Goal: Information Seeking & Learning: Understand process/instructions

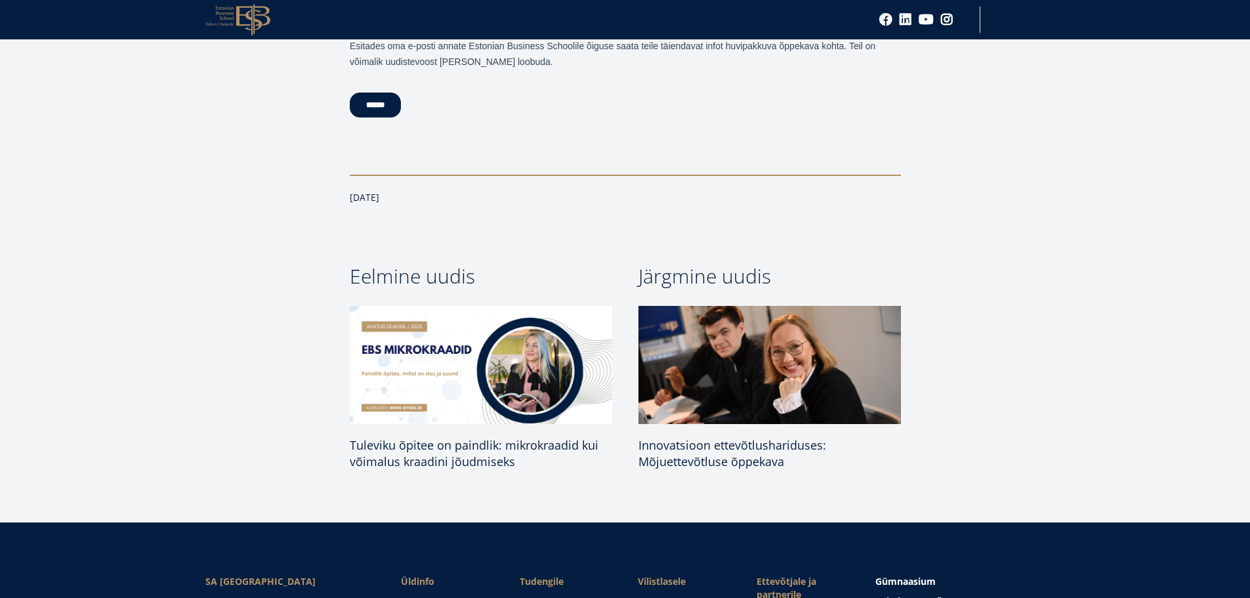
scroll to position [3478, 0]
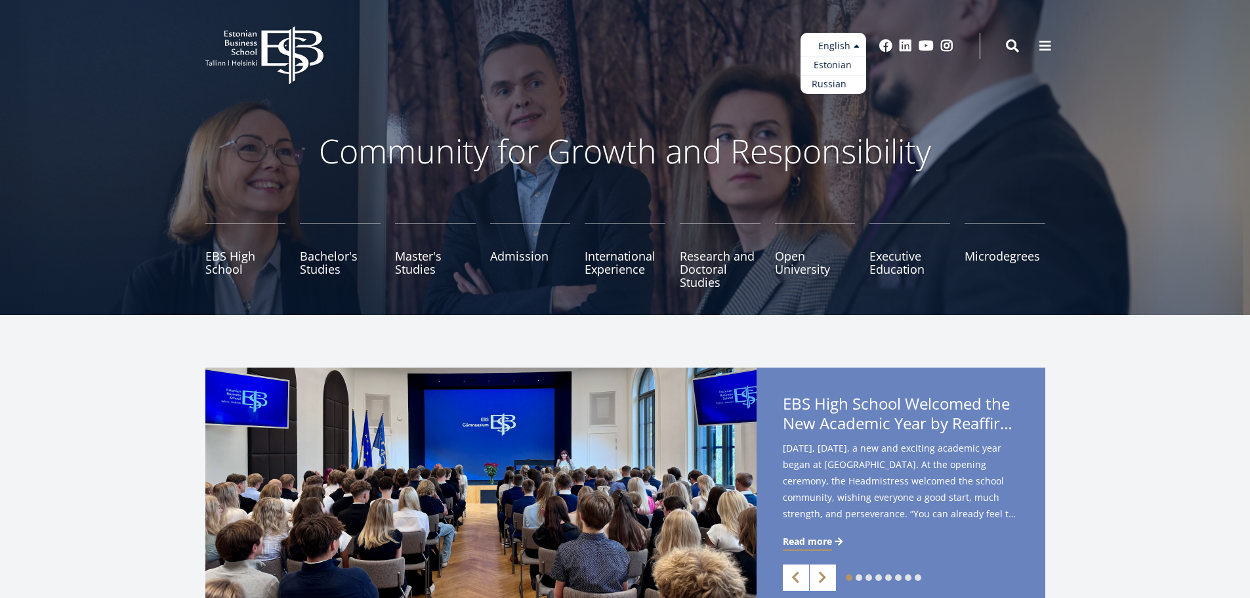
click at [830, 89] on link "Russian" at bounding box center [834, 84] width 66 height 19
click at [492, 253] on link "Admission" at bounding box center [530, 256] width 81 height 66
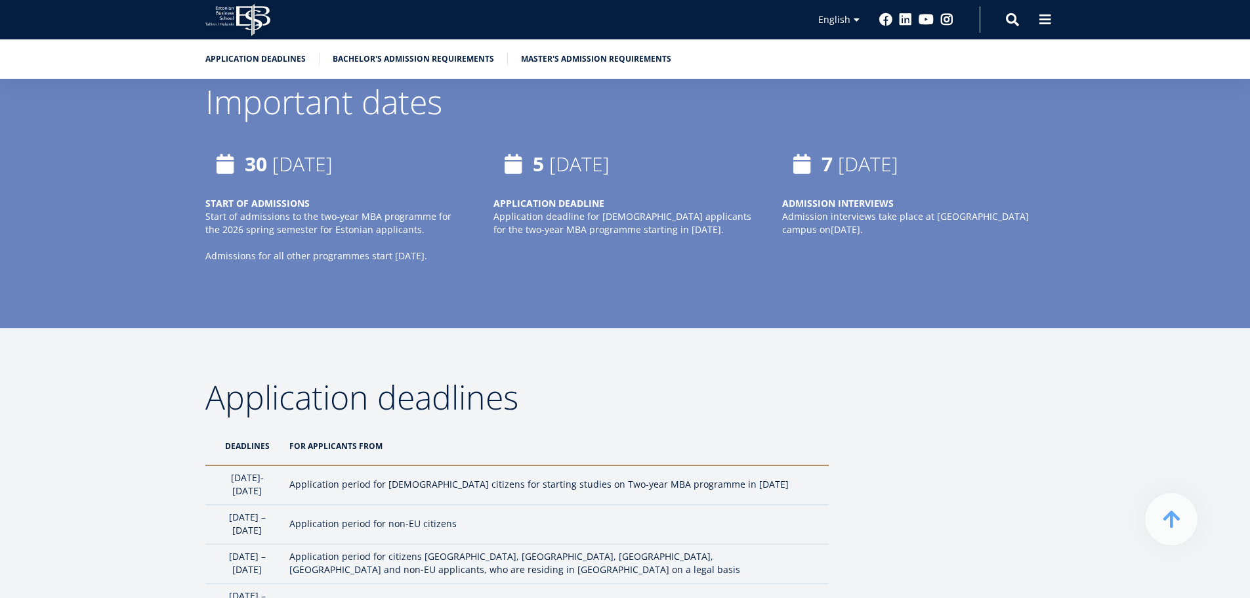
scroll to position [1116, 0]
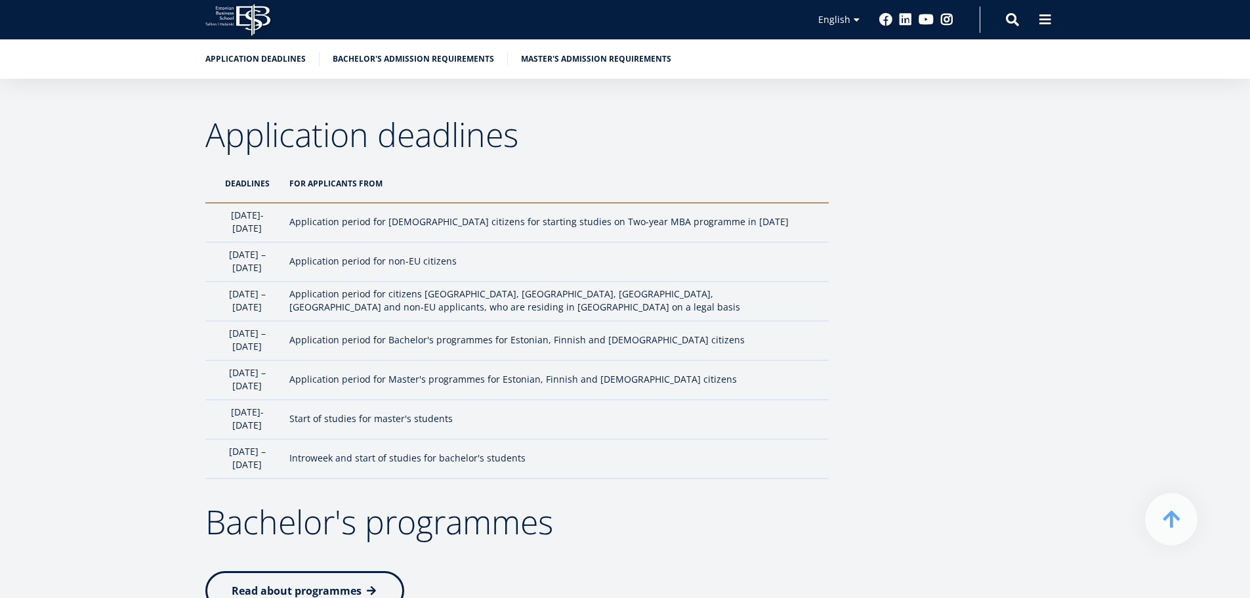
drag, startPoint x: 323, startPoint y: 217, endPoint x: 602, endPoint y: 219, distance: 278.9
click at [573, 219] on tr "1st October- 5th January Application period for Estonian citizens for starting …" at bounding box center [516, 222] width 623 height 39
drag, startPoint x: 650, startPoint y: 221, endPoint x: 720, endPoint y: 223, distance: 70.2
click at [664, 222] on td "Application period for Estonian citizens for starting studies on Two-year MBA p…" at bounding box center [556, 222] width 546 height 39
click at [741, 223] on td "Application period for Estonian citizens for starting studies on Two-year MBA p…" at bounding box center [556, 222] width 546 height 39
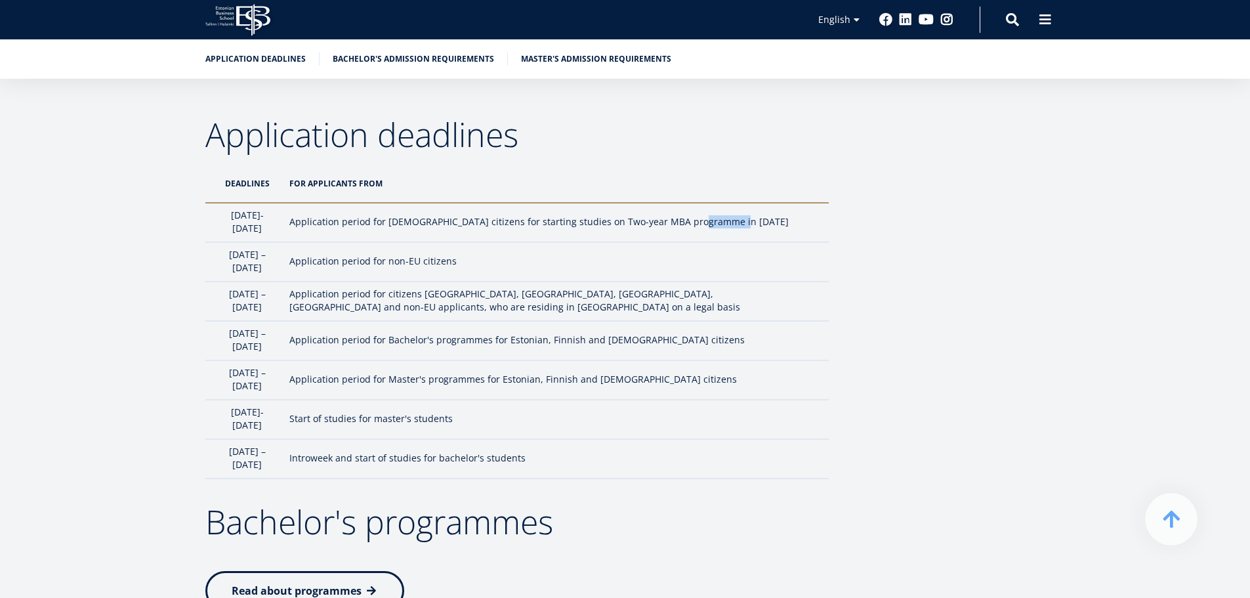
click at [741, 223] on td "Application period for Estonian citizens for starting studies on Two-year MBA p…" at bounding box center [556, 222] width 546 height 39
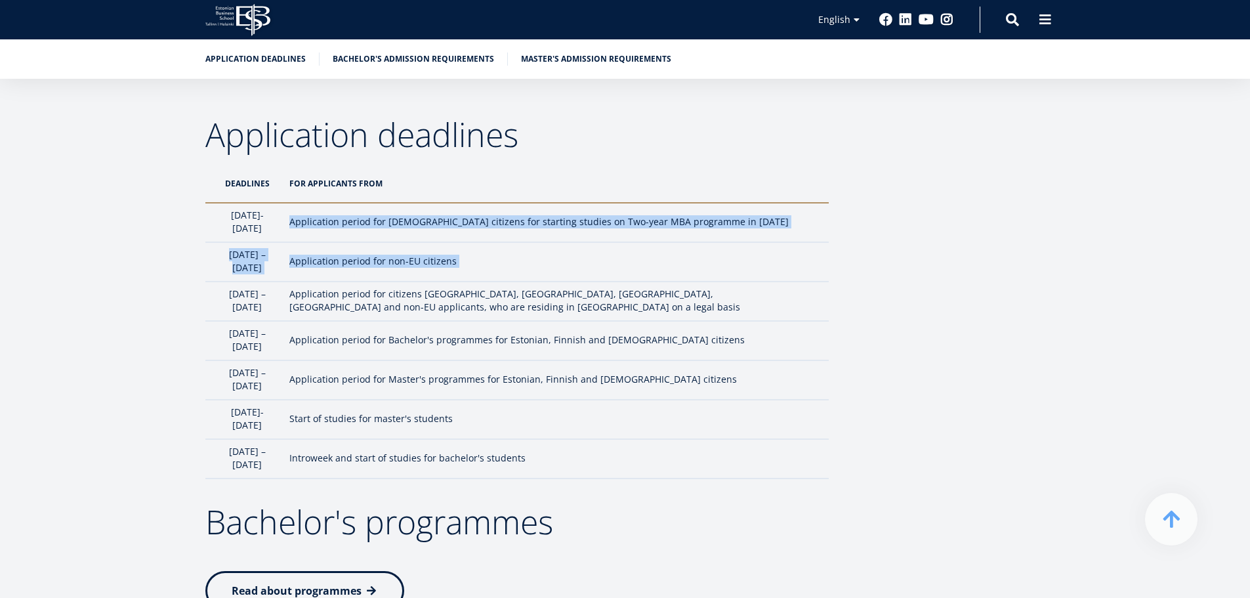
drag, startPoint x: 741, startPoint y: 223, endPoint x: 730, endPoint y: 255, distance: 34.0
click at [730, 253] on tbody "1st October- 5th January Application period for Estonian citizens for starting …" at bounding box center [516, 341] width 623 height 276
click at [729, 256] on td "Application period for non-EU citizens" at bounding box center [556, 261] width 546 height 39
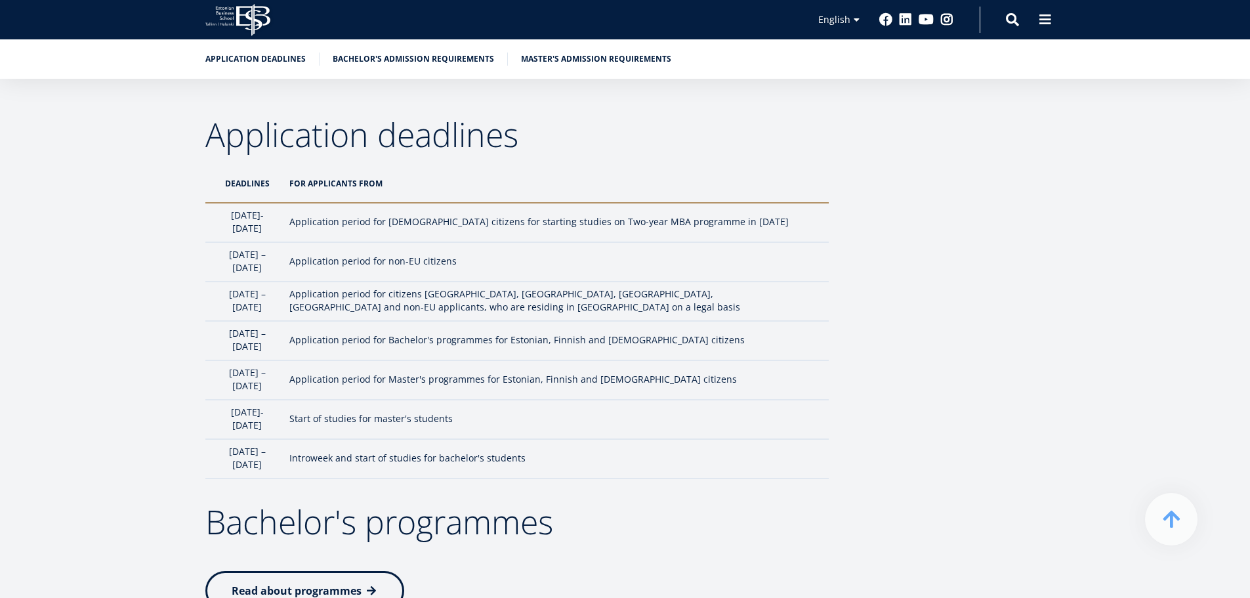
click at [729, 256] on td "Application period for non-EU citizens" at bounding box center [556, 261] width 546 height 39
drag, startPoint x: 729, startPoint y: 256, endPoint x: 727, endPoint y: 241, distance: 15.2
click at [728, 241] on tbody "1st October- 5th January Application period for Estonian citizens for starting …" at bounding box center [516, 341] width 623 height 276
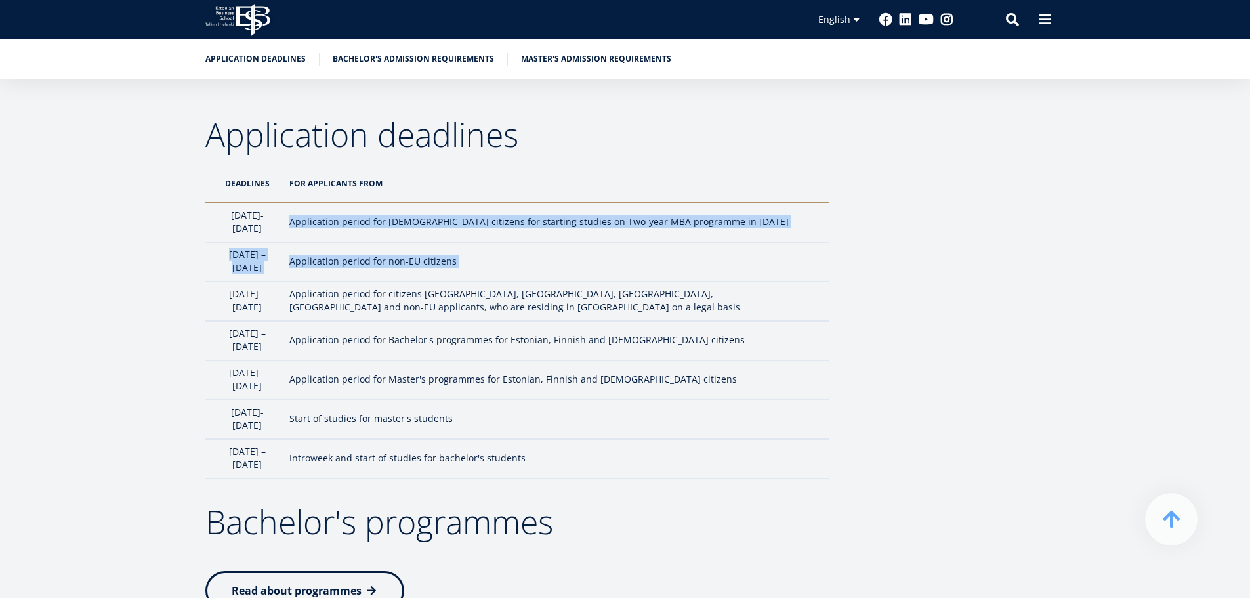
click at [714, 226] on td "Application period for Estonian citizens for starting studies on Two-year MBA p…" at bounding box center [556, 222] width 546 height 39
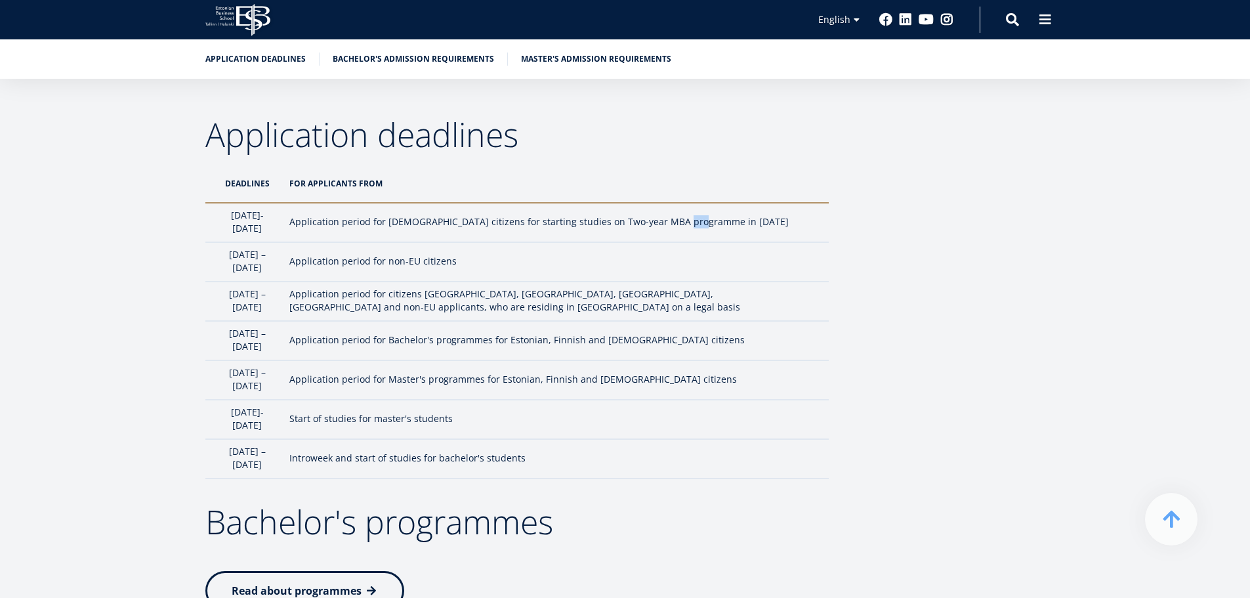
click at [714, 226] on td "Application period for Estonian citizens for starting studies on Two-year MBA p…" at bounding box center [556, 222] width 546 height 39
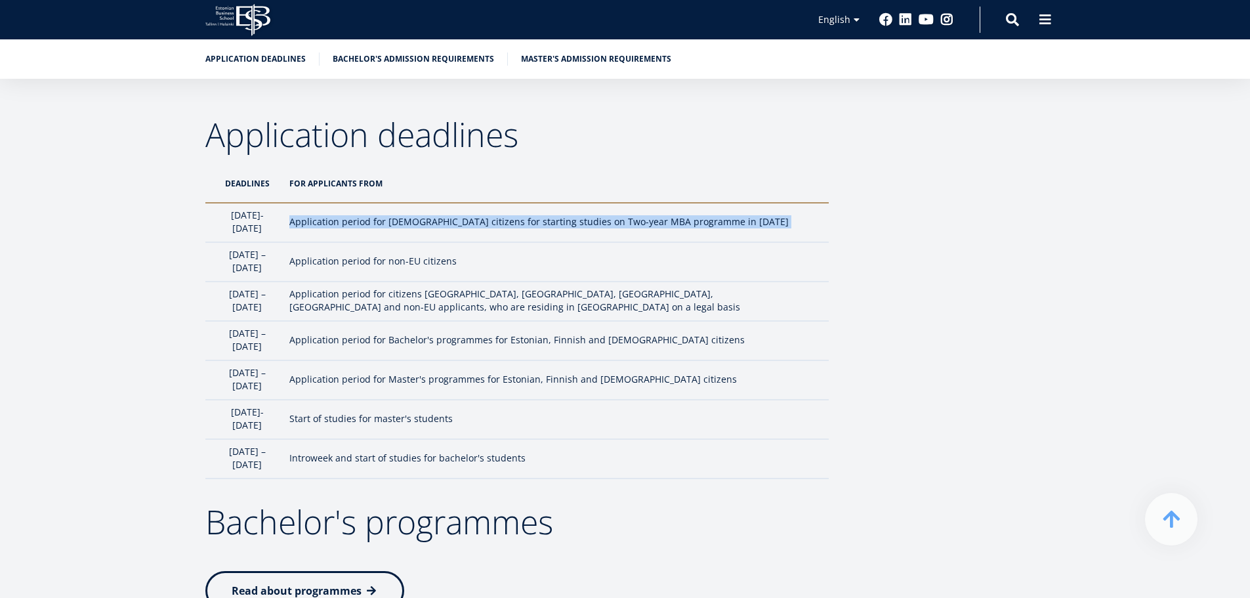
drag, startPoint x: 714, startPoint y: 226, endPoint x: 719, endPoint y: 239, distance: 14.1
click at [719, 238] on td "Application period for Estonian citizens for starting studies on Two-year MBA p…" at bounding box center [556, 222] width 546 height 39
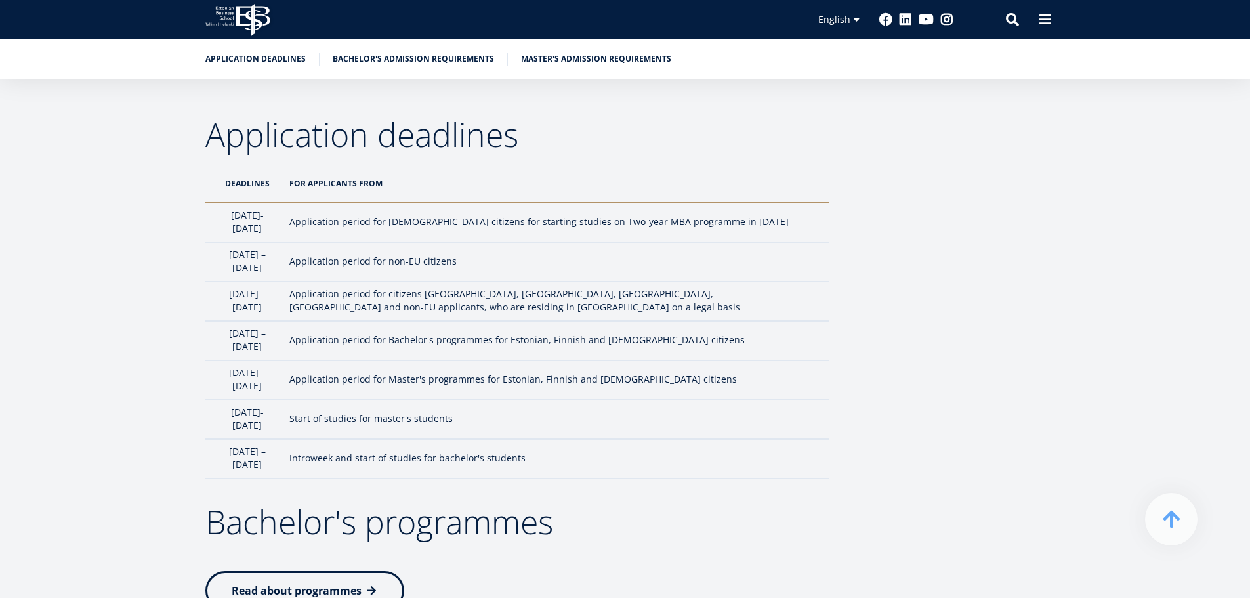
click at [707, 253] on td "Application period for non-EU citizens" at bounding box center [556, 261] width 546 height 39
click at [650, 248] on td "Application period for non-EU citizens" at bounding box center [556, 261] width 546 height 39
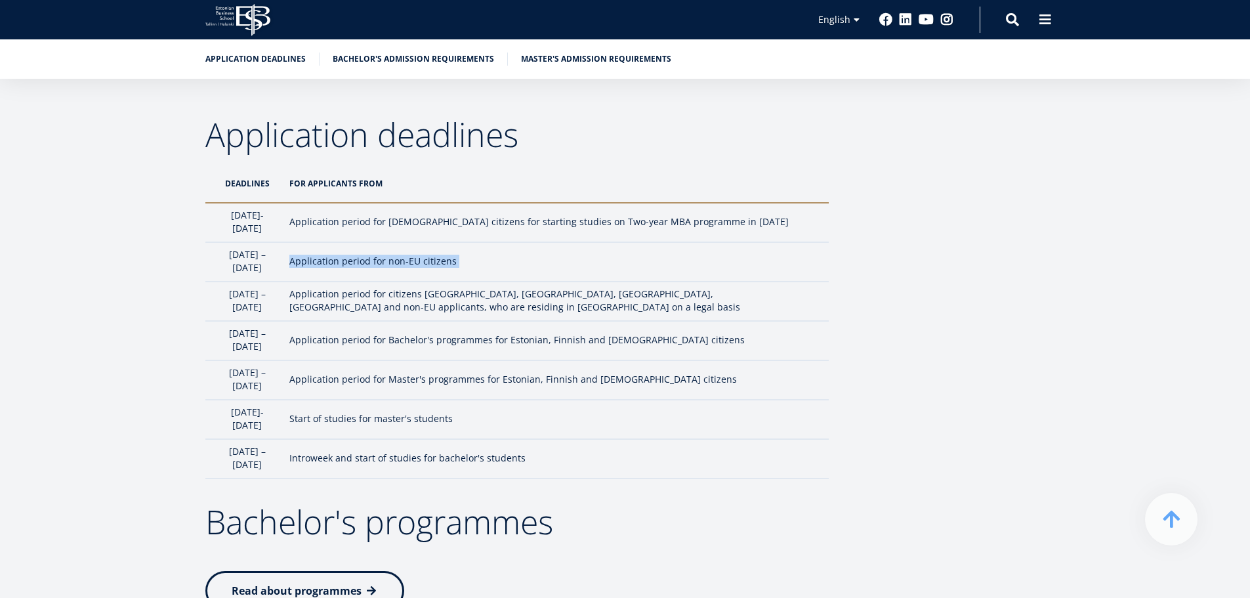
click at [650, 248] on td "Application period for non-EU citizens" at bounding box center [556, 261] width 546 height 39
click at [665, 257] on td "Application period for non-EU citizens" at bounding box center [556, 261] width 546 height 39
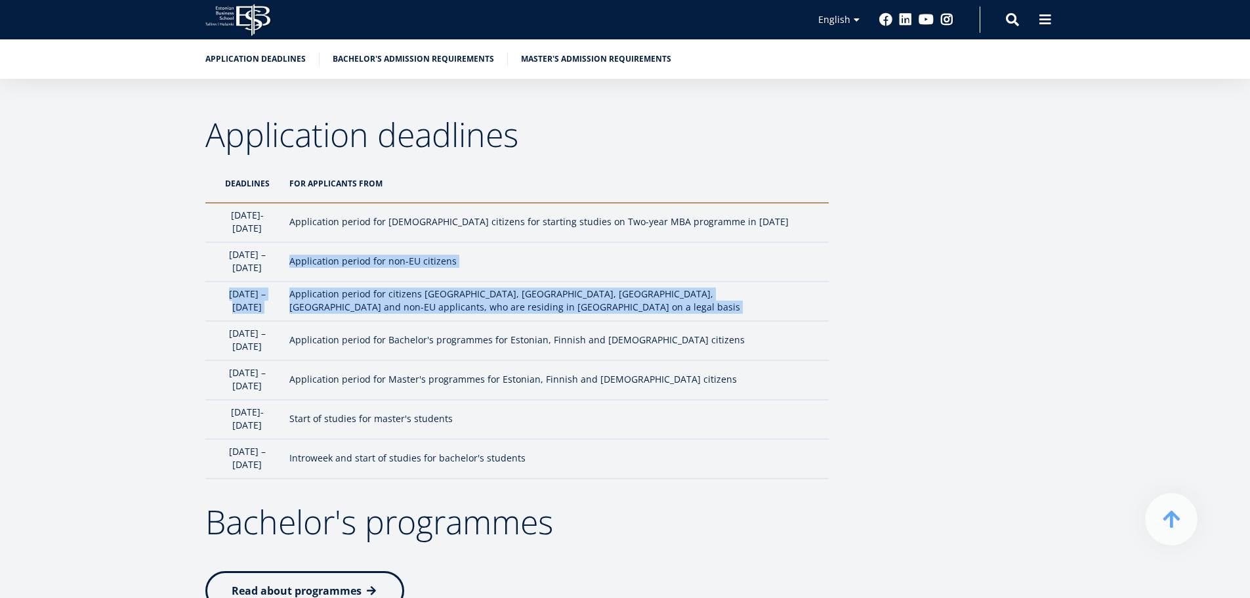
drag, startPoint x: 665, startPoint y: 257, endPoint x: 669, endPoint y: 290, distance: 33.6
click at [669, 290] on tbody "1st October- 5th January Application period for Estonian citizens for starting …" at bounding box center [516, 341] width 623 height 276
click at [670, 290] on td "Application period for citizens EU, USA, Canada, Japan and non-EU applicants, w…" at bounding box center [556, 301] width 546 height 39
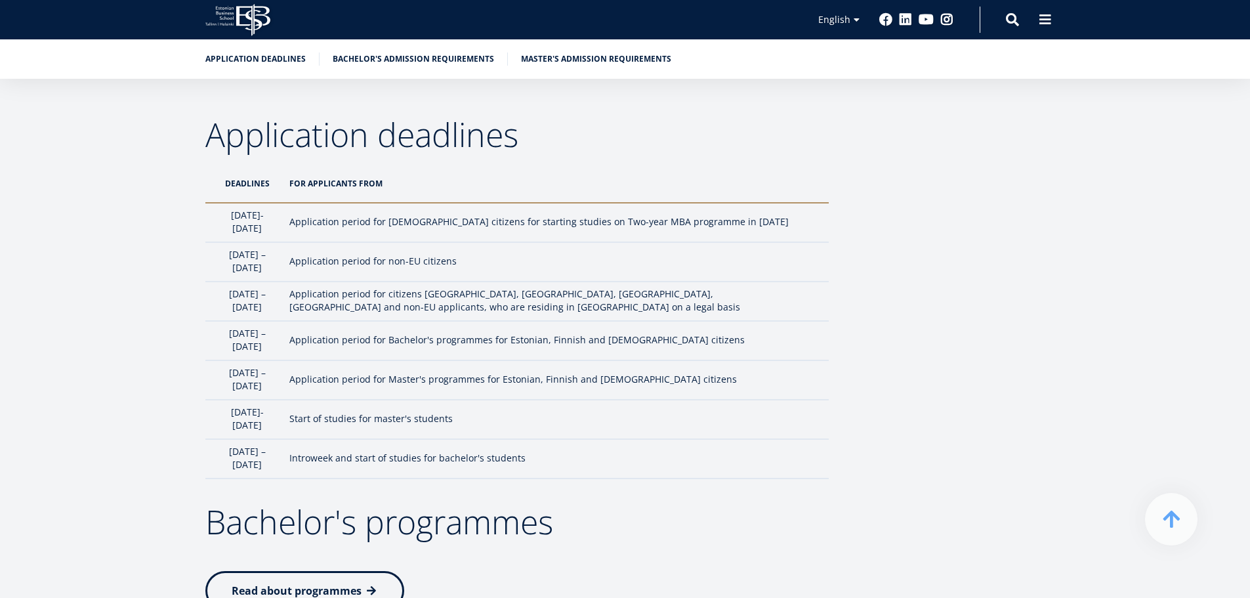
click at [658, 333] on p "Application period for Bachelor's programmes for Estonian, Finnish and Latvian …" at bounding box center [552, 339] width 526 height 13
click at [661, 333] on p "Application period for Bachelor's programmes for Estonian, Finnish and Latvian …" at bounding box center [552, 339] width 526 height 13
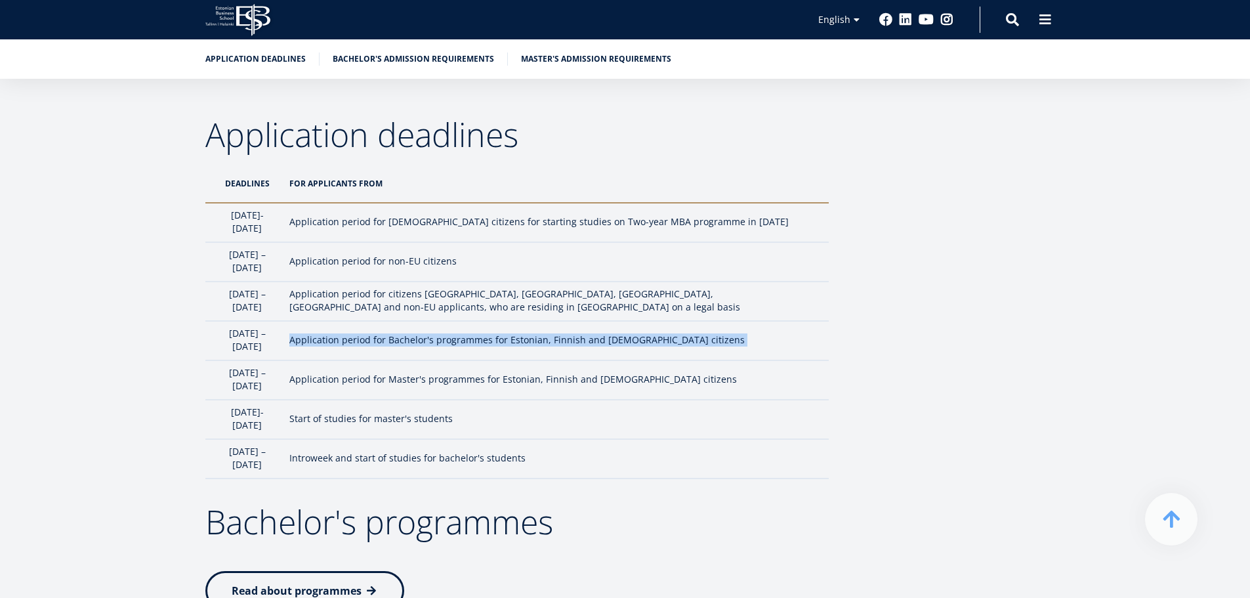
click at [662, 333] on p "Application period for Bachelor's programmes for Estonian, Finnish and Latvian …" at bounding box center [552, 339] width 526 height 13
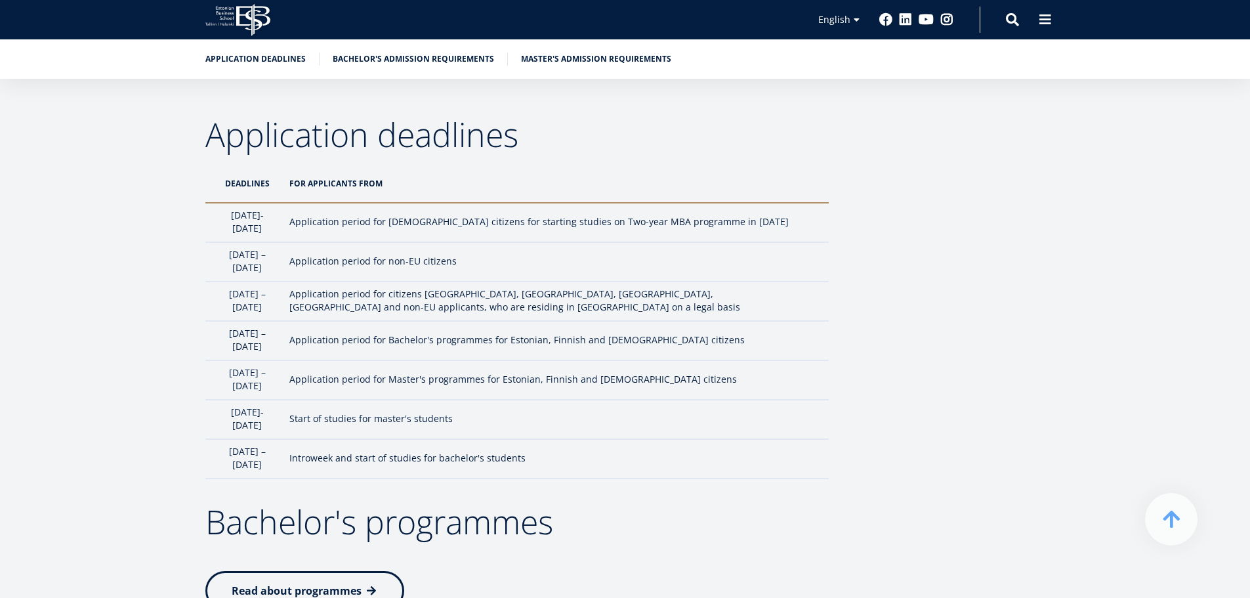
click at [661, 291] on td "Application period for citizens EU, USA, Canada, Japan and non-EU applicants, w…" at bounding box center [556, 301] width 546 height 39
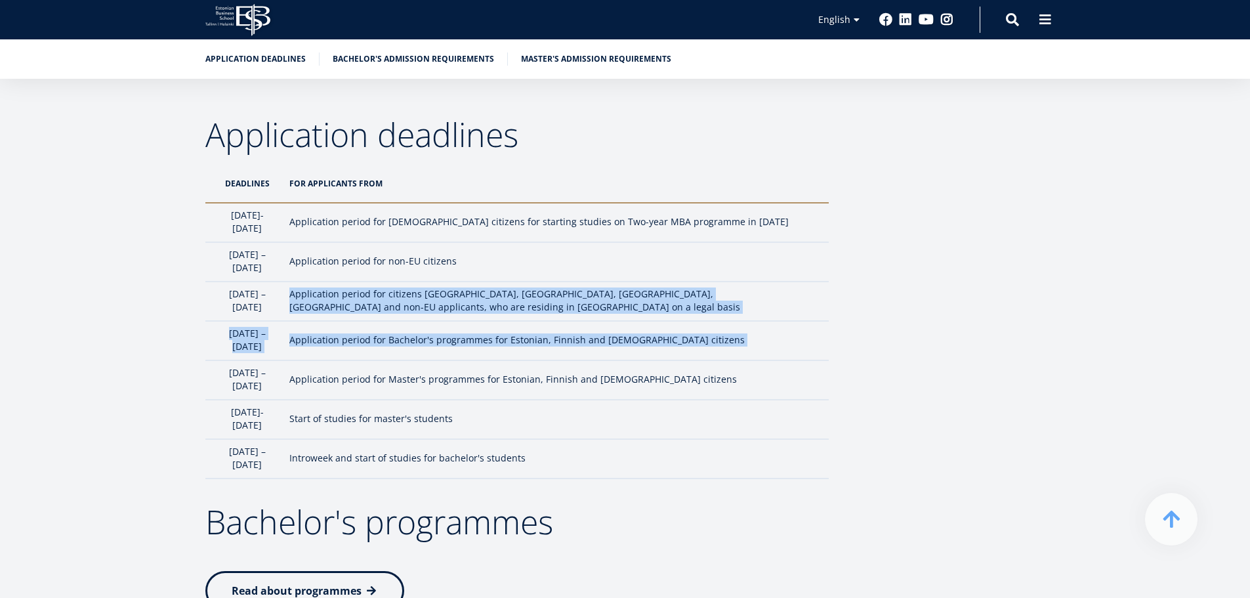
drag, startPoint x: 661, startPoint y: 291, endPoint x: 658, endPoint y: 316, distance: 25.1
click at [658, 314] on tbody "1st October- 5th January Application period for Estonian citizens for starting …" at bounding box center [516, 341] width 623 height 276
click at [658, 333] on p "Application period for Bachelor's programmes for Estonian, Finnish and Latvian …" at bounding box center [552, 339] width 526 height 13
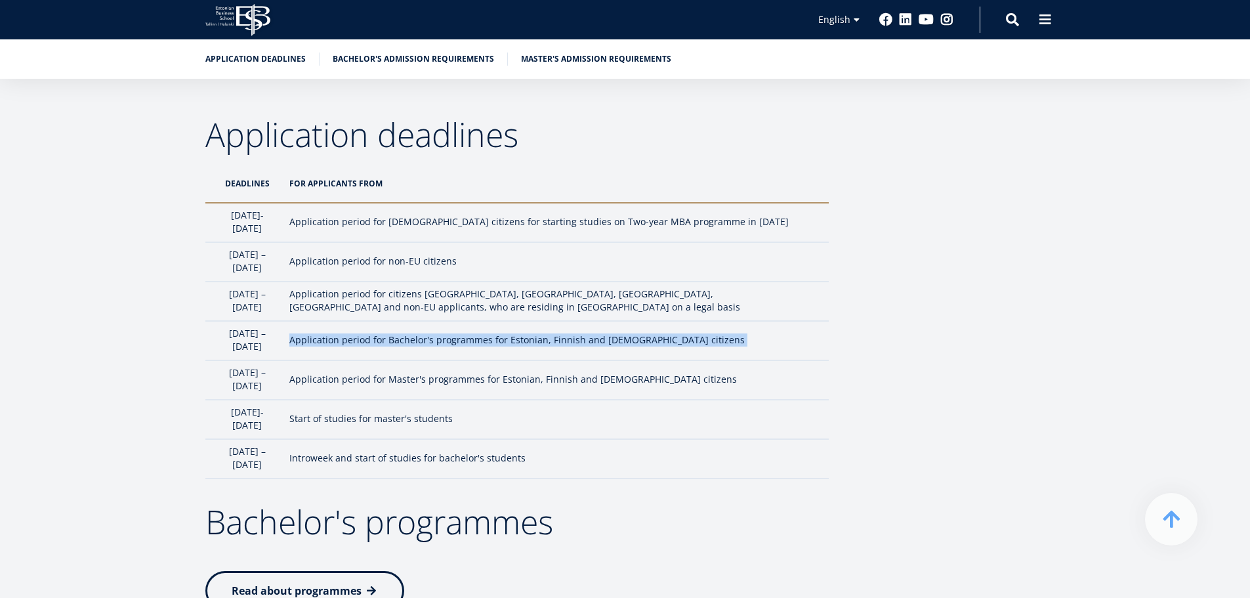
click at [658, 333] on p "Application period for Bachelor's programmes for Estonian, Finnish and Latvian …" at bounding box center [552, 339] width 526 height 13
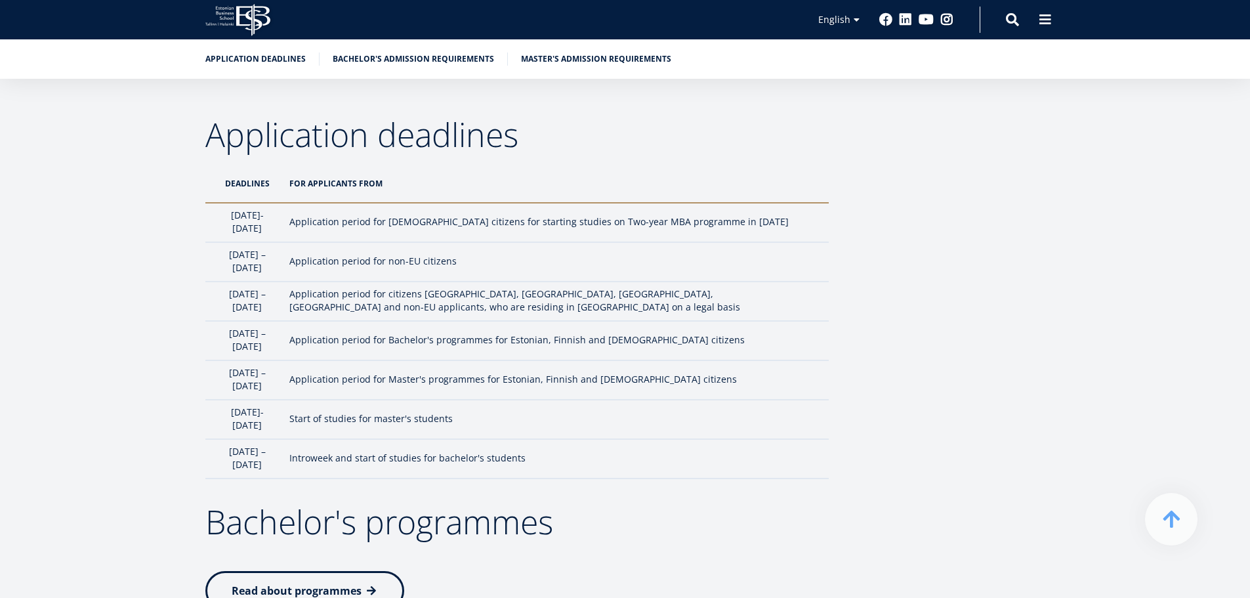
click at [655, 360] on td "Application period for Master's programmes for Estonian, Finnish and Latvian ci…" at bounding box center [556, 379] width 546 height 39
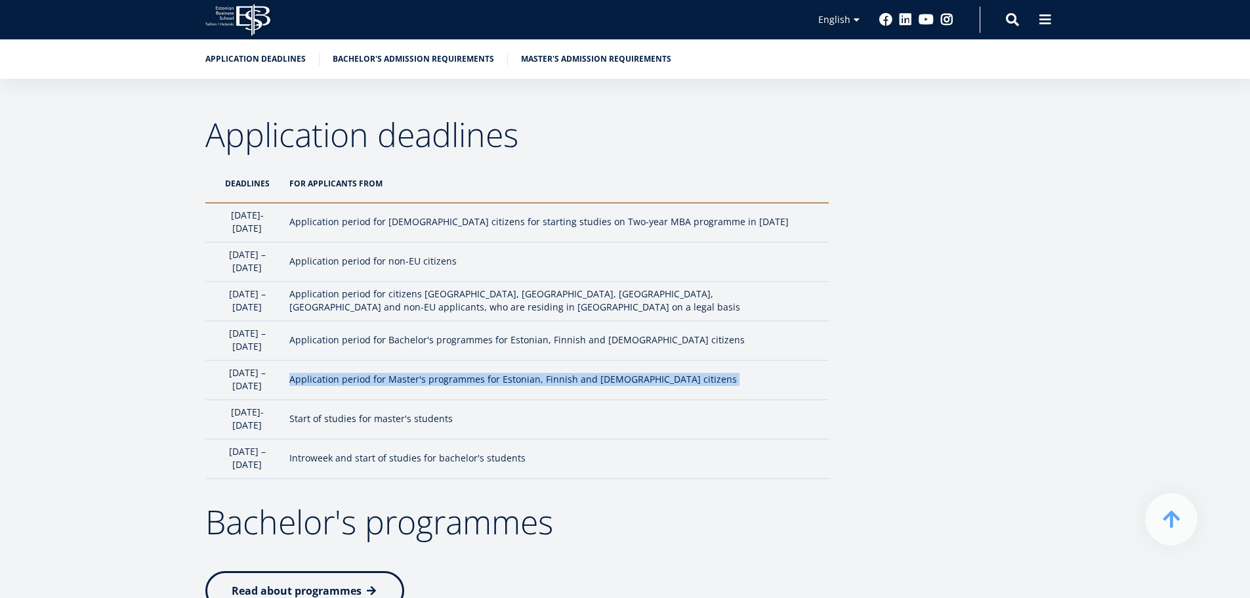
drag, startPoint x: 655, startPoint y: 337, endPoint x: 656, endPoint y: 359, distance: 22.3
click at [656, 360] on td "Application period for Master's programmes for Estonian, Finnish and Latvian ci…" at bounding box center [556, 379] width 546 height 39
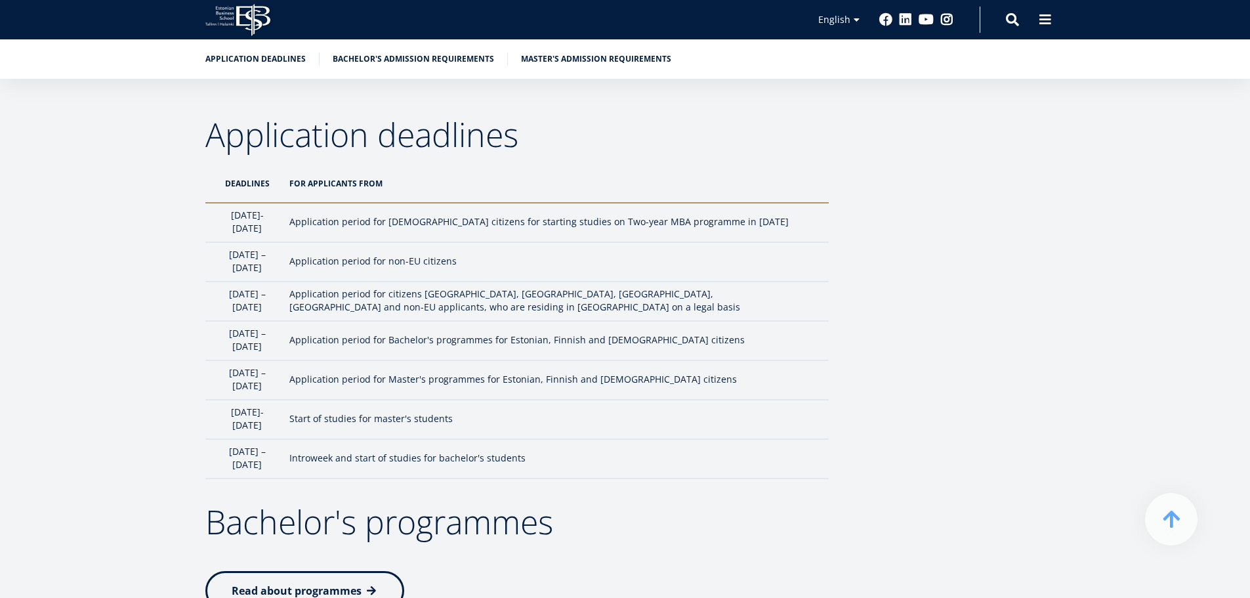
click at [653, 400] on td "Start of studies for master's students" at bounding box center [556, 419] width 546 height 39
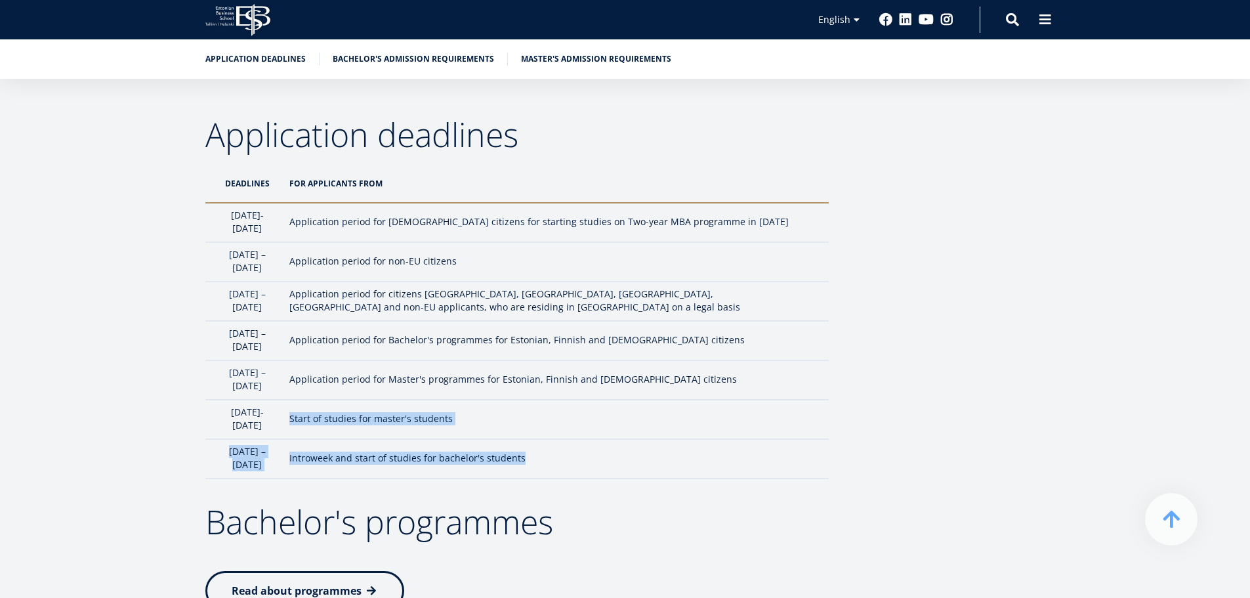
drag, startPoint x: 653, startPoint y: 377, endPoint x: 654, endPoint y: 397, distance: 19.7
click at [655, 396] on tbody "1st October- 5th January Application period for Estonian citizens for starting …" at bounding box center [516, 341] width 623 height 276
click at [654, 451] on p "Introweek and start of studies for bachelor's students" at bounding box center [552, 457] width 526 height 13
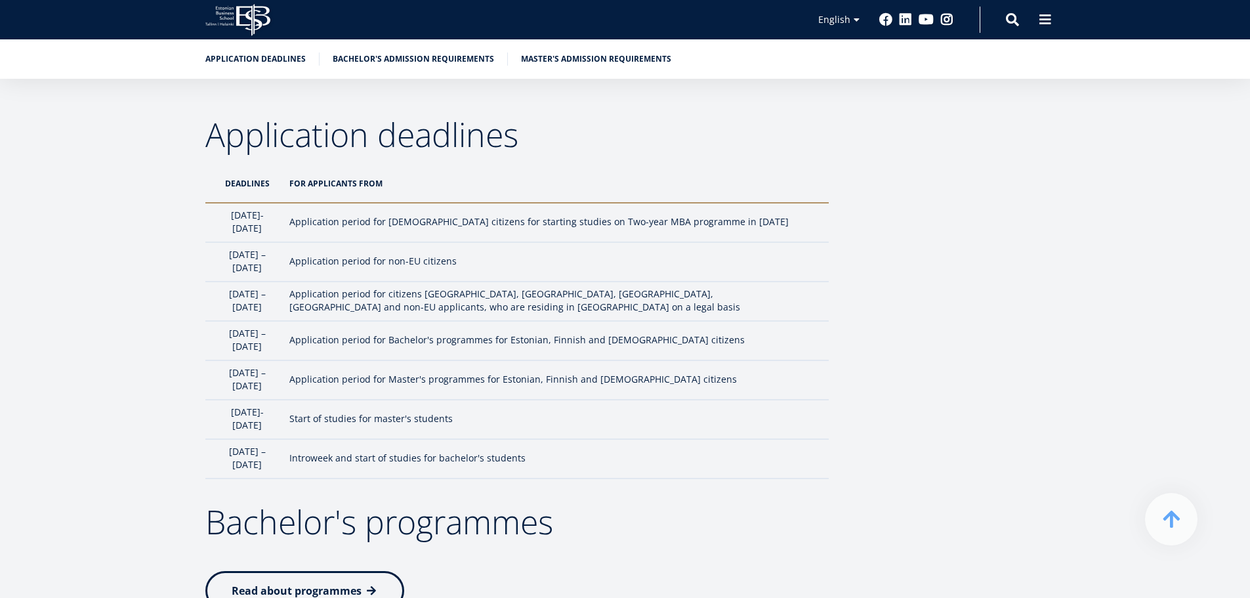
click at [654, 451] on p "Introweek and start of studies for bachelor's students" at bounding box center [552, 457] width 526 height 13
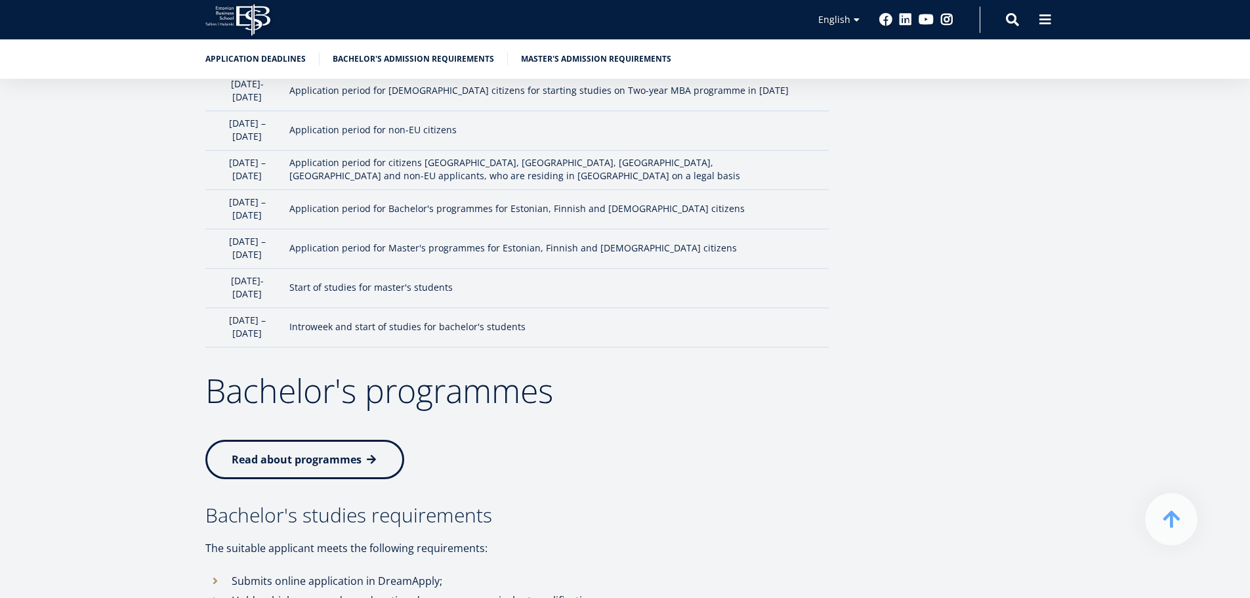
click at [654, 440] on p "Read about programmes" at bounding box center [516, 459] width 623 height 39
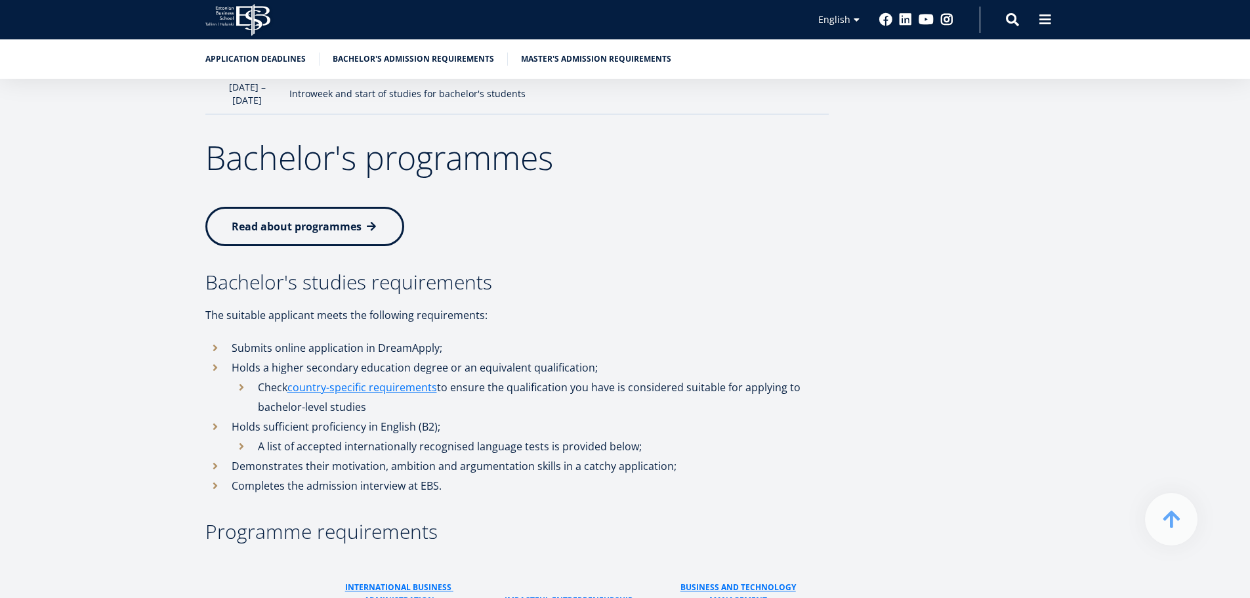
scroll to position [1509, 0]
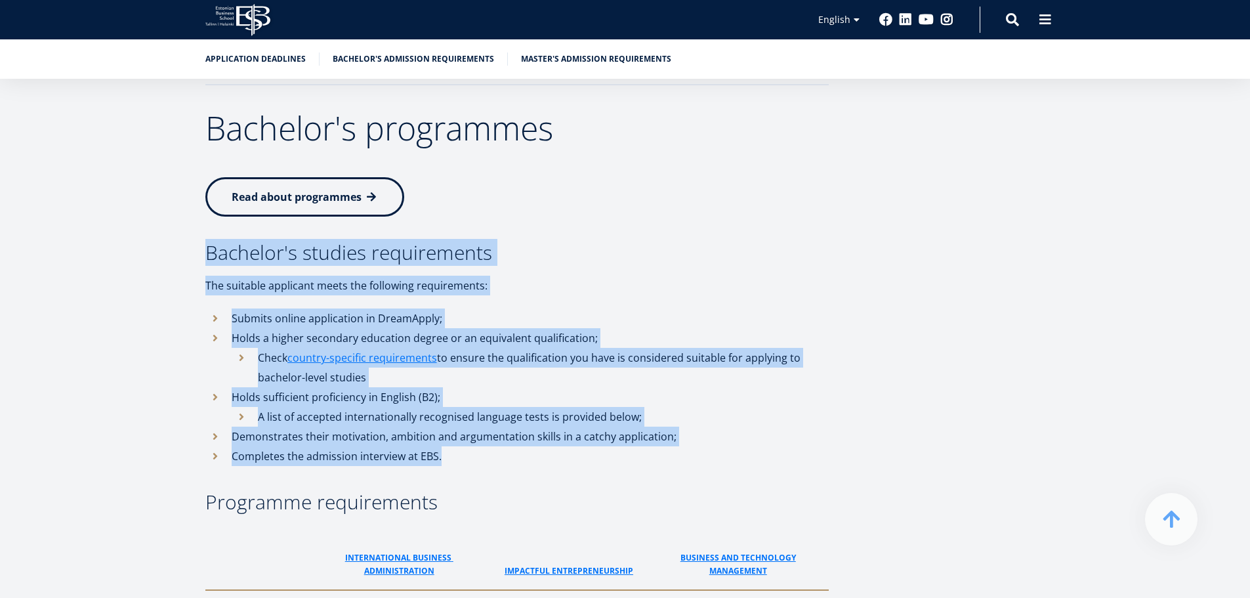
drag, startPoint x: 229, startPoint y: 203, endPoint x: 643, endPoint y: 394, distance: 456.3
click at [643, 394] on div "Application deadlines DeadlineS For applicants from 1st October- 5th January Ap…" at bounding box center [625, 387] width 945 height 1326
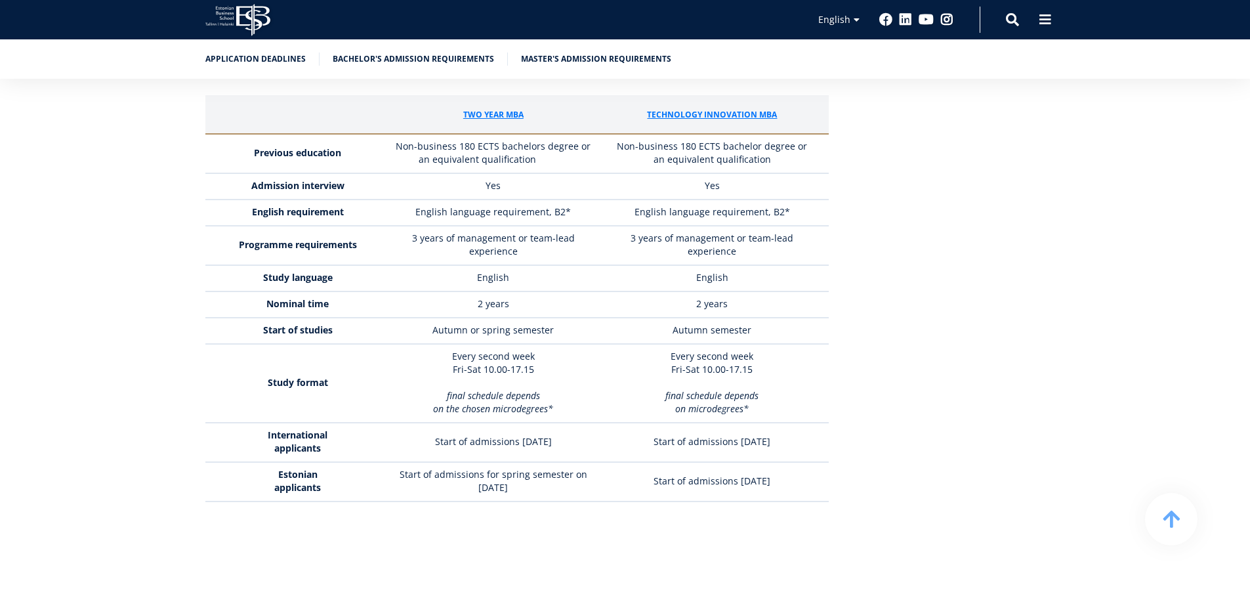
scroll to position [3872, 0]
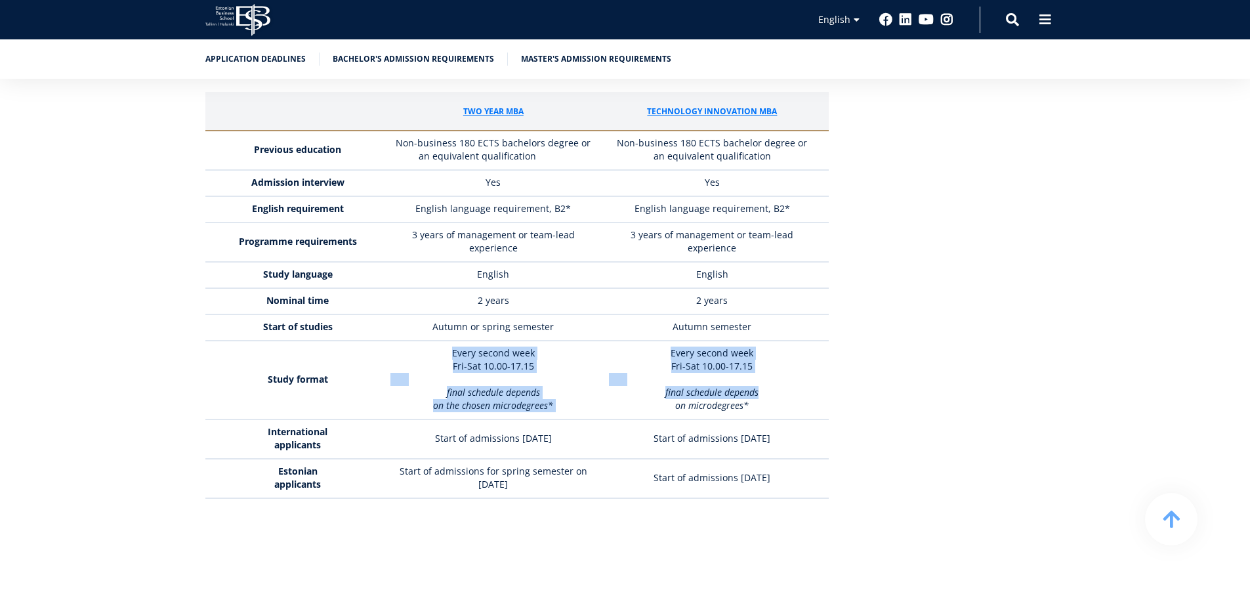
drag, startPoint x: 452, startPoint y: 273, endPoint x: 776, endPoint y: 330, distance: 329.2
click at [774, 341] on tr "Study format Every second week Fri-Sat 10.00-17.15 final schedule depends on th…" at bounding box center [516, 380] width 623 height 79
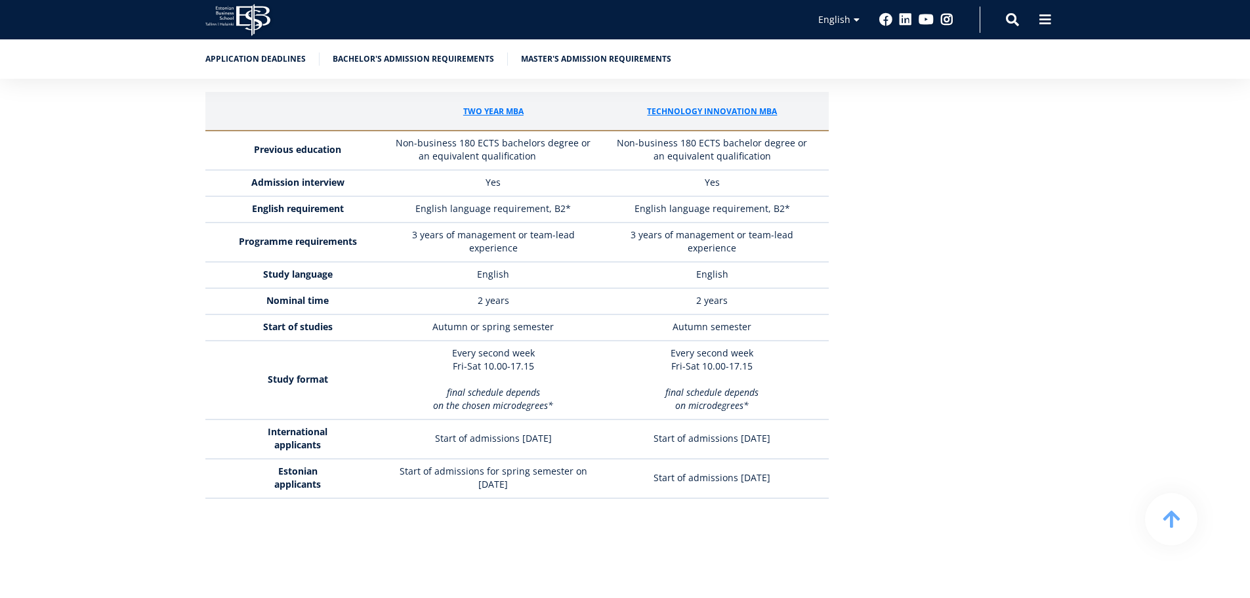
click at [776, 386] on p "final schedule depends on microdegrees*" at bounding box center [712, 399] width 206 height 26
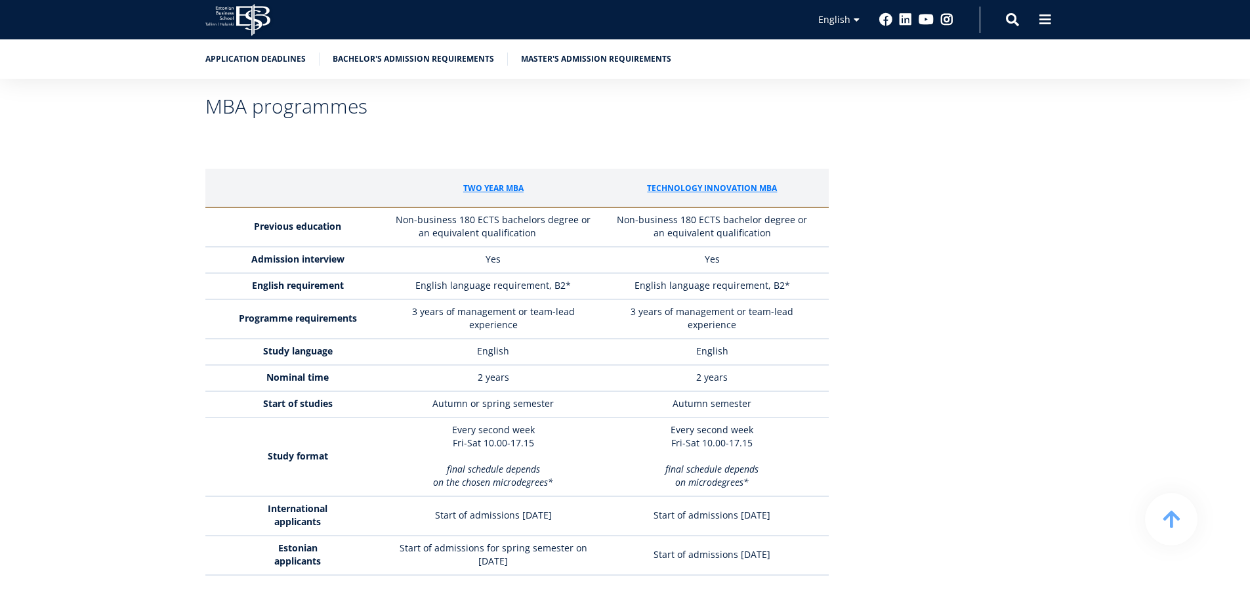
scroll to position [3806, 0]
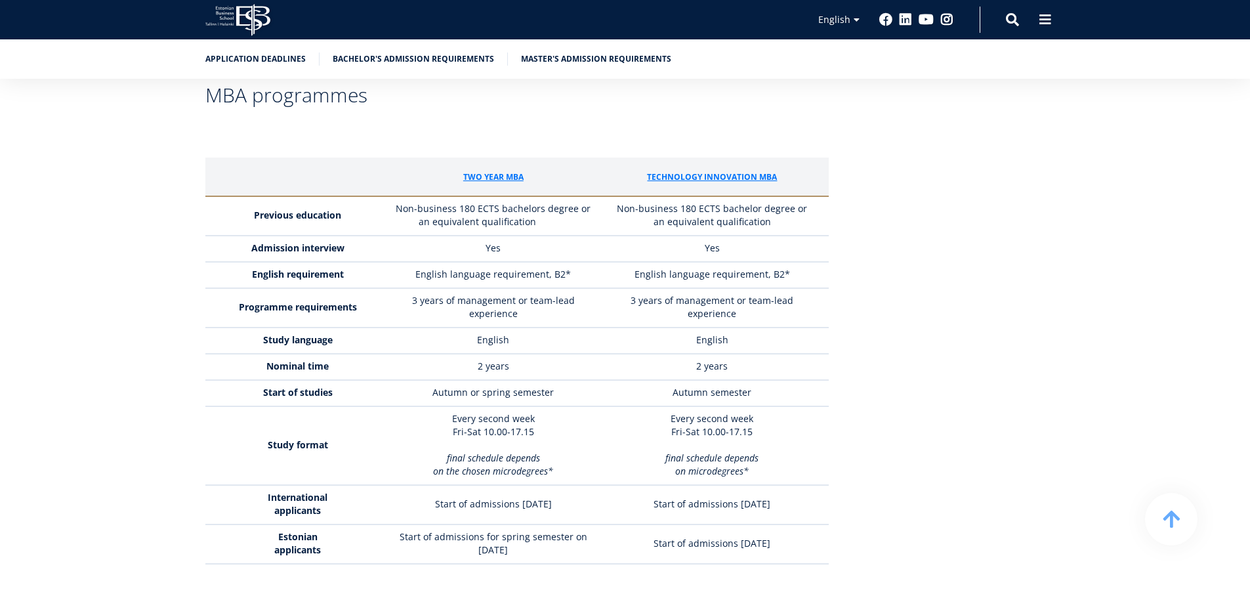
drag, startPoint x: 423, startPoint y: 459, endPoint x: 801, endPoint y: 471, distance: 377.5
click at [795, 524] on tr "Estonian applicants Start of admissions for spring semester on October 1st 2025…" at bounding box center [516, 543] width 623 height 39
click at [802, 537] on p "Start of admissions February 2026" at bounding box center [712, 543] width 206 height 13
drag, startPoint x: 573, startPoint y: 483, endPoint x: 367, endPoint y: 482, distance: 206.1
click at [398, 524] on td "Start of admissions for spring semester on October 1st 2025" at bounding box center [493, 543] width 219 height 39
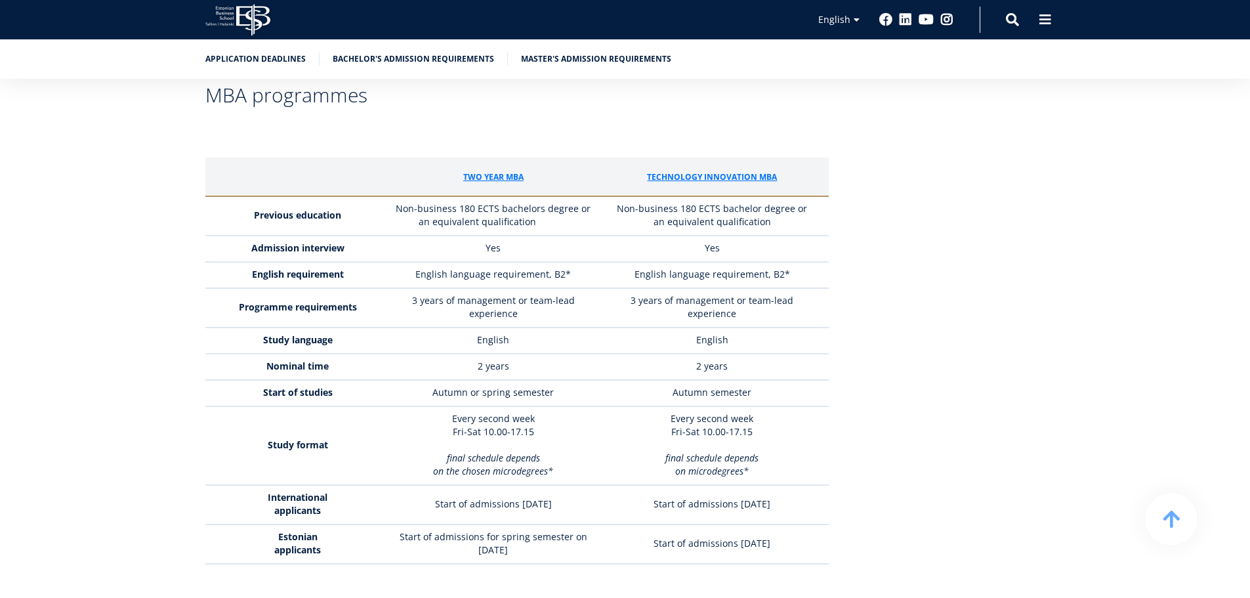
click at [376, 530] on p "Estonian" at bounding box center [298, 536] width 159 height 13
drag, startPoint x: 383, startPoint y: 465, endPoint x: 600, endPoint y: 471, distance: 217.9
click at [600, 524] on tr "Estonian applicants Start of admissions for spring semester on October 1st 2025…" at bounding box center [516, 543] width 623 height 39
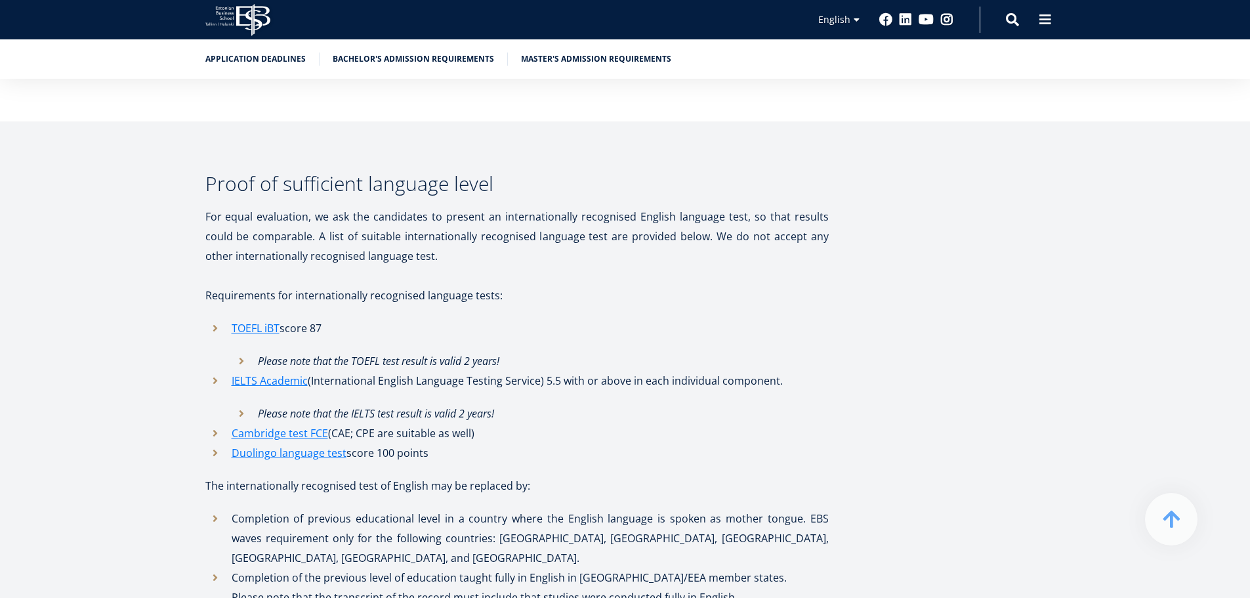
scroll to position [4331, 0]
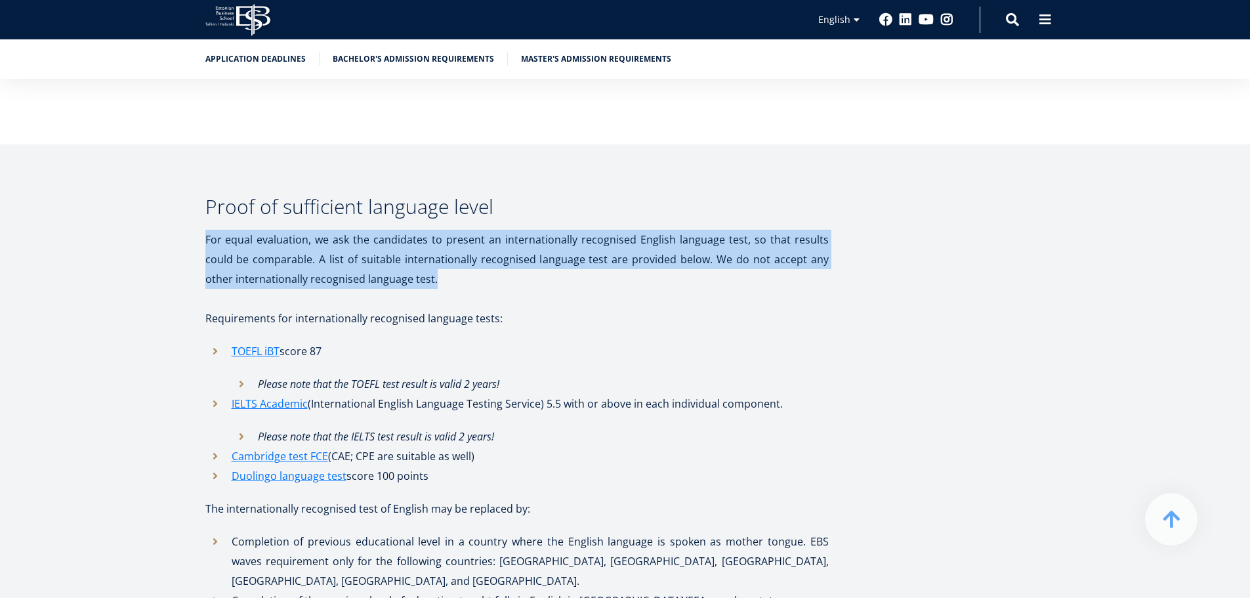
drag, startPoint x: 201, startPoint y: 161, endPoint x: 441, endPoint y: 208, distance: 244.0
click at [441, 208] on div "Proof of sufficient language level For equal evaluation, we ask the candidates …" at bounding box center [625, 449] width 945 height 505
click at [442, 230] on p "For equal evaluation, we ask the candidates to present an internationally recog…" at bounding box center [516, 259] width 623 height 59
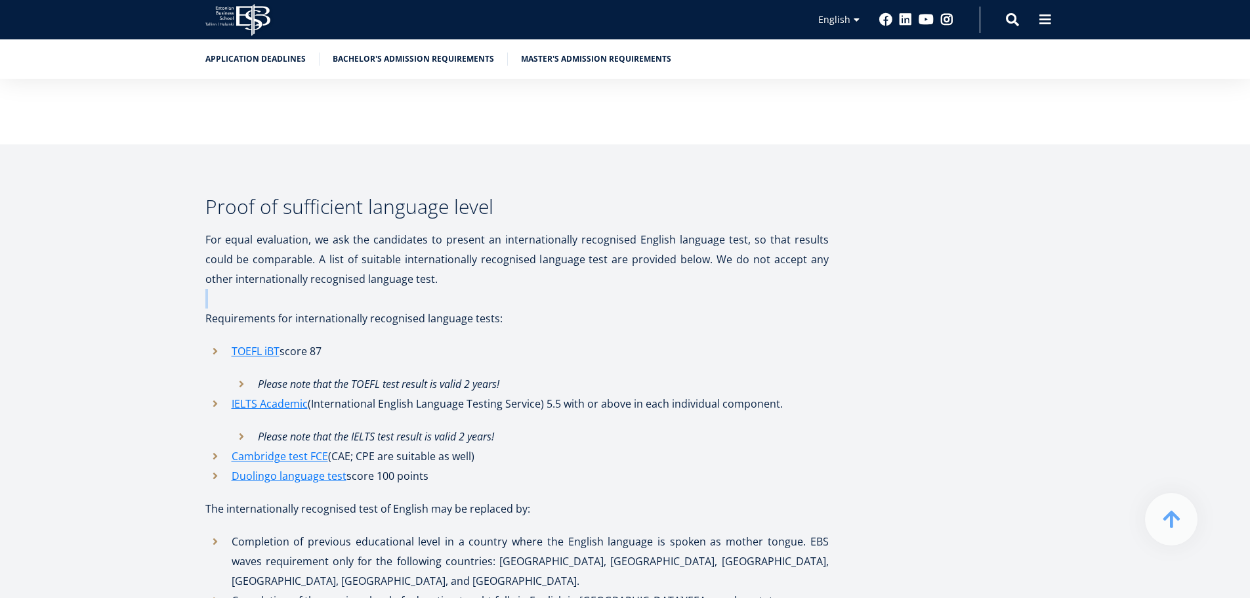
click at [442, 230] on p "For equal evaluation, we ask the candidates to present an internationally recog…" at bounding box center [516, 259] width 623 height 59
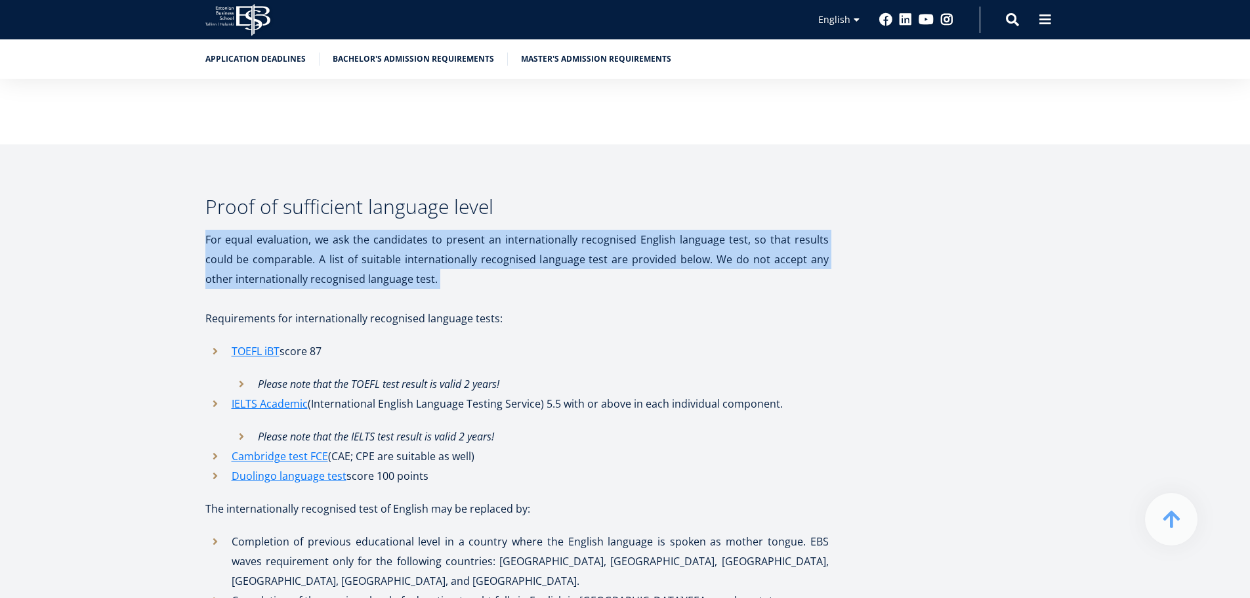
drag, startPoint x: 442, startPoint y: 208, endPoint x: 293, endPoint y: 146, distance: 160.9
click at [295, 197] on div "Proof of sufficient language level For equal evaluation, we ask the candidates …" at bounding box center [516, 449] width 623 height 505
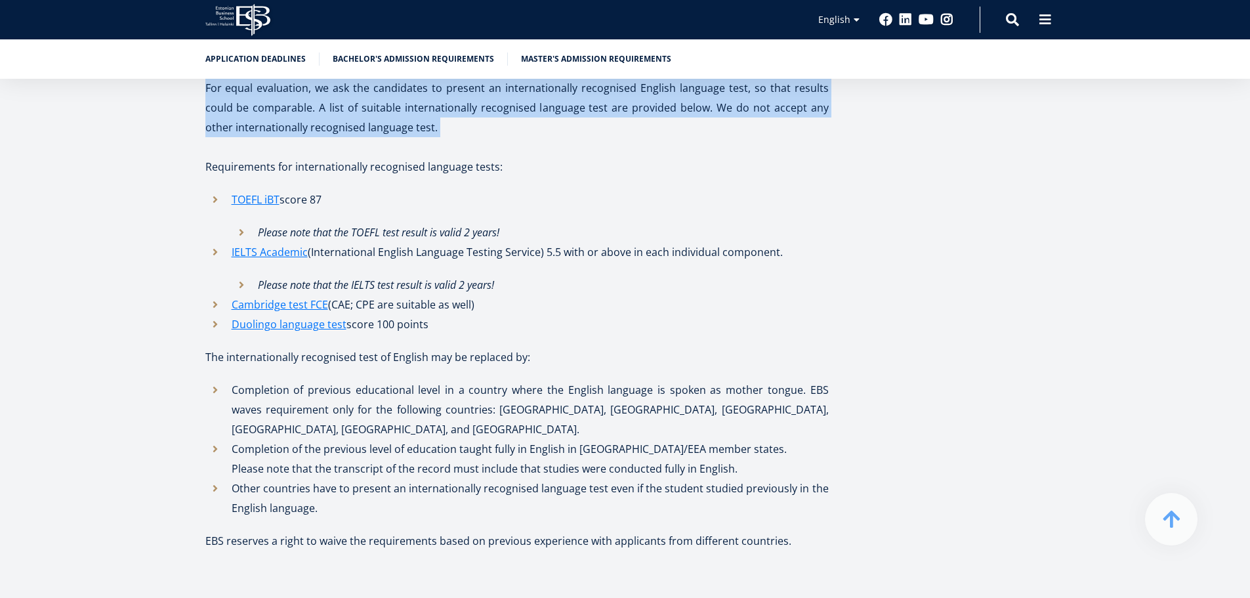
scroll to position [4528, 0]
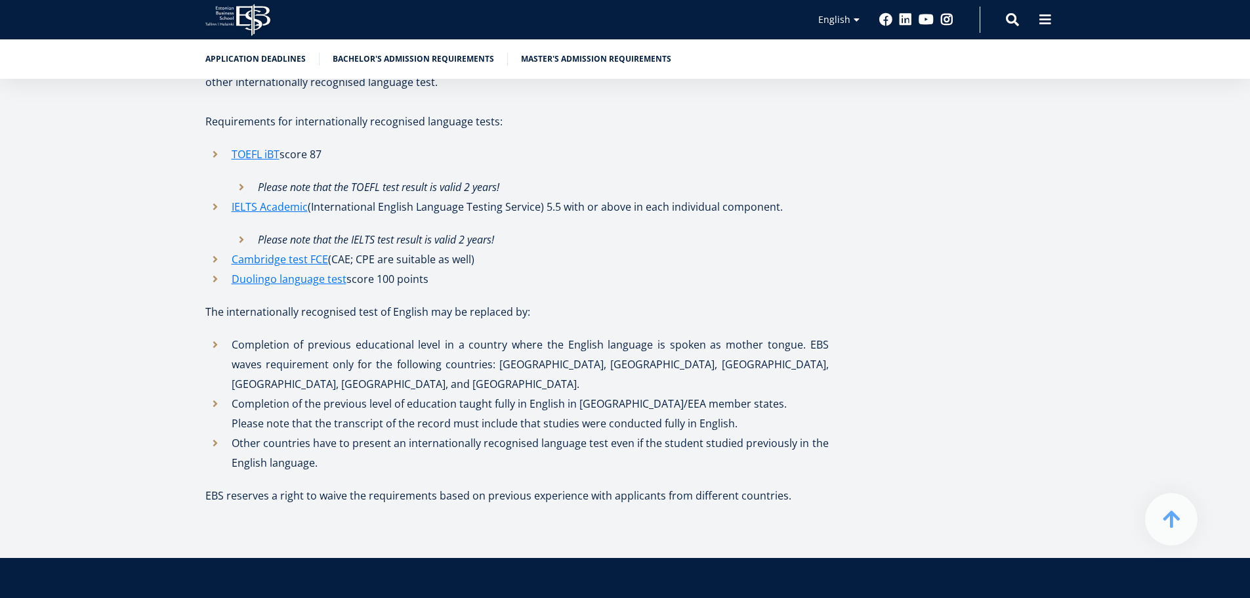
click at [349, 302] on p "The internationally recognised test of English may be replaced by:" at bounding box center [516, 312] width 623 height 20
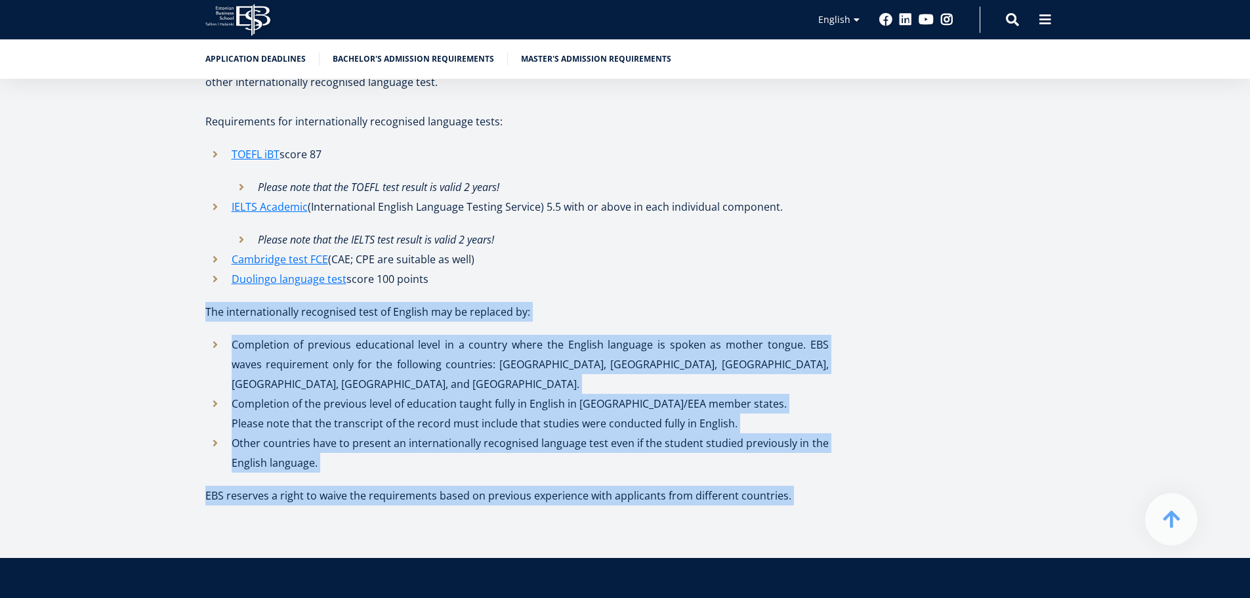
drag, startPoint x: 349, startPoint y: 236, endPoint x: 383, endPoint y: 445, distance: 211.4
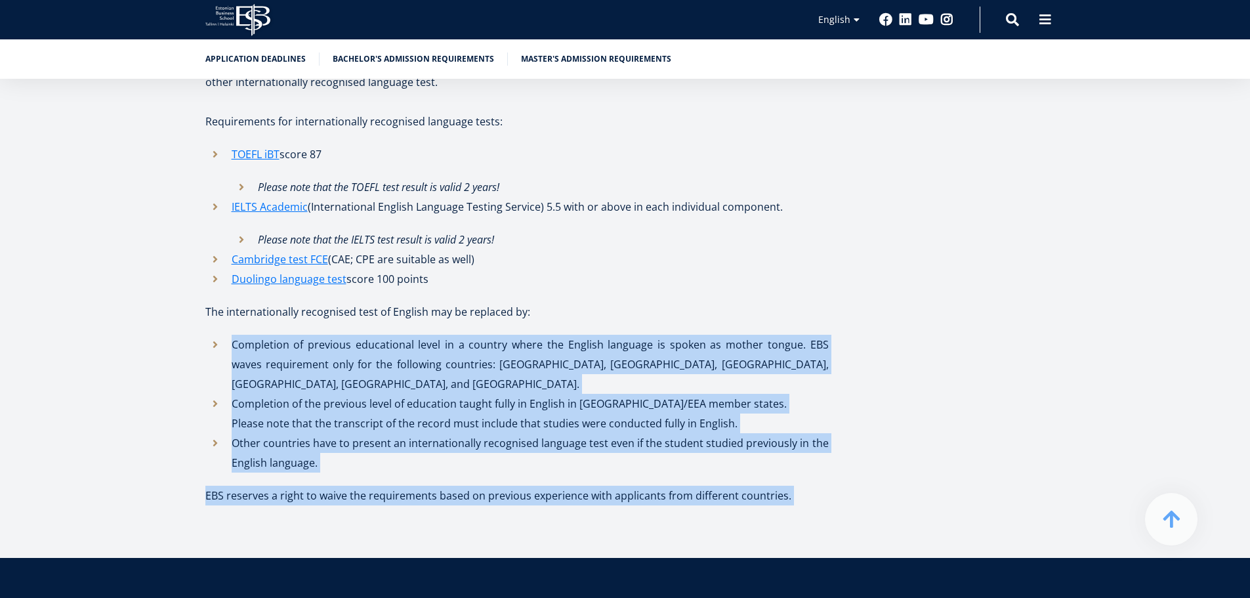
drag, startPoint x: 378, startPoint y: 419, endPoint x: 373, endPoint y: 287, distance: 132.0
click at [373, 335] on li "Completion of previous educational level in a country where the English languag…" at bounding box center [516, 364] width 623 height 59
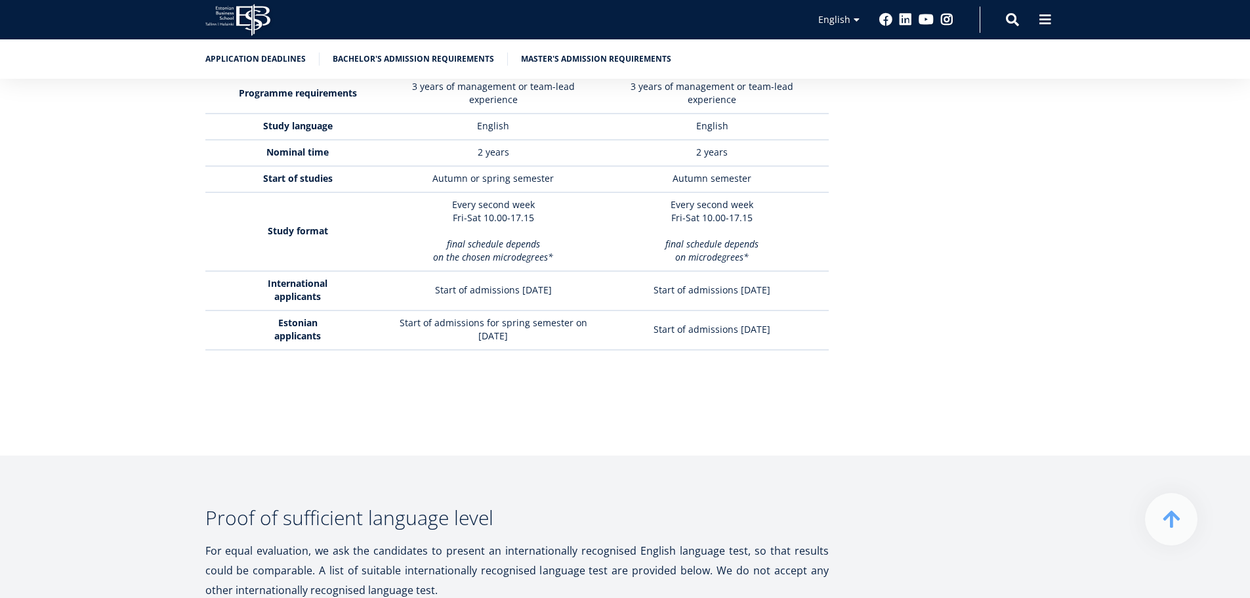
scroll to position [3692, 0]
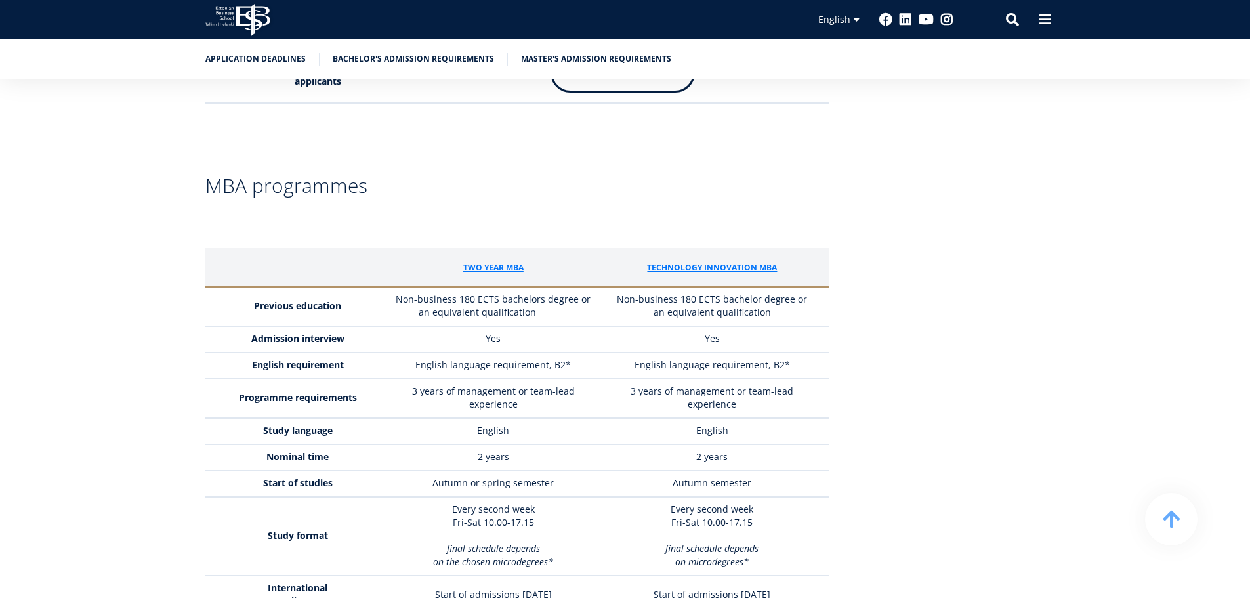
drag, startPoint x: 442, startPoint y: 394, endPoint x: 407, endPoint y: 230, distance: 167.7
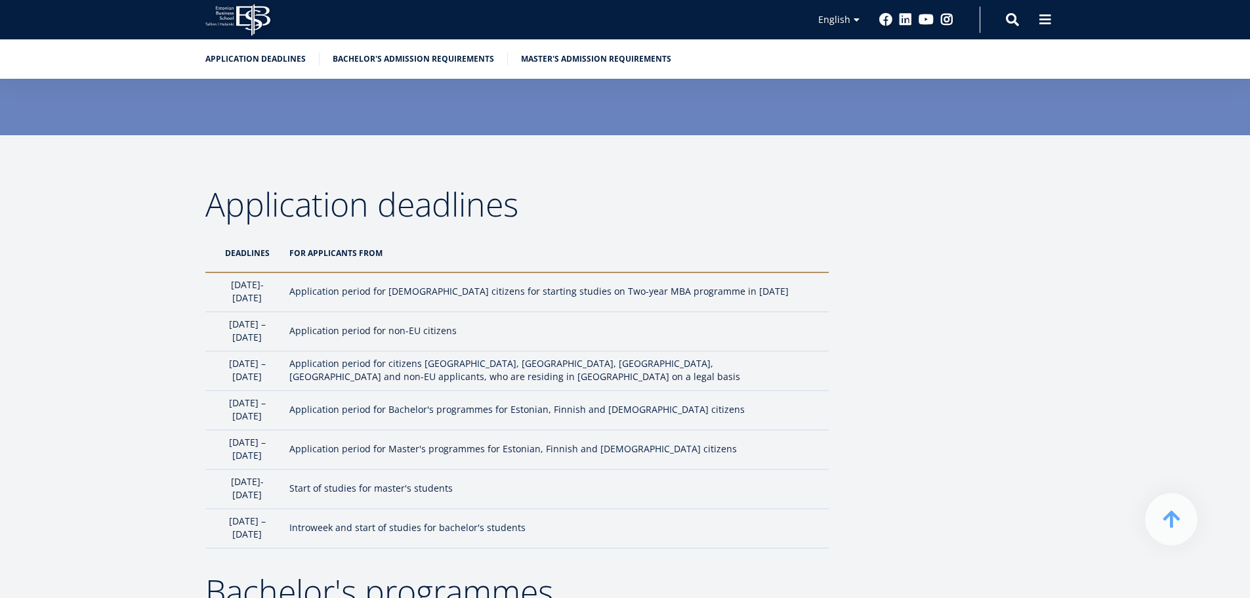
scroll to position [0, 0]
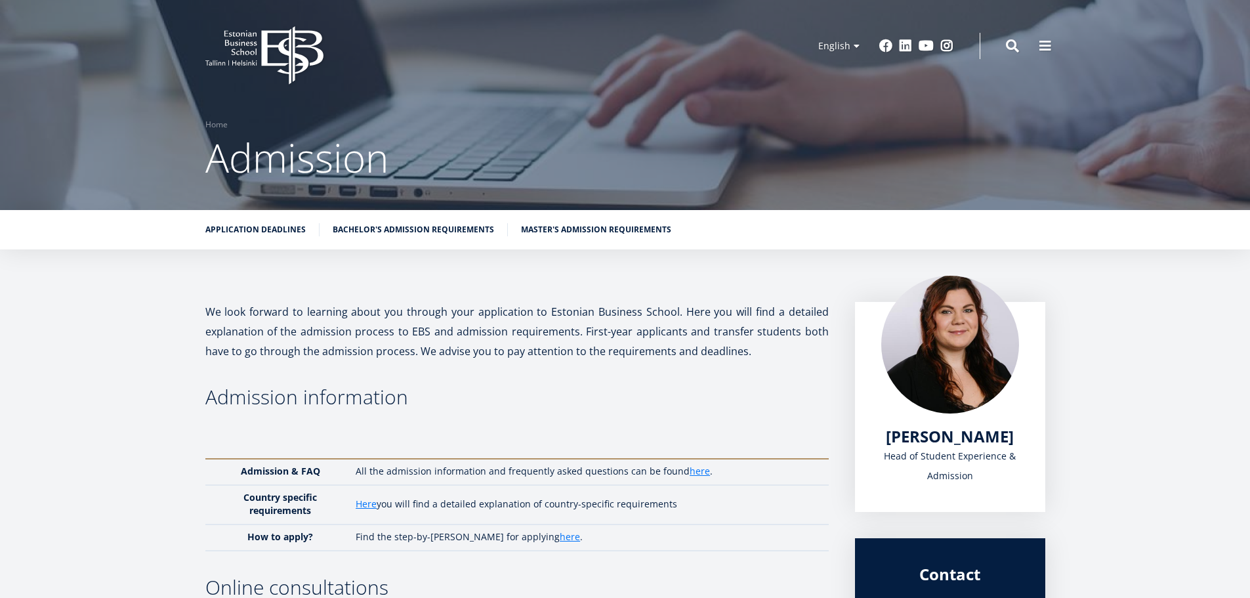
drag, startPoint x: 74, startPoint y: 345, endPoint x: 118, endPoint y: 167, distance: 183.2
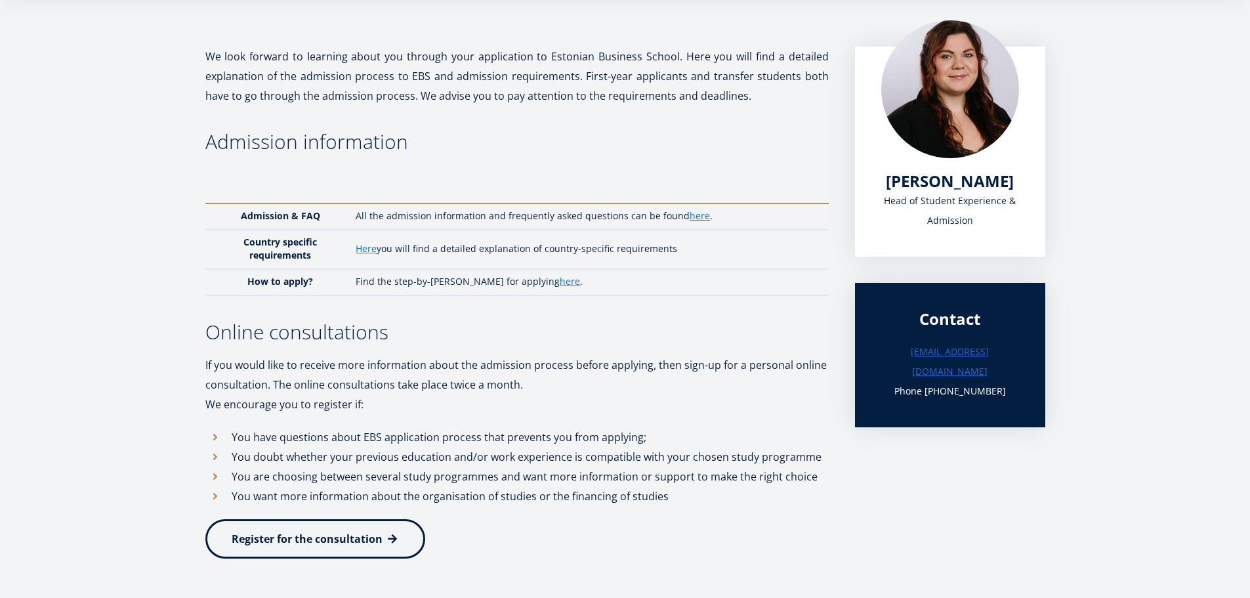
scroll to position [262, 0]
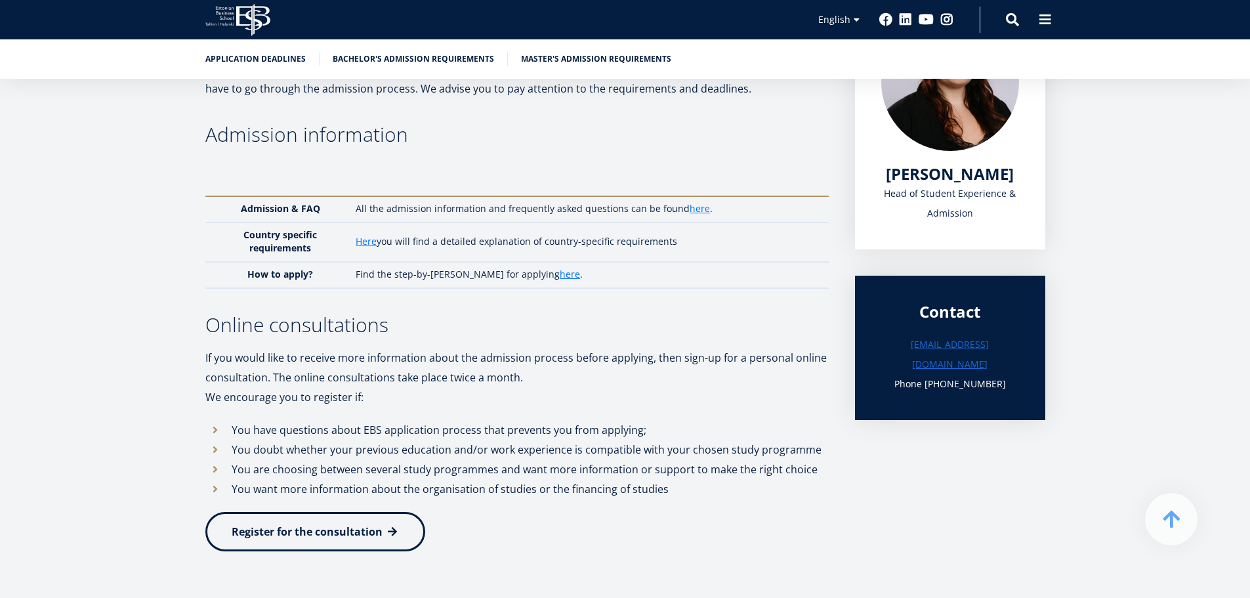
click at [234, 20] on icon "EBS Logo Created with Sketch." at bounding box center [237, 20] width 65 height 32
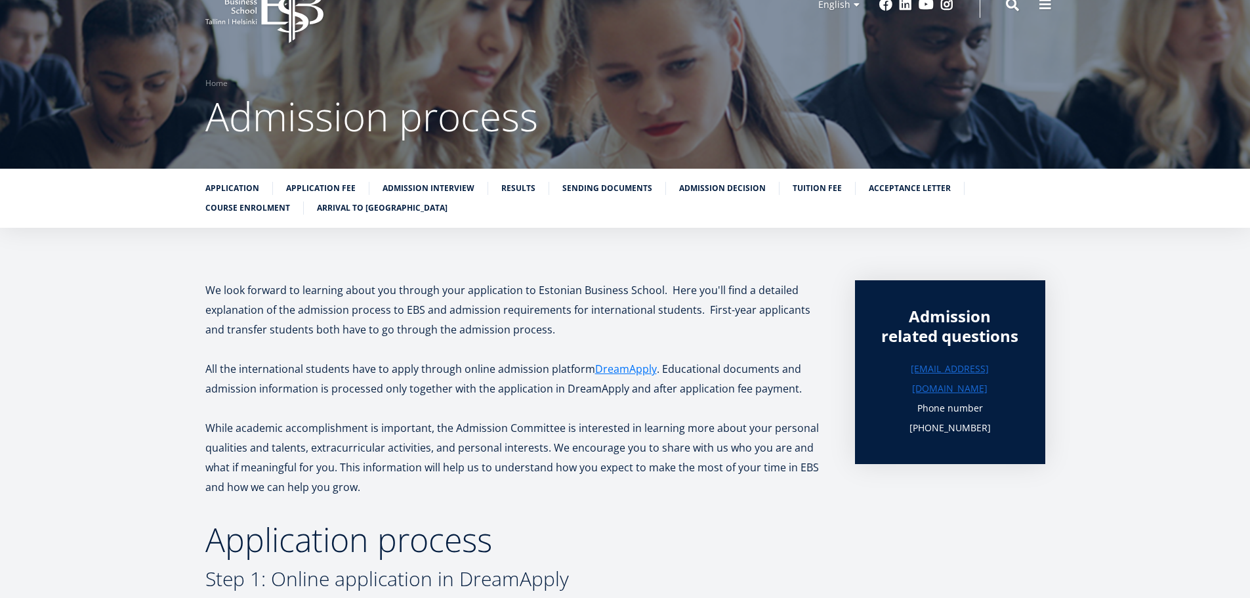
scroll to position [131, 0]
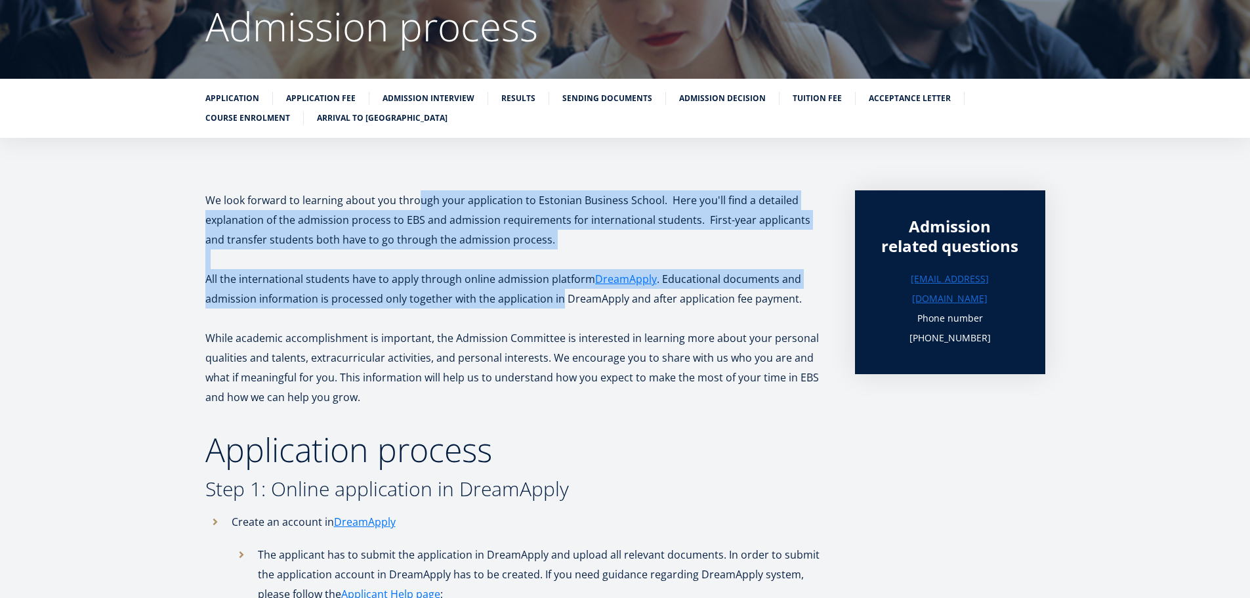
drag, startPoint x: 414, startPoint y: 163, endPoint x: 558, endPoint y: 308, distance: 204.6
click at [558, 308] on p "All the international students have to apply through online admission platform …" at bounding box center [516, 288] width 623 height 39
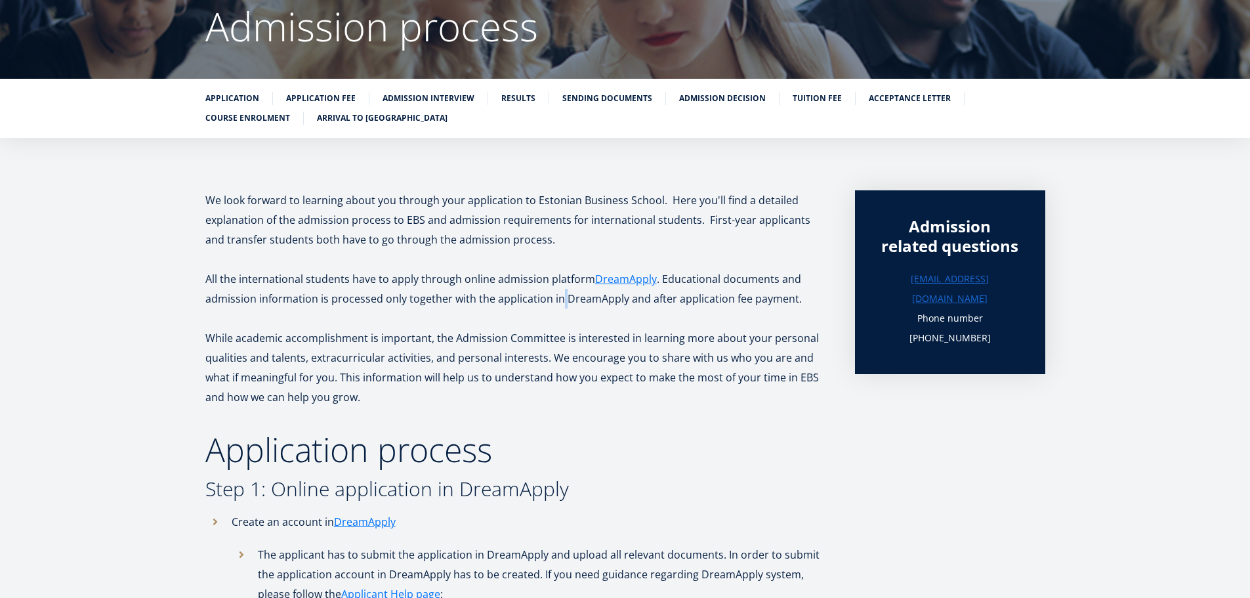
click at [558, 308] on p "All the international students have to apply through online admission platform …" at bounding box center [516, 288] width 623 height 39
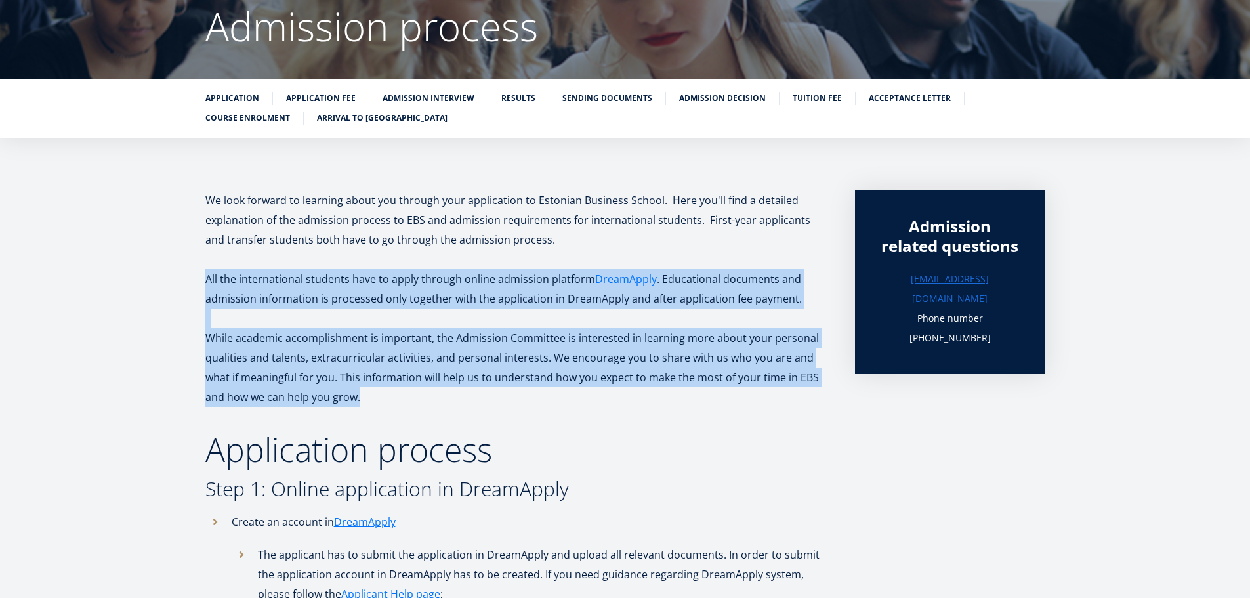
drag, startPoint x: 558, startPoint y: 308, endPoint x: 570, endPoint y: 341, distance: 34.7
click at [570, 341] on p "While academic accomplishment is important, the Admission Committee is interest…" at bounding box center [516, 367] width 623 height 79
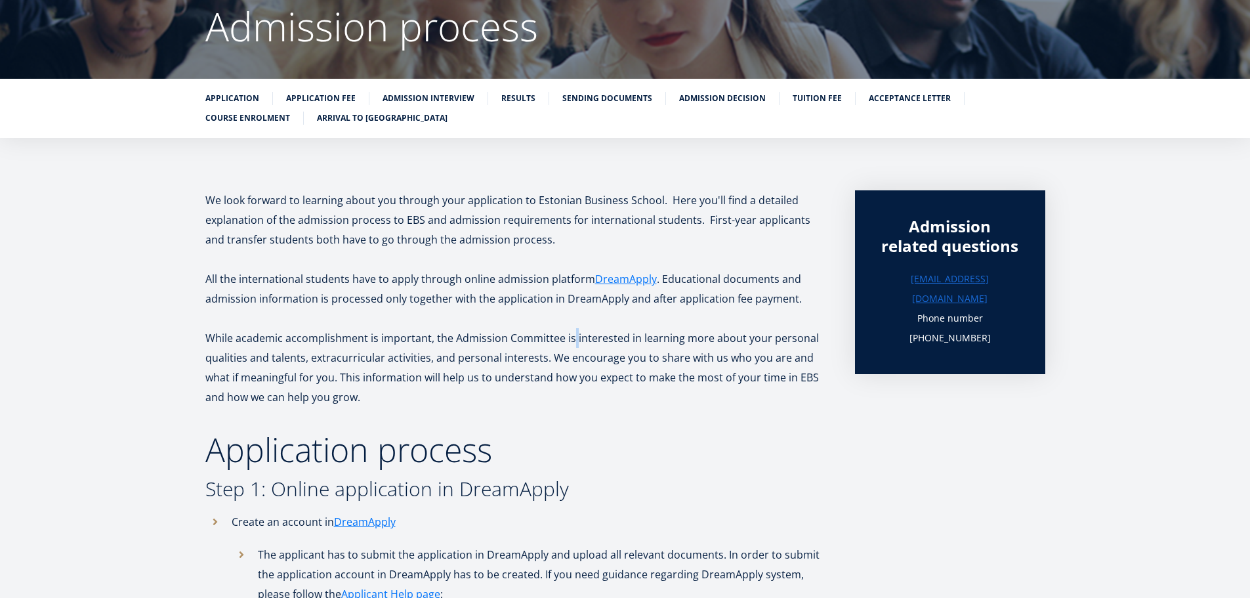
click at [570, 341] on p "While academic accomplishment is important, the Admission Committee is interest…" at bounding box center [516, 367] width 623 height 79
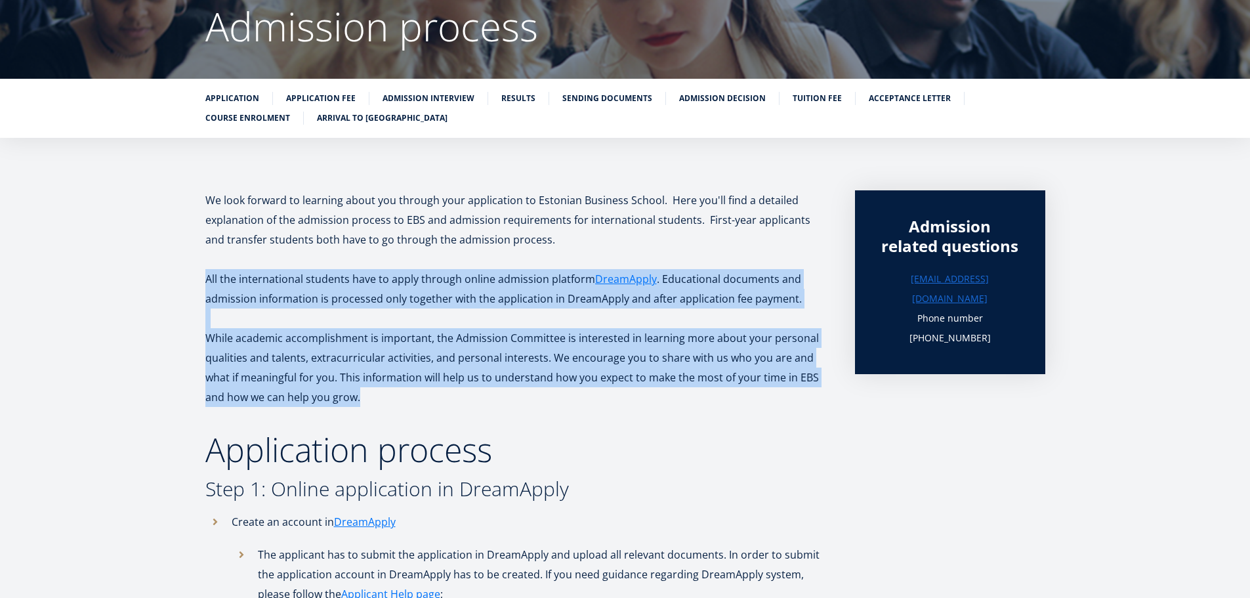
drag, startPoint x: 570, startPoint y: 341, endPoint x: 555, endPoint y: 282, distance: 60.8
click at [700, 276] on p "All the international students have to apply through online admission platform …" at bounding box center [516, 288] width 623 height 39
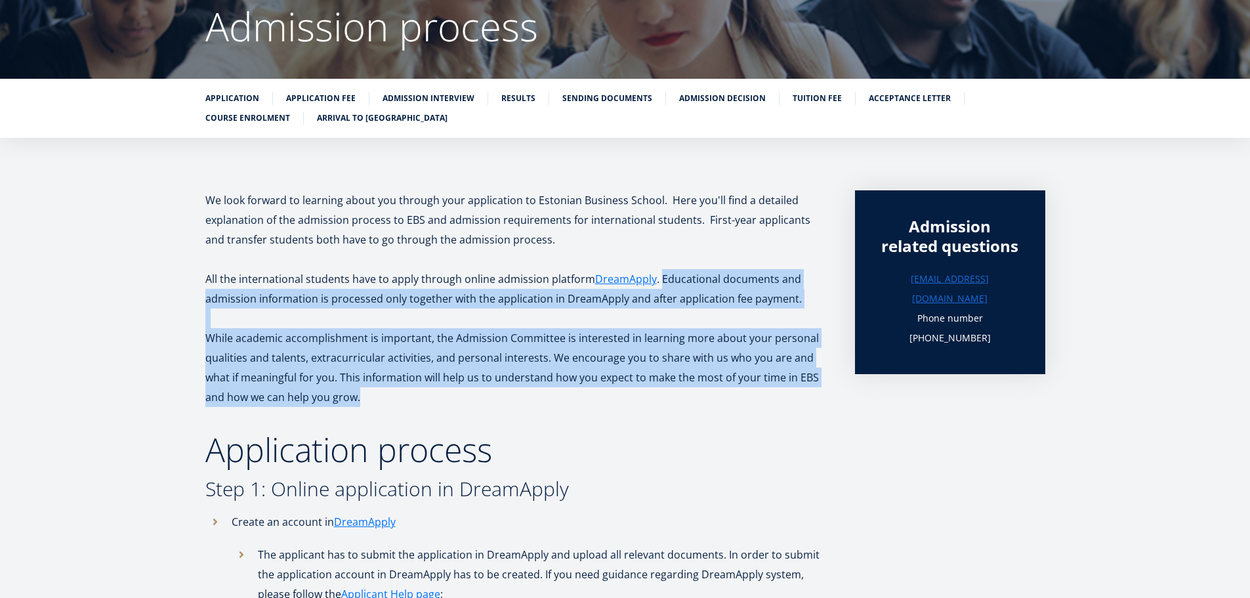
drag, startPoint x: 700, startPoint y: 276, endPoint x: 703, endPoint y: 400, distance: 124.7
click at [703, 400] on p "While academic accomplishment is important, the Admission Committee is interest…" at bounding box center [516, 367] width 623 height 79
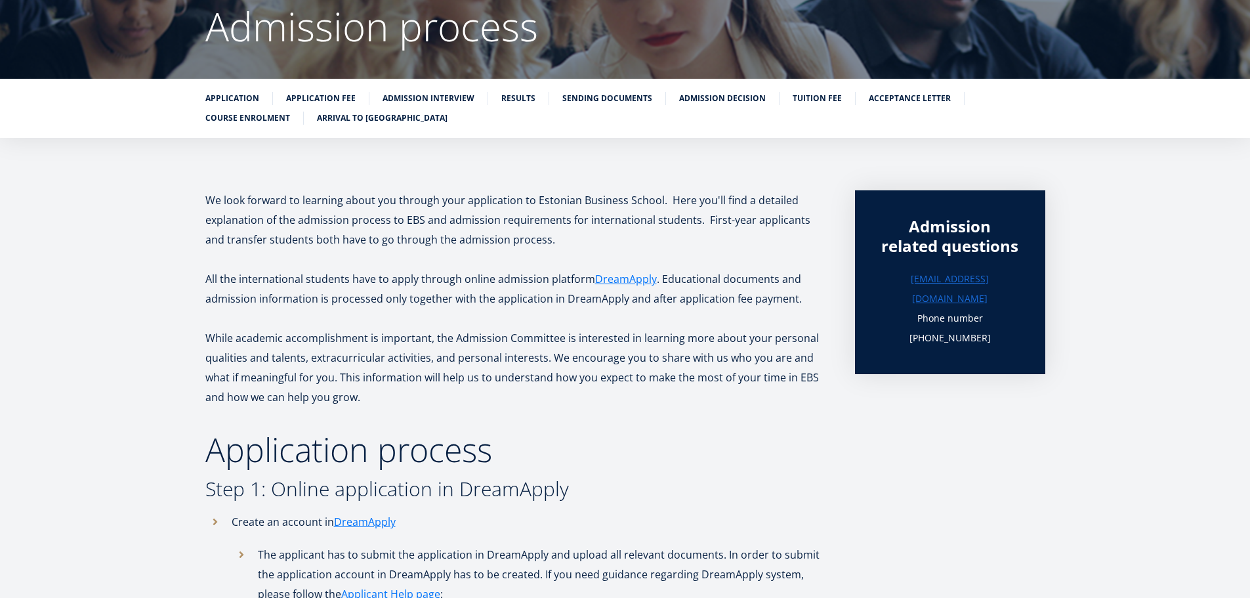
click at [703, 400] on p "While academic accomplishment is important, the Admission Committee is interest…" at bounding box center [516, 367] width 623 height 79
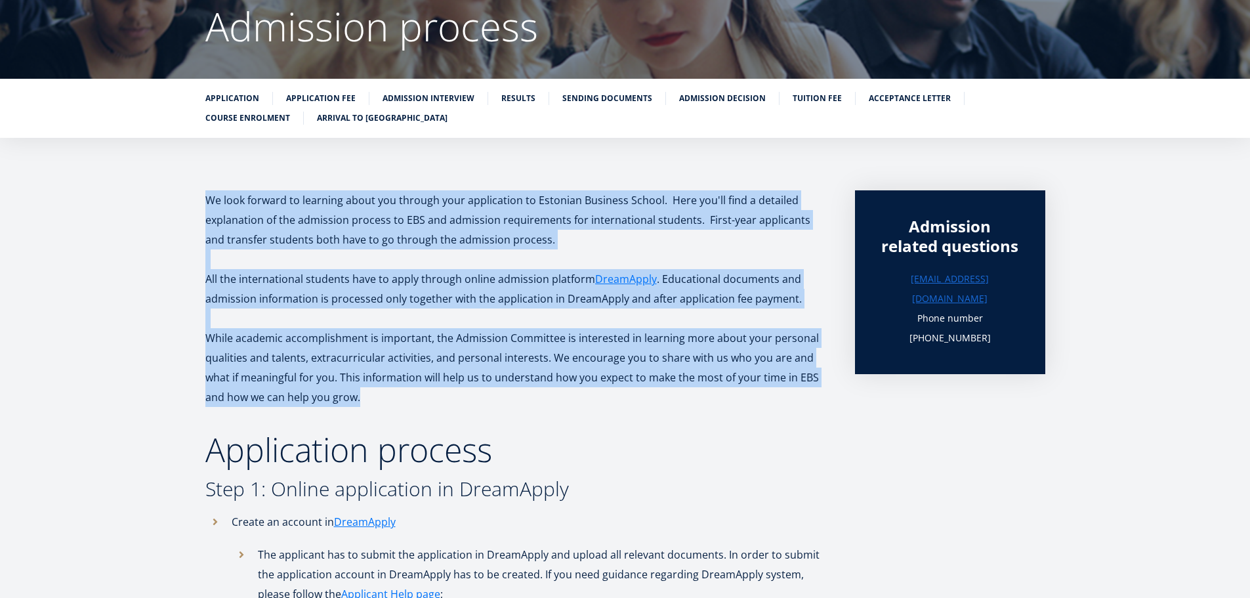
drag, startPoint x: 703, startPoint y: 400, endPoint x: 537, endPoint y: 198, distance: 262.1
click at [537, 198] on p "We look forward to learning about you through your application to Estonian Busi…" at bounding box center [516, 219] width 623 height 59
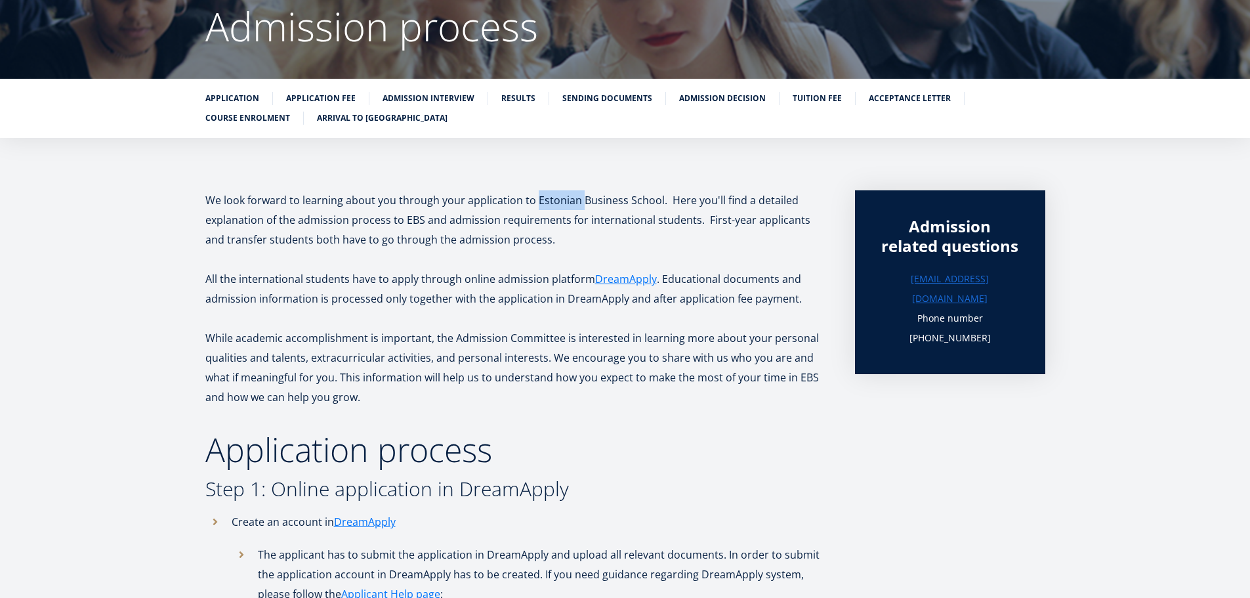
click at [537, 198] on p "We look forward to learning about you through your application to Estonian Busi…" at bounding box center [516, 219] width 623 height 59
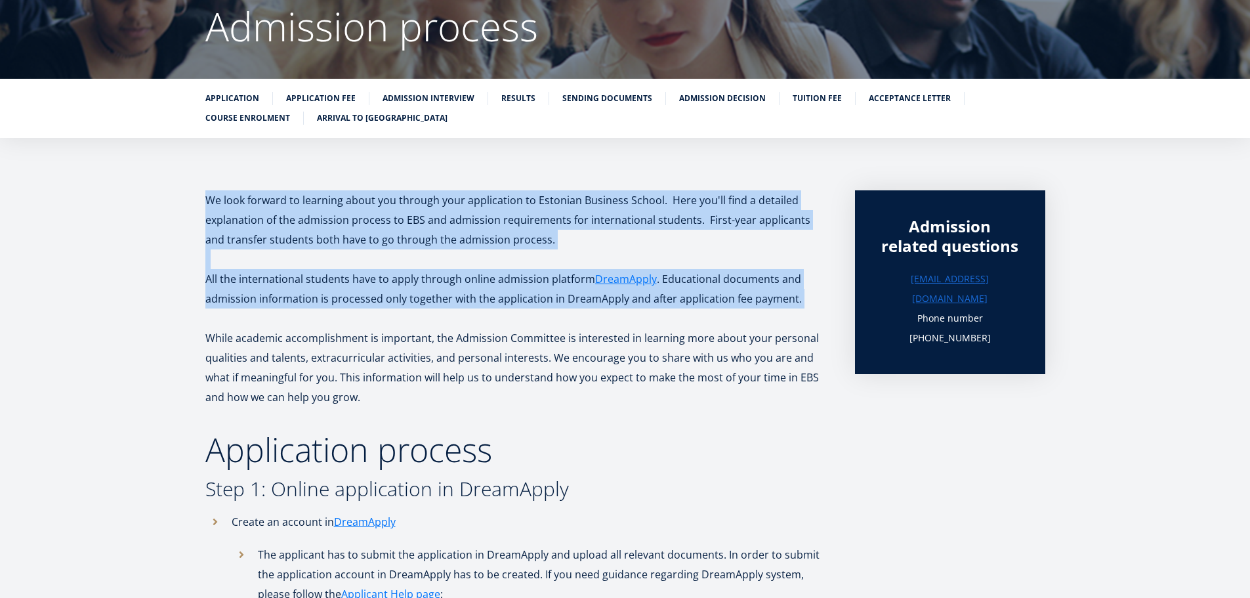
drag, startPoint x: 537, startPoint y: 198, endPoint x: 690, endPoint y: 289, distance: 178.0
click at [669, 277] on p "All the international students have to apply through online admission platform …" at bounding box center [516, 288] width 623 height 39
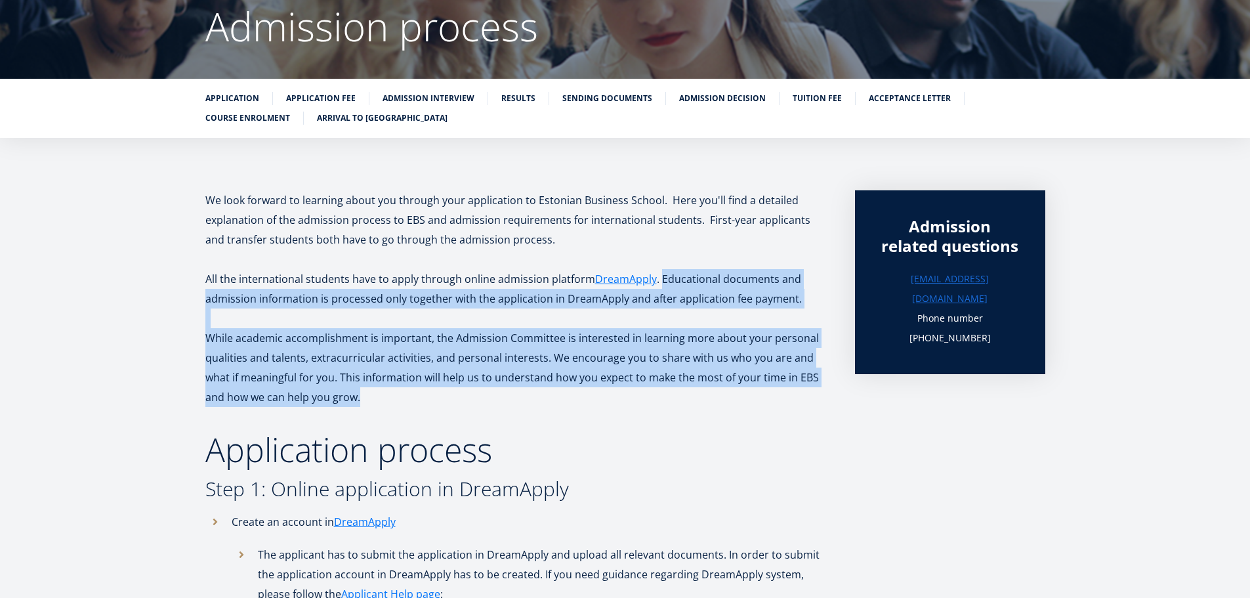
drag, startPoint x: 669, startPoint y: 277, endPoint x: 683, endPoint y: 402, distance: 125.4
click at [683, 402] on p "While academic accomplishment is important, the Admission Committee is interest…" at bounding box center [516, 367] width 623 height 79
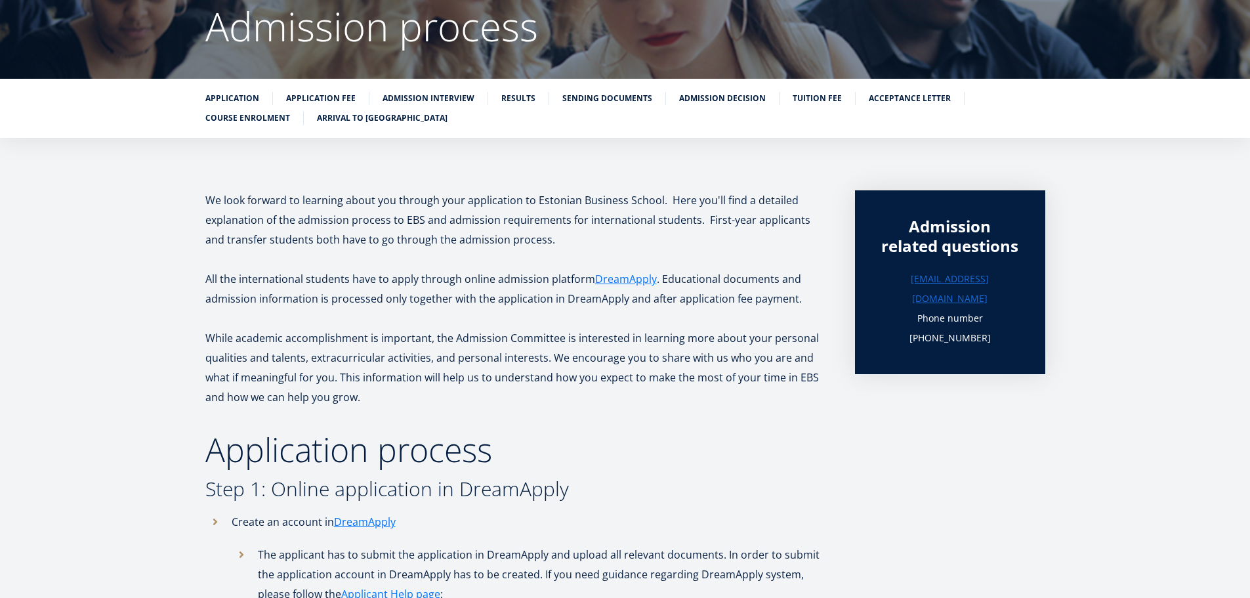
click at [683, 402] on p "While academic accomplishment is important, the Admission Committee is interest…" at bounding box center [516, 367] width 623 height 79
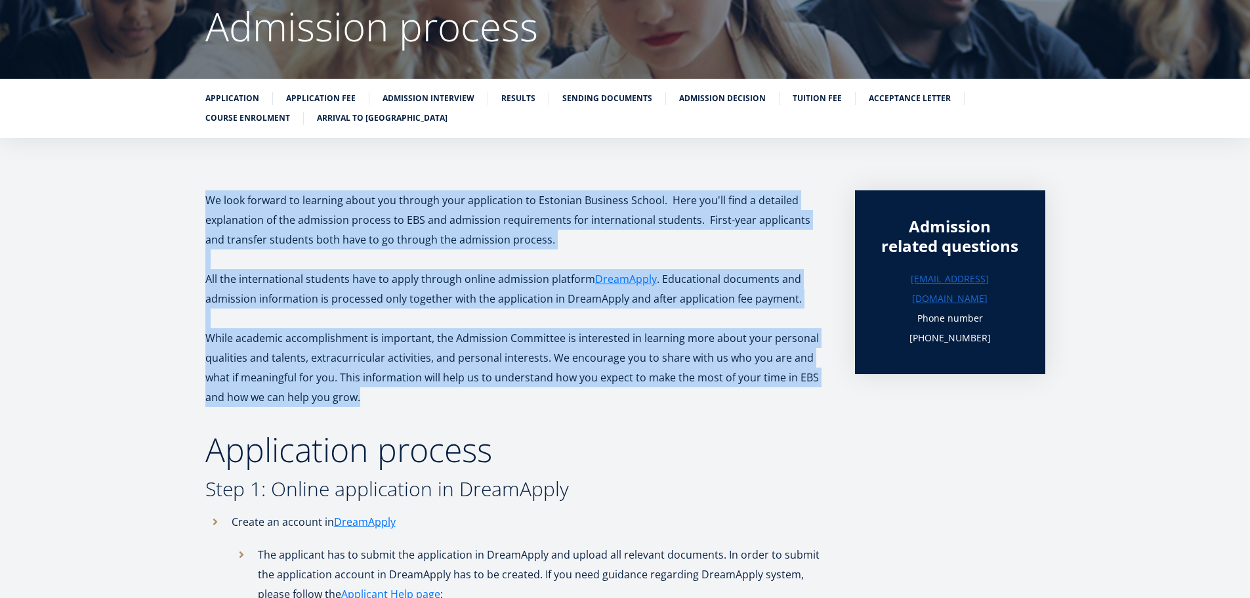
drag, startPoint x: 683, startPoint y: 402, endPoint x: 635, endPoint y: 200, distance: 207.2
click at [635, 200] on p "We look forward to learning about you through your application to Estonian Busi…" at bounding box center [516, 219] width 623 height 59
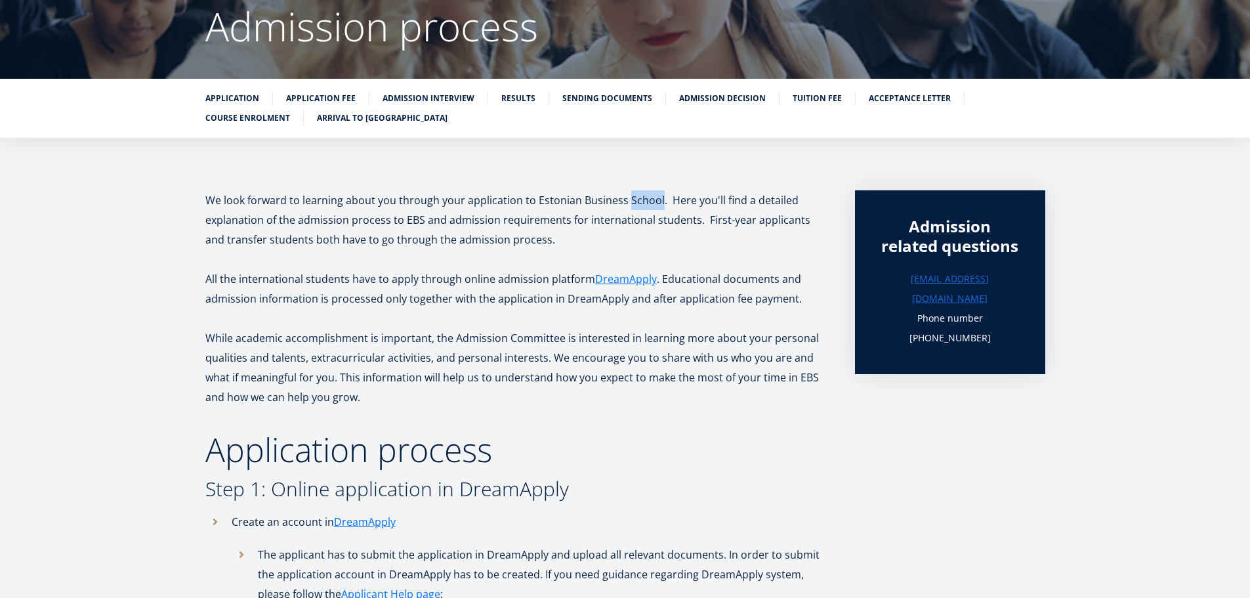
click at [635, 200] on p "We look forward to learning about you through your application to Estonian Busi…" at bounding box center [516, 219] width 623 height 59
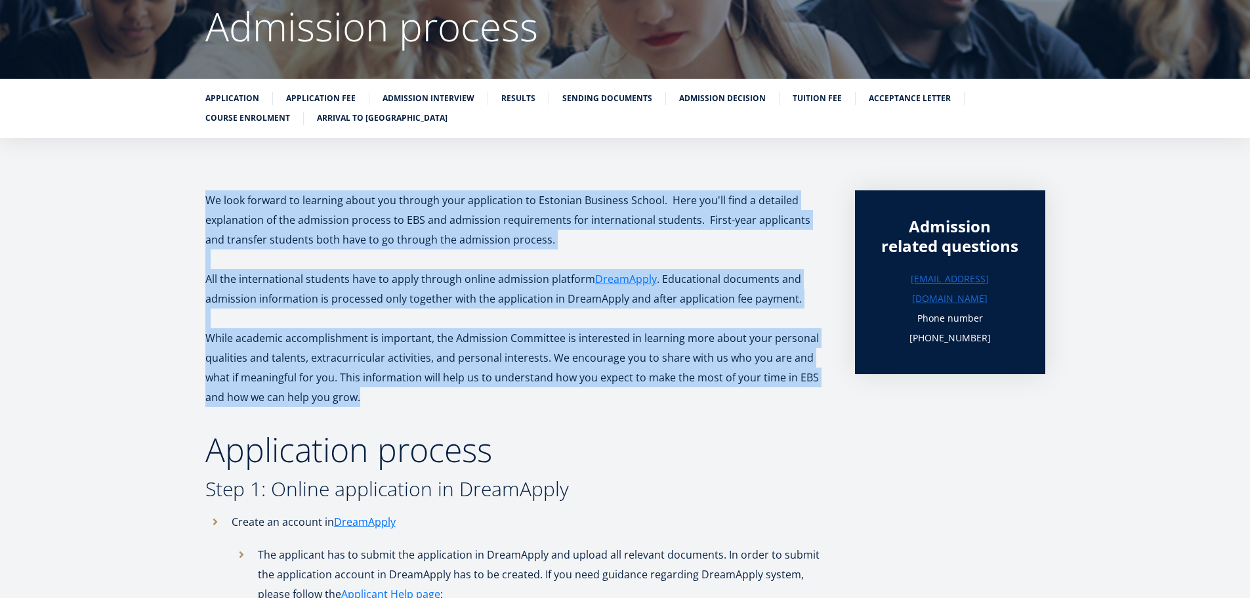
drag, startPoint x: 635, startPoint y: 200, endPoint x: 673, endPoint y: 371, distance: 174.8
click at [673, 371] on p "While academic accomplishment is important, the Admission Committee is interest…" at bounding box center [516, 367] width 623 height 79
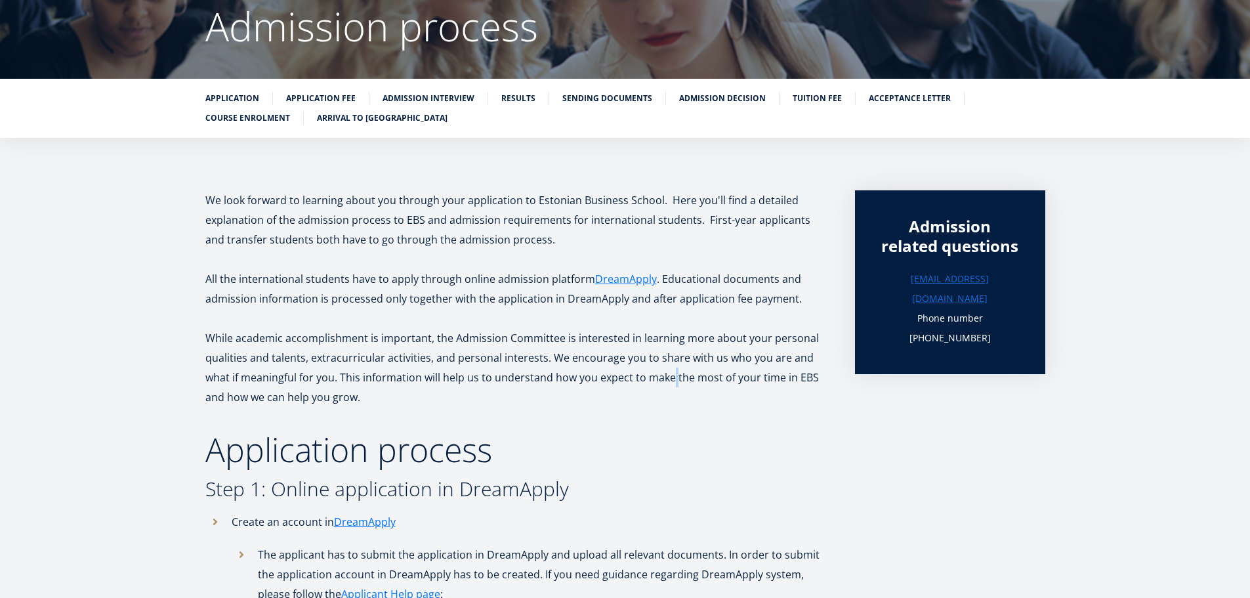
click at [673, 371] on p "While academic accomplishment is important, the Admission Committee is interest…" at bounding box center [516, 367] width 623 height 79
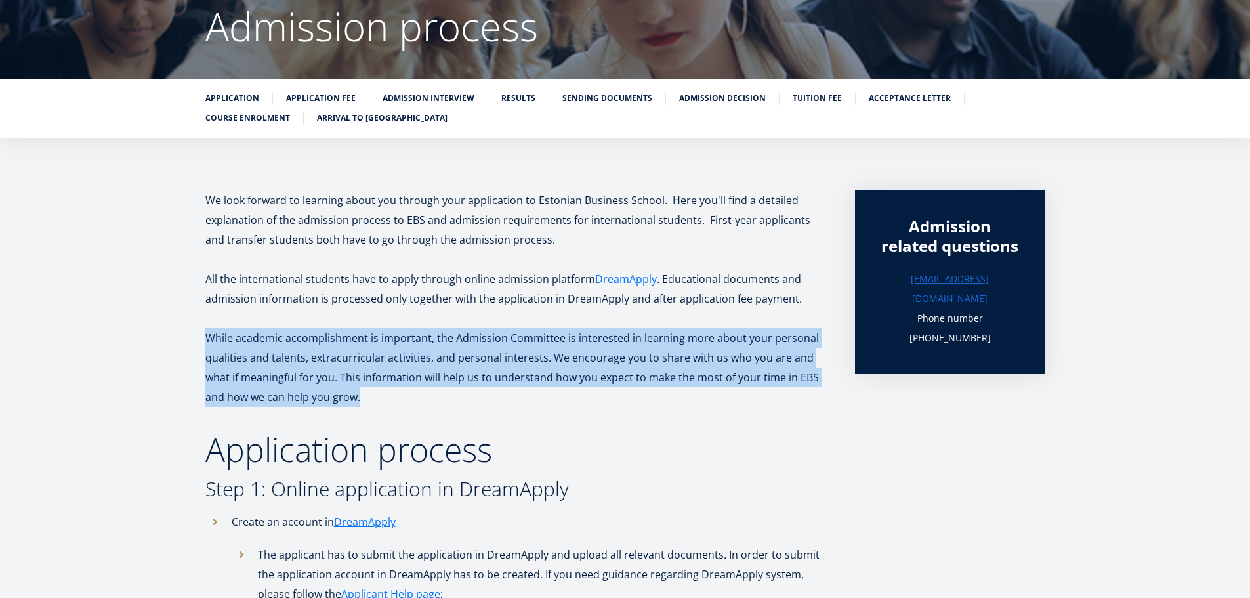
drag, startPoint x: 673, startPoint y: 371, endPoint x: 186, endPoint y: 334, distance: 488.3
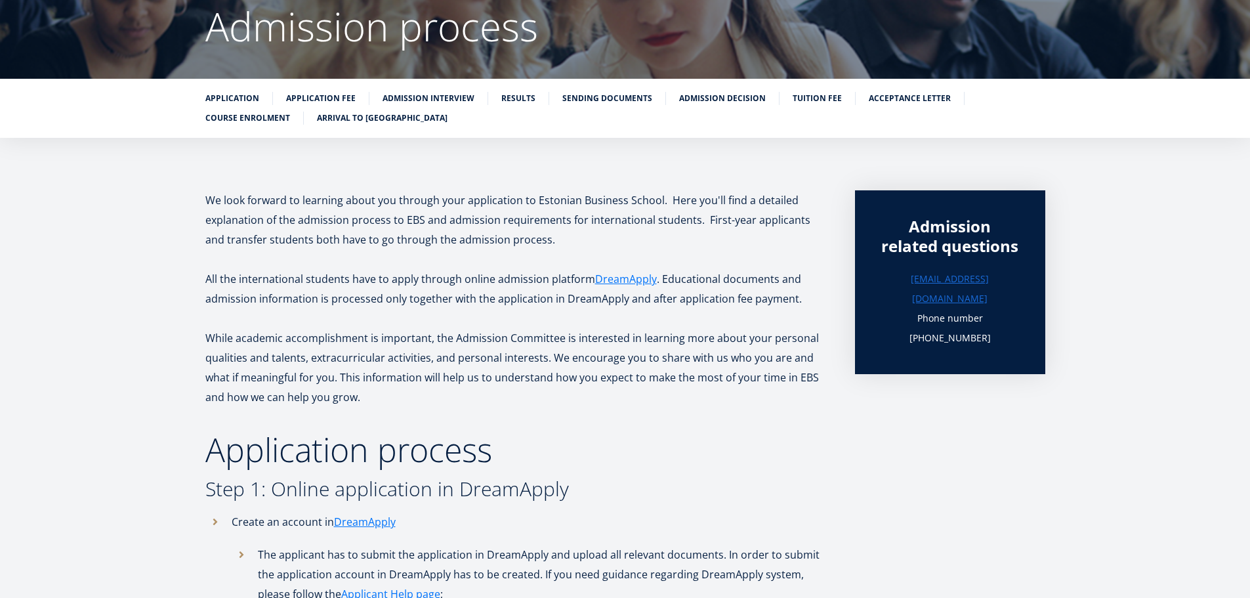
click at [213, 327] on p at bounding box center [516, 318] width 623 height 20
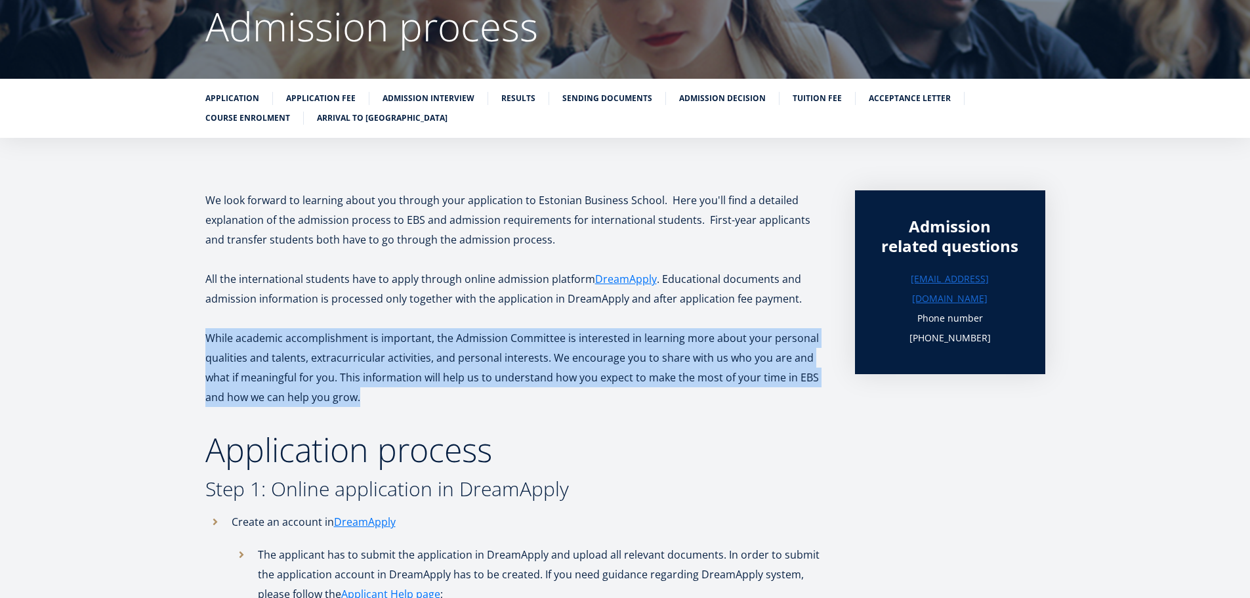
drag, startPoint x: 213, startPoint y: 327, endPoint x: 535, endPoint y: 394, distance: 329.1
click at [535, 392] on p "While academic accomplishment is important, the Admission Committee is interest…" at bounding box center [516, 367] width 623 height 79
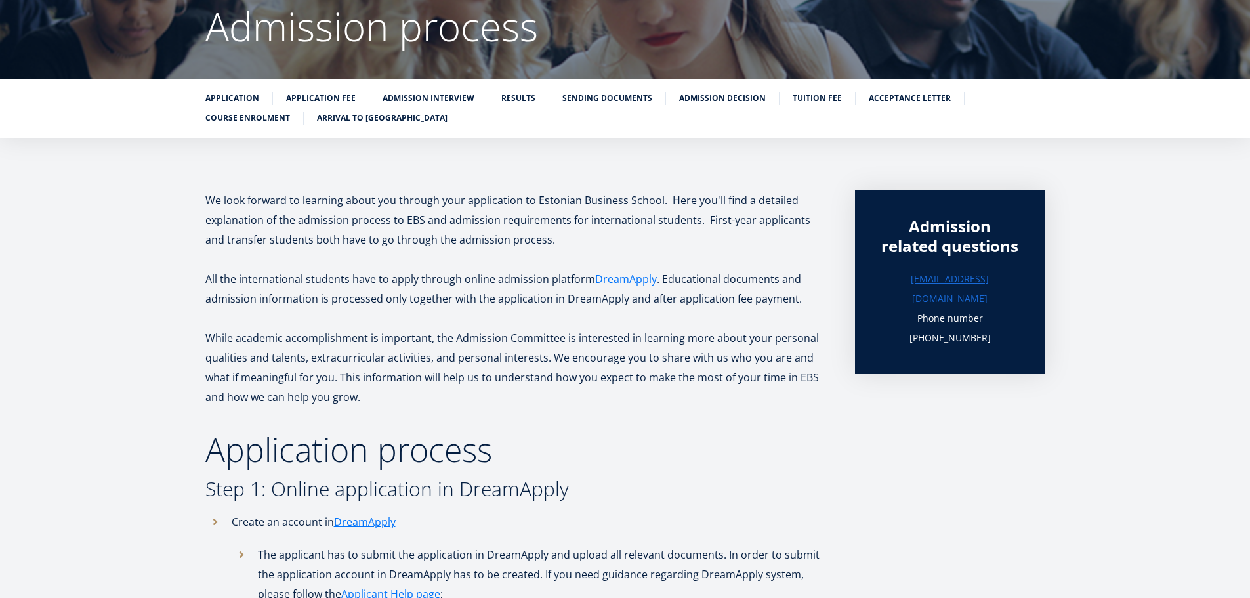
click at [535, 392] on p "While academic accomplishment is important, the Admission Committee is interest…" at bounding box center [516, 367] width 623 height 79
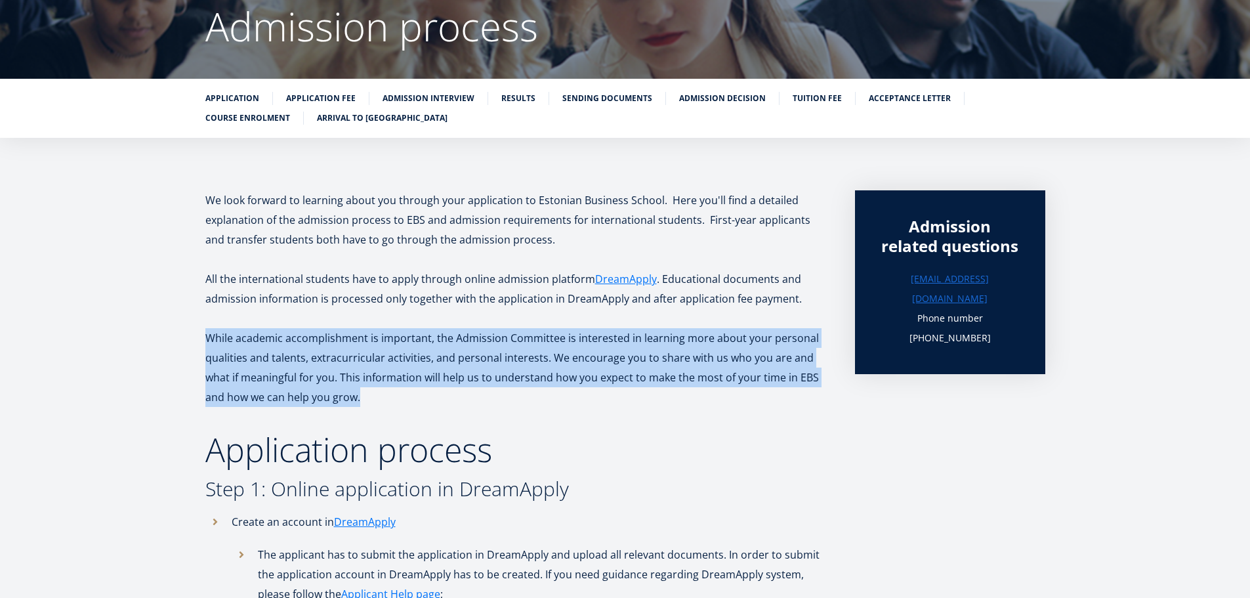
drag, startPoint x: 537, startPoint y: 390, endPoint x: 293, endPoint y: 344, distance: 247.9
click at [293, 344] on p "While academic accomplishment is important, the Admission Committee is interest…" at bounding box center [516, 367] width 623 height 79
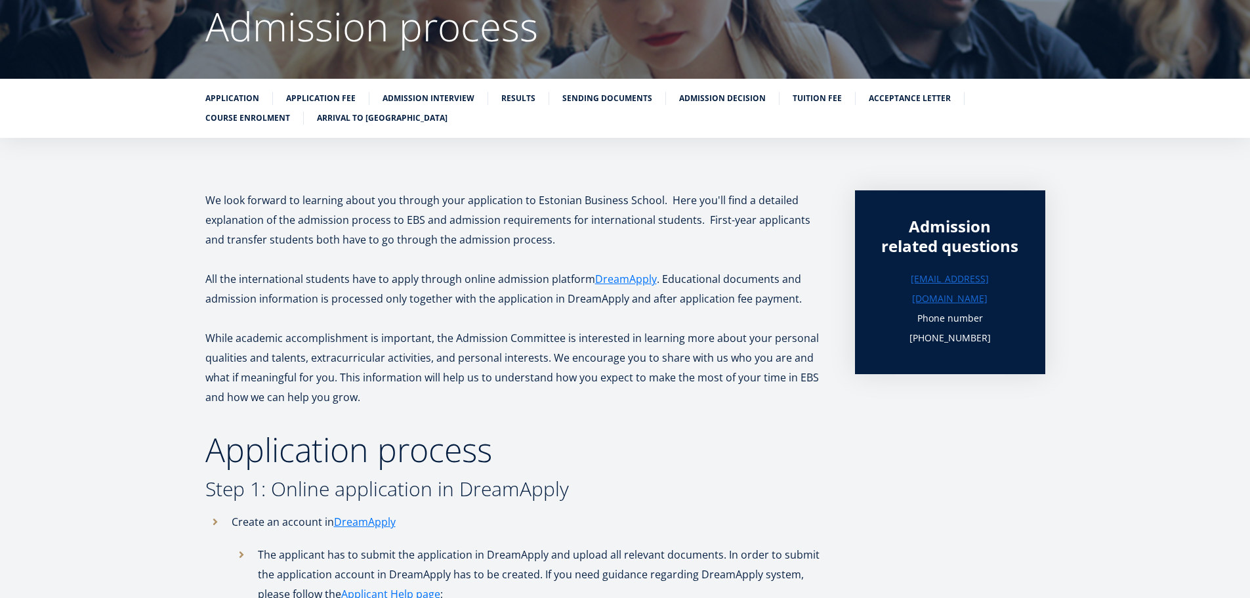
click at [211, 338] on p "While academic accomplishment is important, the Admission Committee is interest…" at bounding box center [516, 367] width 623 height 79
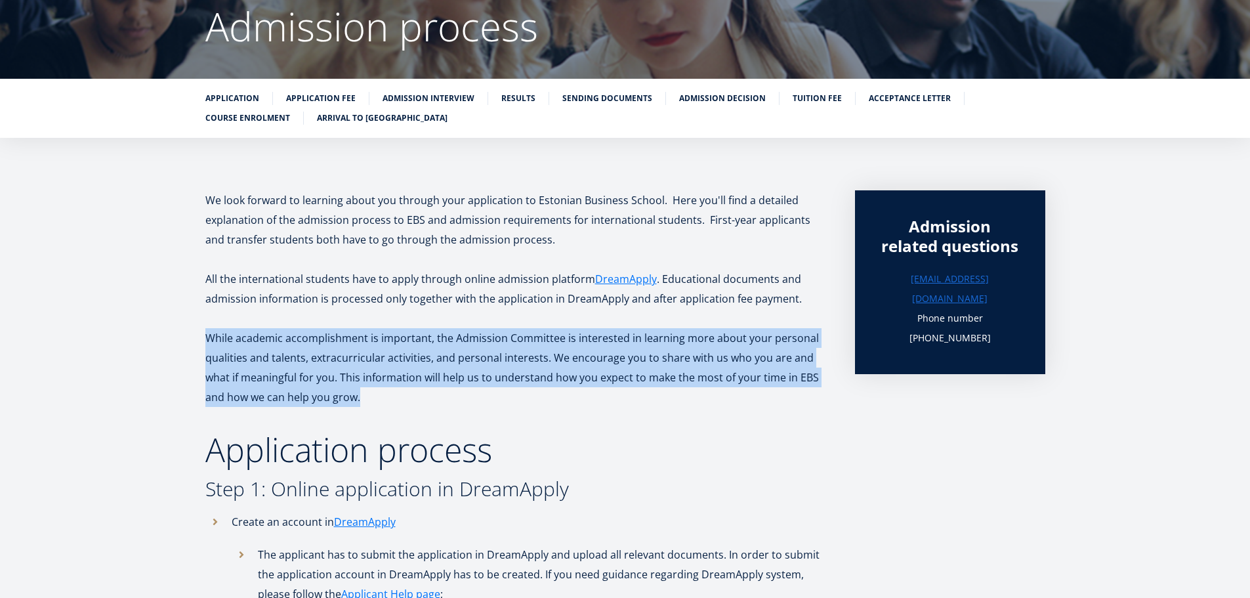
drag, startPoint x: 211, startPoint y: 338, endPoint x: 827, endPoint y: 403, distance: 618.9
click at [827, 403] on p "While academic accomplishment is important, the Admission Committee is interest…" at bounding box center [516, 367] width 623 height 79
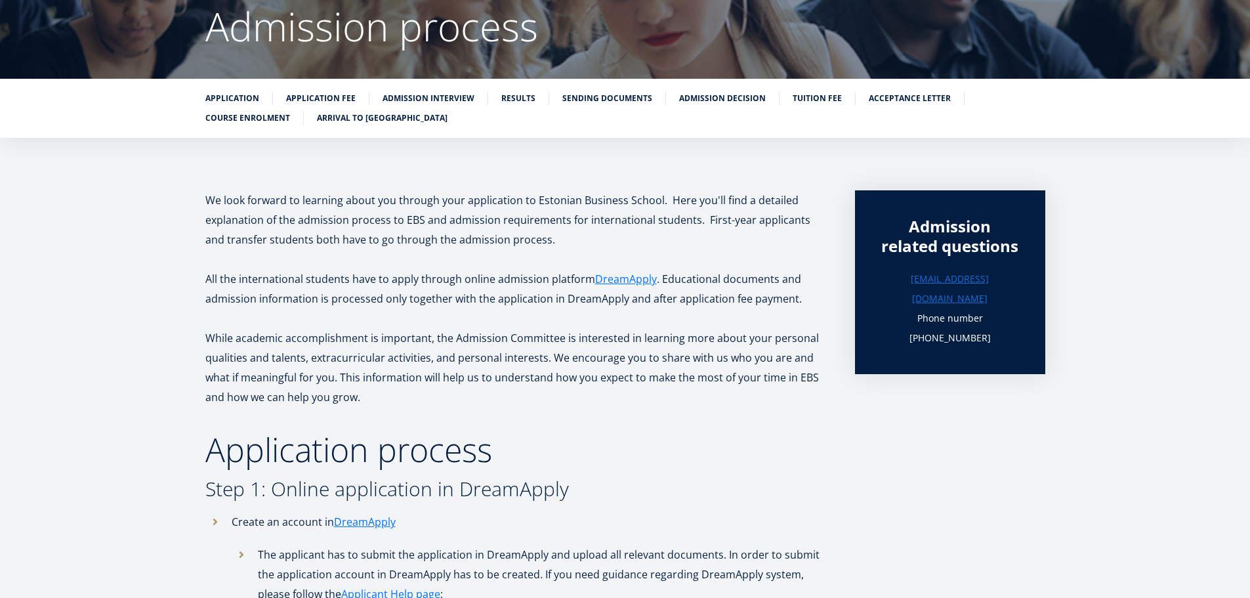
click at [827, 403] on p "While academic accomplishment is important, the Admission Committee is interest…" at bounding box center [516, 367] width 623 height 79
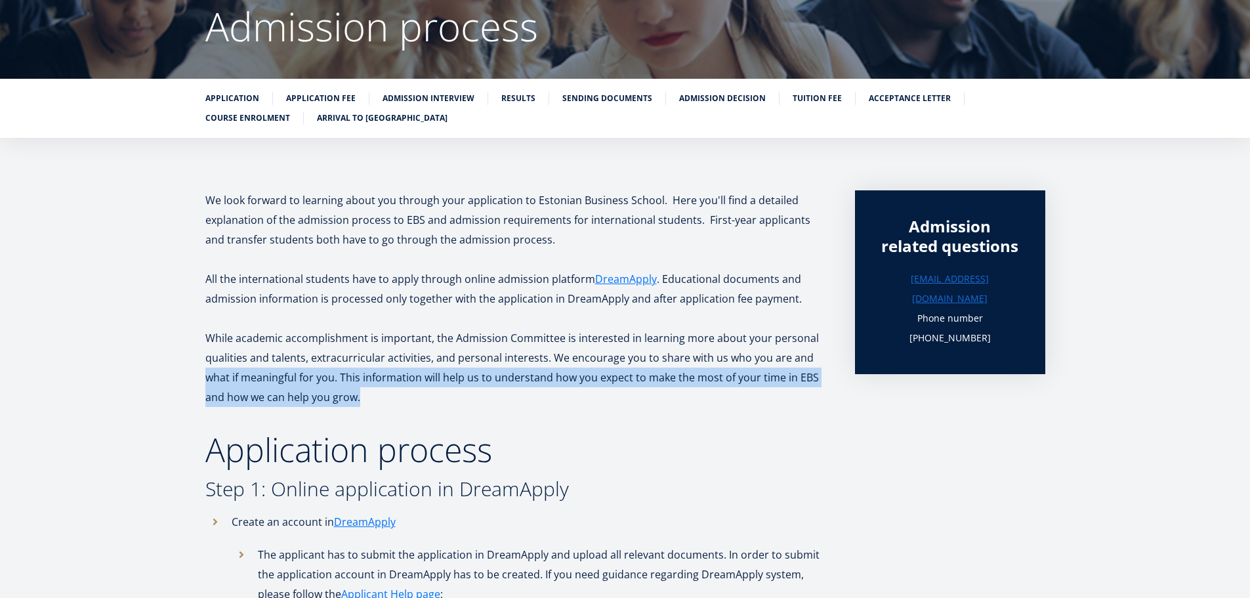
drag, startPoint x: 810, startPoint y: 366, endPoint x: 780, endPoint y: 379, distance: 32.3
click at [780, 379] on p "While academic accomplishment is important, the Admission Committee is interest…" at bounding box center [516, 367] width 623 height 79
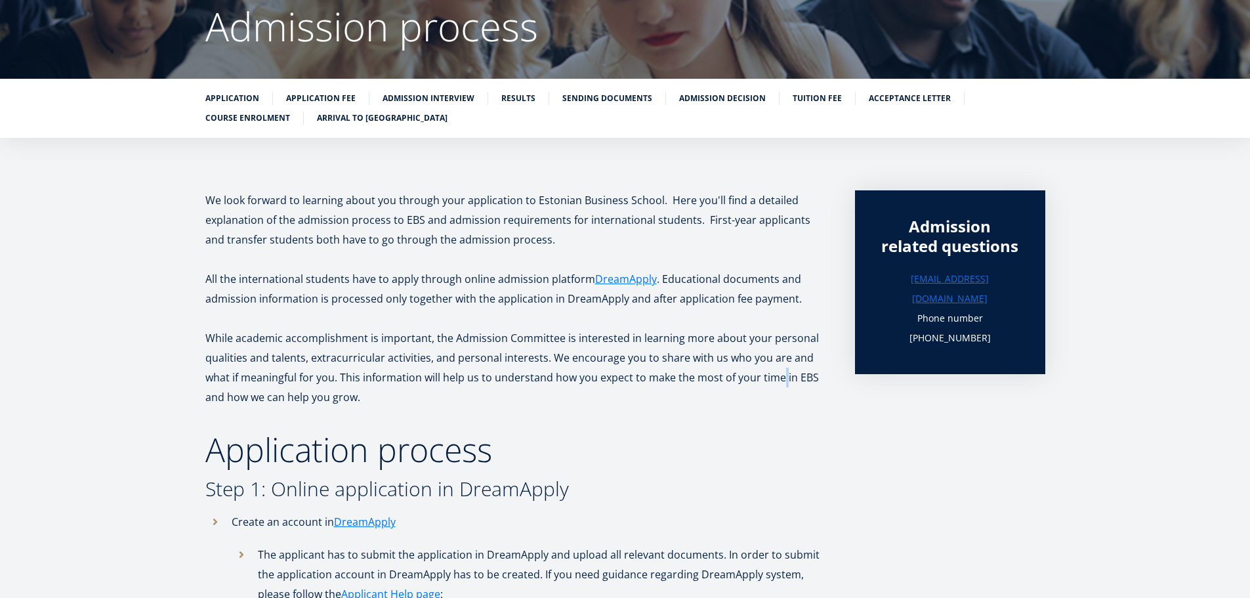
click at [780, 379] on p "While academic accomplishment is important, the Admission Committee is interest…" at bounding box center [516, 367] width 623 height 79
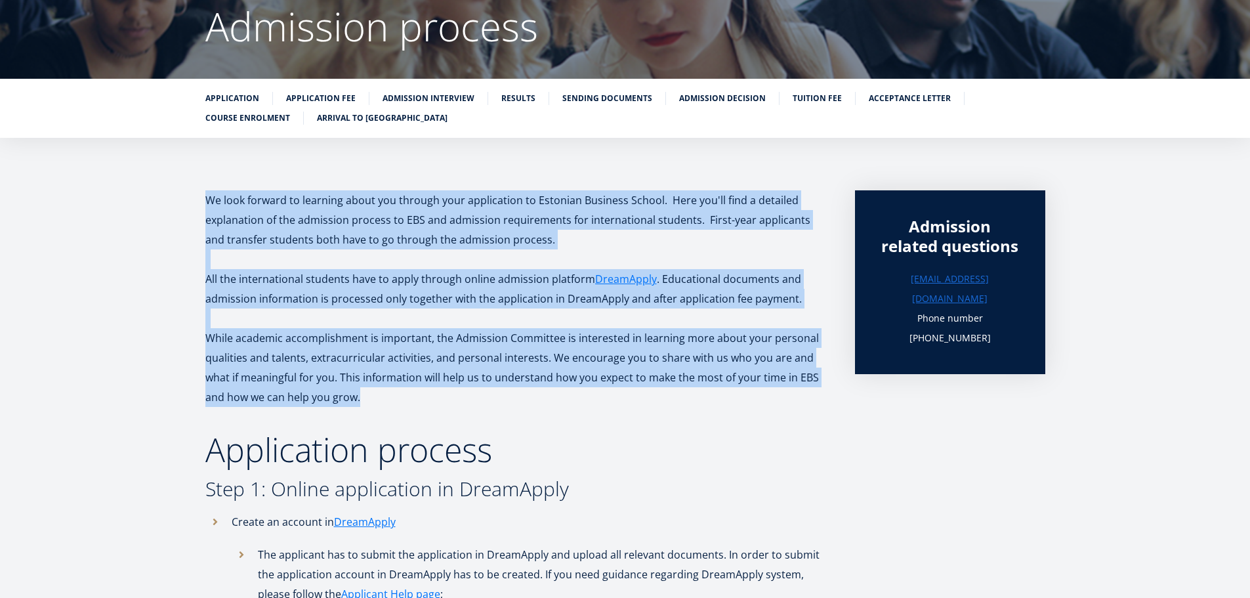
drag, startPoint x: 780, startPoint y: 379, endPoint x: 782, endPoint y: 242, distance: 137.2
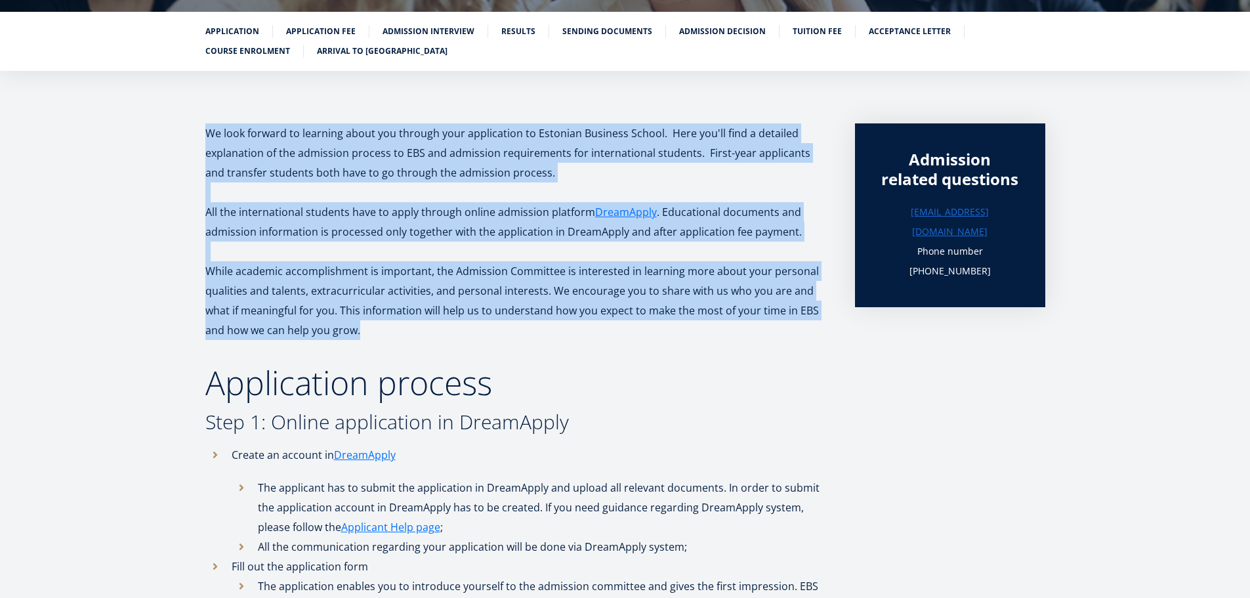
scroll to position [328, 0]
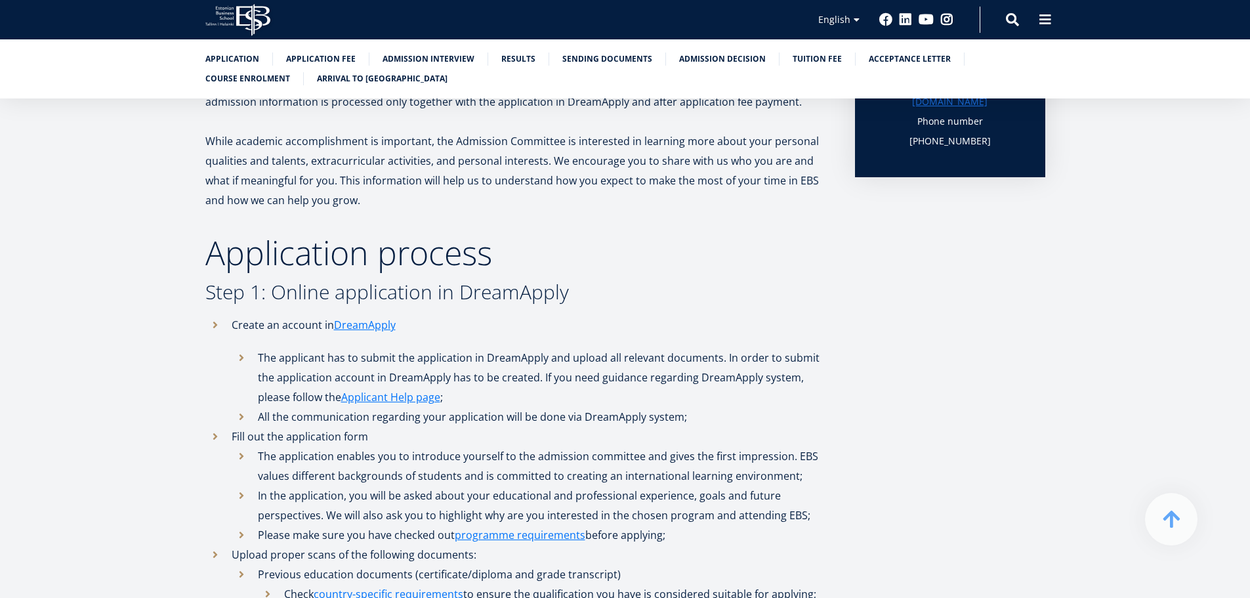
click at [778, 246] on h2 "Application process" at bounding box center [516, 252] width 623 height 33
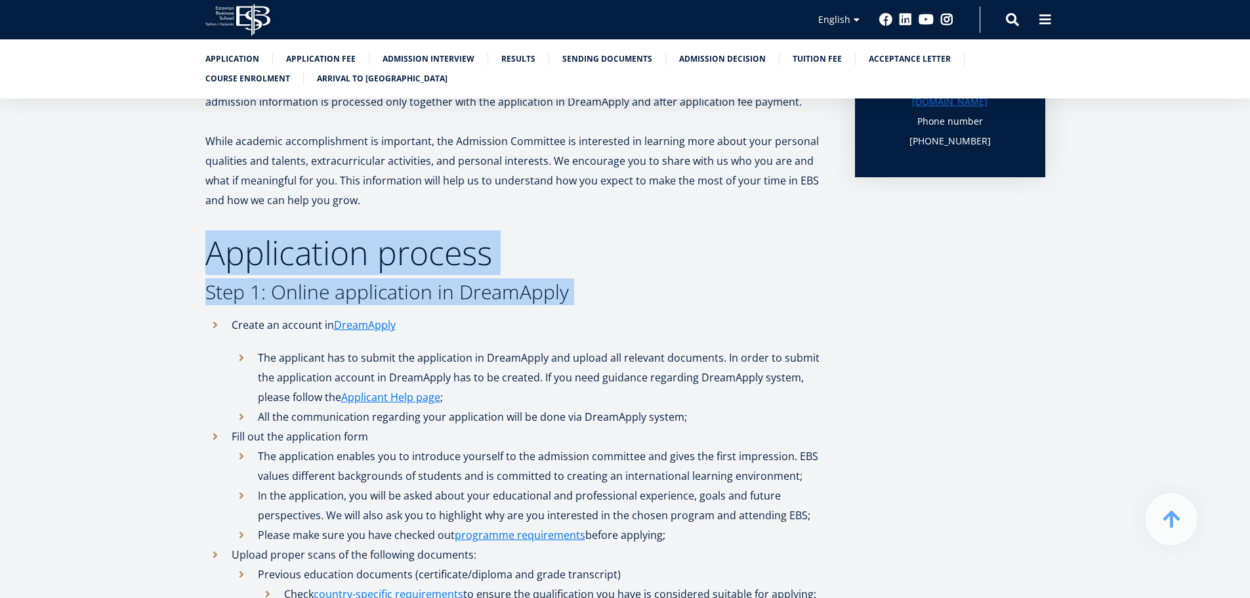
drag, startPoint x: 778, startPoint y: 246, endPoint x: 793, endPoint y: 292, distance: 48.4
click at [793, 292] on h3 "Step 1: Online application in DreamApply" at bounding box center [516, 292] width 623 height 20
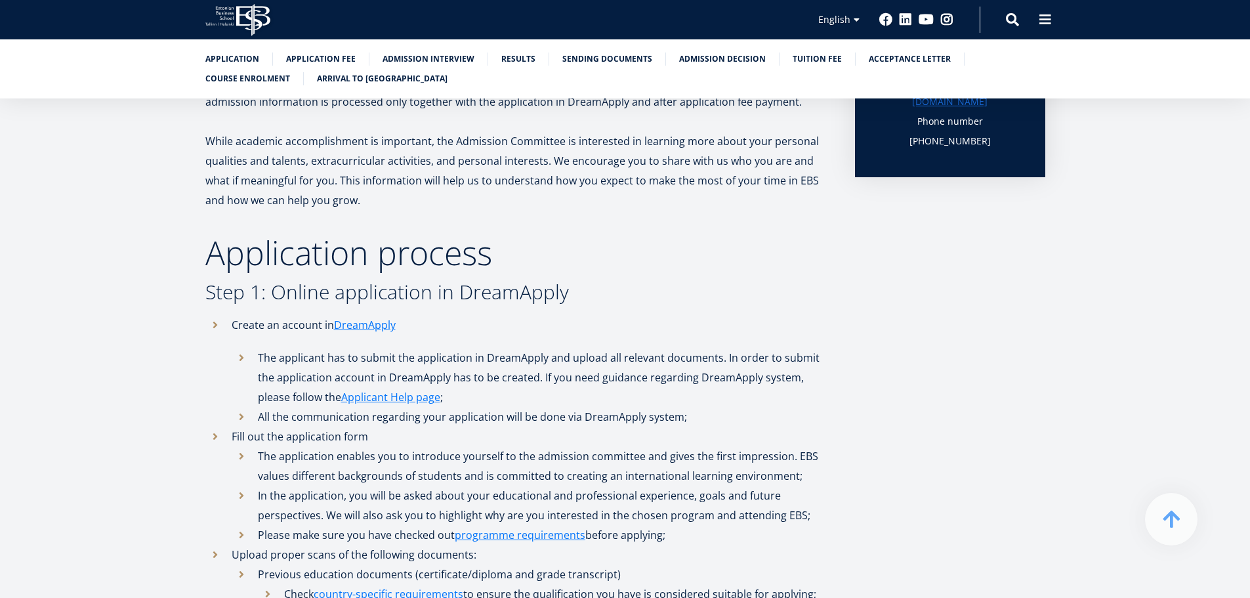
click at [793, 292] on h3 "Step 1: Online application in DreamApply" at bounding box center [516, 292] width 623 height 20
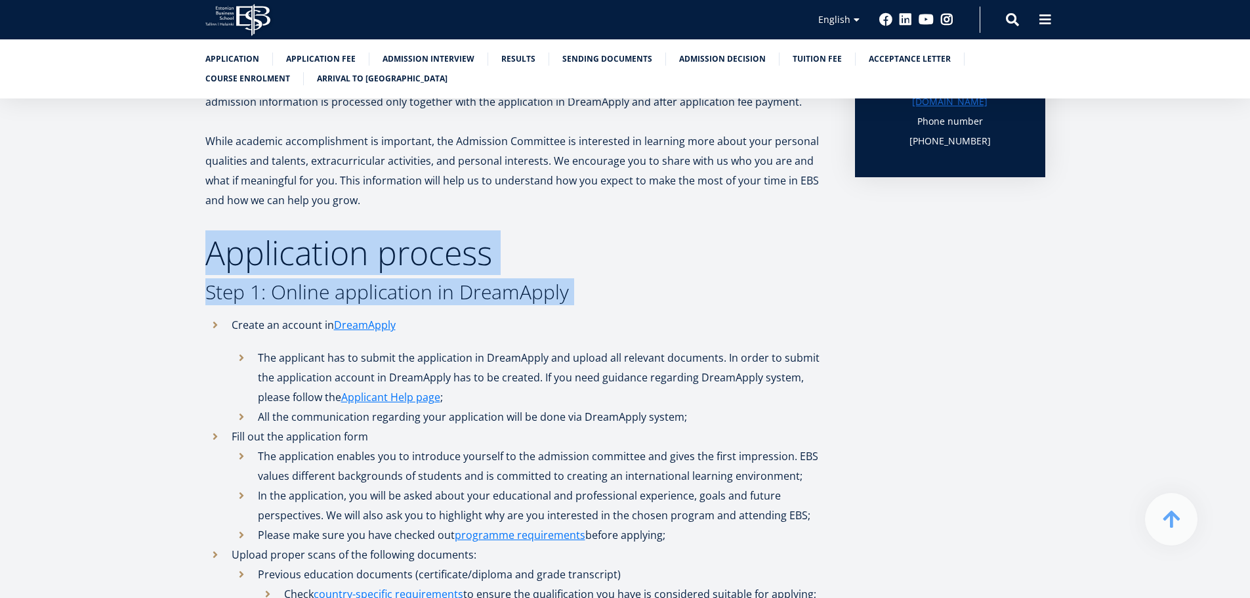
drag, startPoint x: 793, startPoint y: 292, endPoint x: 793, endPoint y: 264, distance: 27.6
click at [793, 264] on h2 "Application process" at bounding box center [516, 252] width 623 height 33
drag, startPoint x: 793, startPoint y: 264, endPoint x: 798, endPoint y: 289, distance: 25.4
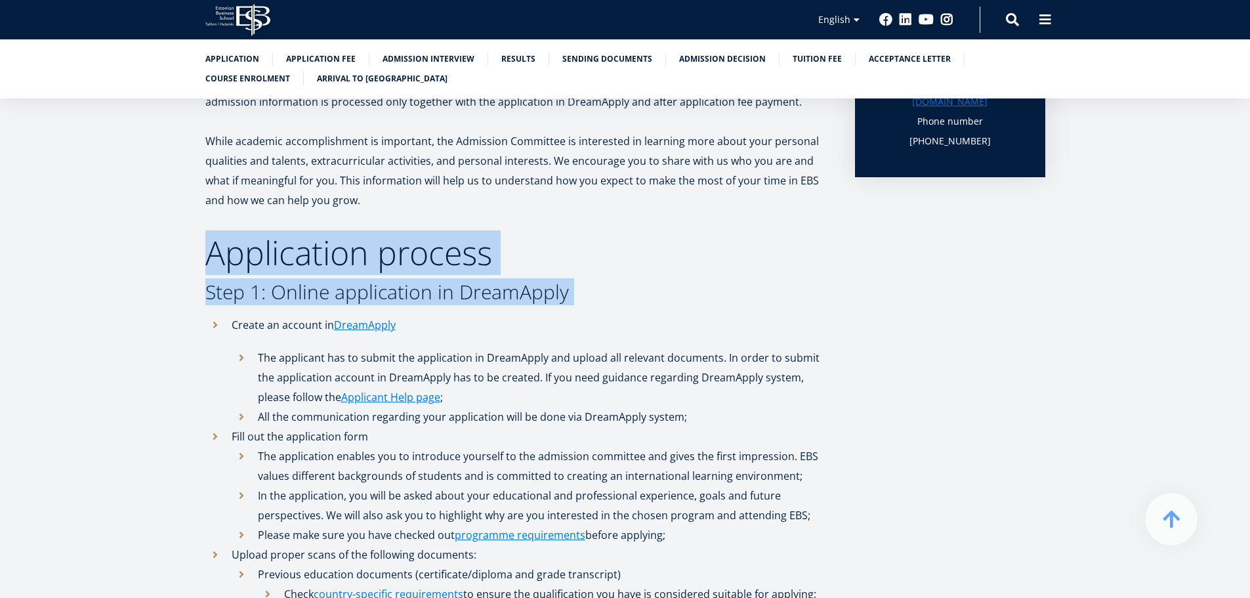
click at [798, 289] on h3 "Step 1: Online application in DreamApply" at bounding box center [516, 292] width 623 height 20
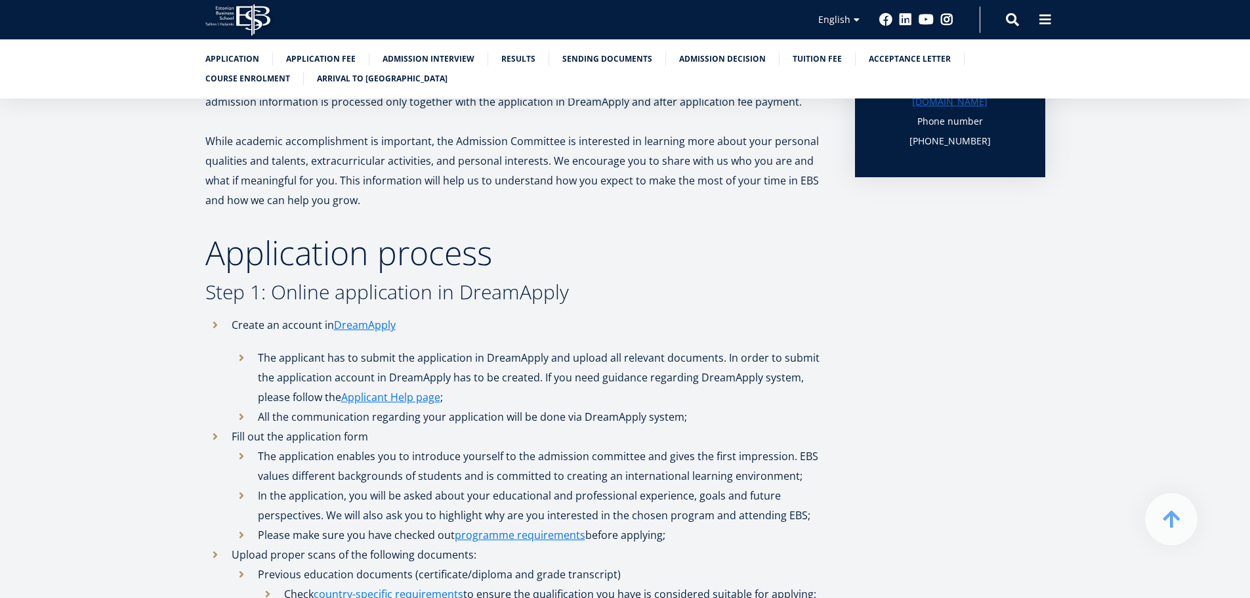
click at [798, 289] on h3 "Step 1: Online application in DreamApply" at bounding box center [516, 292] width 623 height 20
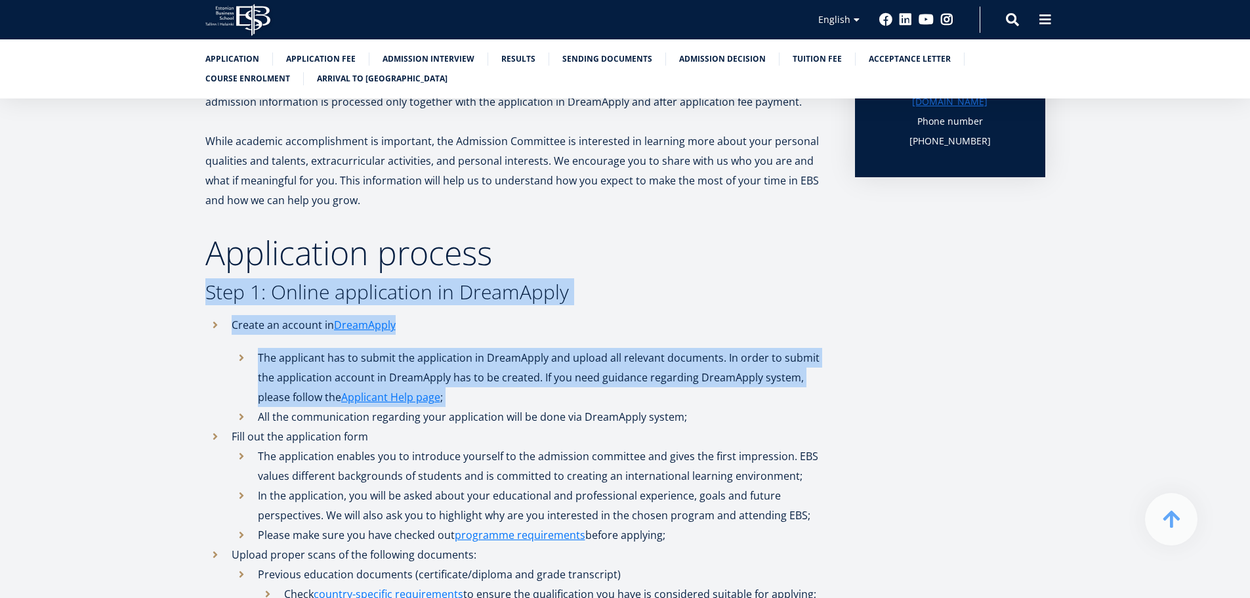
drag, startPoint x: 798, startPoint y: 289, endPoint x: 842, endPoint y: 360, distance: 84.0
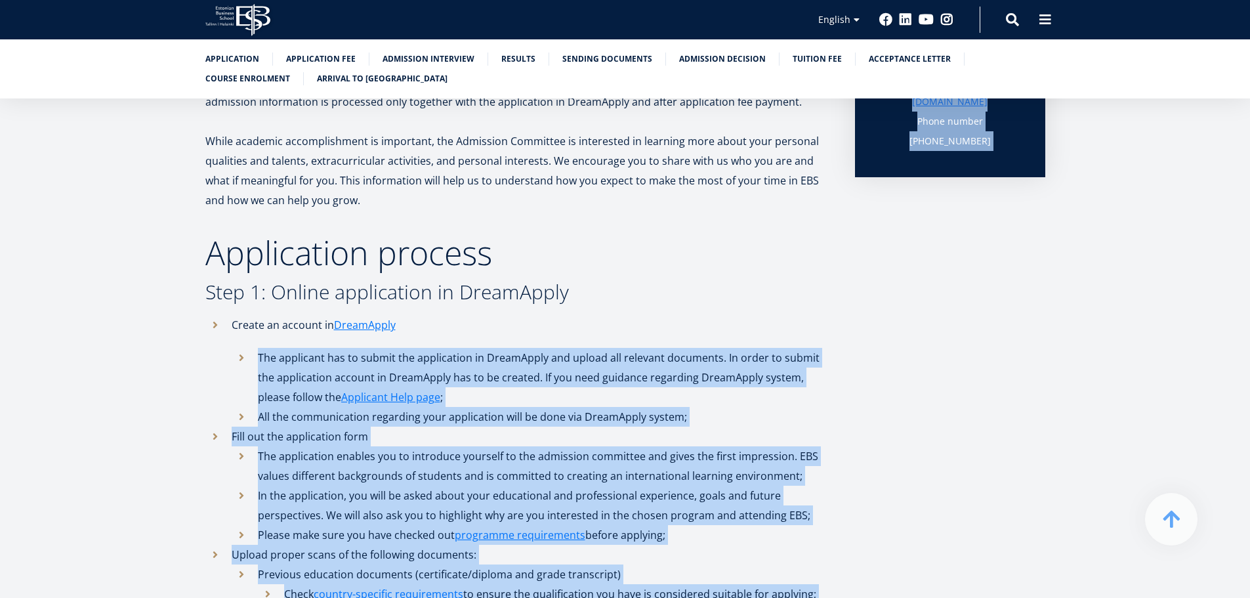
drag, startPoint x: 842, startPoint y: 360, endPoint x: 774, endPoint y: 348, distance: 69.3
click at [774, 348] on li "The applicant has to submit the application in DreamApply and upload all releva…" at bounding box center [530, 377] width 597 height 59
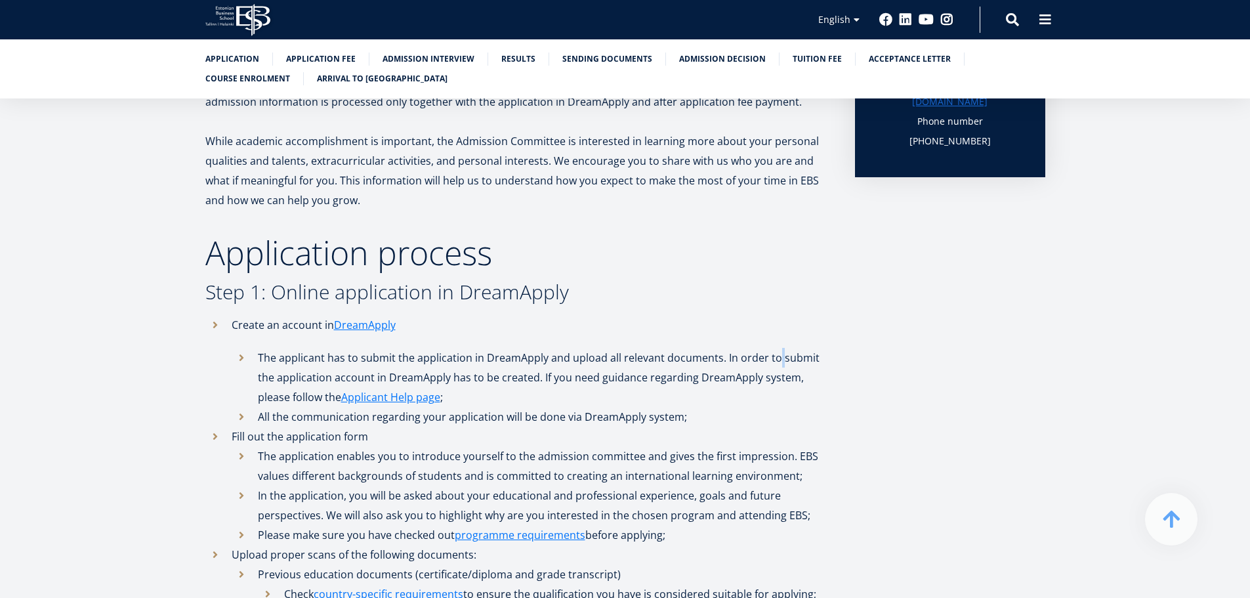
click at [774, 348] on li "The applicant has to submit the application in DreamApply and upload all releva…" at bounding box center [530, 377] width 597 height 59
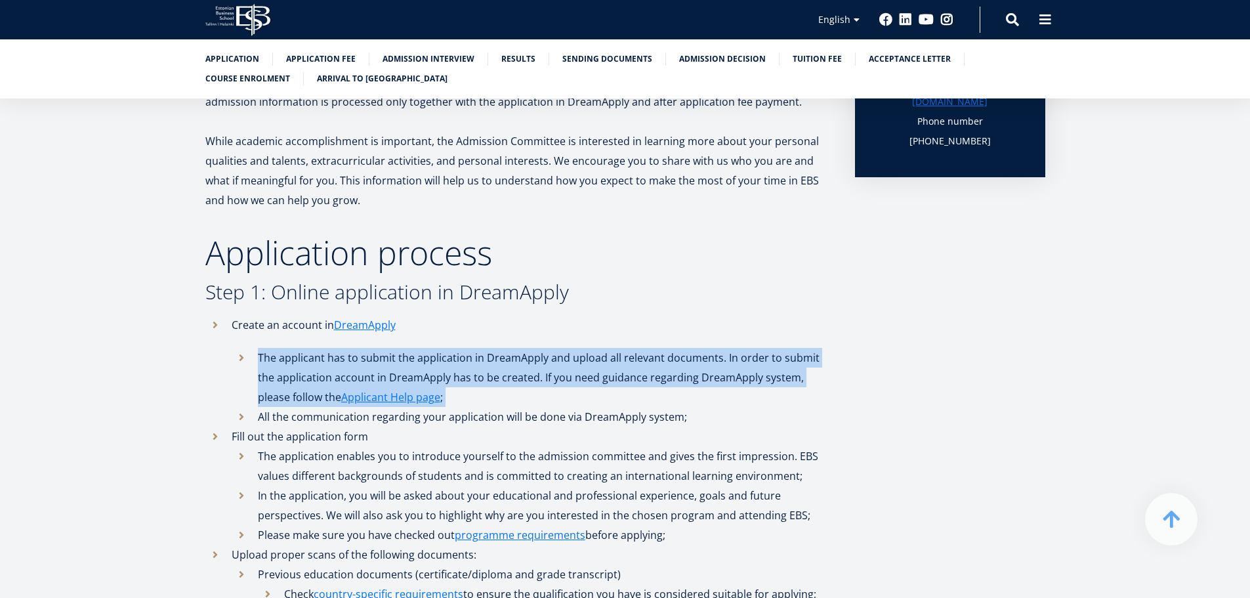
click at [774, 348] on li "The applicant has to submit the application in DreamApply and upload all releva…" at bounding box center [530, 377] width 597 height 59
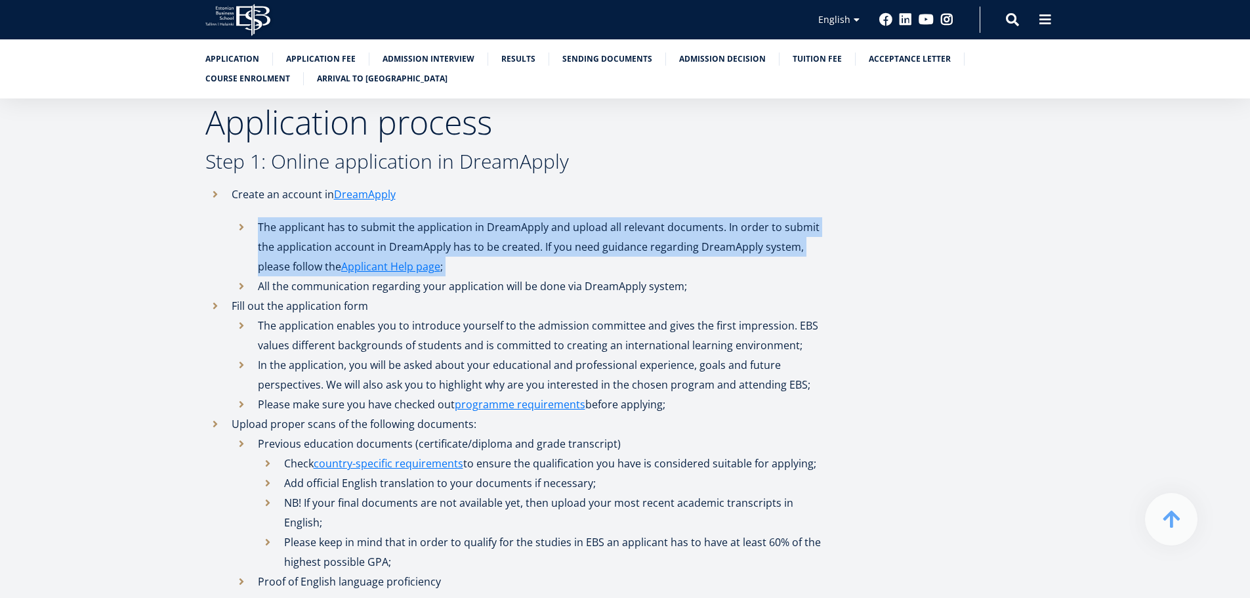
scroll to position [459, 0]
click at [706, 267] on li "The applicant has to submit the application in DreamApply and upload all releva…" at bounding box center [530, 246] width 597 height 59
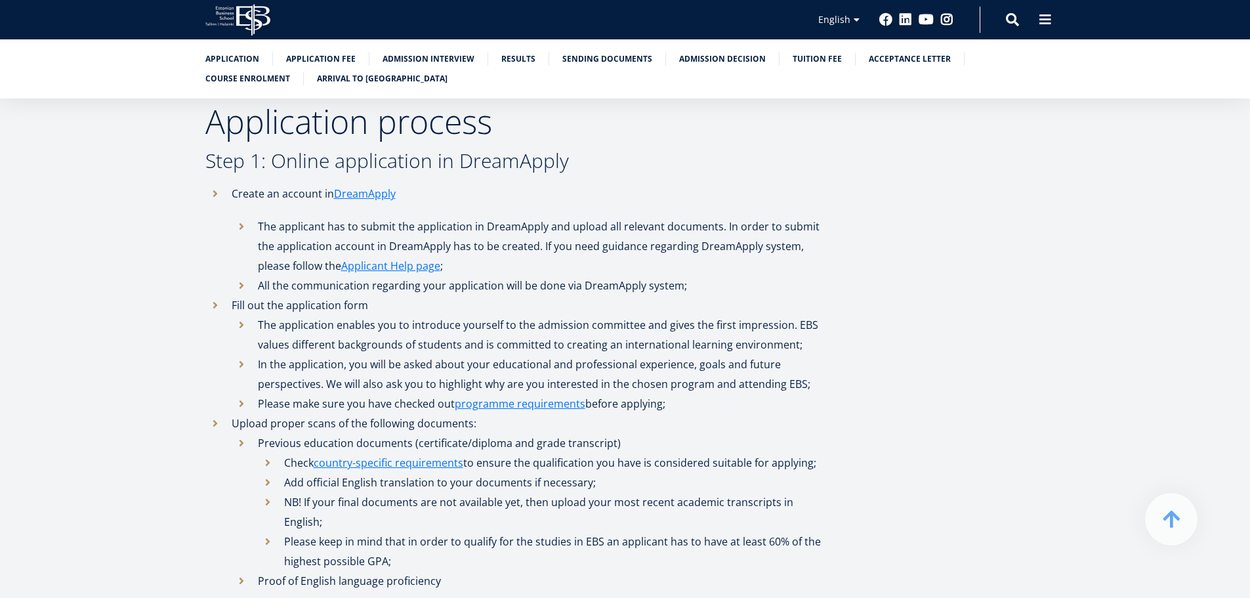
click at [706, 267] on li "The applicant has to submit the application in DreamApply and upload all releva…" at bounding box center [530, 246] width 597 height 59
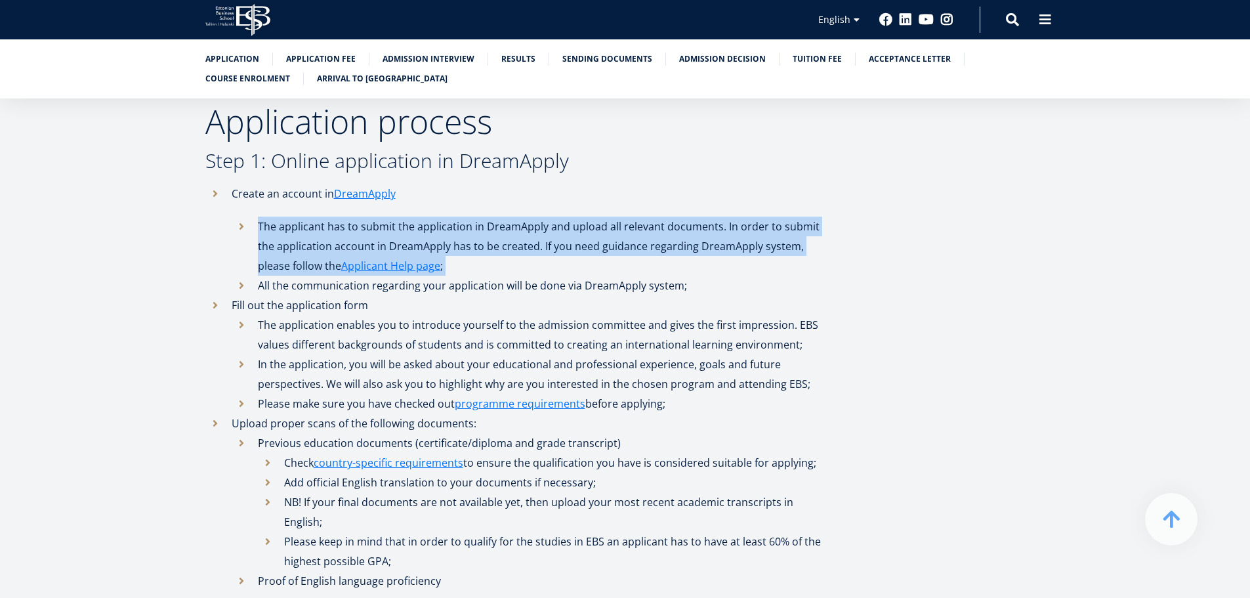
drag, startPoint x: 706, startPoint y: 267, endPoint x: 707, endPoint y: 259, distance: 8.0
click at [707, 259] on li "The applicant has to submit the application in DreamApply and upload all releva…" at bounding box center [530, 246] width 597 height 59
click at [709, 258] on li "The applicant has to submit the application in DreamApply and upload all releva…" at bounding box center [530, 246] width 597 height 59
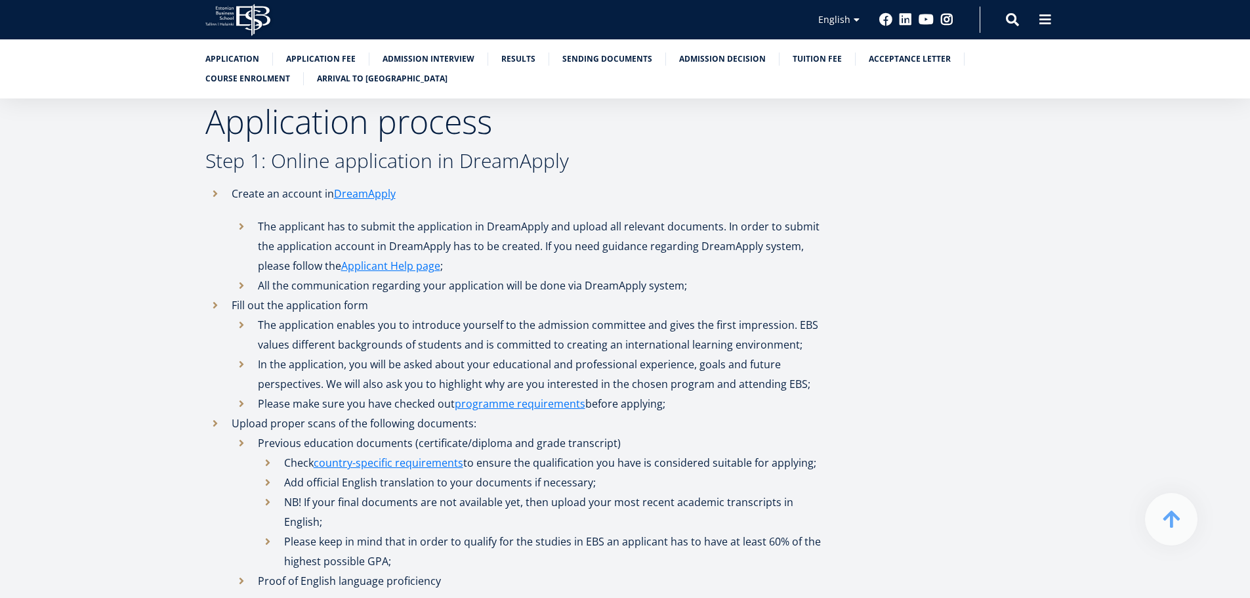
click at [709, 258] on li "The applicant has to submit the application in DreamApply and upload all releva…" at bounding box center [530, 246] width 597 height 59
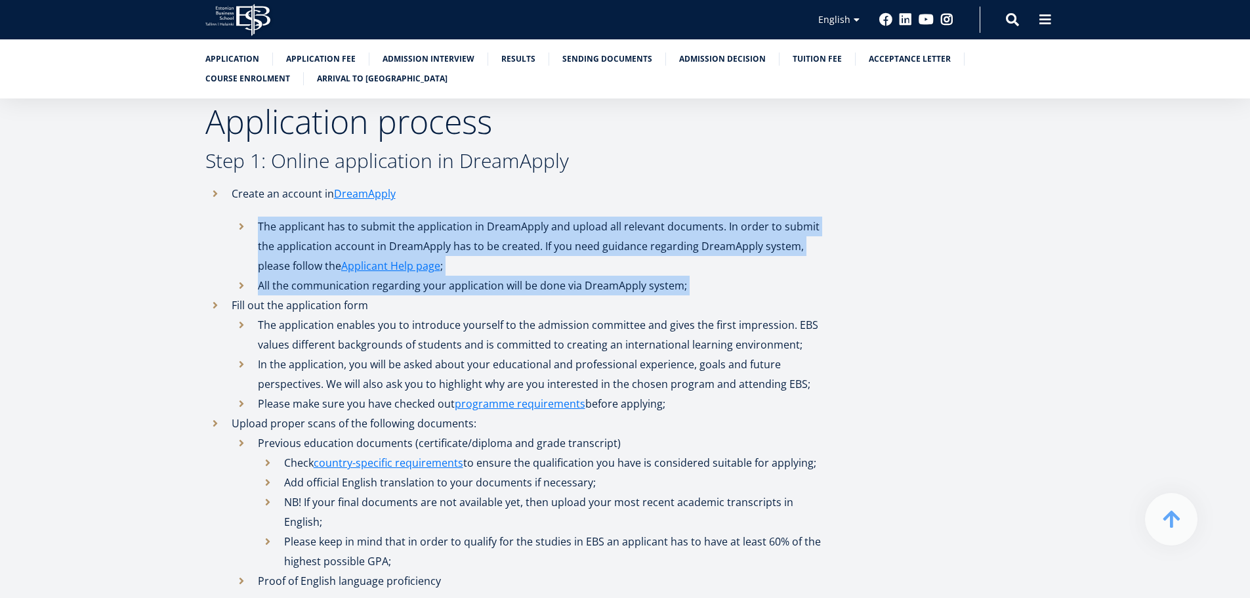
drag, startPoint x: 709, startPoint y: 258, endPoint x: 722, endPoint y: 286, distance: 31.1
click at [722, 286] on ul "The applicant has to submit the application in DreamApply and upload all releva…" at bounding box center [530, 256] width 597 height 79
click at [722, 286] on li "All the communication regarding your application will be done via DreamApply sy…" at bounding box center [530, 286] width 597 height 20
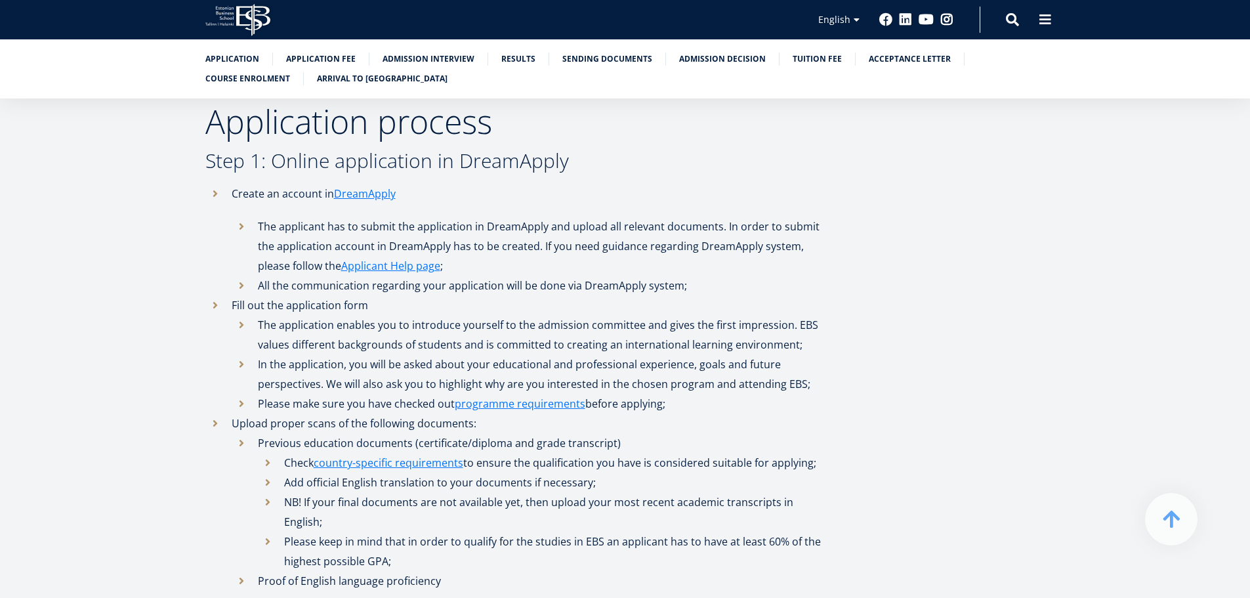
click at [394, 281] on li "All the communication regarding your application will be done via DreamApply sy…" at bounding box center [530, 286] width 597 height 20
click at [394, 282] on li "All the communication regarding your application will be done via DreamApply sy…" at bounding box center [530, 286] width 597 height 20
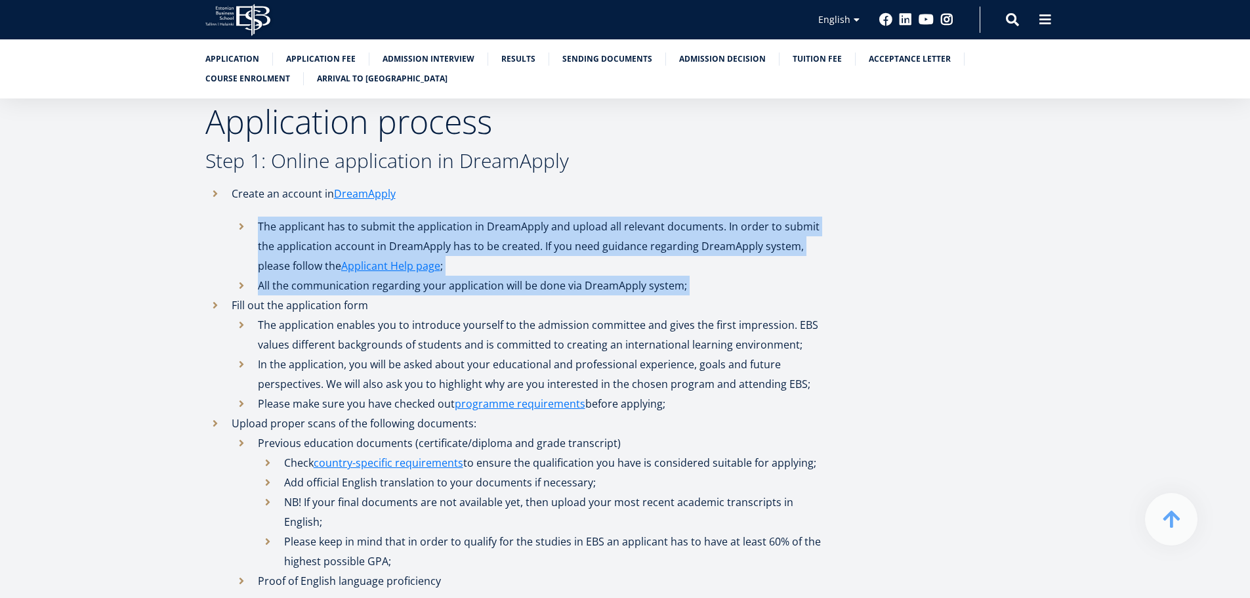
drag, startPoint x: 394, startPoint y: 282, endPoint x: 431, endPoint y: 229, distance: 64.5
click at [431, 229] on ul "The applicant has to submit the application in DreamApply and upload all releva…" at bounding box center [530, 256] width 597 height 79
click at [431, 229] on li "The applicant has to submit the application in DreamApply and upload all releva…" at bounding box center [530, 246] width 597 height 59
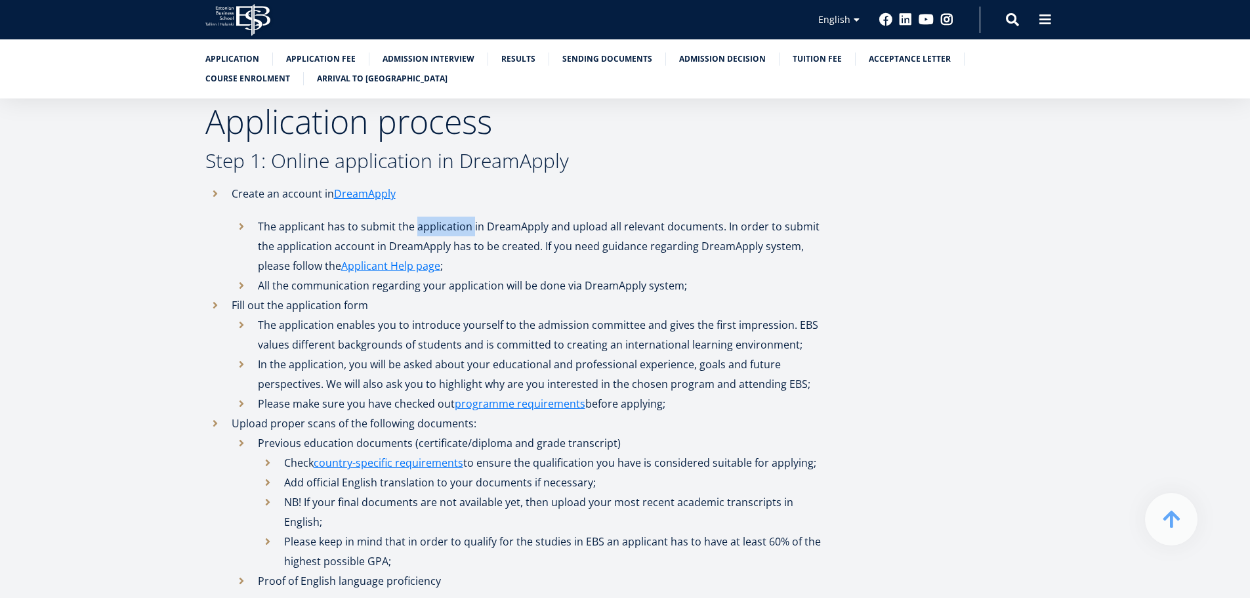
click at [431, 229] on li "The applicant has to submit the application in DreamApply and upload all releva…" at bounding box center [530, 246] width 597 height 59
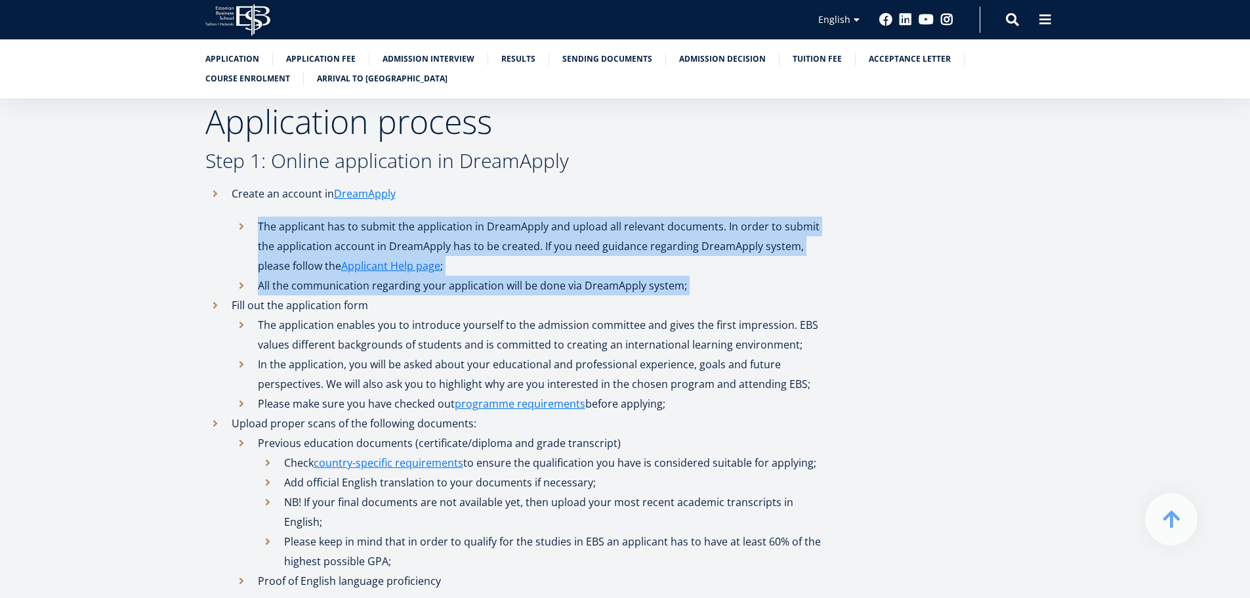
drag, startPoint x: 431, startPoint y: 229, endPoint x: 497, endPoint y: 290, distance: 89.6
click at [497, 290] on ul "The applicant has to submit the application in DreamApply and upload all releva…" at bounding box center [530, 256] width 597 height 79
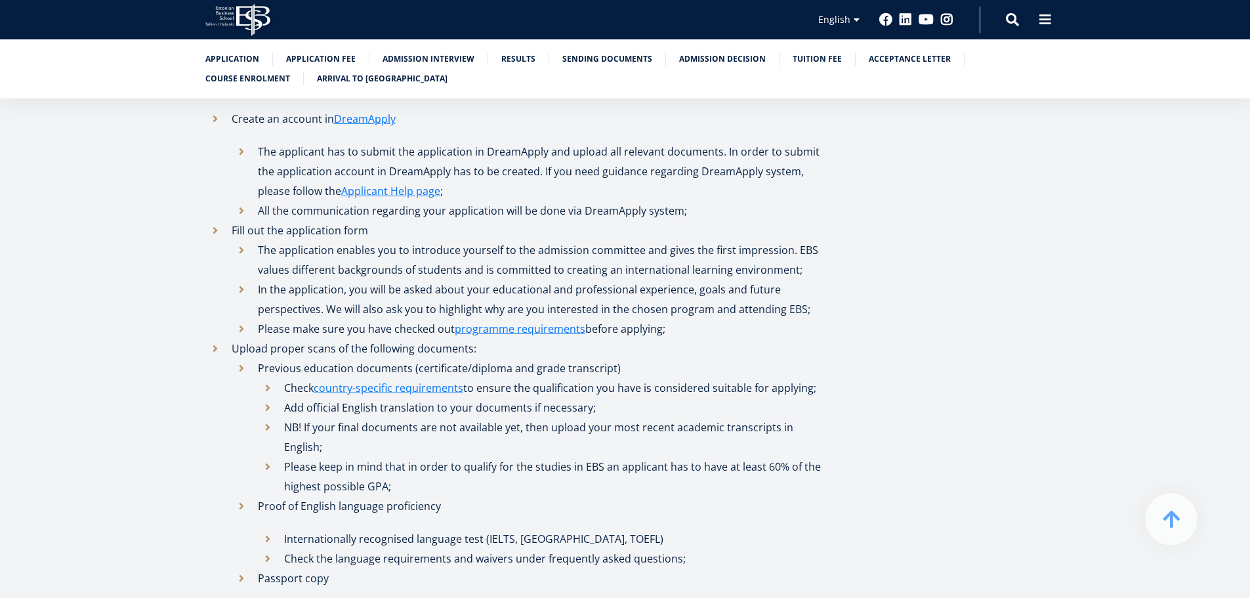
scroll to position [537, 0]
drag, startPoint x: 505, startPoint y: 269, endPoint x: 509, endPoint y: 283, distance: 14.5
click at [519, 118] on li "Create an account in DreamApply The applicant has to submit the application in …" at bounding box center [516, 162] width 623 height 112
drag, startPoint x: 549, startPoint y: 150, endPoint x: 596, endPoint y: 161, distance: 49.2
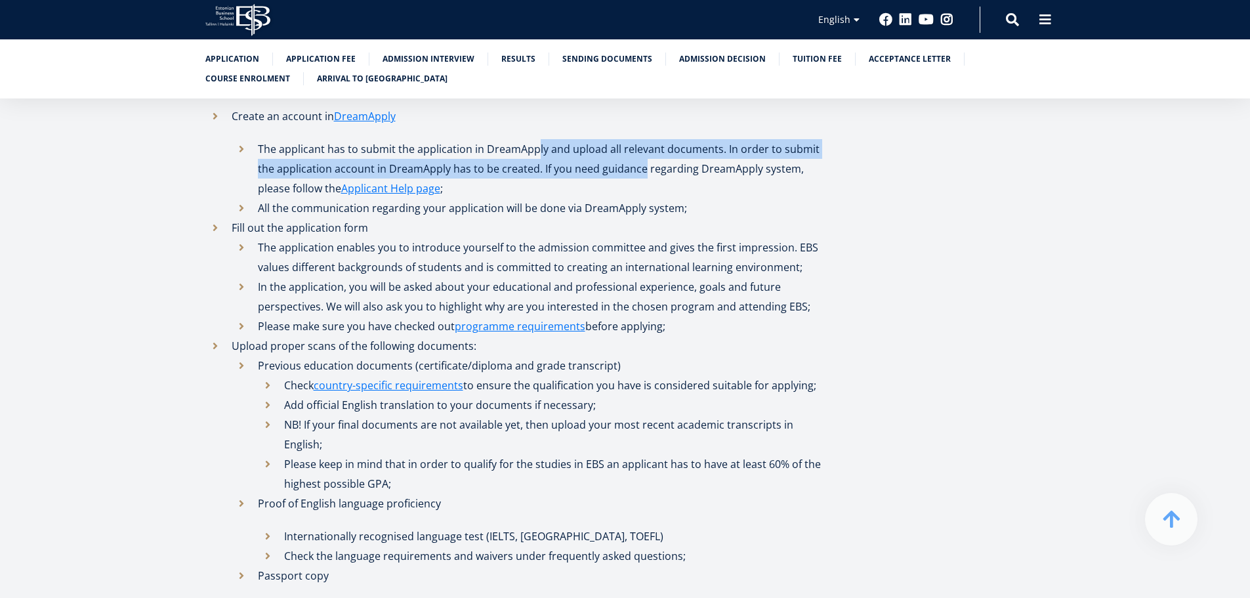
copy li "ly and upload all relevant documents. In order to submit the application accoun…"
click at [700, 157] on li "The applicant has to submit the application in DreamApply and upload all releva…" at bounding box center [530, 168] width 597 height 59
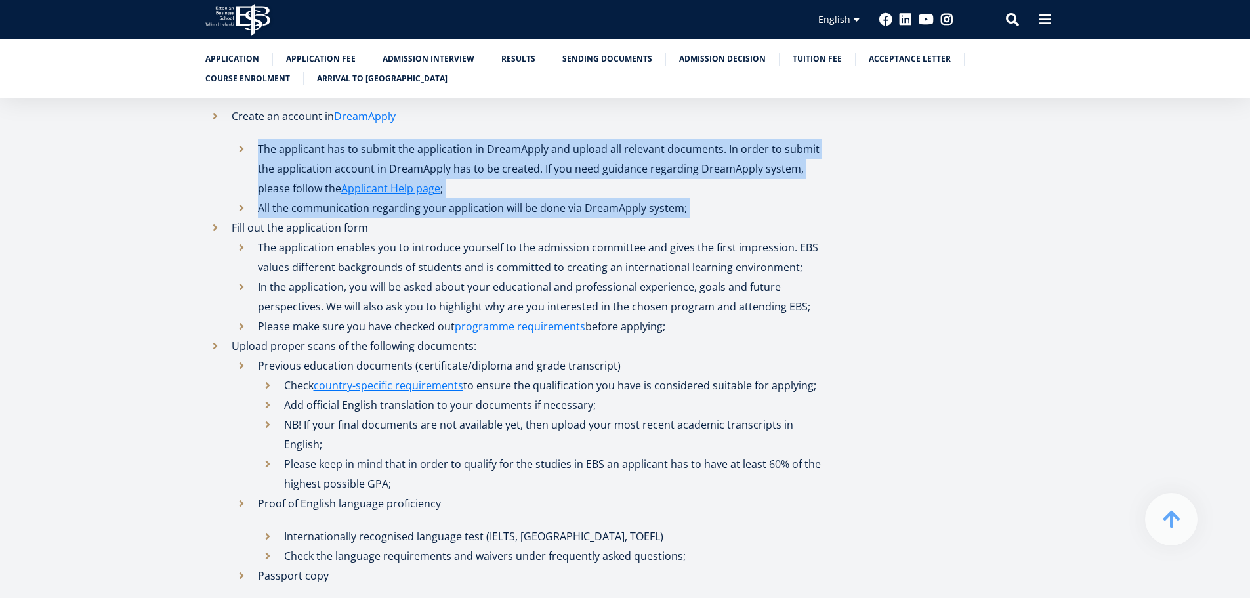
drag, startPoint x: 700, startPoint y: 157, endPoint x: 705, endPoint y: 207, distance: 50.1
click at [705, 207] on ul "The applicant has to submit the application in DreamApply and upload all releva…" at bounding box center [530, 178] width 597 height 79
click at [705, 207] on li "All the communication regarding your application will be done via DreamApply sy…" at bounding box center [530, 208] width 597 height 20
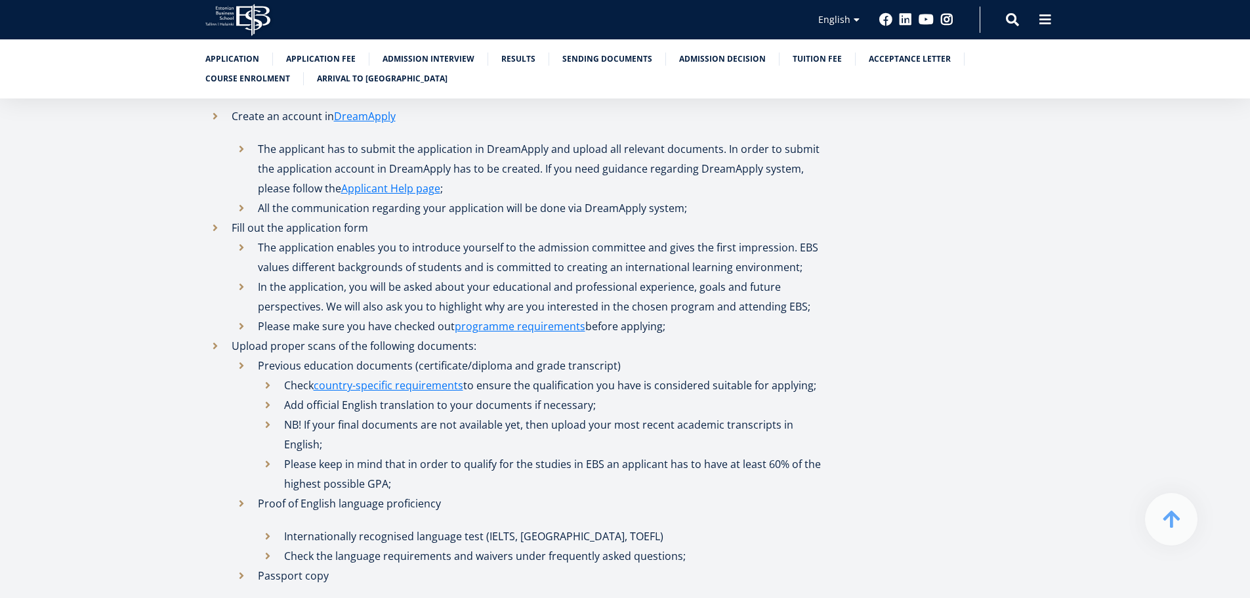
click at [705, 207] on li "All the communication regarding your application will be done via DreamApply sy…" at bounding box center [530, 208] width 597 height 20
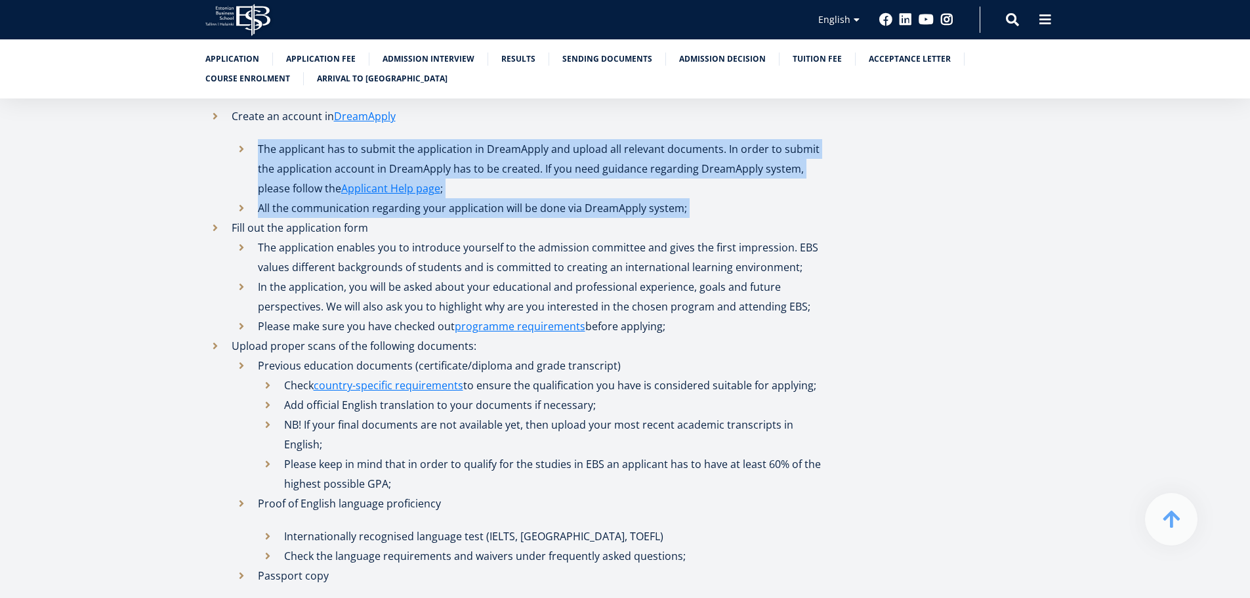
drag, startPoint x: 705, startPoint y: 207, endPoint x: 703, endPoint y: 175, distance: 31.6
click at [703, 175] on ul "The applicant has to submit the application in DreamApply and upload all releva…" at bounding box center [530, 178] width 597 height 79
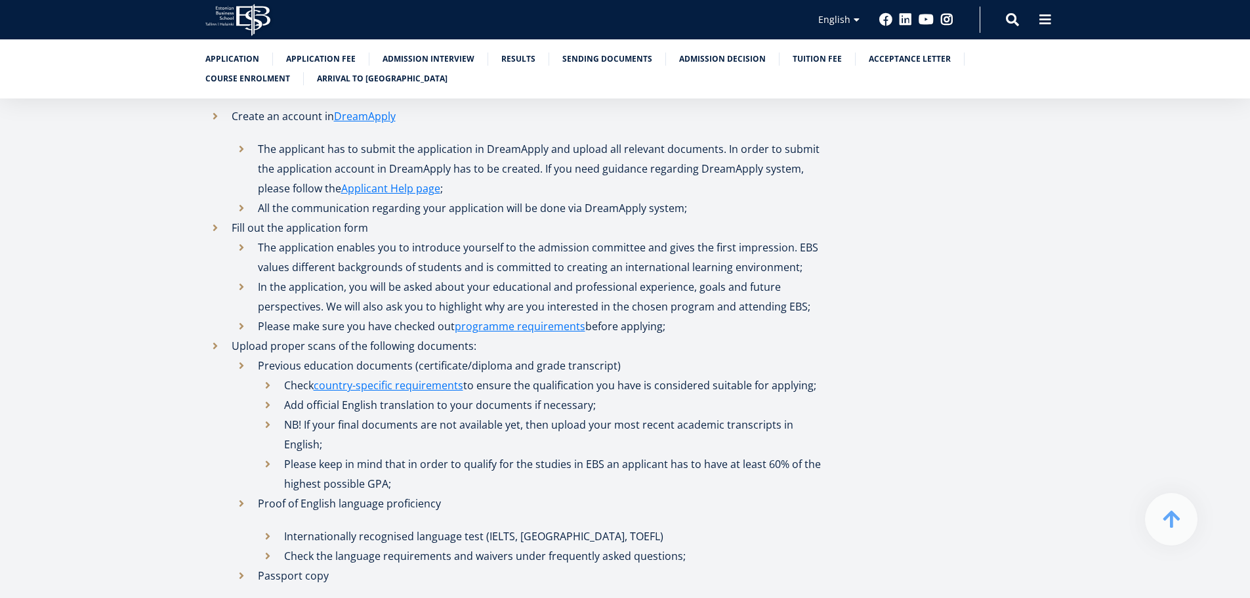
click at [283, 233] on li "Fill out the application form The application enables you to introduce yourself…" at bounding box center [516, 277] width 623 height 118
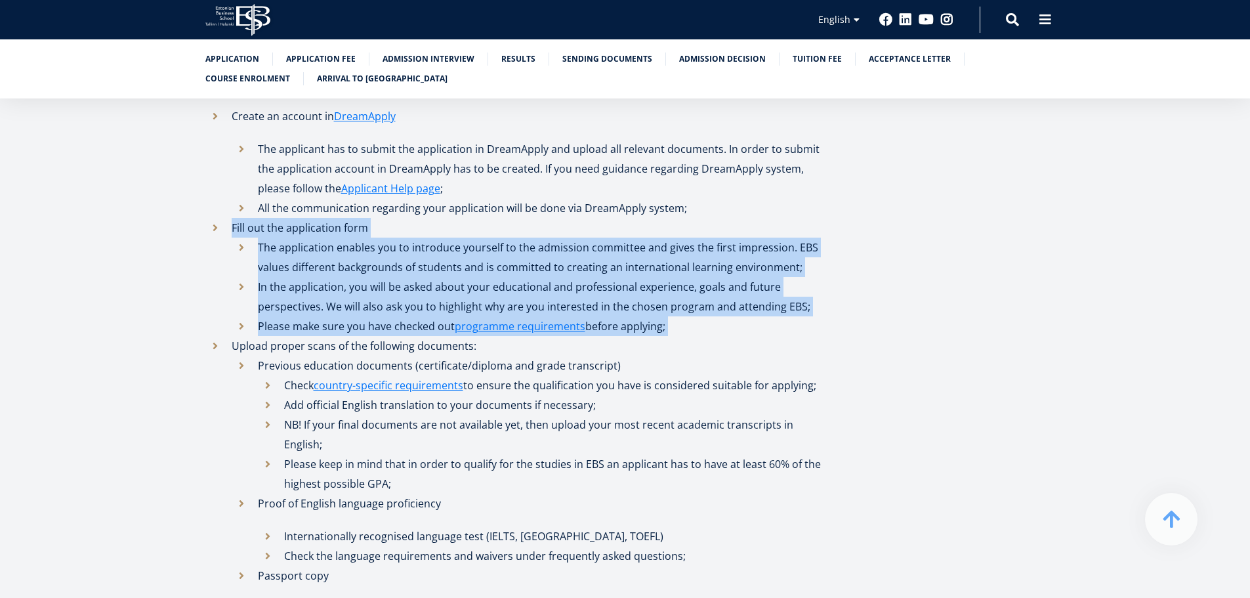
drag, startPoint x: 283, startPoint y: 233, endPoint x: 780, endPoint y: 325, distance: 504.6
click at [780, 325] on li "Fill out the application form The application enables you to introduce yourself…" at bounding box center [516, 277] width 623 height 118
click at [780, 325] on li "Please make sure you have checked out programme requirements before applying;" at bounding box center [530, 326] width 597 height 20
drag, startPoint x: 780, startPoint y: 325, endPoint x: 739, endPoint y: 224, distance: 109.5
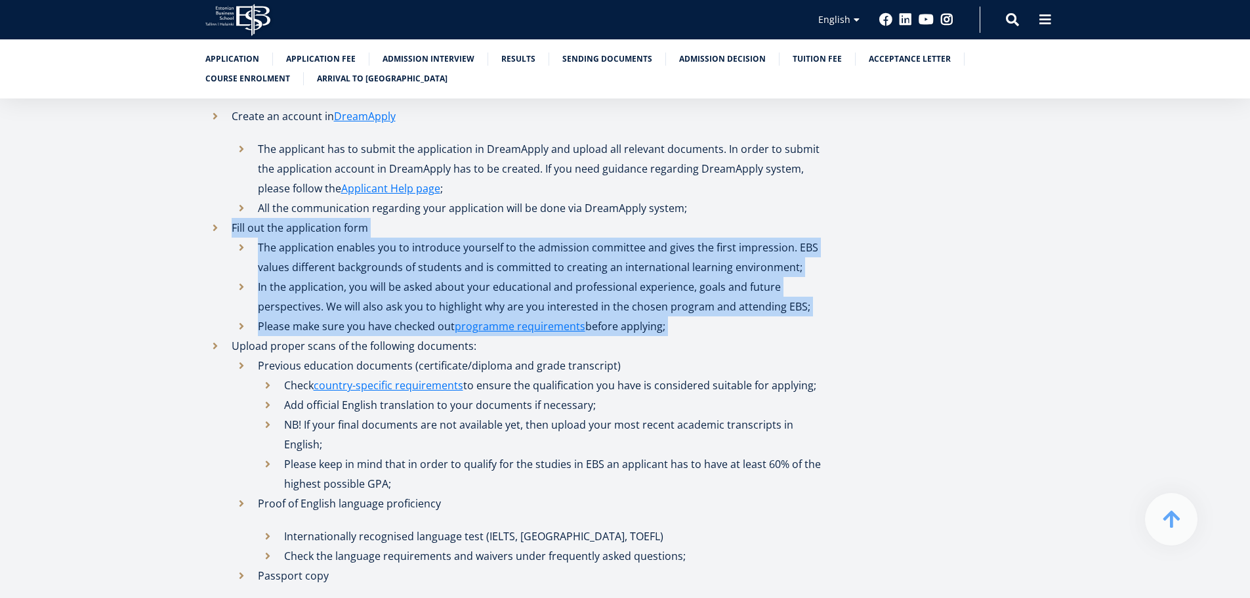
click at [739, 224] on li "Fill out the application form The application enables you to introduce yourself…" at bounding box center [516, 277] width 623 height 118
drag, startPoint x: 739, startPoint y: 224, endPoint x: 768, endPoint y: 333, distance: 112.9
click at [768, 333] on li "Fill out the application form The application enables you to introduce yourself…" at bounding box center [516, 277] width 623 height 118
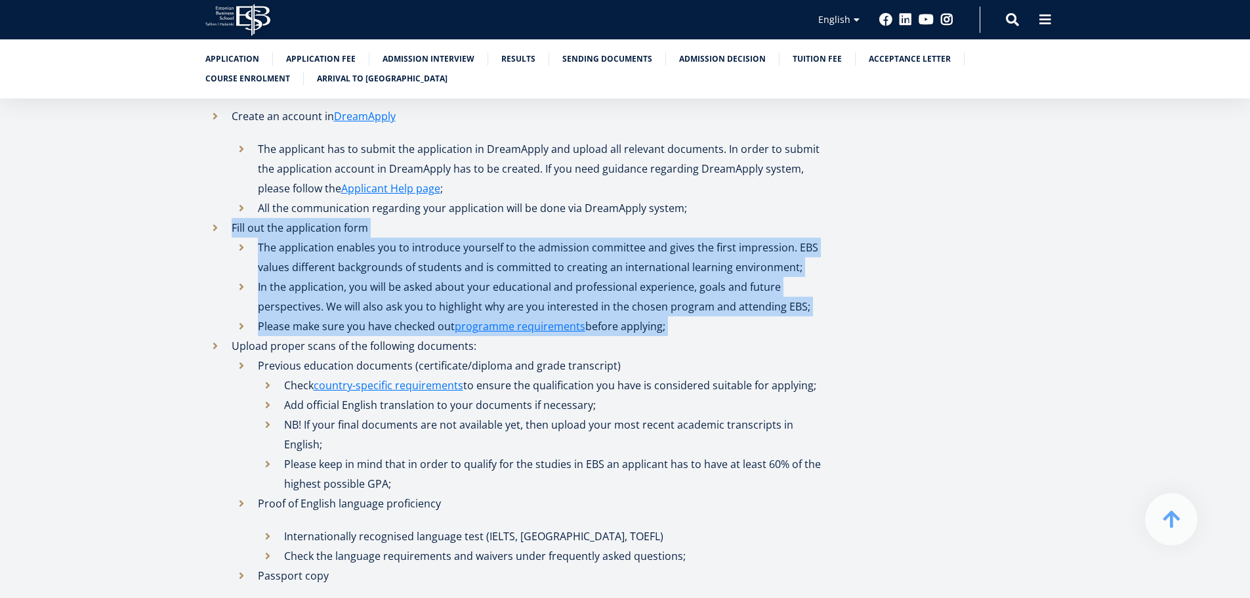
click at [768, 333] on li "Please make sure you have checked out programme requirements before applying;" at bounding box center [530, 326] width 597 height 20
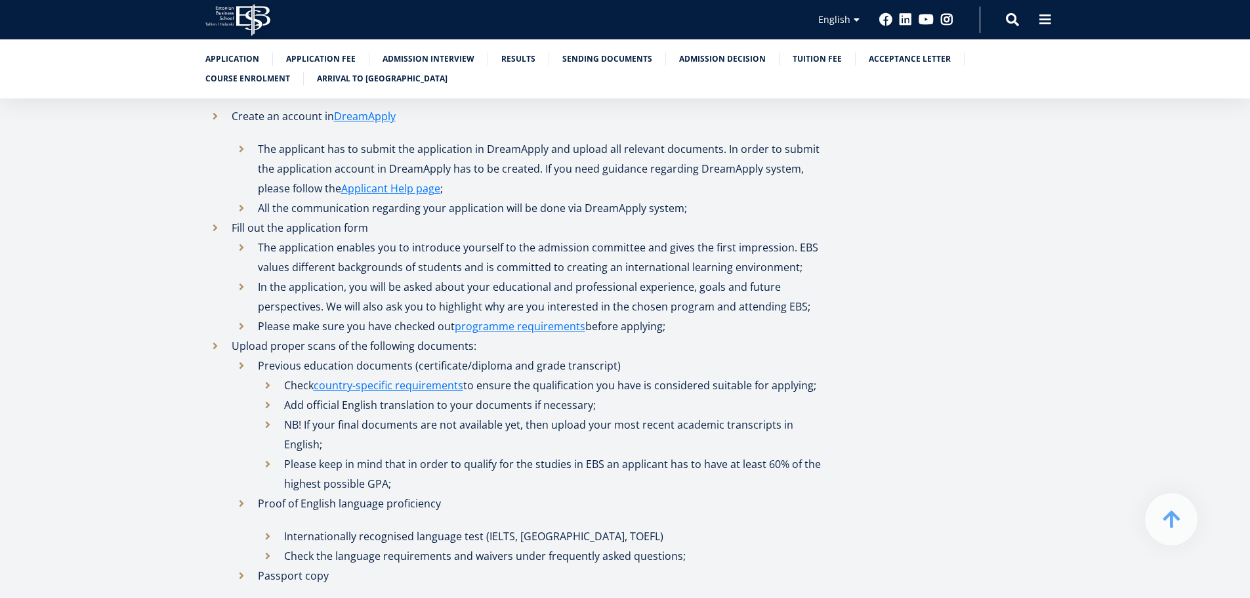
click at [268, 246] on li "The application enables you to introduce yourself to the admission committee an…" at bounding box center [530, 257] width 597 height 39
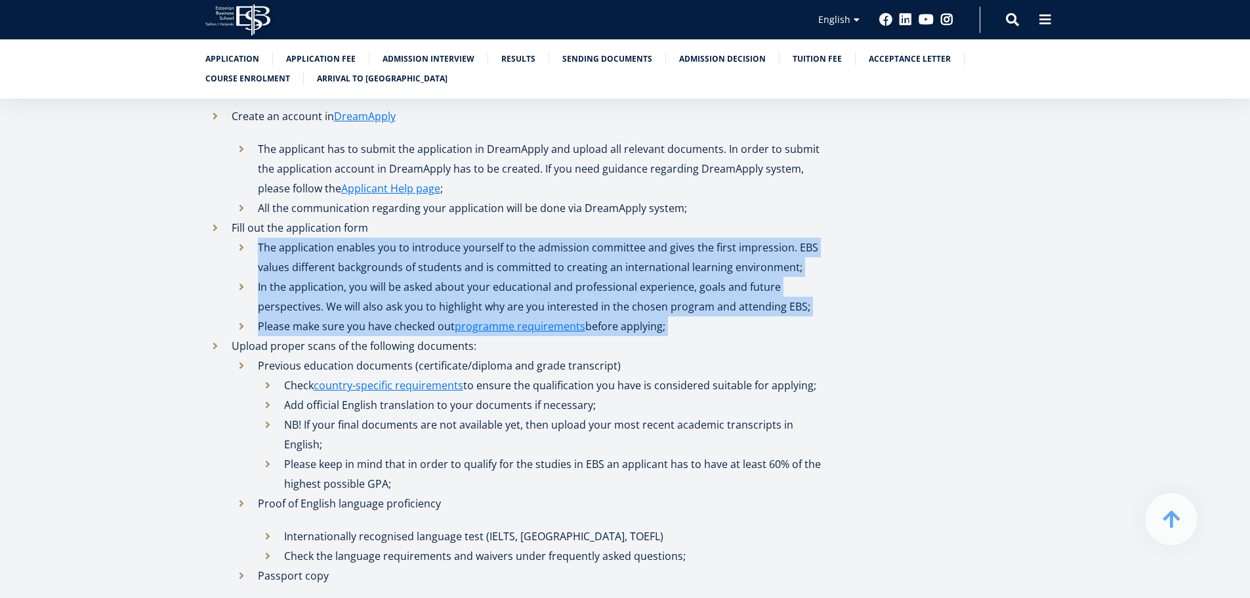
drag, startPoint x: 268, startPoint y: 246, endPoint x: 810, endPoint y: 329, distance: 547.6
click at [810, 329] on ul "The application enables you to introduce yourself to the admission committee an…" at bounding box center [530, 287] width 597 height 98
click at [809, 328] on li "Please make sure you have checked out programme requirements before applying;" at bounding box center [530, 326] width 597 height 20
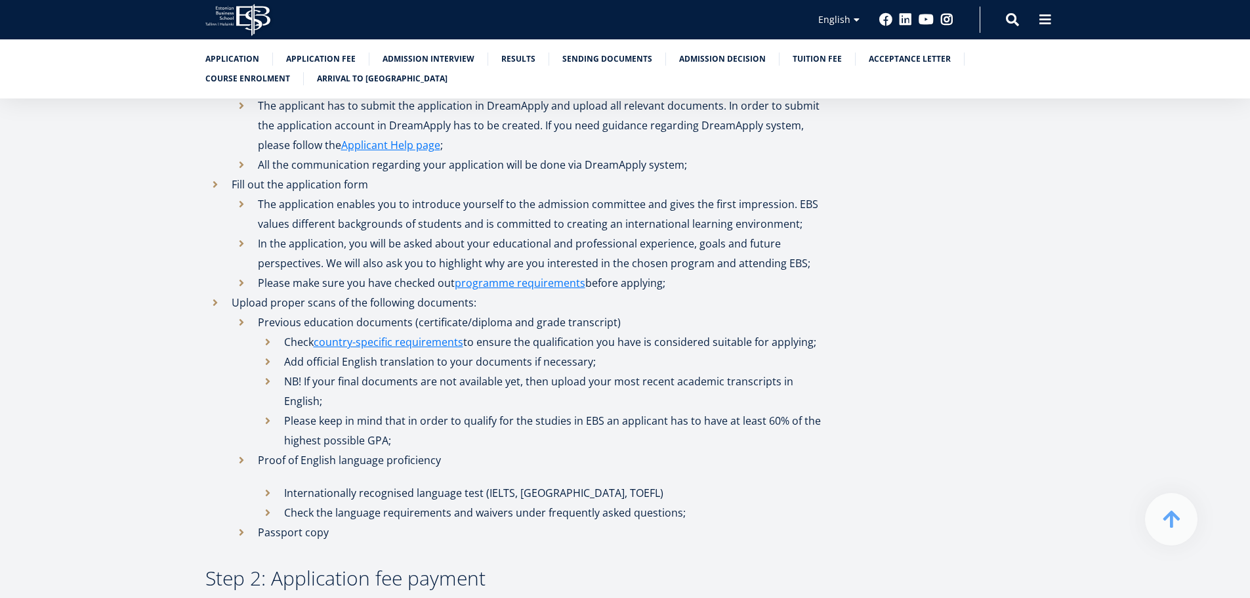
scroll to position [602, 0]
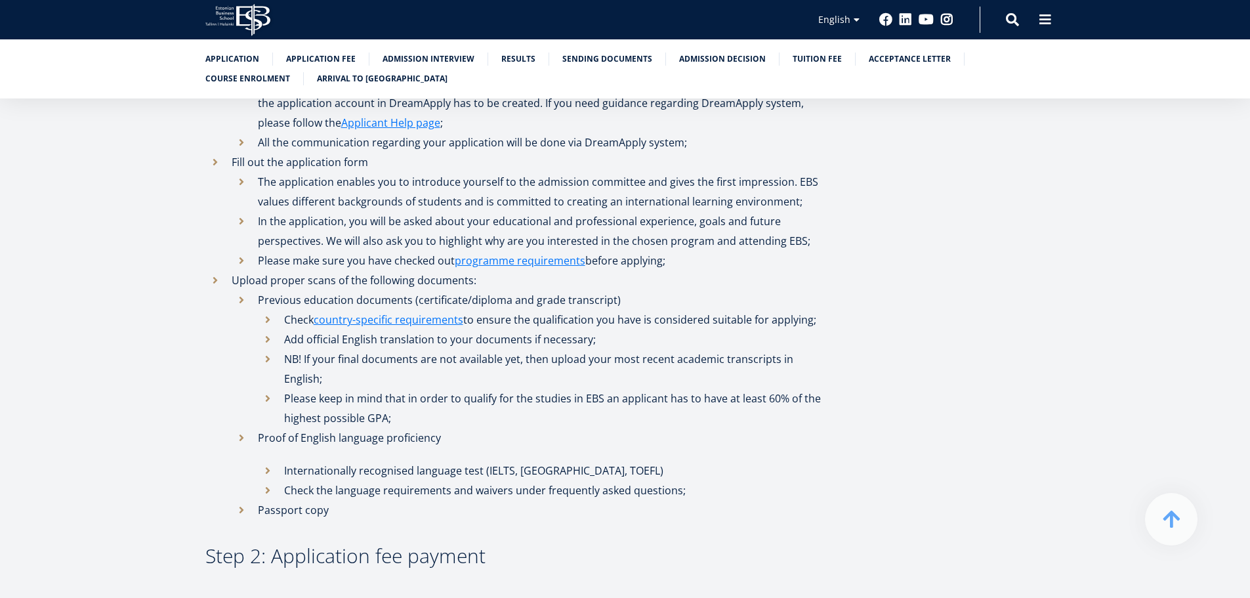
click at [788, 272] on li "Upload proper scans of the following documents: Previous education documents (c…" at bounding box center [516, 394] width 623 height 249
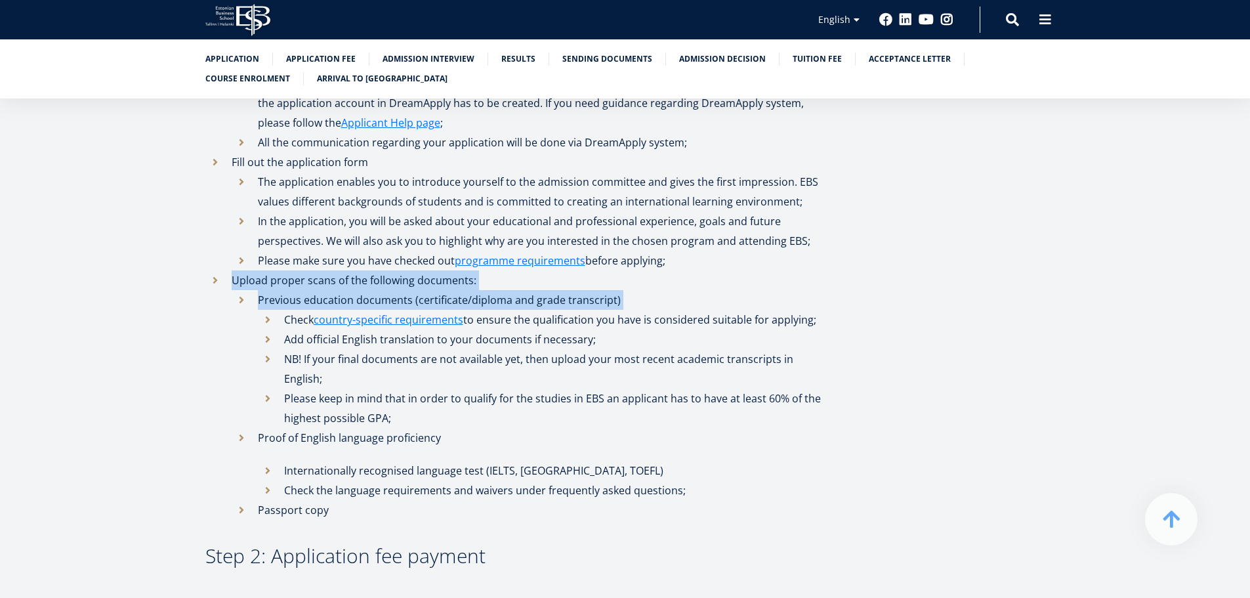
drag, startPoint x: 788, startPoint y: 272, endPoint x: 792, endPoint y: 298, distance: 25.9
click at [792, 298] on li "Upload proper scans of the following documents: Previous education documents (c…" at bounding box center [516, 394] width 623 height 249
click at [792, 298] on li "Previous education documents (certificate/diploma and grade transcript) Check c…" at bounding box center [530, 359] width 597 height 138
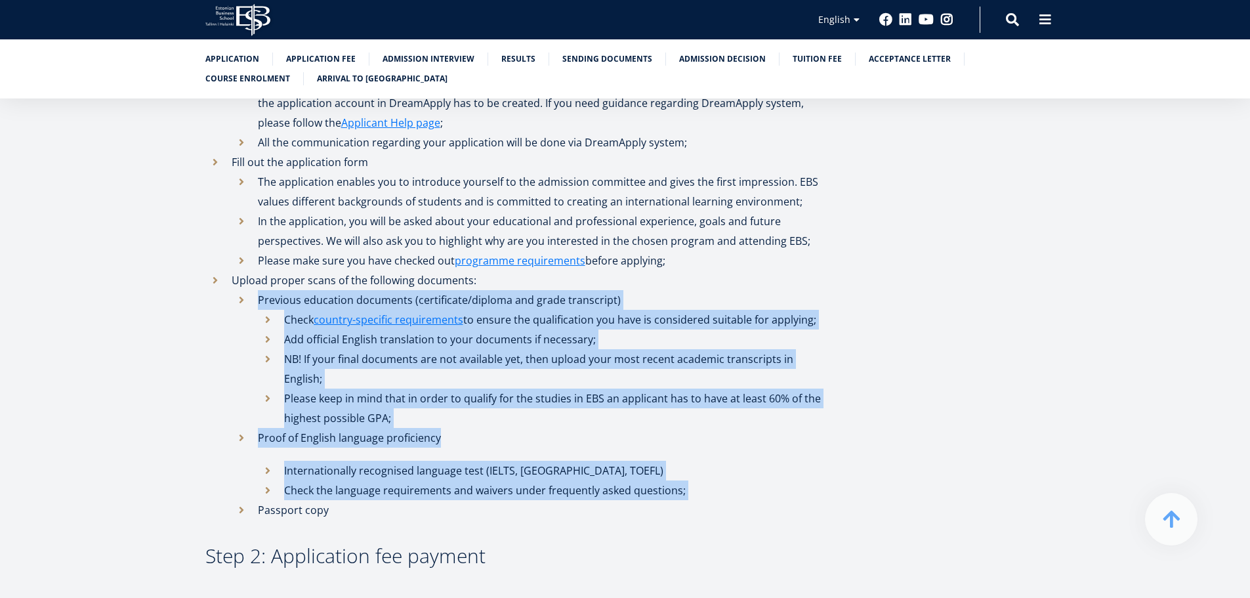
drag, startPoint x: 792, startPoint y: 298, endPoint x: 827, endPoint y: 474, distance: 180.0
click at [827, 475] on ul "Previous education documents (certificate/diploma and grade transcript) Check c…" at bounding box center [530, 405] width 597 height 230
click at [827, 480] on li "Check the language requirements and waivers under frequently asked questions;" at bounding box center [543, 490] width 571 height 20
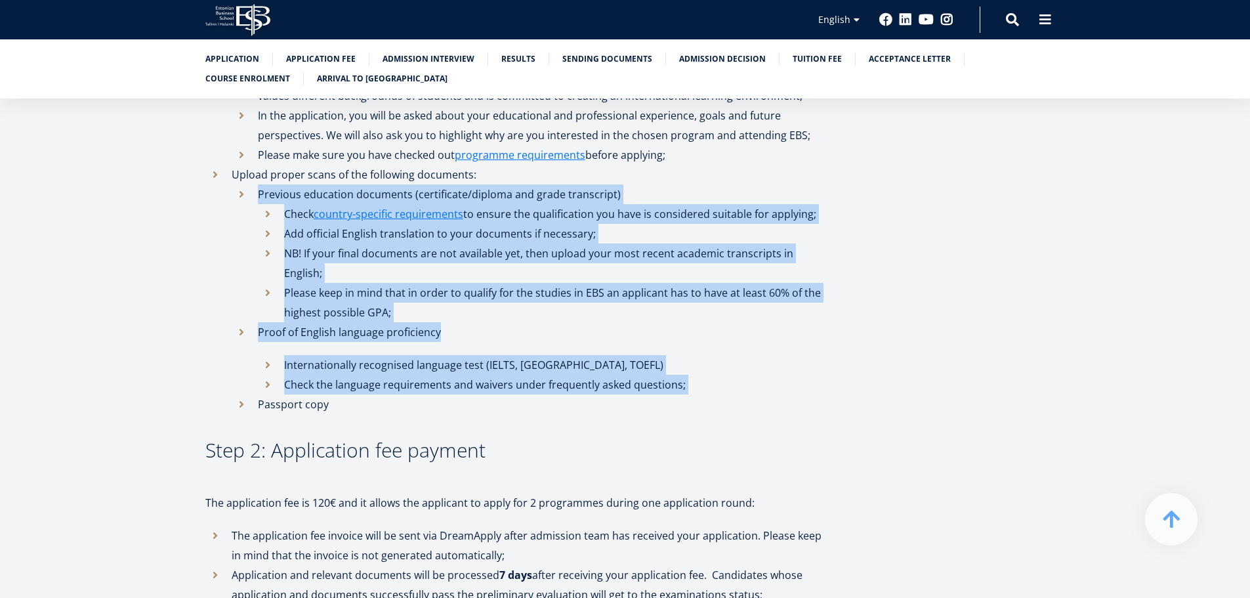
scroll to position [799, 0]
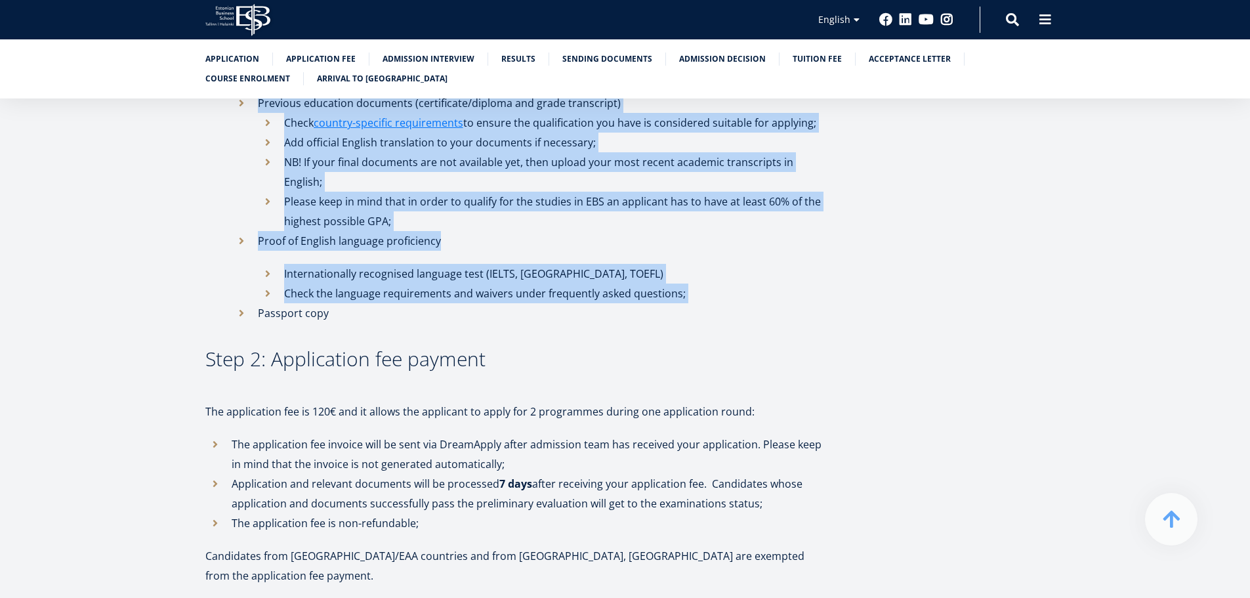
click at [734, 283] on li "Check the language requirements and waivers under frequently asked questions;" at bounding box center [543, 293] width 571 height 20
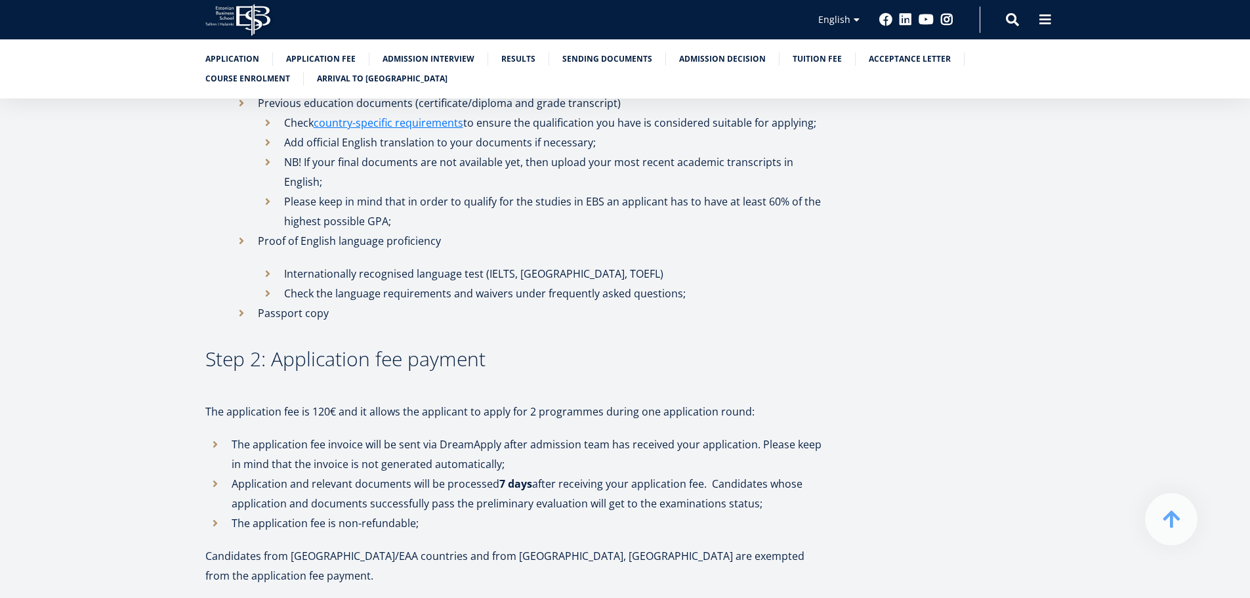
click at [734, 283] on li "Check the language requirements and waivers under frequently asked questions;" at bounding box center [543, 293] width 571 height 20
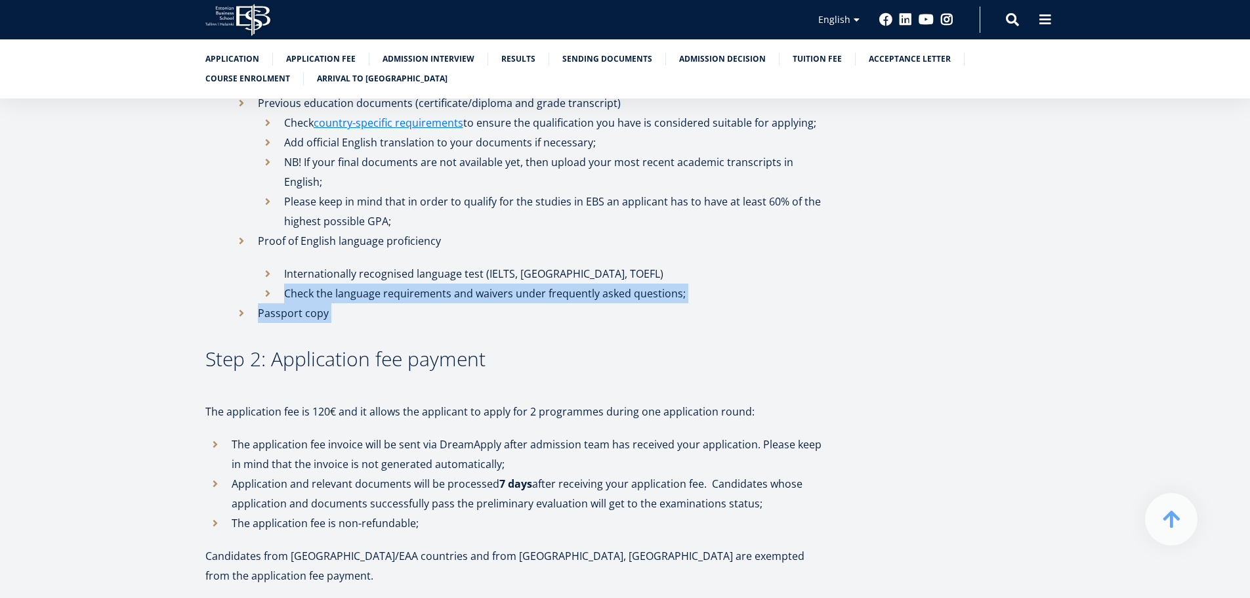
drag, startPoint x: 734, startPoint y: 283, endPoint x: 742, endPoint y: 305, distance: 23.4
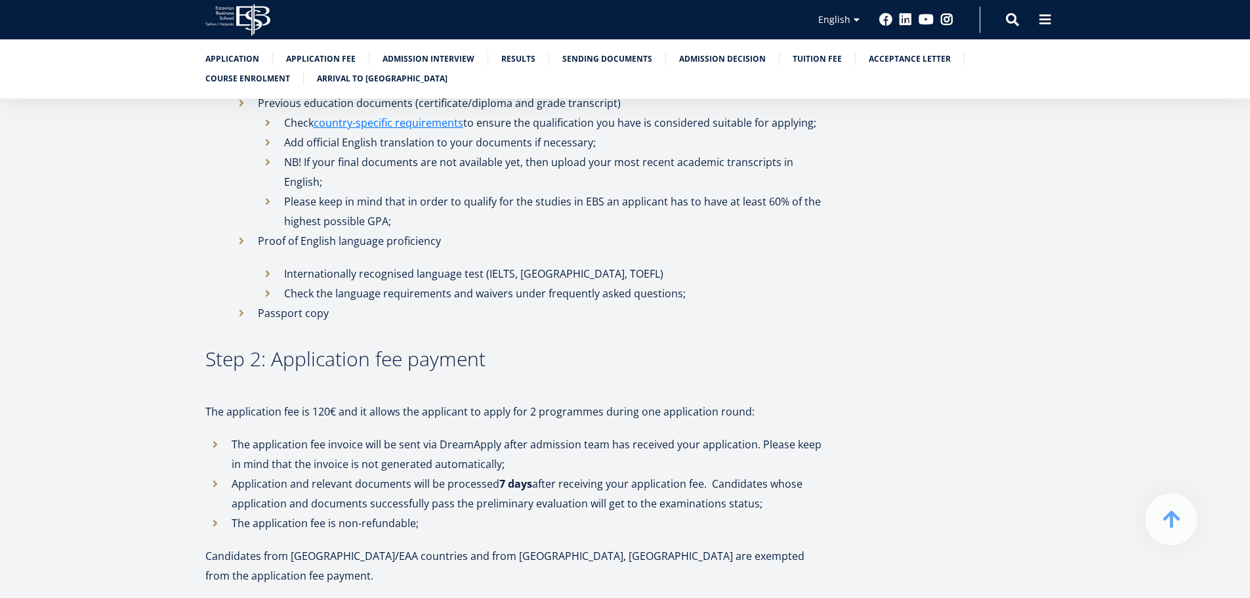
click at [740, 303] on li "Passport copy" at bounding box center [530, 313] width 597 height 20
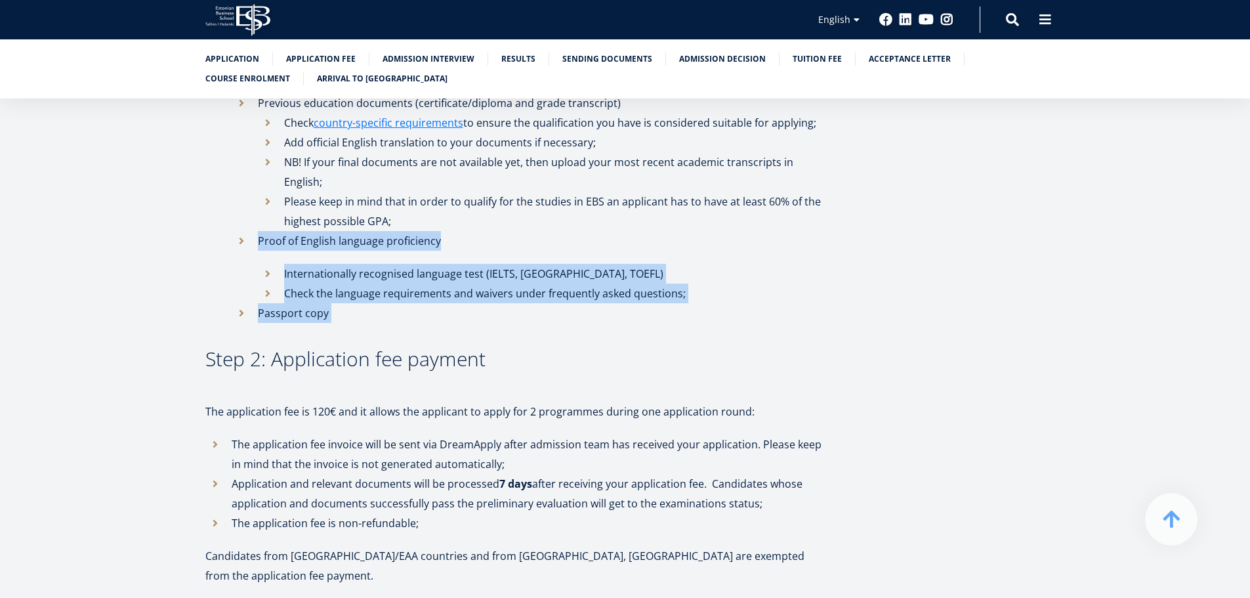
drag, startPoint x: 740, startPoint y: 289, endPoint x: 743, endPoint y: 215, distance: 74.2
click at [743, 217] on ul "Previous education documents (certificate/diploma and grade transcript) Check c…" at bounding box center [530, 208] width 597 height 230
click at [743, 231] on li "Proof of English language proficiency Internationally recognised language test …" at bounding box center [530, 267] width 597 height 72
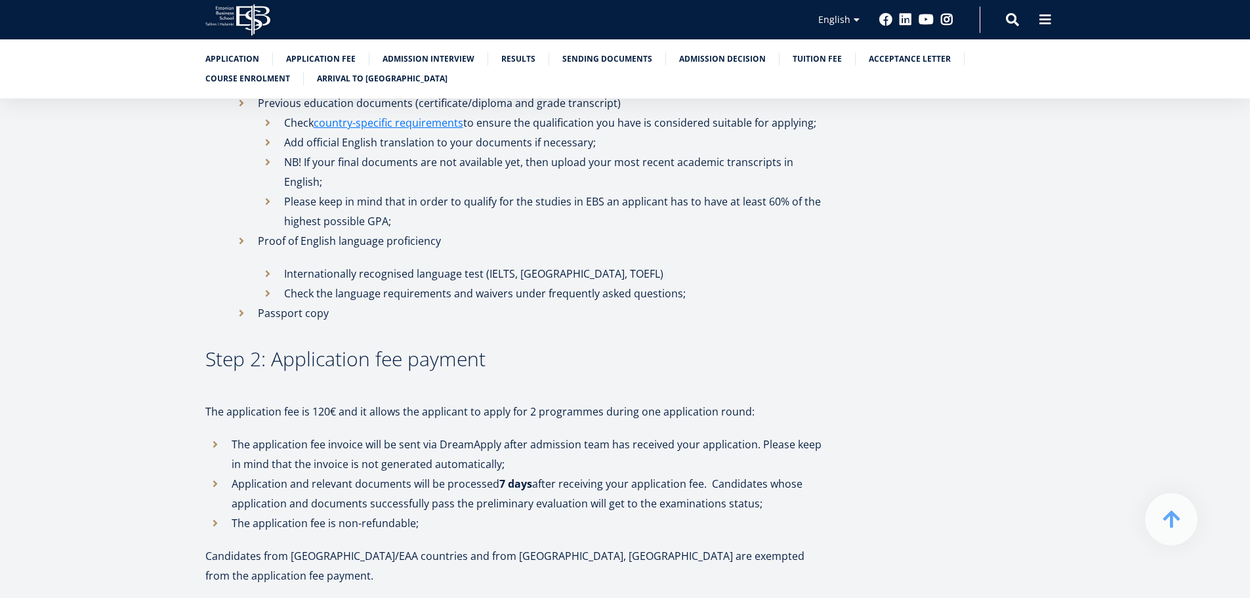
click at [743, 231] on li "Proof of English language proficiency Internationally recognised language test …" at bounding box center [530, 267] width 597 height 72
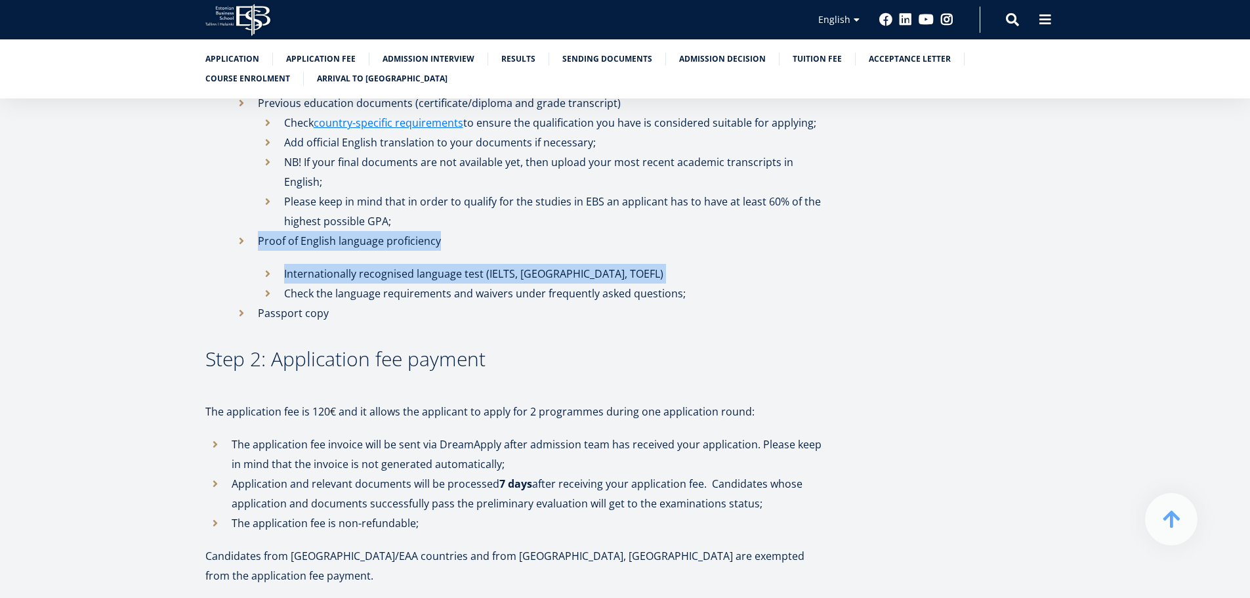
drag, startPoint x: 743, startPoint y: 215, endPoint x: 767, endPoint y: 258, distance: 49.7
click at [766, 258] on li "Proof of English language proficiency Internationally recognised language test …" at bounding box center [530, 267] width 597 height 72
click at [767, 264] on li "Internationally recognised language test (IELTS, Cambridge, TOEFL)" at bounding box center [543, 274] width 571 height 20
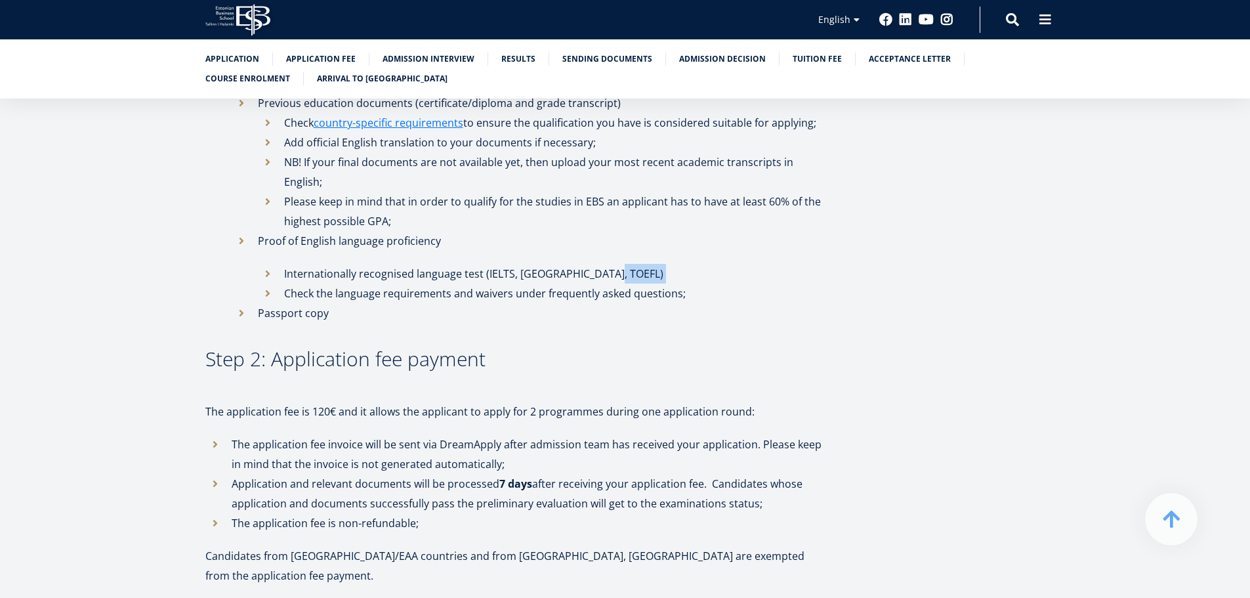
click at [767, 264] on li "Internationally recognised language test (IELTS, Cambridge, TOEFL)" at bounding box center [543, 274] width 571 height 20
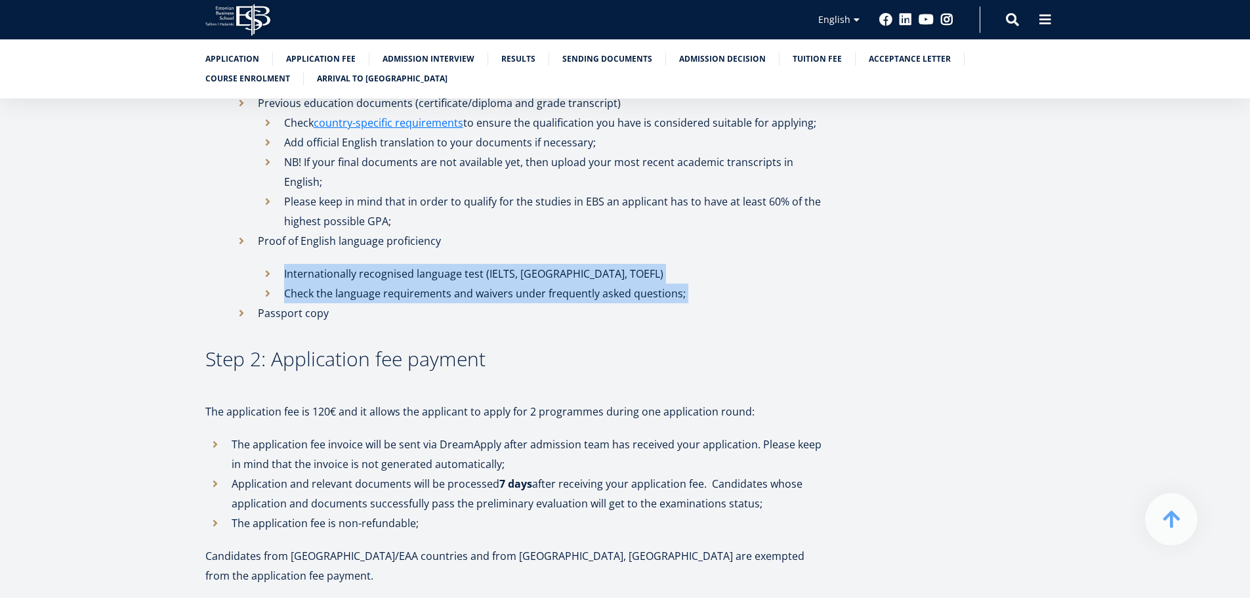
drag, startPoint x: 767, startPoint y: 258, endPoint x: 774, endPoint y: 278, distance: 20.8
click at [774, 278] on ul "Internationally recognised language test (IELTS, Cambridge, TOEFL) Check the la…" at bounding box center [543, 283] width 571 height 39
click at [774, 283] on li "Check the language requirements and waivers under frequently asked questions;" at bounding box center [543, 293] width 571 height 20
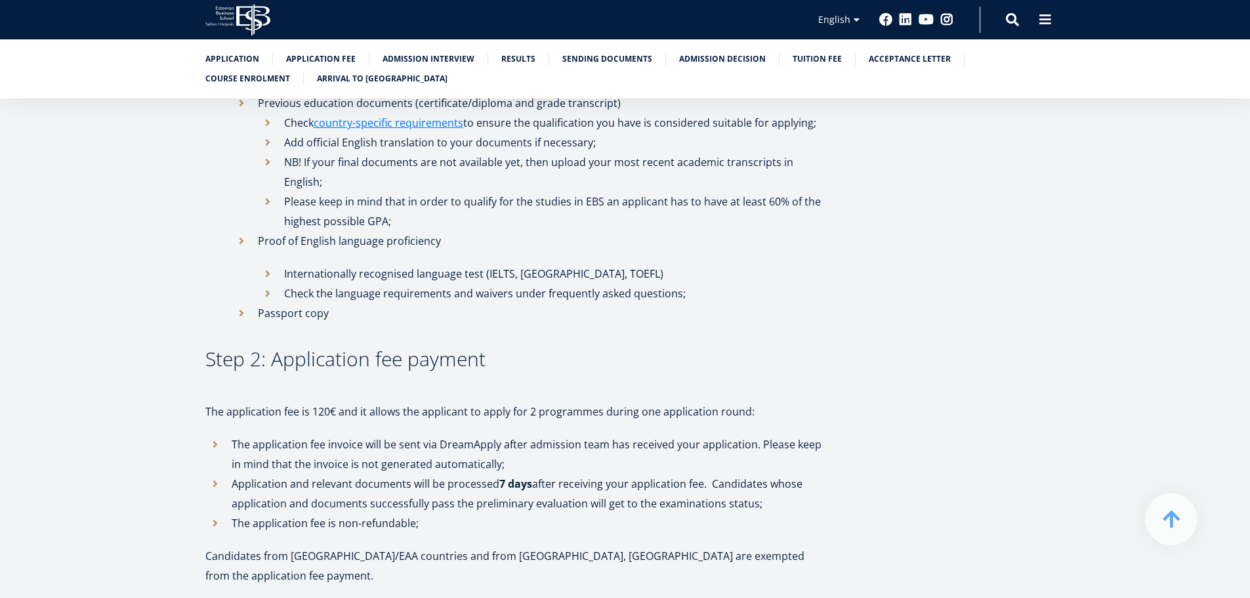
click at [774, 283] on li "Check the language requirements and waivers under frequently asked questions;" at bounding box center [543, 293] width 571 height 20
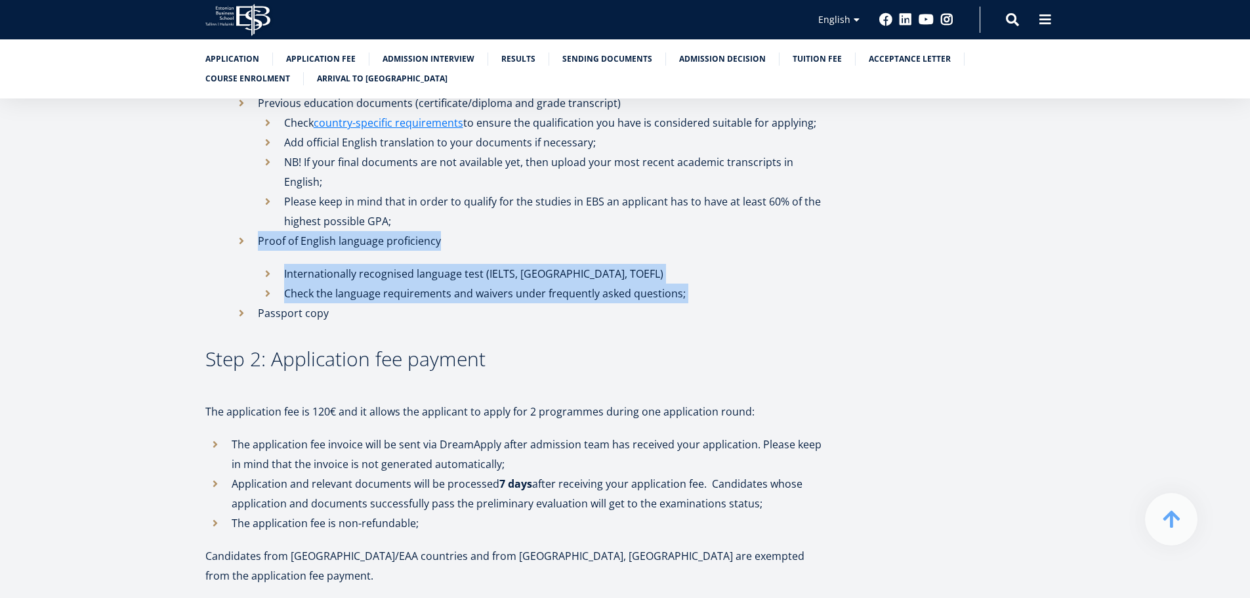
drag, startPoint x: 774, startPoint y: 278, endPoint x: 754, endPoint y: 224, distance: 56.7
click at [754, 231] on li "Proof of English language proficiency Internationally recognised language test …" at bounding box center [530, 267] width 597 height 72
click at [750, 264] on li "Internationally recognised language test (IELTS, Cambridge, TOEFL)" at bounding box center [543, 274] width 571 height 20
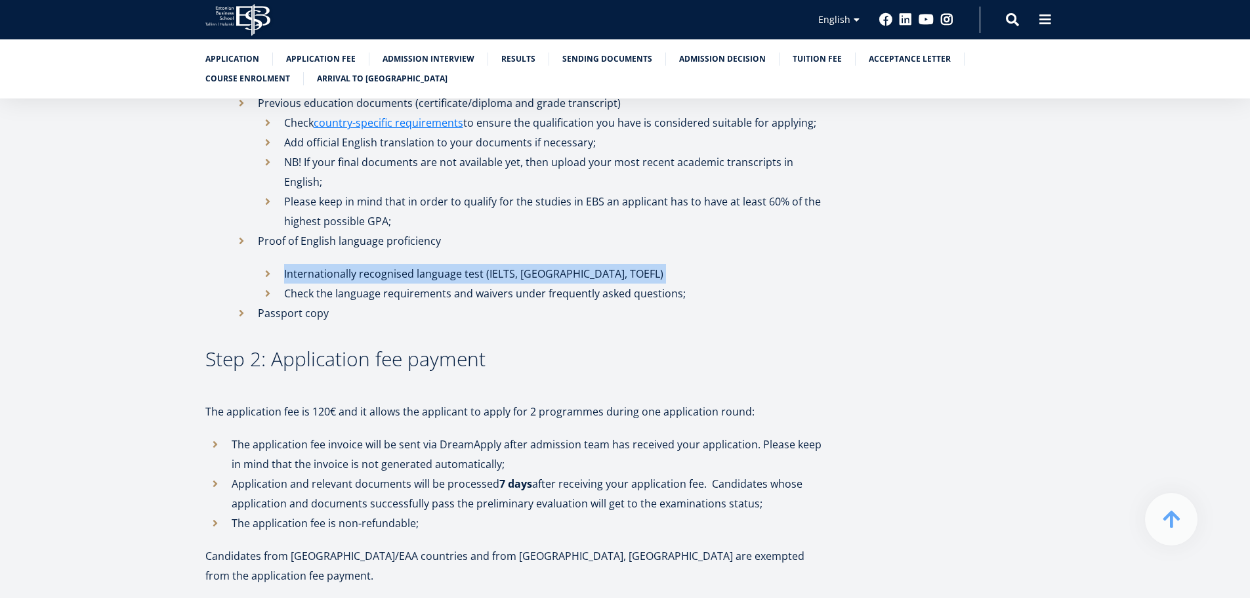
click at [750, 264] on li "Internationally recognised language test (IELTS, Cambridge, TOEFL)" at bounding box center [543, 274] width 571 height 20
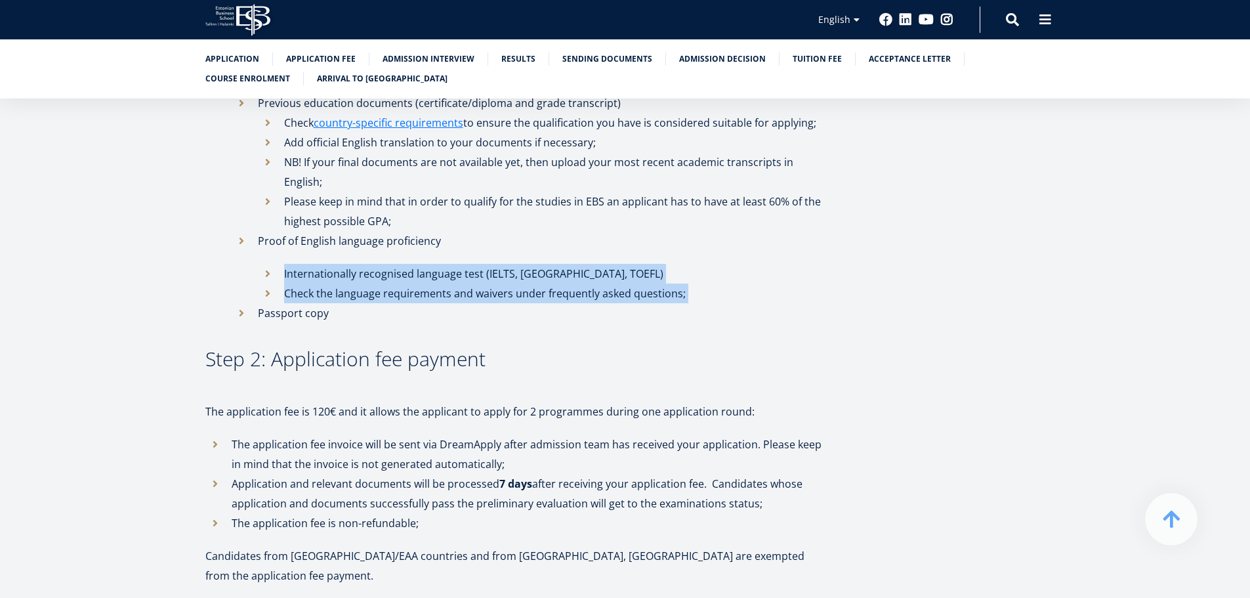
drag, startPoint x: 750, startPoint y: 248, endPoint x: 770, endPoint y: 278, distance: 36.0
click at [770, 278] on ul "Internationally recognised language test (IELTS, Cambridge, TOEFL) Check the la…" at bounding box center [543, 283] width 571 height 39
click at [770, 283] on li "Check the language requirements and waivers under frequently asked questions;" at bounding box center [543, 293] width 571 height 20
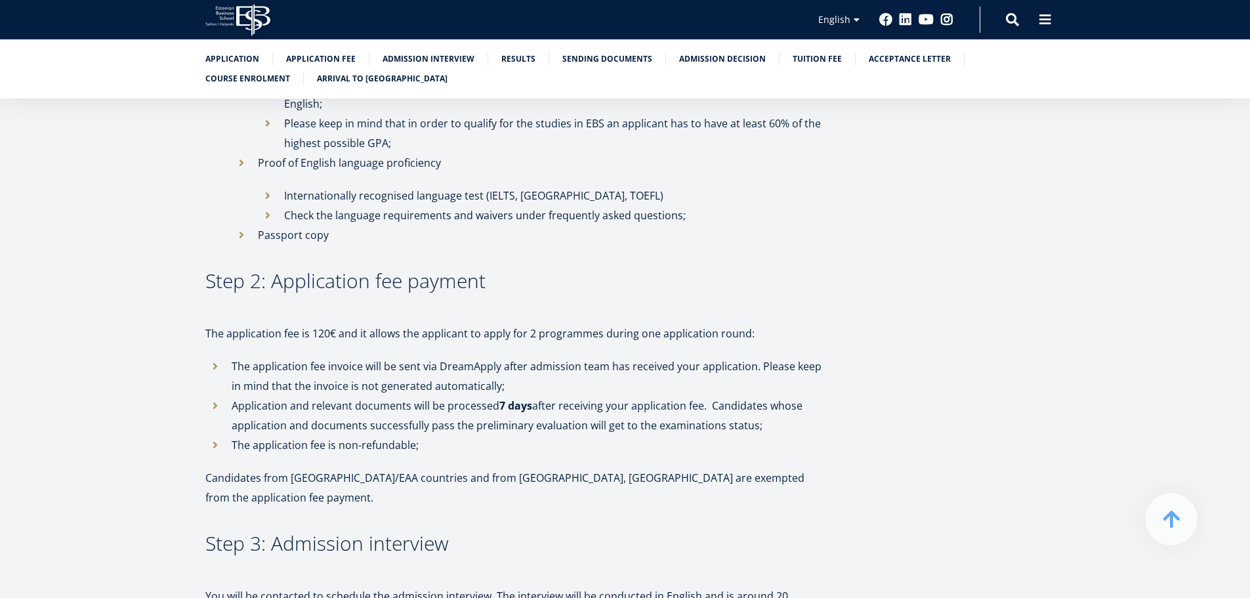
scroll to position [996, 0]
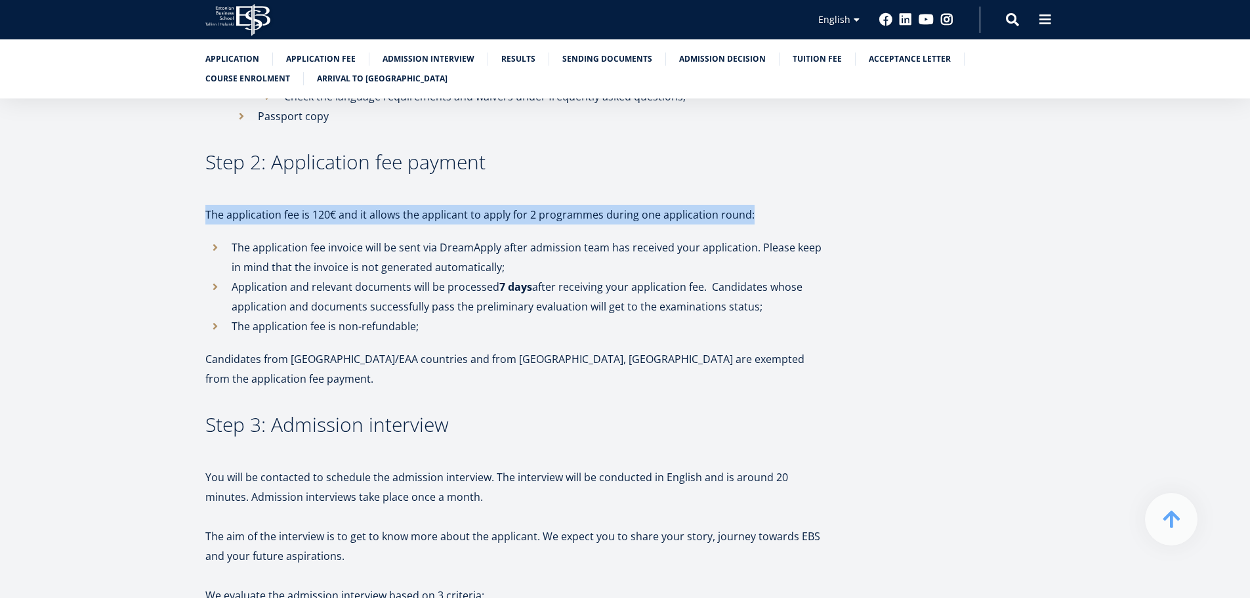
drag, startPoint x: 713, startPoint y: 177, endPoint x: 796, endPoint y: 186, distance: 83.8
click at [796, 205] on p "The application fee is 120€ and it allows the applicant to apply for 2 programm…" at bounding box center [516, 215] width 623 height 20
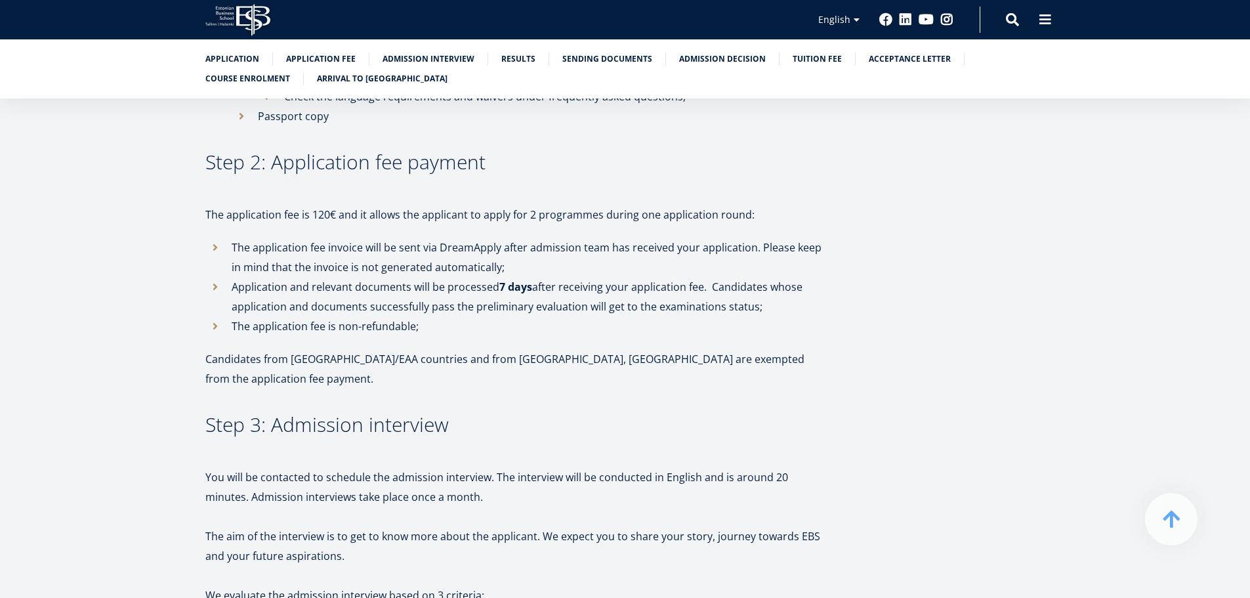
click at [796, 205] on p "The application fee is 120€ and it allows the applicant to apply for 2 programm…" at bounding box center [516, 215] width 623 height 20
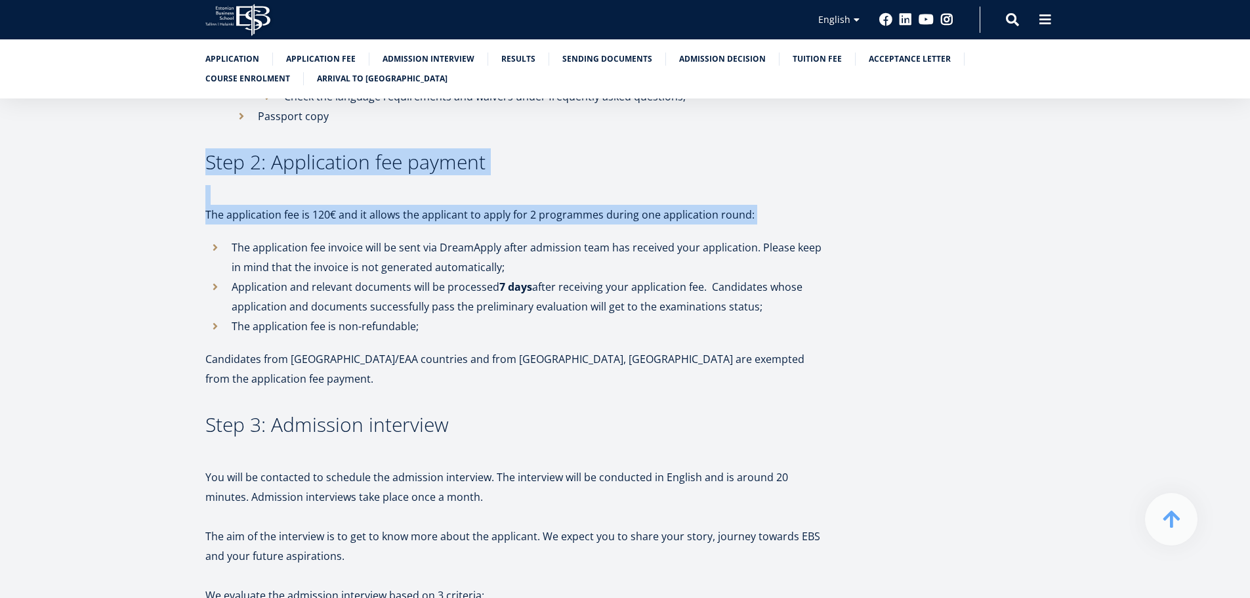
drag, startPoint x: 796, startPoint y: 186, endPoint x: 796, endPoint y: 144, distance: 42.0
click at [796, 152] on h3 "Step 2: Application fee payment" at bounding box center [516, 162] width 623 height 20
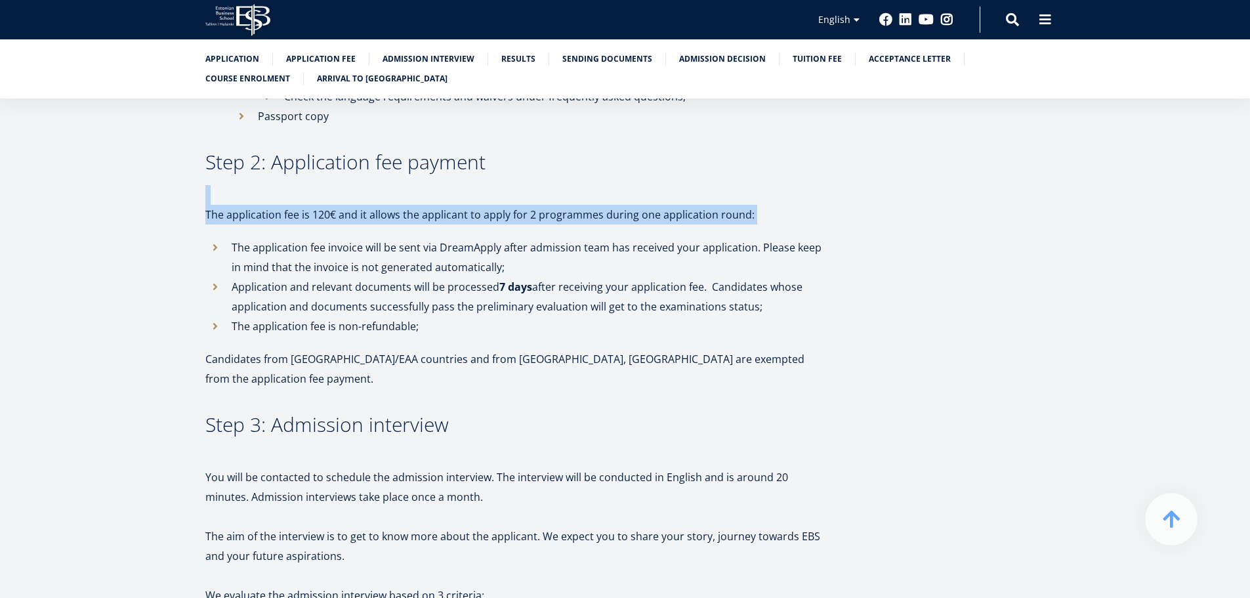
drag, startPoint x: 796, startPoint y: 144, endPoint x: 801, endPoint y: 194, distance: 50.1
click at [801, 205] on p "The application fee is 120€ and it allows the applicant to apply for 2 programm…" at bounding box center [516, 215] width 623 height 20
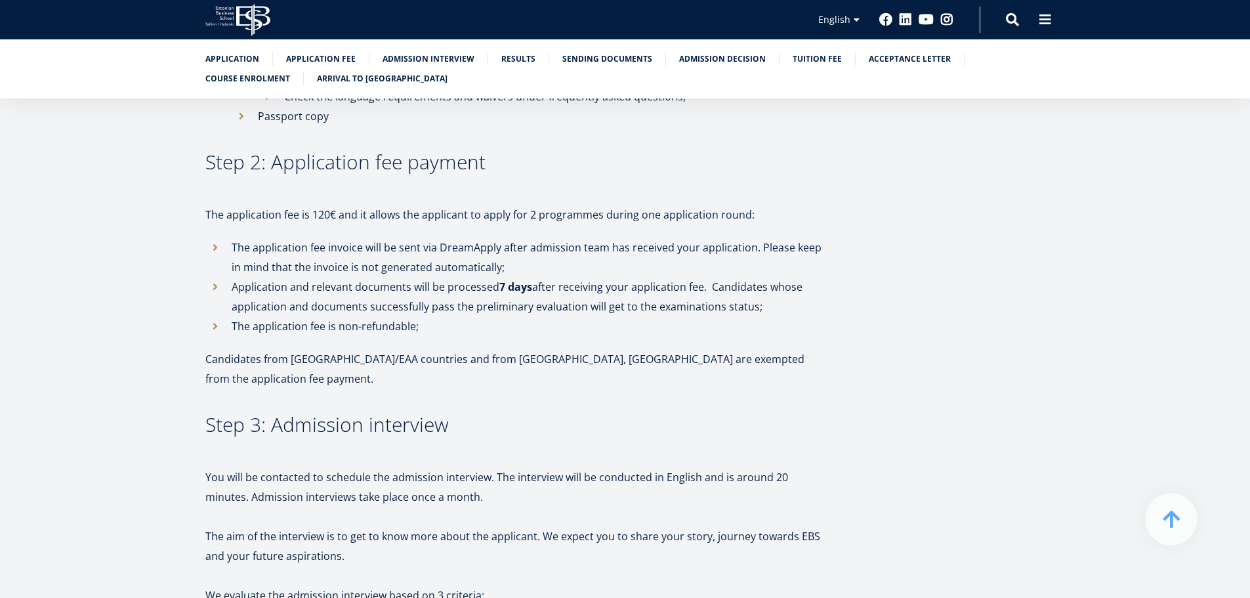
click at [801, 205] on p "The application fee is 120€ and it allows the applicant to apply for 2 programm…" at bounding box center [516, 215] width 623 height 20
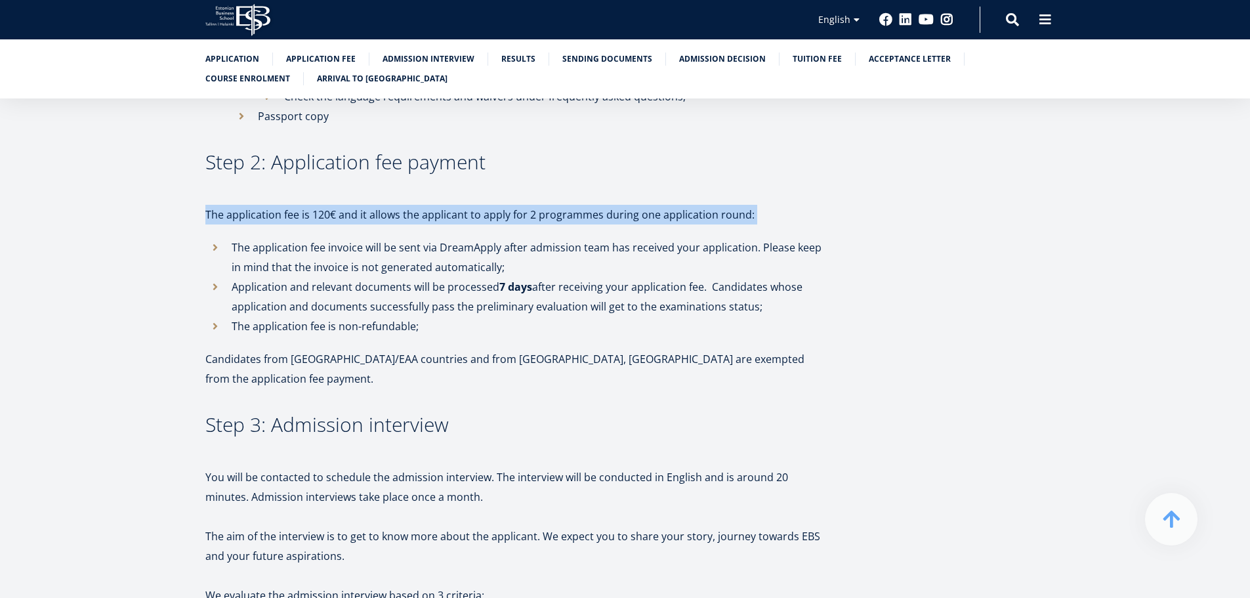
click at [804, 205] on p "The application fee is 120€ and it allows the applicant to apply for 2 programm…" at bounding box center [516, 215] width 623 height 20
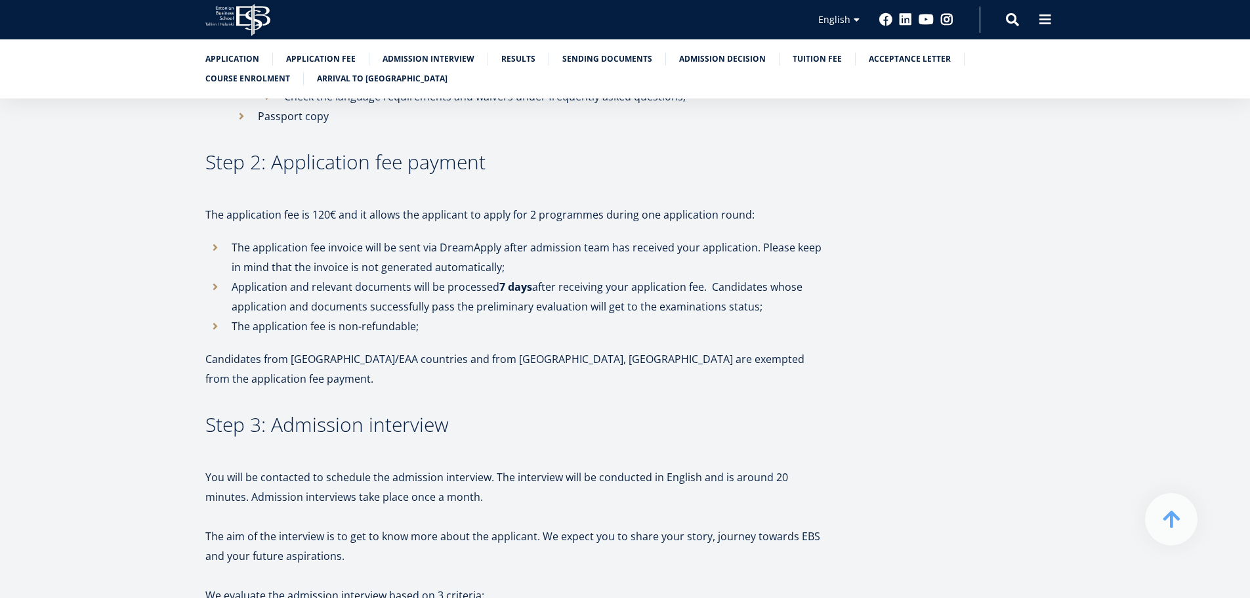
drag, startPoint x: 908, startPoint y: 208, endPoint x: 256, endPoint y: 196, distance: 651.7
click at [256, 205] on p "The application fee is 120€ and it allows the applicant to apply for 2 programm…" at bounding box center [516, 215] width 623 height 20
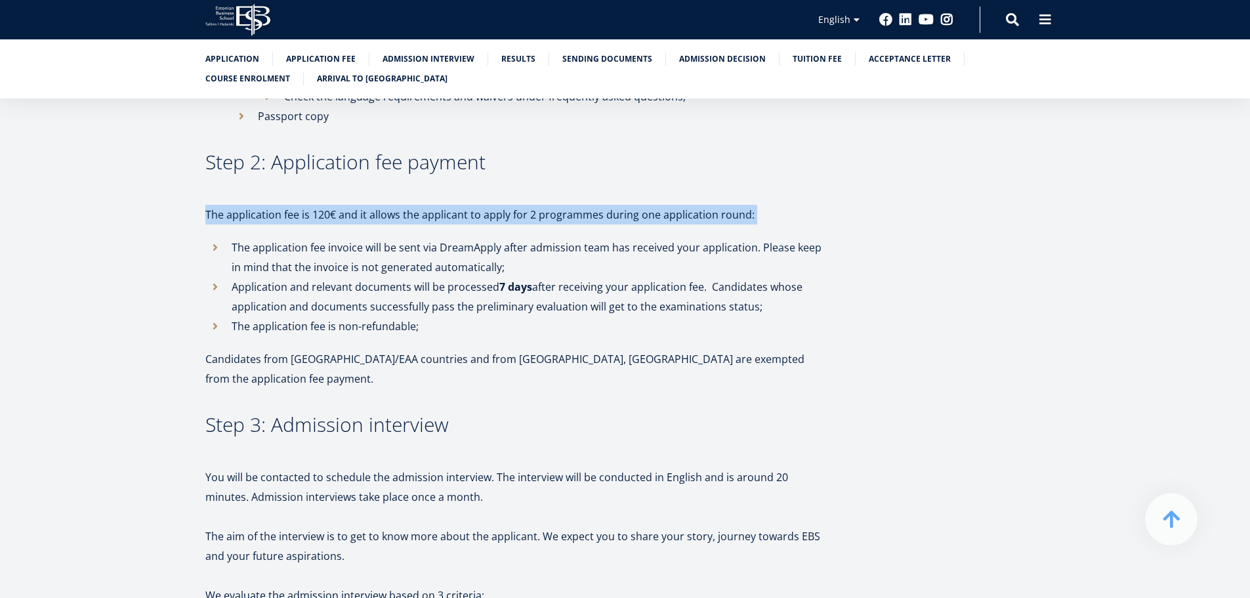
drag, startPoint x: 256, startPoint y: 196, endPoint x: 747, endPoint y: 200, distance: 491.5
click at [747, 205] on p "The application fee is 120€ and it allows the applicant to apply for 2 programm…" at bounding box center [516, 215] width 623 height 20
drag, startPoint x: 747, startPoint y: 200, endPoint x: 671, endPoint y: 199, distance: 76.1
click at [671, 205] on p "The application fee is 120€ and it allows the applicant to apply for 2 programm…" at bounding box center [516, 215] width 623 height 20
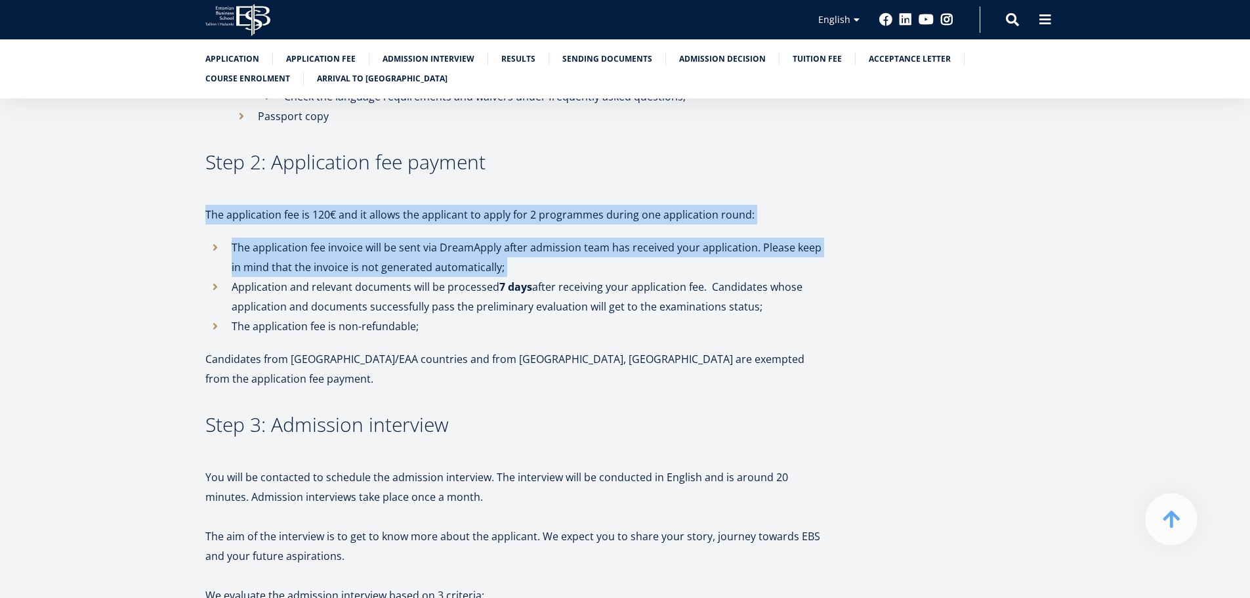
drag, startPoint x: 671, startPoint y: 199, endPoint x: 669, endPoint y: 231, distance: 31.5
click at [669, 238] on li "The application fee invoice will be sent via DreamApply after admission team ha…" at bounding box center [516, 257] width 623 height 39
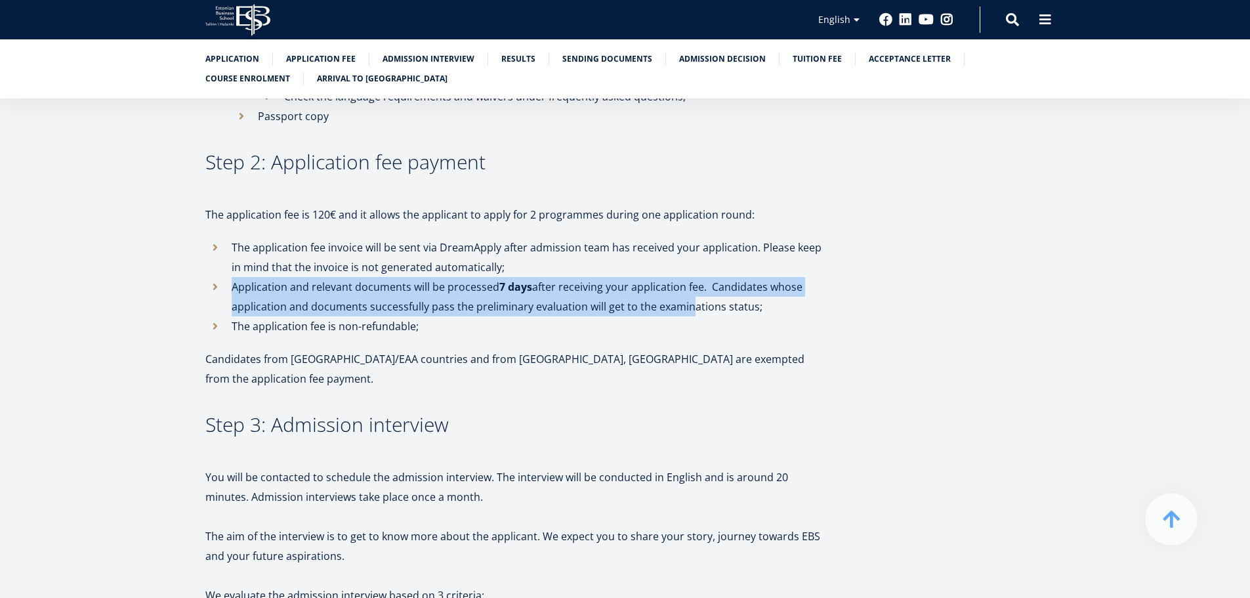
drag, startPoint x: 663, startPoint y: 243, endPoint x: 722, endPoint y: 294, distance: 78.2
click at [717, 294] on ul "The application fee invoice will be sent via DreamApply after admission team ha…" at bounding box center [516, 287] width 623 height 98
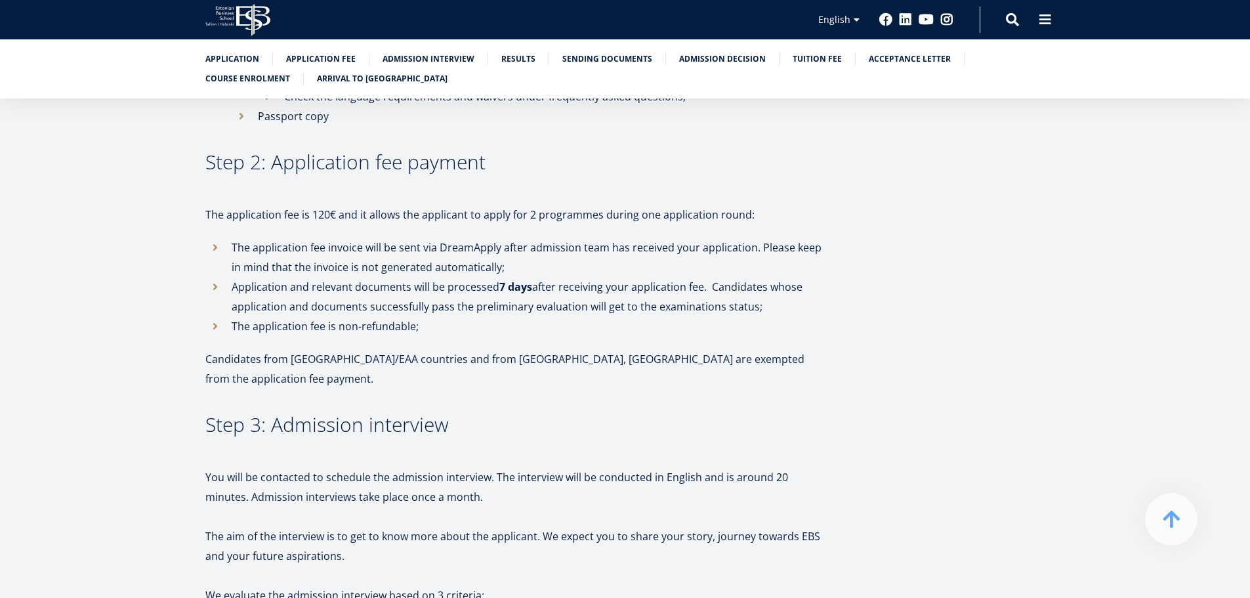
click at [763, 293] on li "Application and relevant documents will be processed 7 days after receiving you…" at bounding box center [516, 296] width 623 height 39
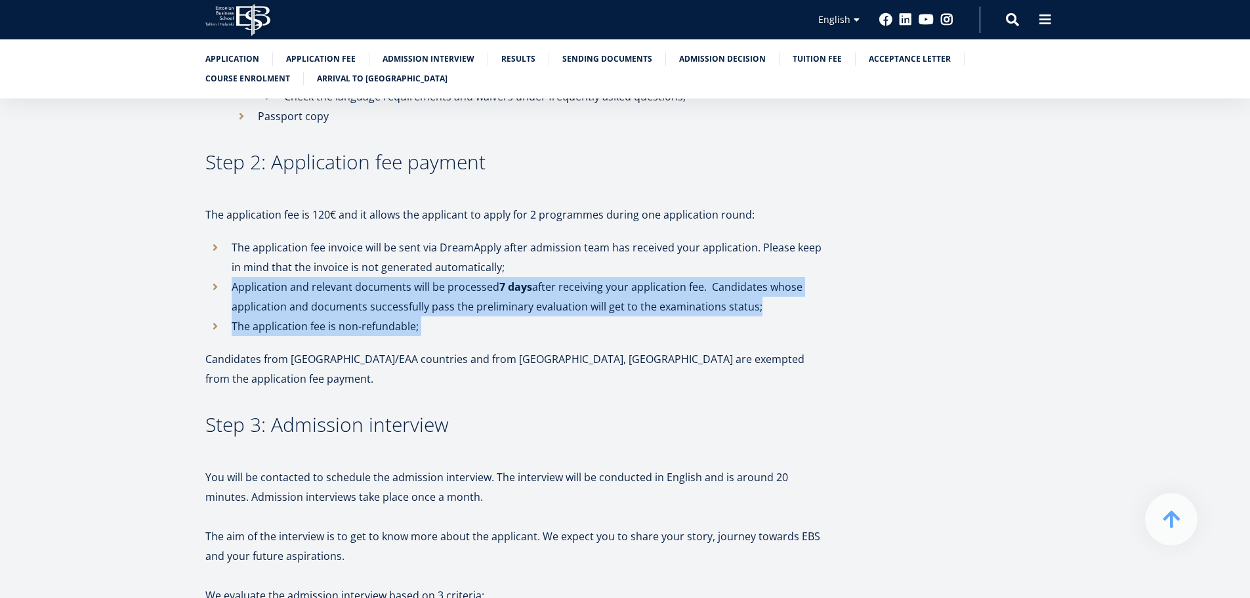
drag, startPoint x: 763, startPoint y: 293, endPoint x: 765, endPoint y: 310, distance: 17.2
click at [765, 310] on ul "The application fee invoice will be sent via DreamApply after admission team ha…" at bounding box center [516, 287] width 623 height 98
click at [765, 316] on li "The application fee is non-refundable;" at bounding box center [516, 326] width 623 height 20
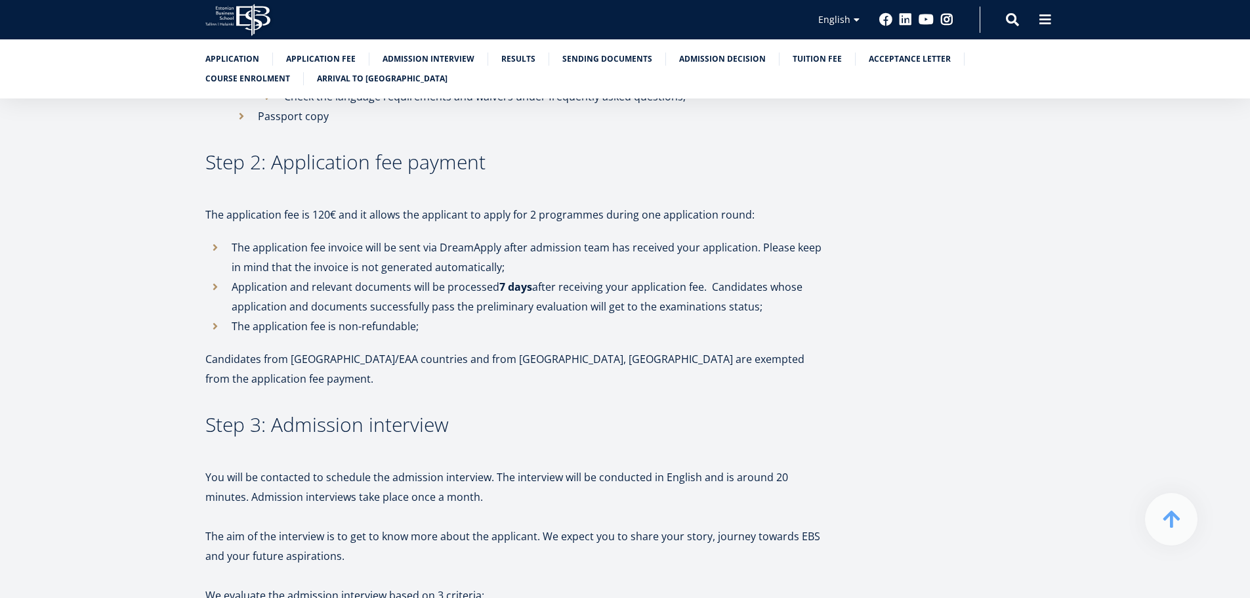
click at [765, 316] on li "The application fee is non-refundable;" at bounding box center [516, 326] width 623 height 20
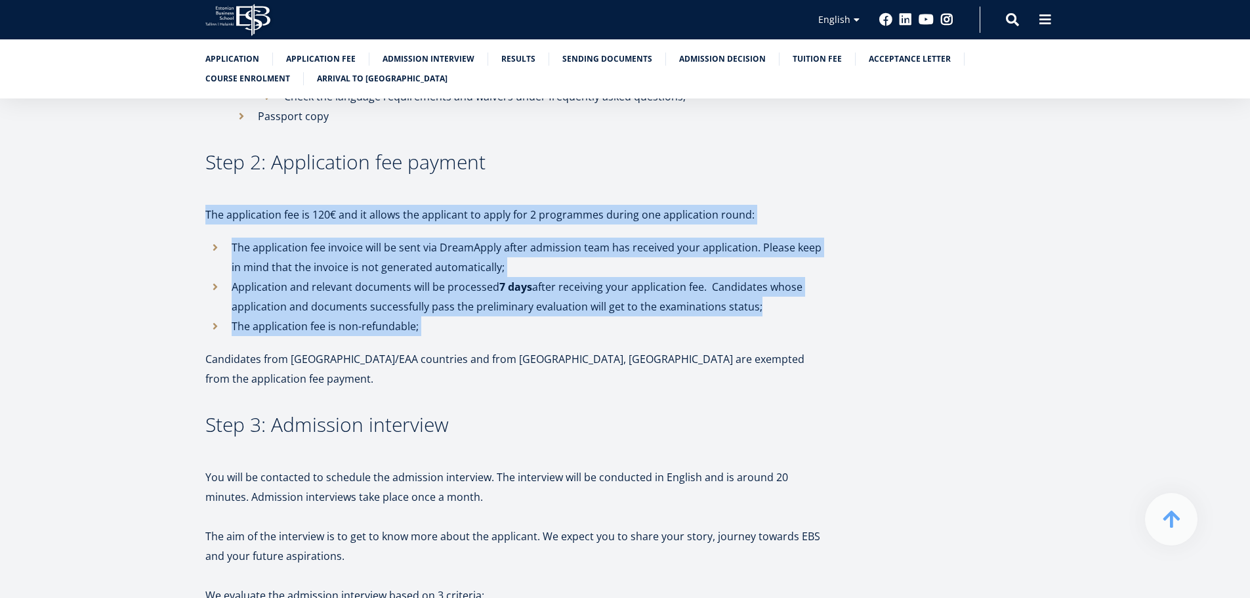
drag, startPoint x: 765, startPoint y: 310, endPoint x: 742, endPoint y: 193, distance: 119.8
click at [742, 205] on p "The application fee is 120€ and it allows the applicant to apply for 2 programm…" at bounding box center [516, 215] width 623 height 20
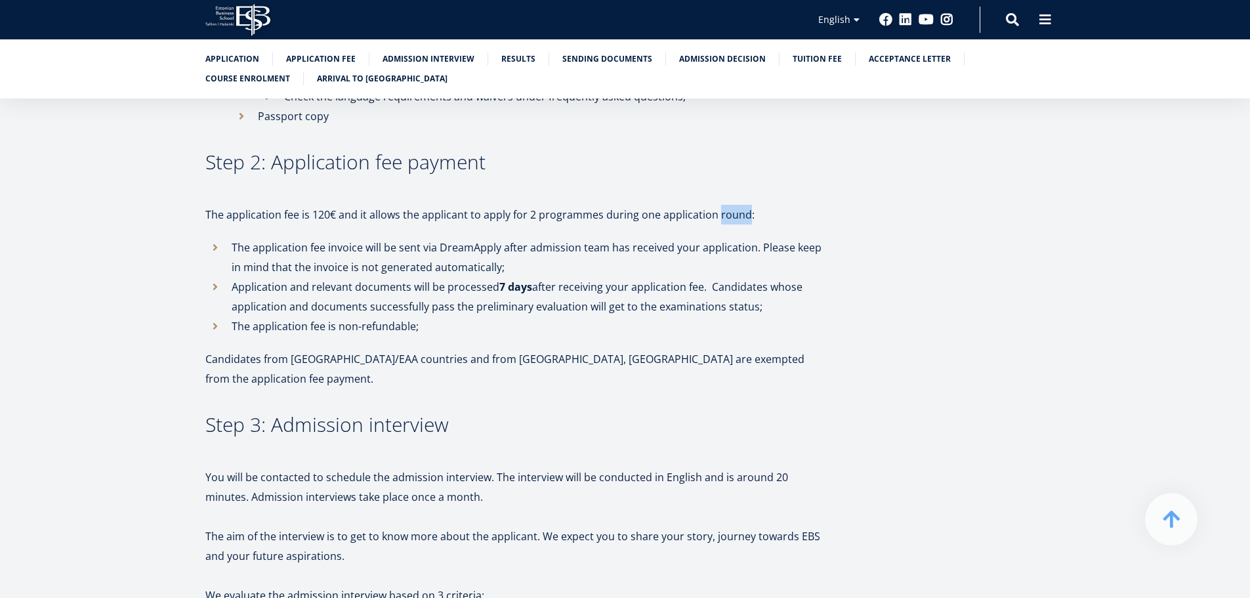
click at [741, 205] on p "The application fee is 120€ and it allows the applicant to apply for 2 programm…" at bounding box center [516, 215] width 623 height 20
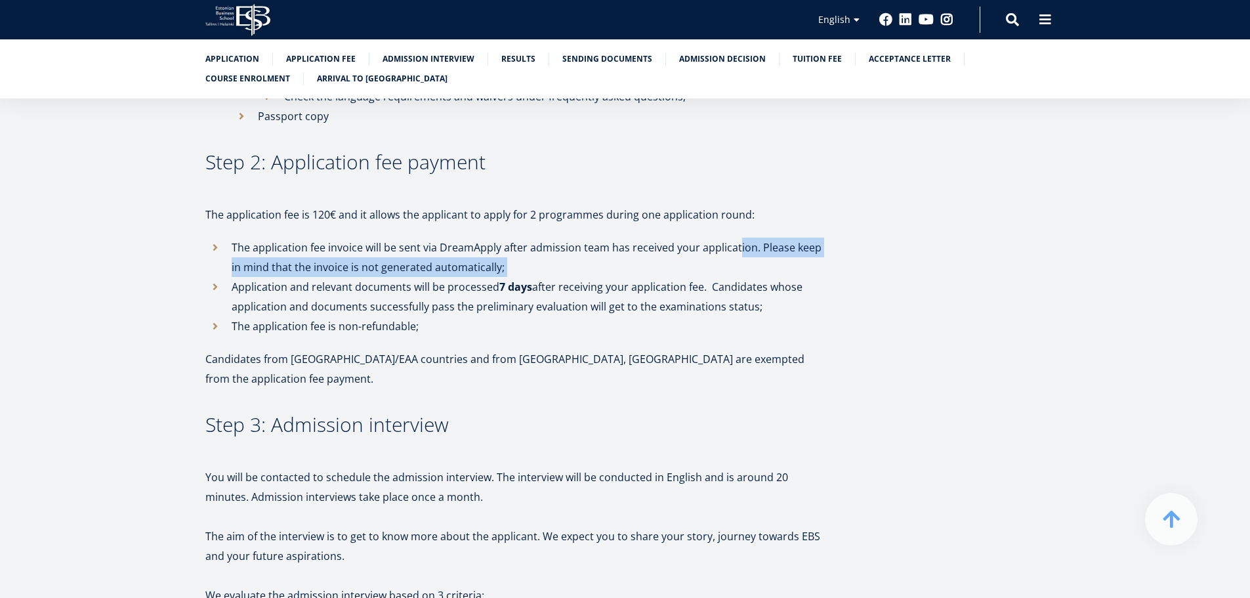
drag, startPoint x: 735, startPoint y: 232, endPoint x: 730, endPoint y: 273, distance: 41.0
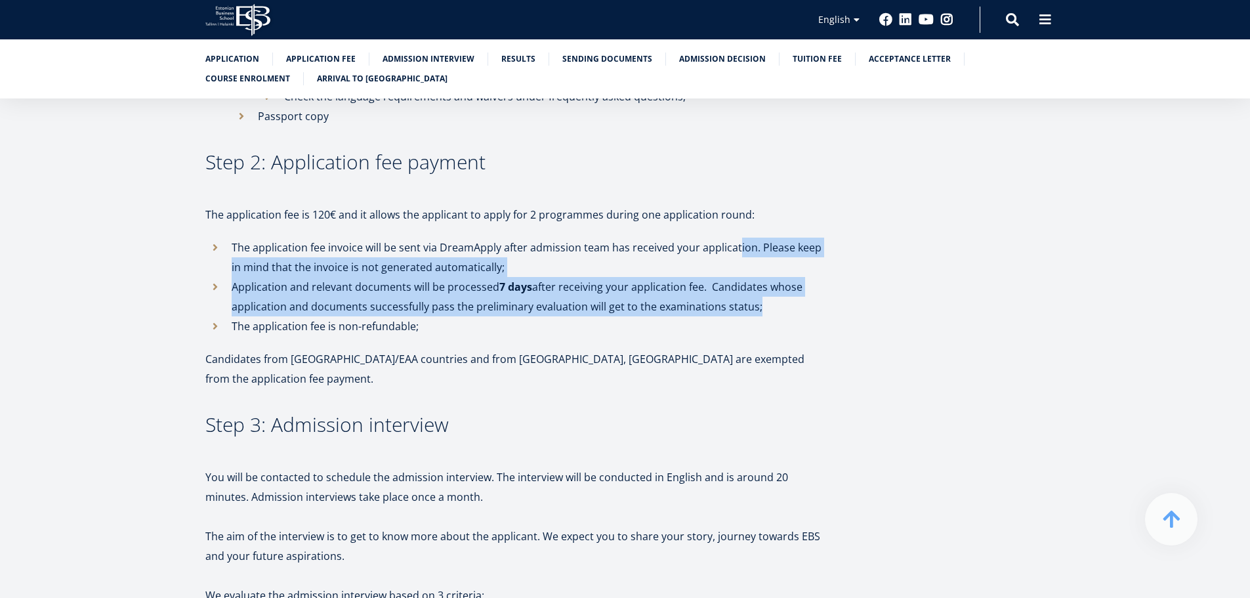
click at [707, 277] on li "Application and relevant documents will be processed 7 days after receiving you…" at bounding box center [516, 296] width 623 height 39
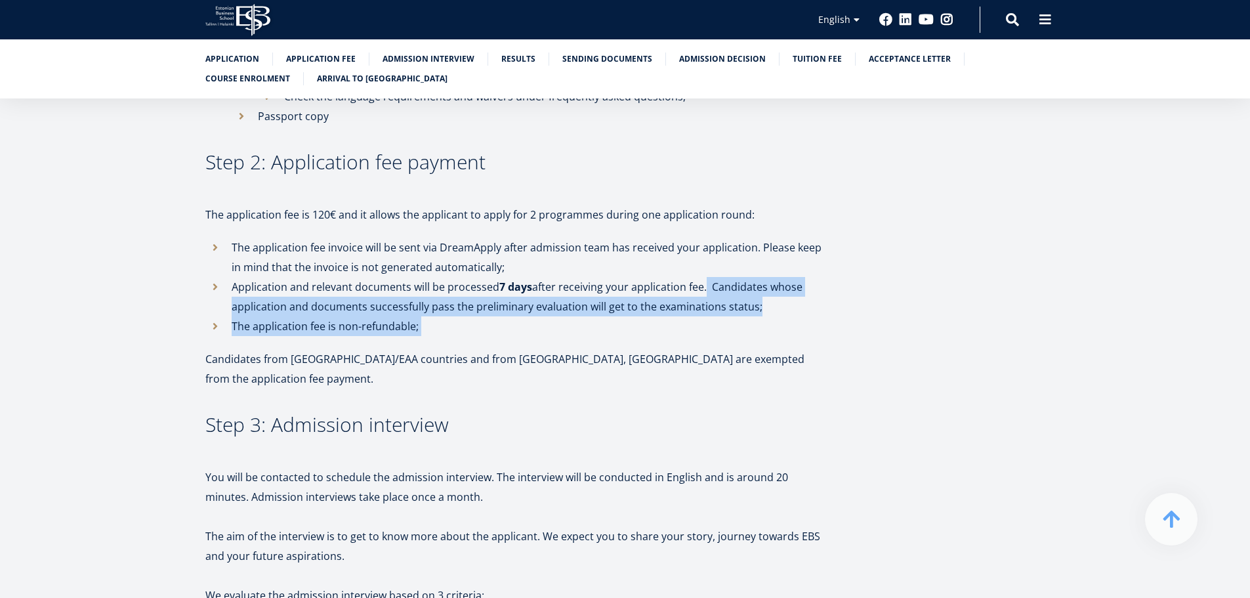
drag, startPoint x: 707, startPoint y: 268, endPoint x: 734, endPoint y: 312, distance: 51.5
click at [734, 312] on ul "The application fee invoice will be sent via DreamApply after admission team ha…" at bounding box center [516, 287] width 623 height 98
click at [734, 316] on li "The application fee is non-refundable;" at bounding box center [516, 326] width 623 height 20
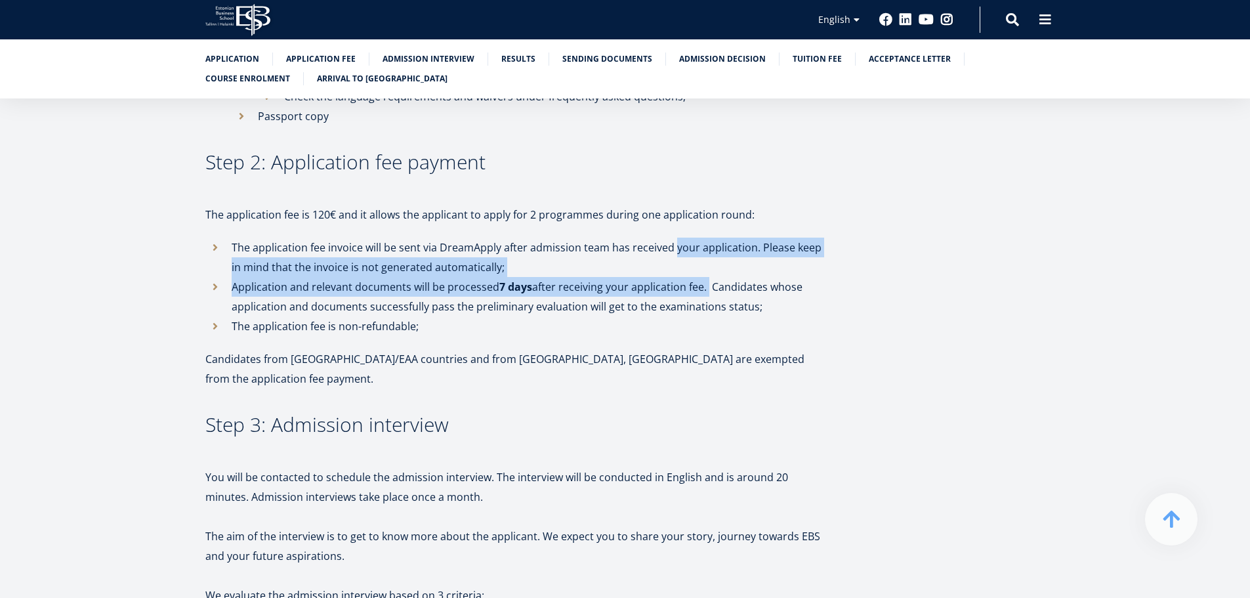
drag, startPoint x: 734, startPoint y: 311, endPoint x: 673, endPoint y: 211, distance: 116.6
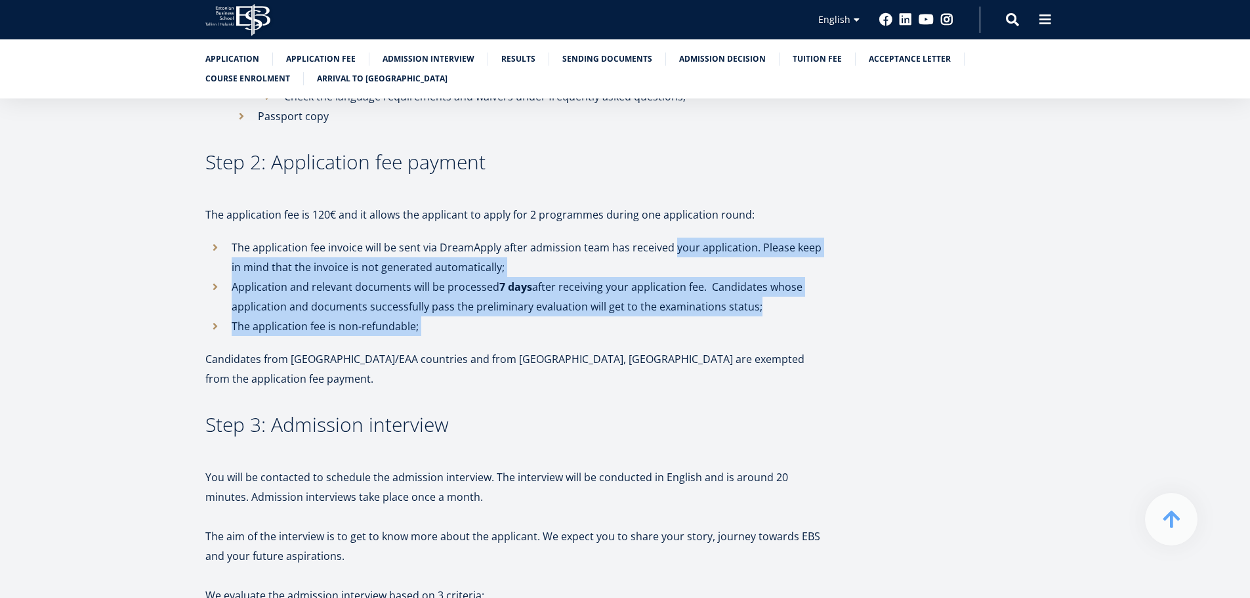
drag, startPoint x: 673, startPoint y: 211, endPoint x: 692, endPoint y: 304, distance: 95.2
click at [692, 316] on li "The application fee is non-refundable;" at bounding box center [516, 326] width 623 height 20
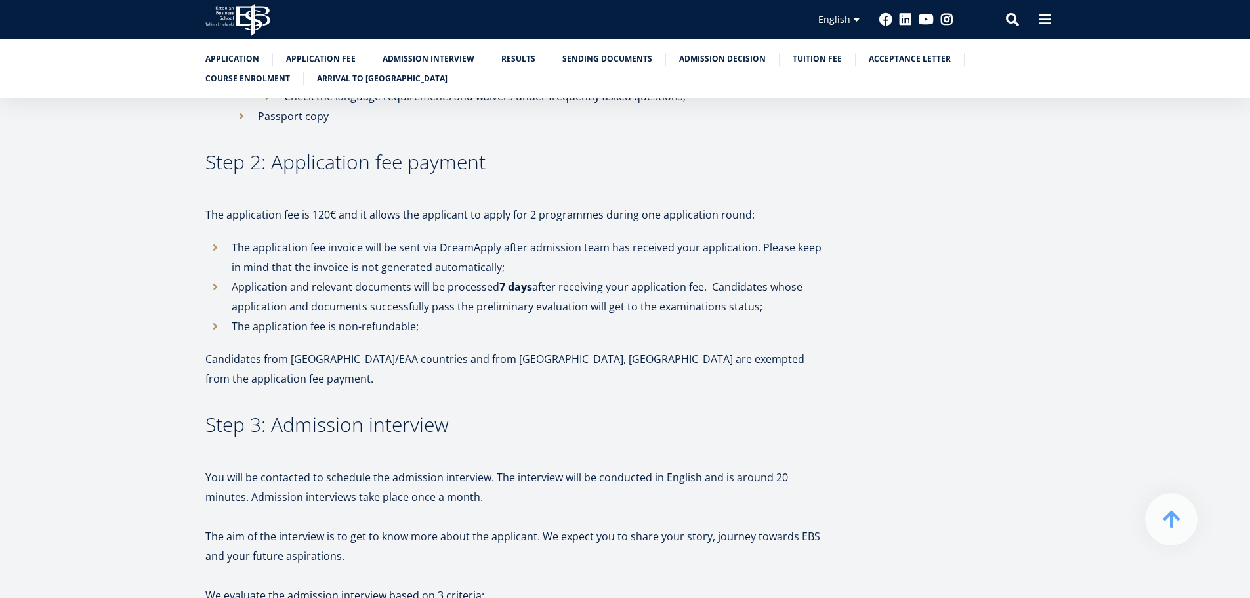
click at [692, 316] on li "The application fee is non-refundable;" at bounding box center [516, 326] width 623 height 20
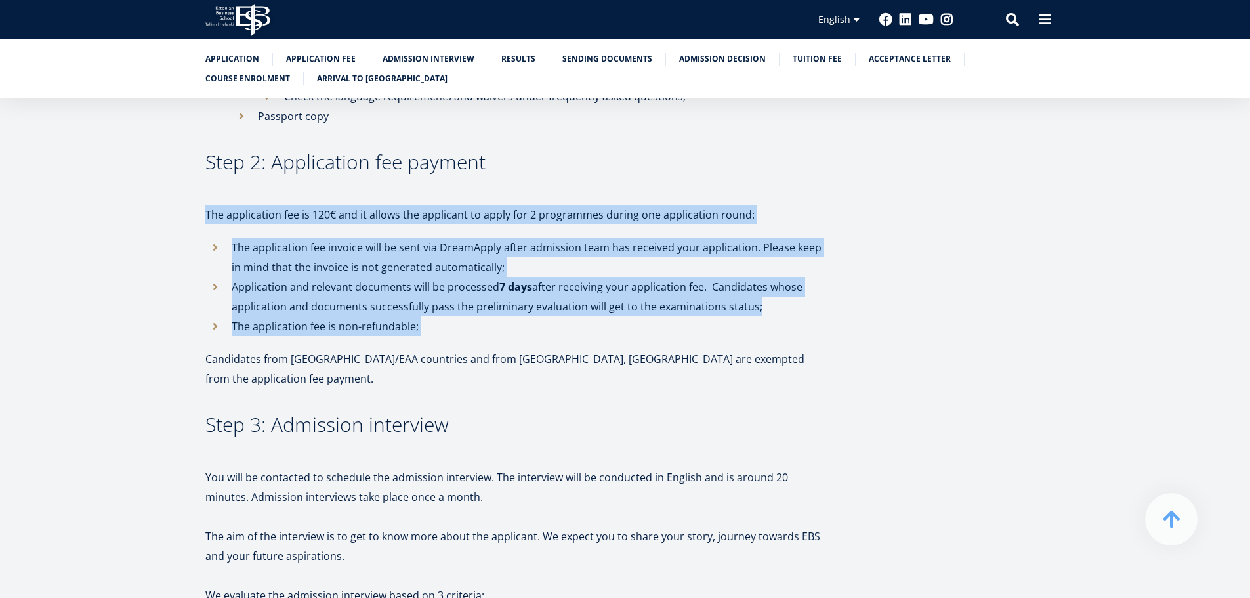
drag, startPoint x: 692, startPoint y: 305, endPoint x: 626, endPoint y: 196, distance: 128.1
click at [626, 205] on p "The application fee is 120€ and it allows the applicant to apply for 2 programm…" at bounding box center [516, 215] width 623 height 20
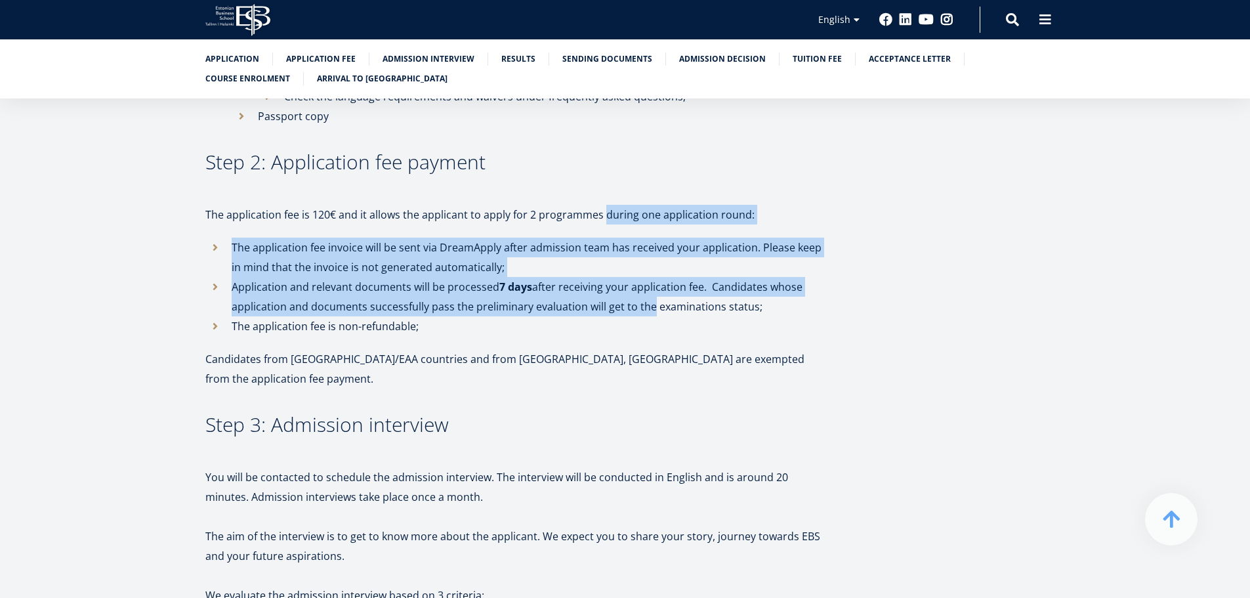
drag, startPoint x: 626, startPoint y: 196, endPoint x: 637, endPoint y: 287, distance: 92.5
click at [637, 292] on li "Application and relevant documents will be processed 7 days after receiving you…" at bounding box center [516, 296] width 623 height 39
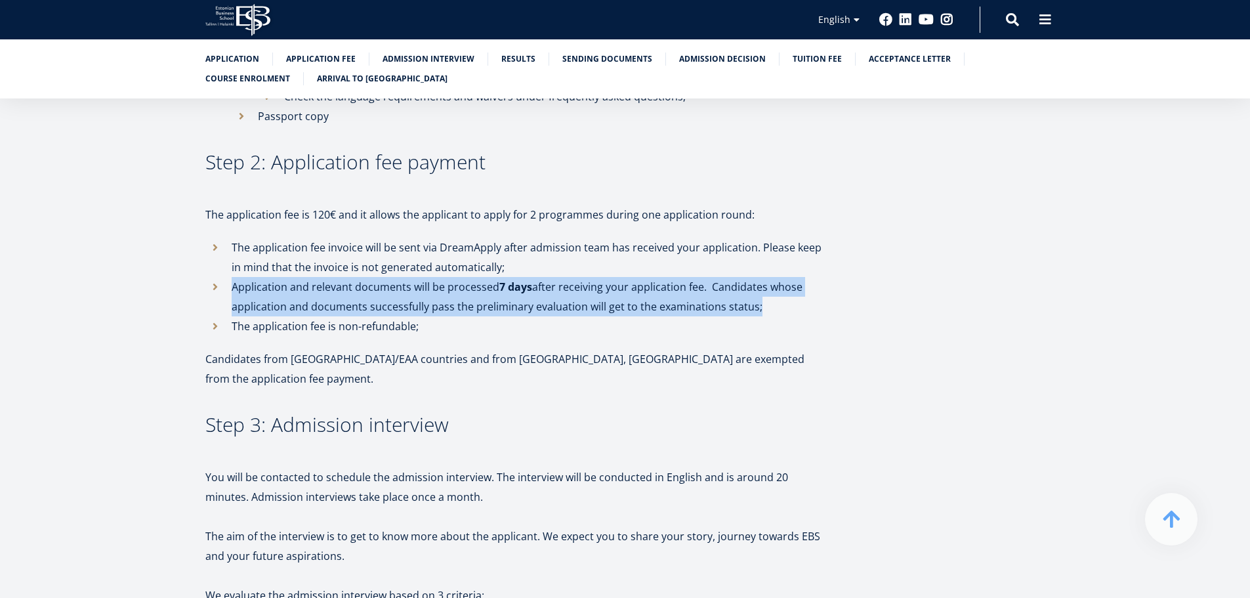
click at [637, 293] on li "Application and relevant documents will be processed 7 days after receiving you…" at bounding box center [516, 296] width 623 height 39
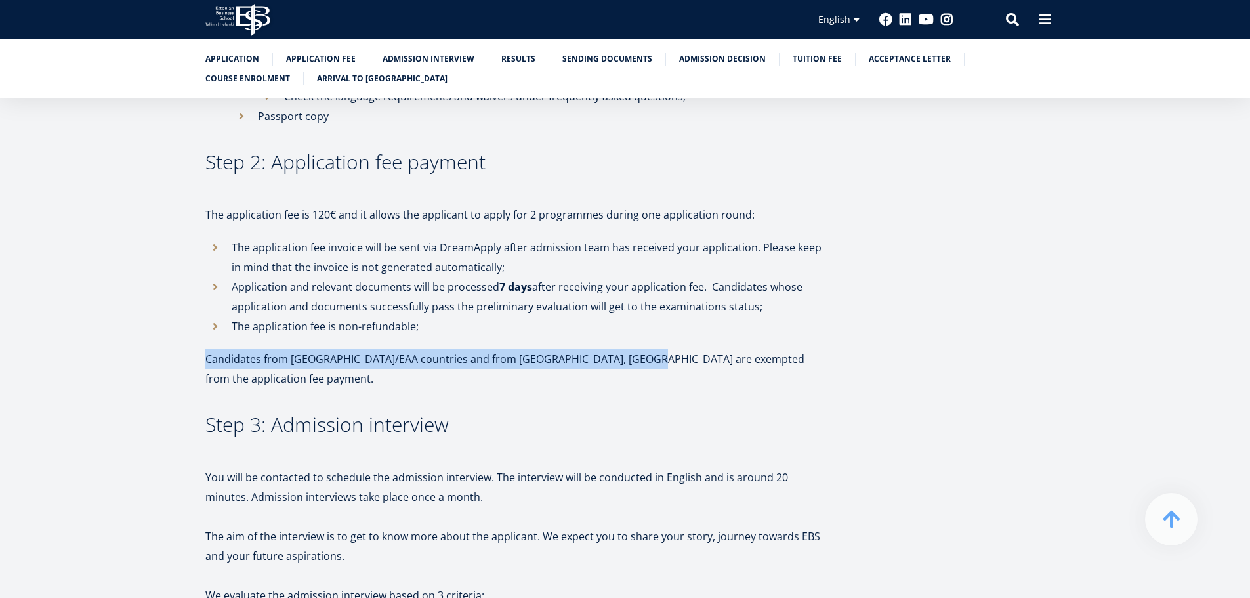
drag, startPoint x: 637, startPoint y: 322, endPoint x: 637, endPoint y: 332, distance: 10.5
click at [636, 349] on p "Candidates from EU/EAA countries and from Ukraine, Kazakhstan are exempted from…" at bounding box center [516, 368] width 623 height 39
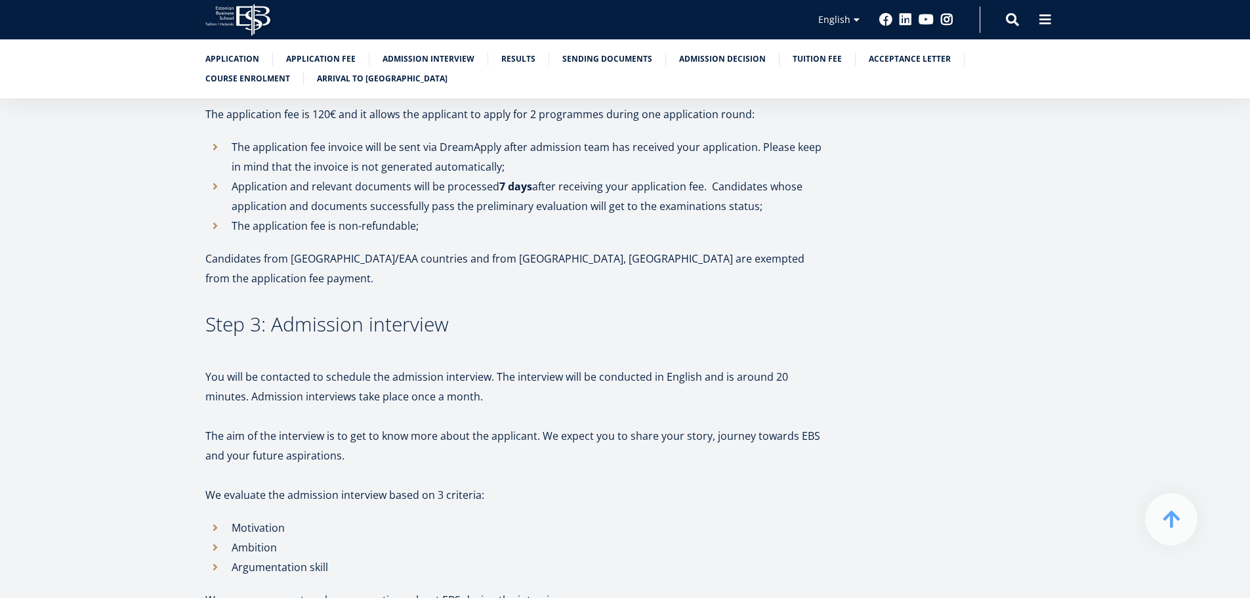
scroll to position [1127, 0]
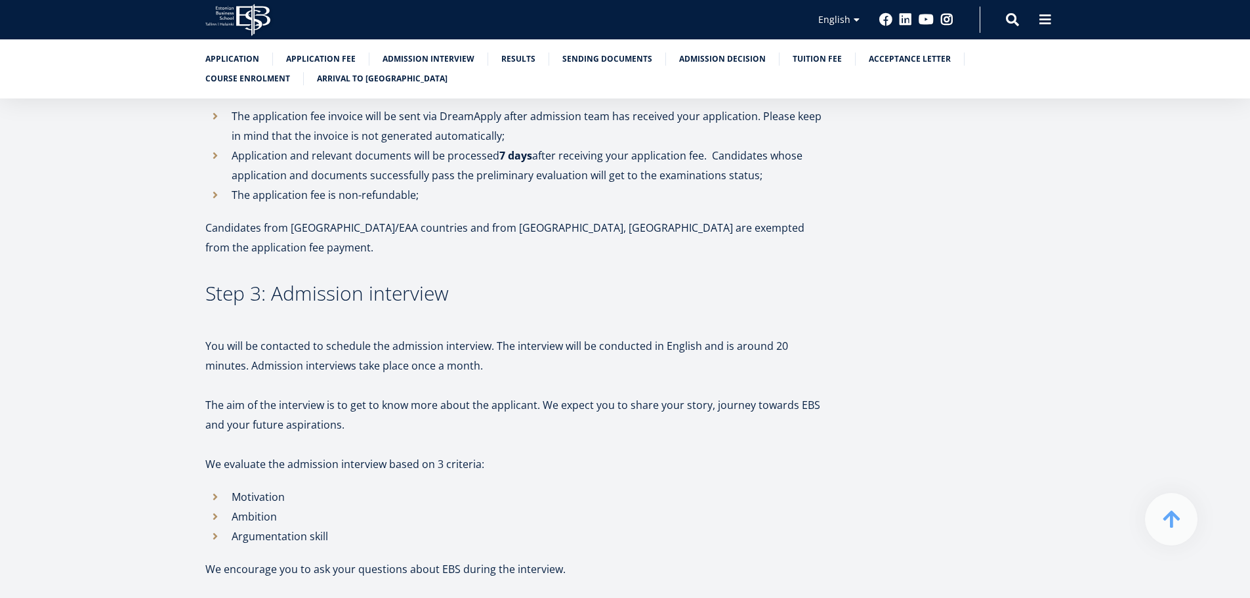
click at [520, 336] on p "You will be contacted to schedule the admission interview. The interview will b…" at bounding box center [516, 355] width 623 height 39
drag, startPoint x: 520, startPoint y: 316, endPoint x: 512, endPoint y: 276, distance: 41.4
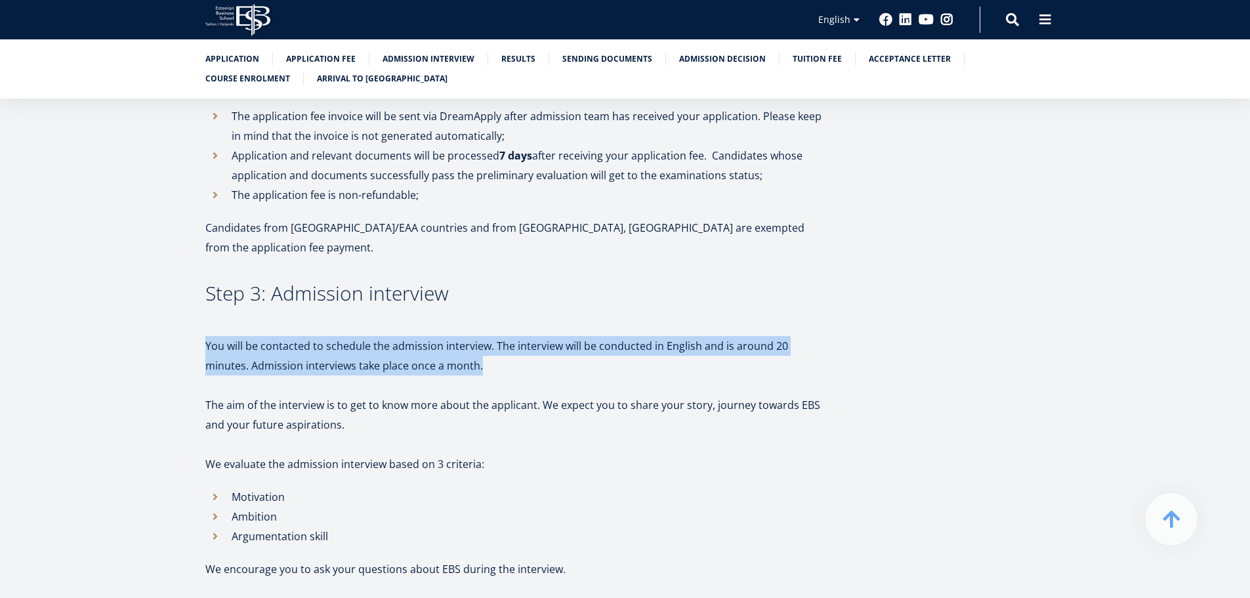
drag, startPoint x: 512, startPoint y: 278, endPoint x: 537, endPoint y: 331, distance: 58.7
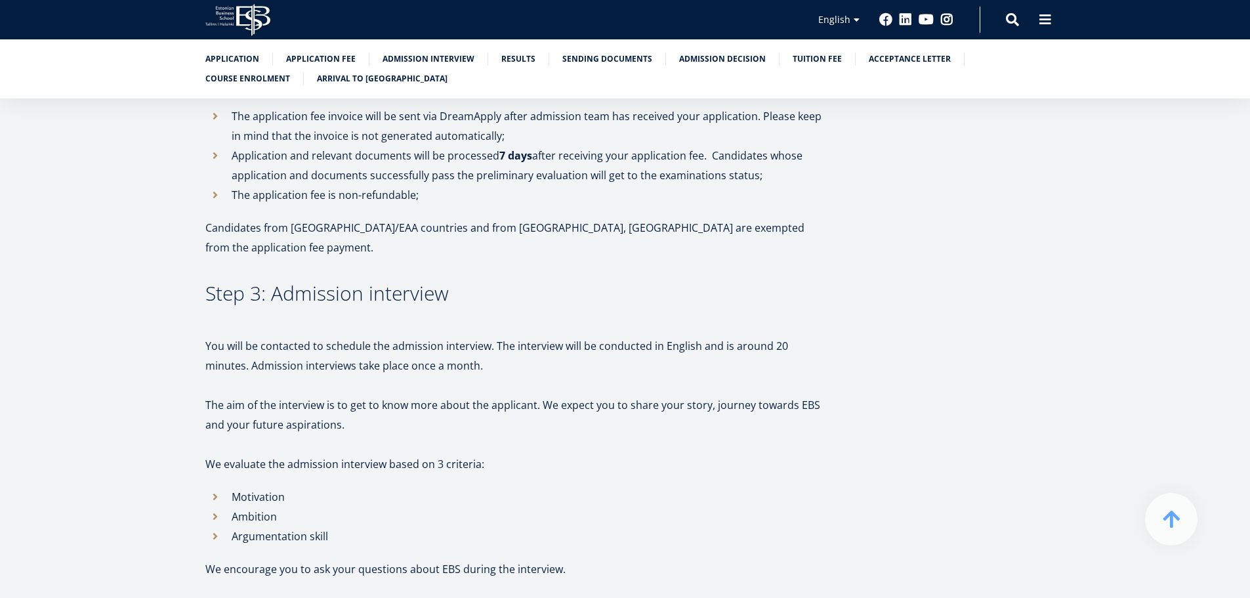
click at [531, 395] on p "The aim of the interview is to get to know more about the applicant. We expect …" at bounding box center [516, 414] width 623 height 39
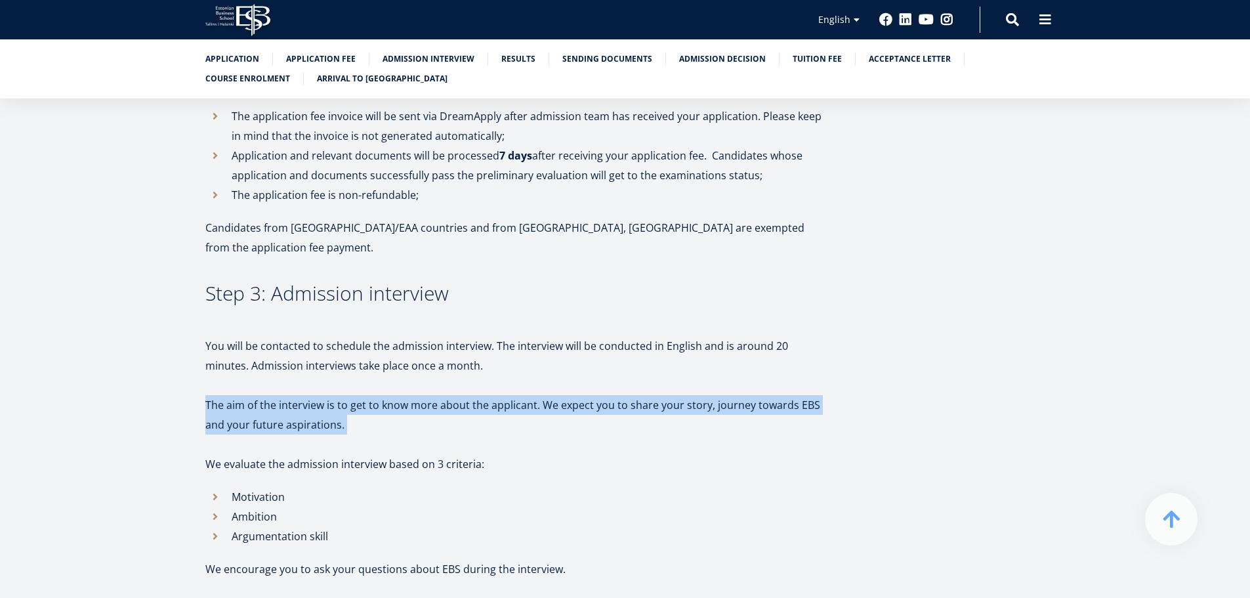
click at [531, 395] on p "The aim of the interview is to get to know more about the applicant. We expect …" at bounding box center [516, 414] width 623 height 39
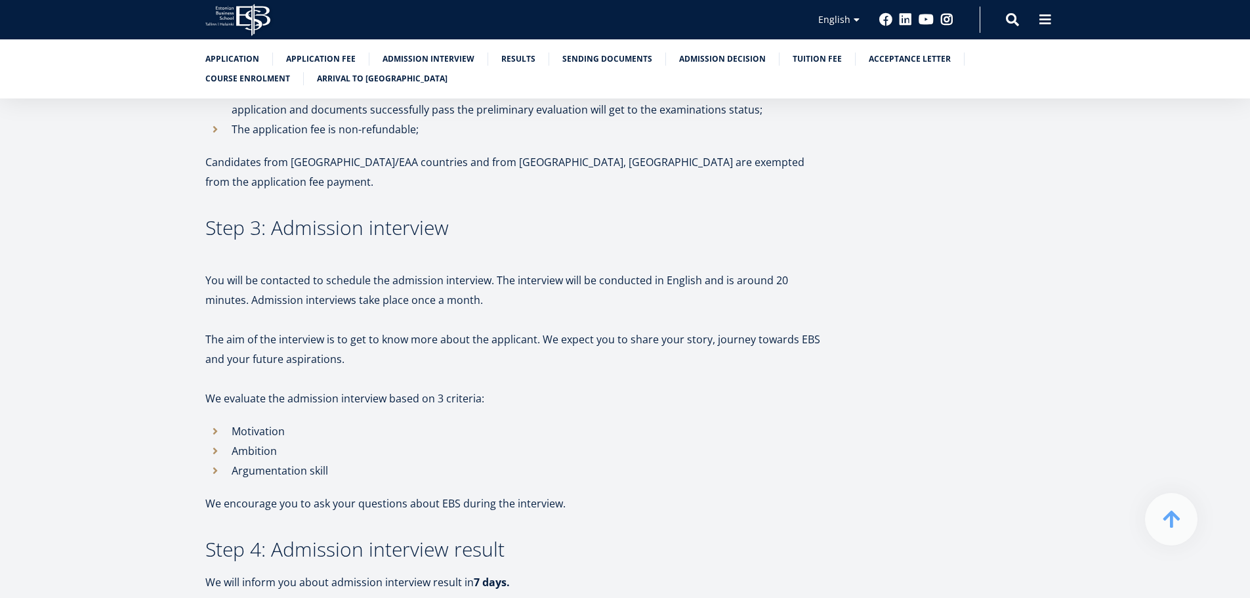
click at [481, 388] on p "We evaluate the admission interview based on 3 criteria:" at bounding box center [516, 398] width 623 height 20
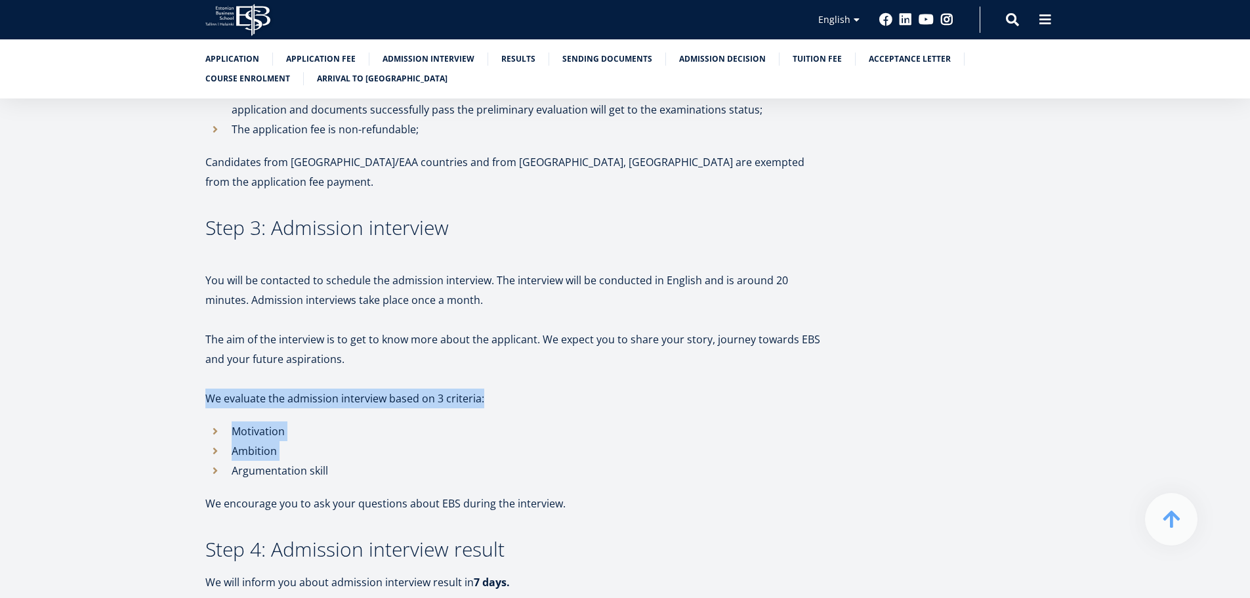
drag, startPoint x: 481, startPoint y: 366, endPoint x: 484, endPoint y: 427, distance: 61.1
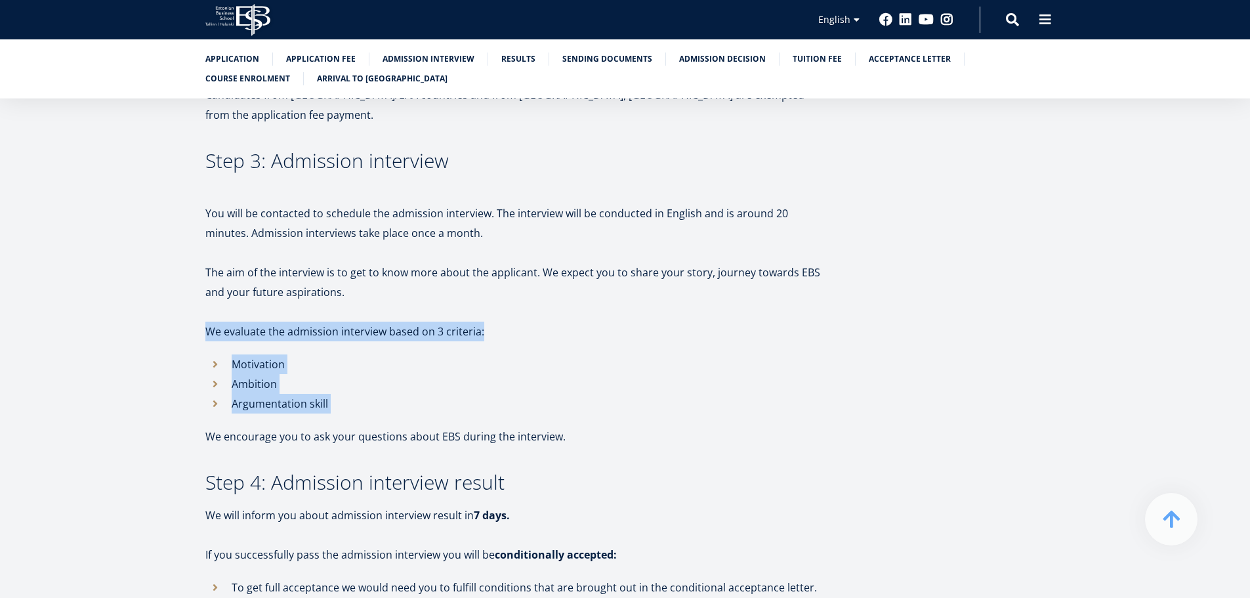
scroll to position [1455, 0]
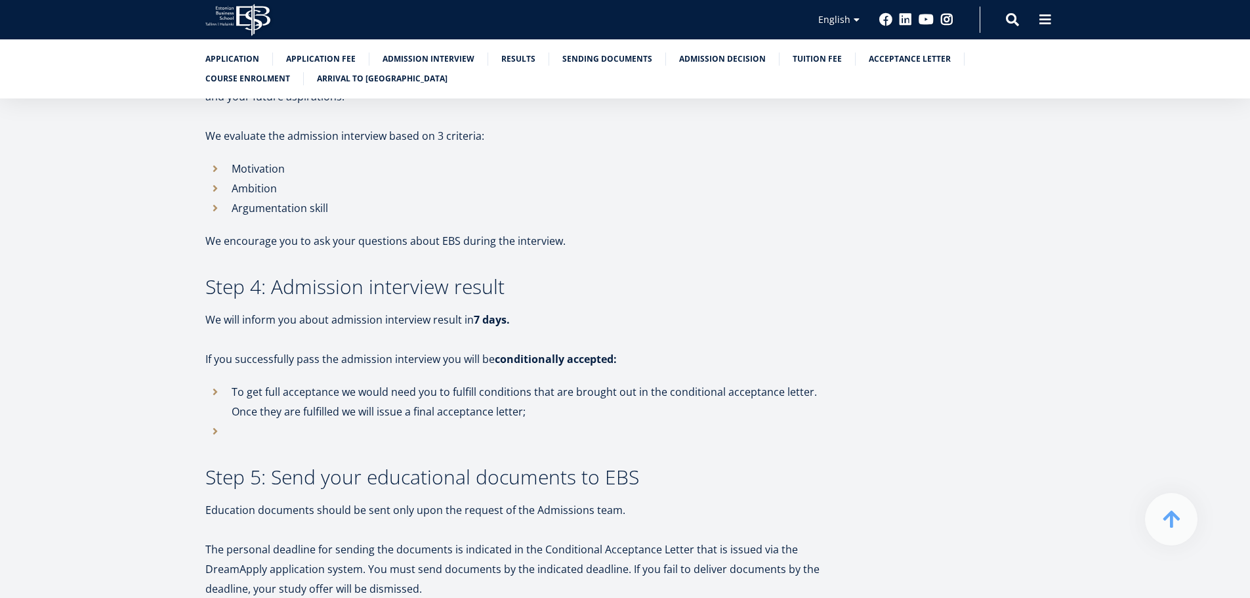
click at [487, 382] on li "To get full acceptance we would need you to fulfill conditions that are brought…" at bounding box center [516, 401] width 623 height 39
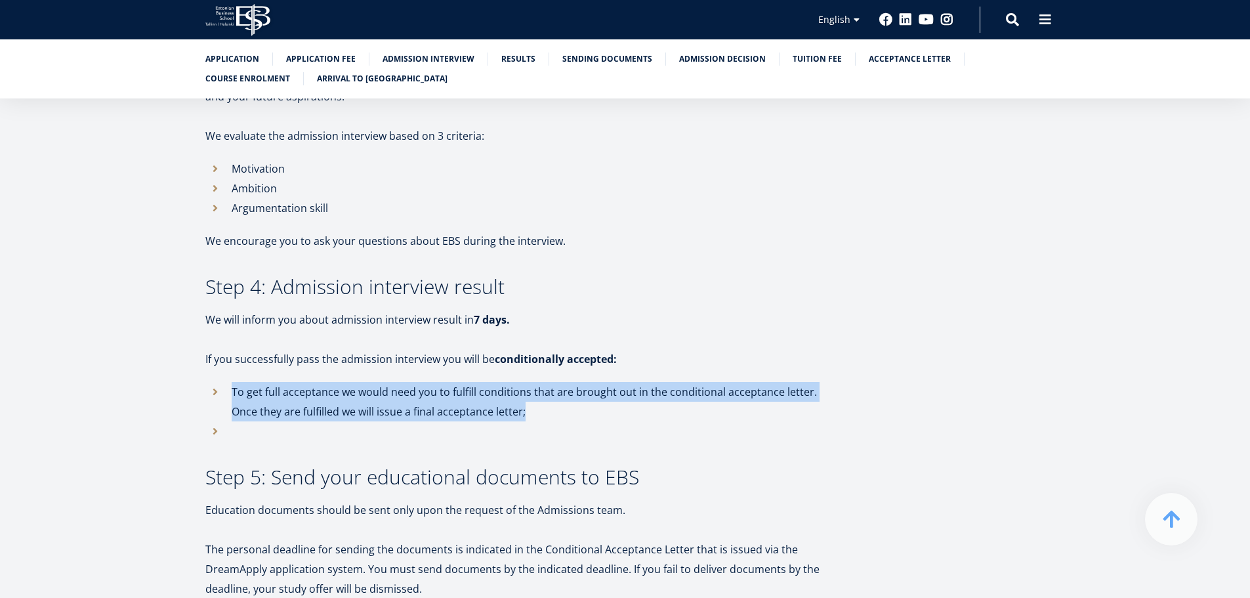
click at [488, 382] on li "To get full acceptance we would need you to fulfill conditions that are brought…" at bounding box center [516, 401] width 623 height 39
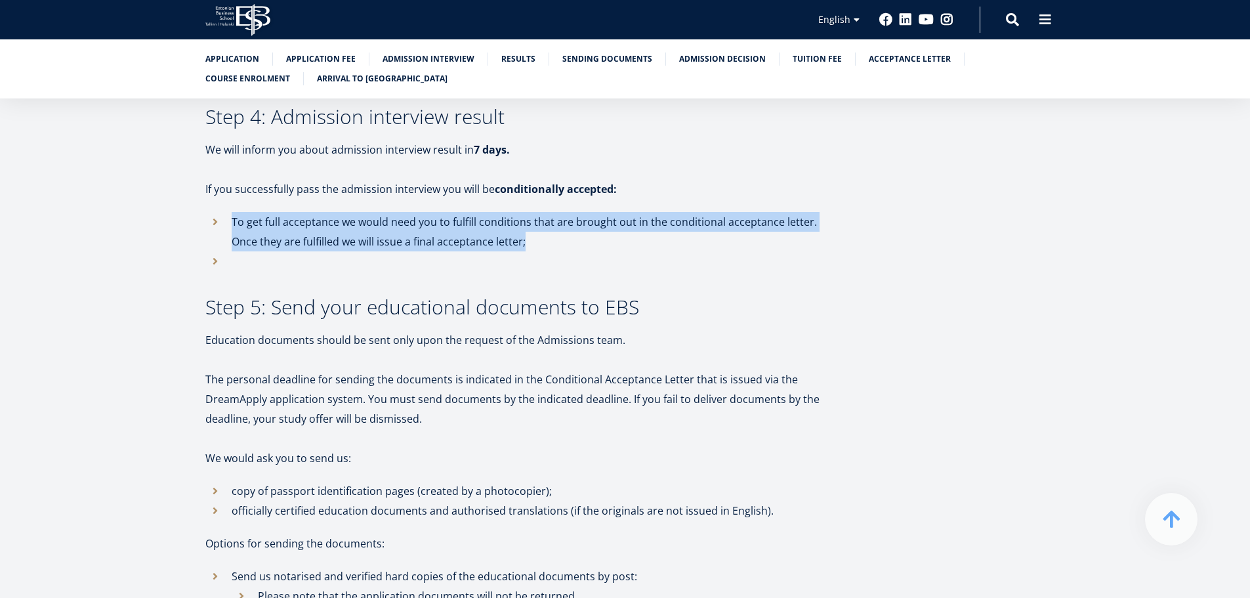
scroll to position [1652, 0]
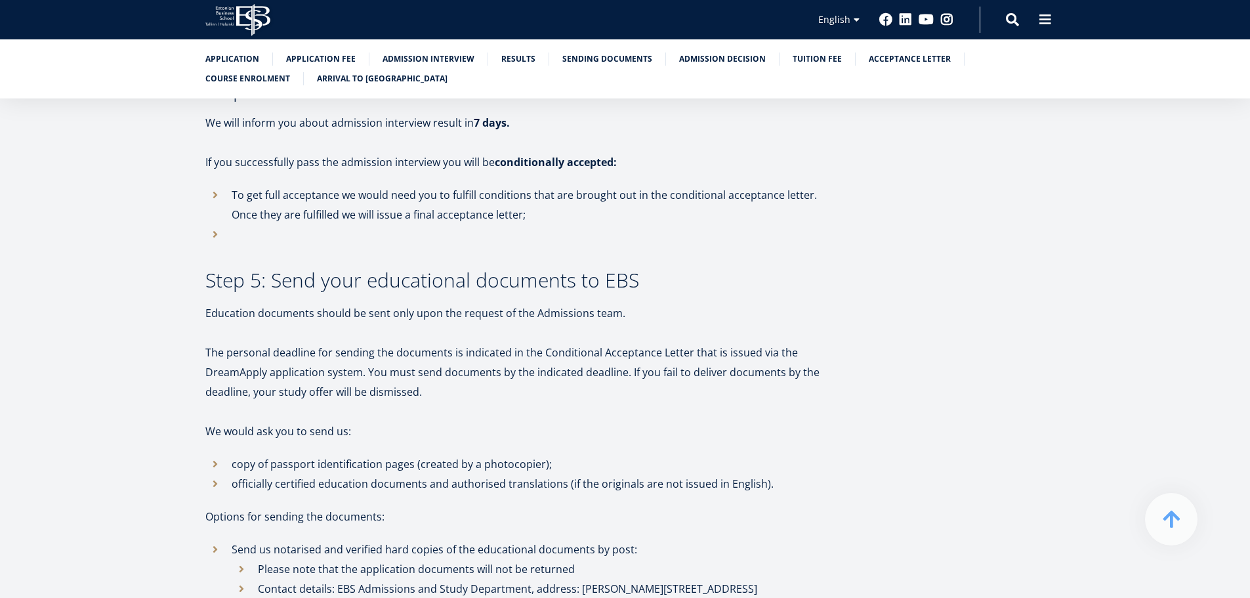
click at [491, 350] on p "The personal deadline for sending the documents is indicated in the Conditional…" at bounding box center [516, 372] width 623 height 59
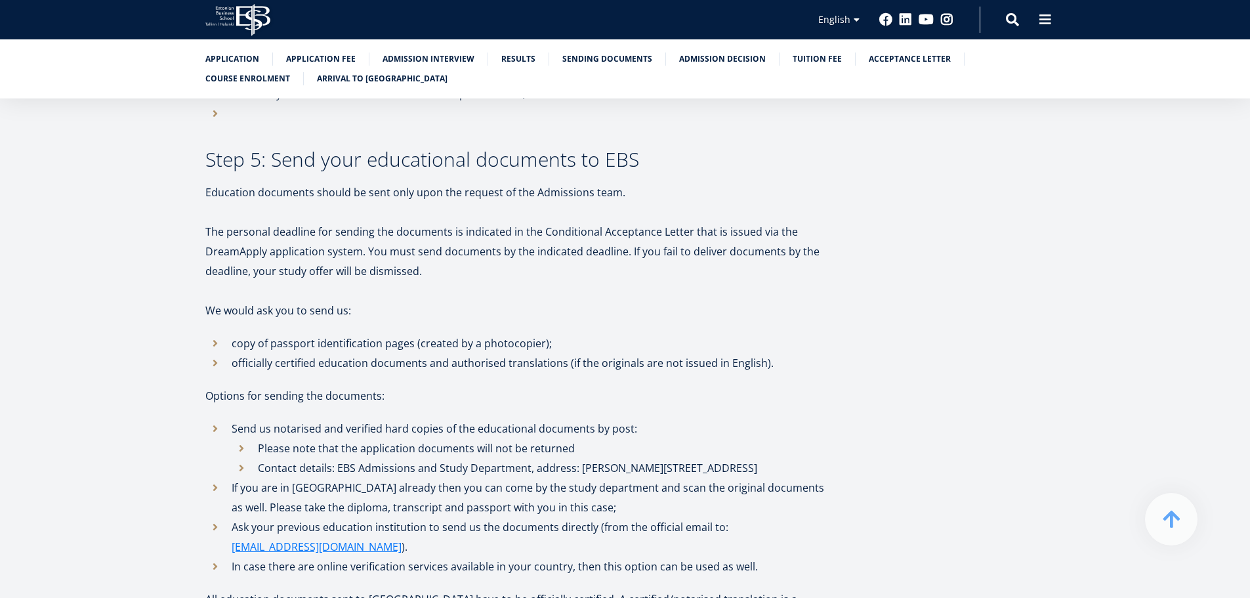
scroll to position [1784, 0]
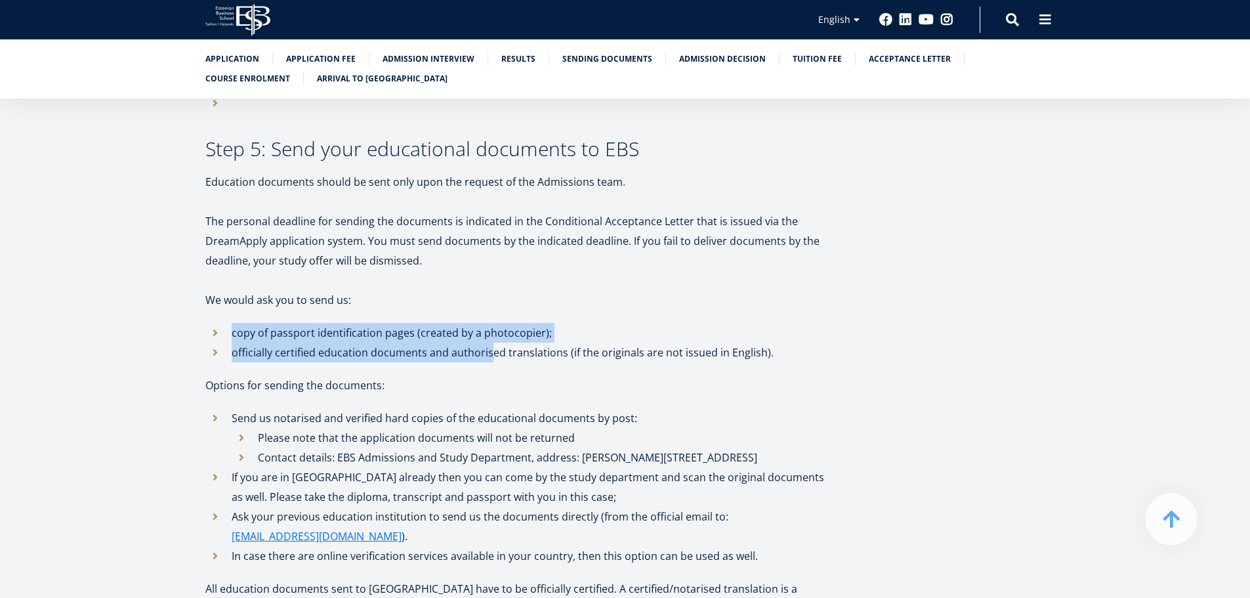
drag, startPoint x: 477, startPoint y: 258, endPoint x: 488, endPoint y: 313, distance: 56.2
click at [488, 313] on div "We look forward to learning about you through your application to Estonian Busi…" at bounding box center [516, 300] width 623 height 3524
click at [488, 343] on p "officially certified education documents and authorised translations (if the or…" at bounding box center [530, 353] width 597 height 20
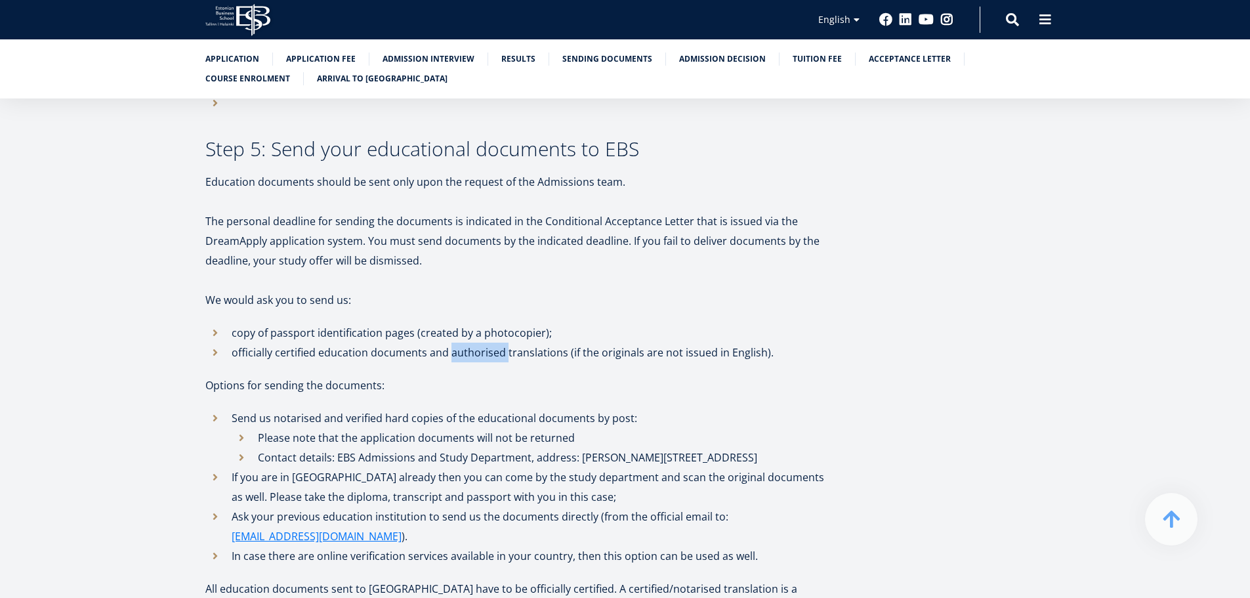
click at [488, 343] on p "officially certified education documents and authorised translations (if the or…" at bounding box center [530, 353] width 597 height 20
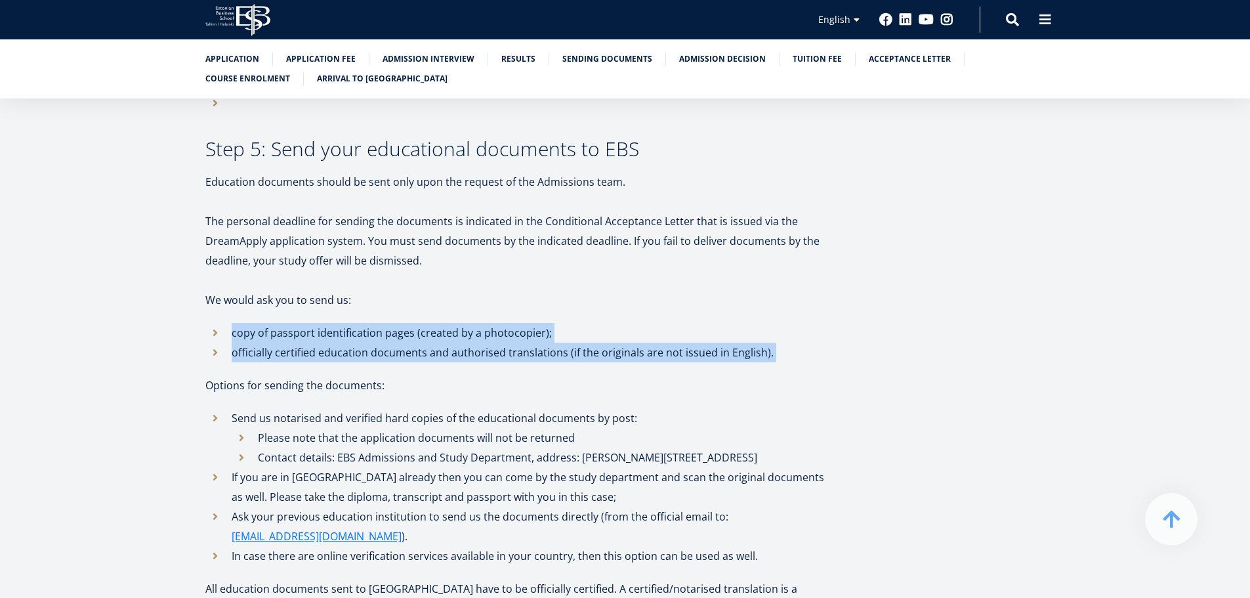
drag, startPoint x: 488, startPoint y: 314, endPoint x: 499, endPoint y: 280, distance: 35.7
click at [498, 280] on div "We look forward to learning about you through your application to Estonian Busi…" at bounding box center [516, 300] width 623 height 3524
click at [499, 280] on div "We look forward to learning about you through your application to Estonian Busi…" at bounding box center [516, 300] width 623 height 3524
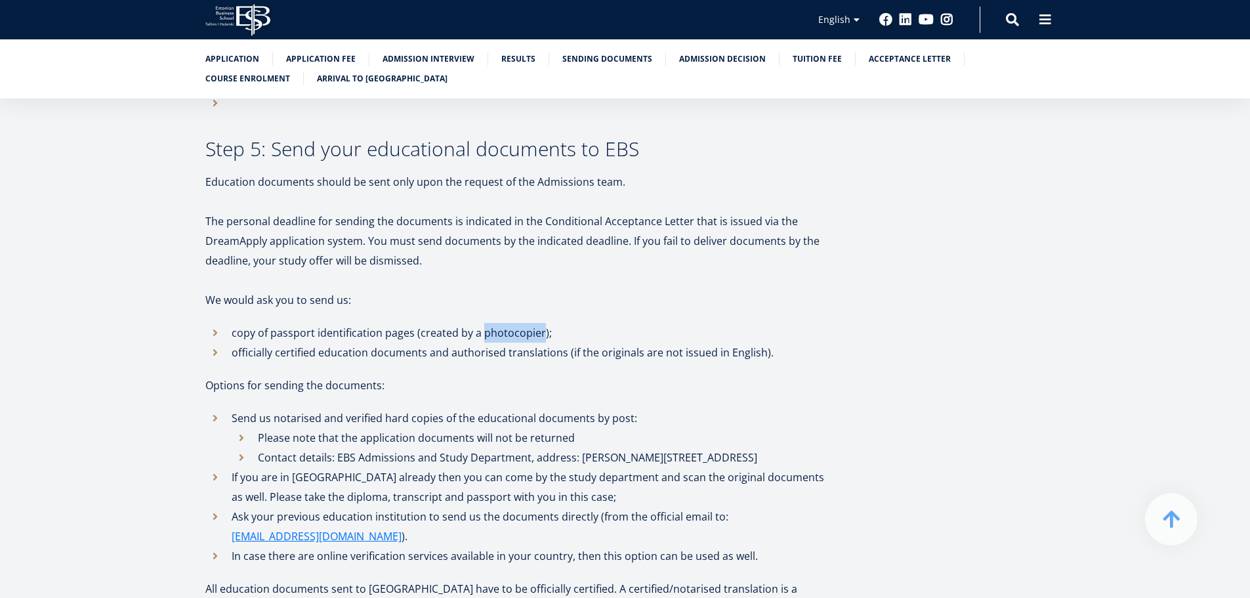
click at [499, 280] on div "We look forward to learning about you through your application to Estonian Busi…" at bounding box center [516, 300] width 623 height 3524
drag, startPoint x: 499, startPoint y: 280, endPoint x: 499, endPoint y: 312, distance: 32.8
click at [500, 310] on div "We look forward to learning about you through your application to Estonian Busi…" at bounding box center [516, 300] width 623 height 3524
click at [220, 408] on li "Send us notarised and verified hard copies of the educational documents by post…" at bounding box center [516, 437] width 623 height 59
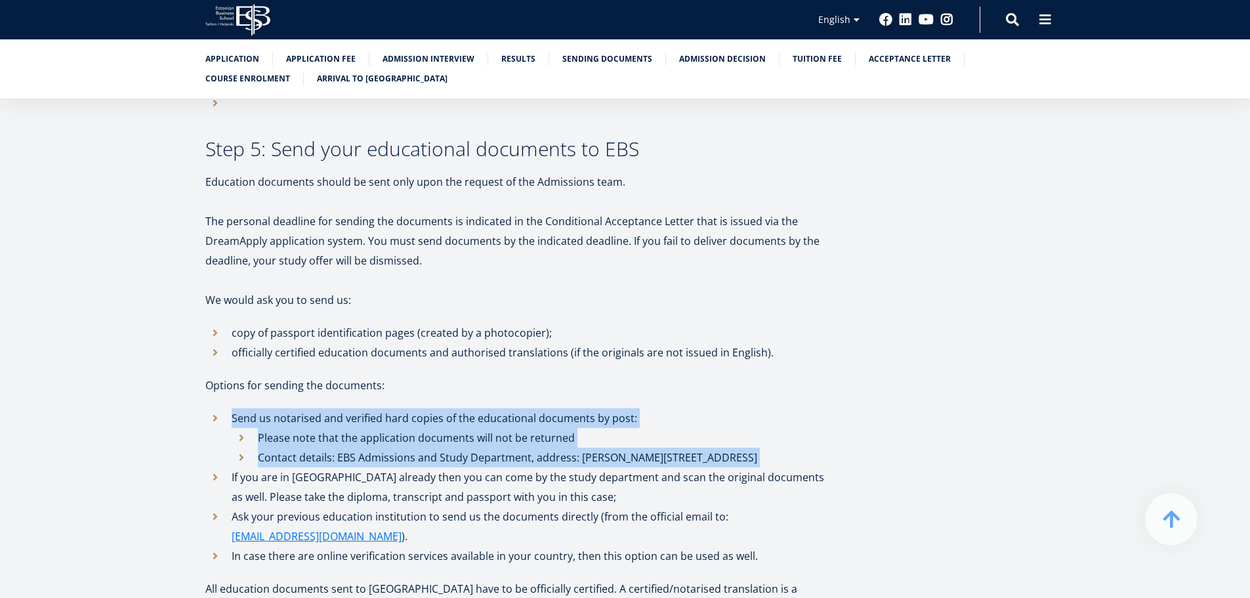
drag, startPoint x: 220, startPoint y: 378, endPoint x: 759, endPoint y: 411, distance: 540.4
click at [759, 411] on li "Send us notarised and verified hard copies of the educational documents by post…" at bounding box center [516, 437] width 623 height 59
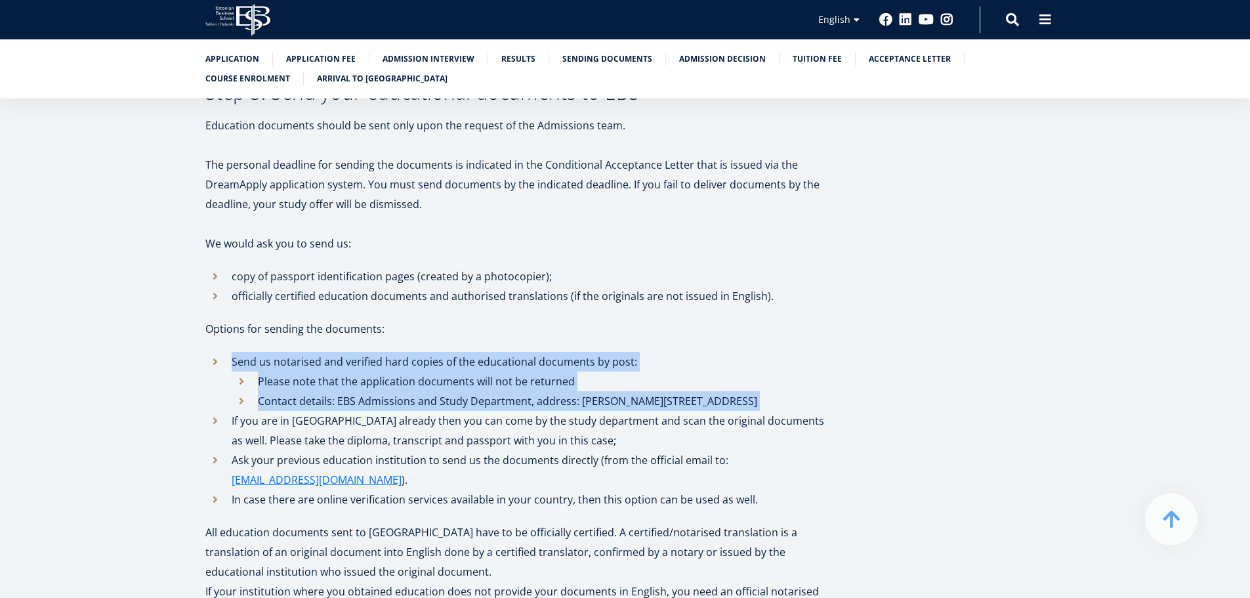
scroll to position [1915, 0]
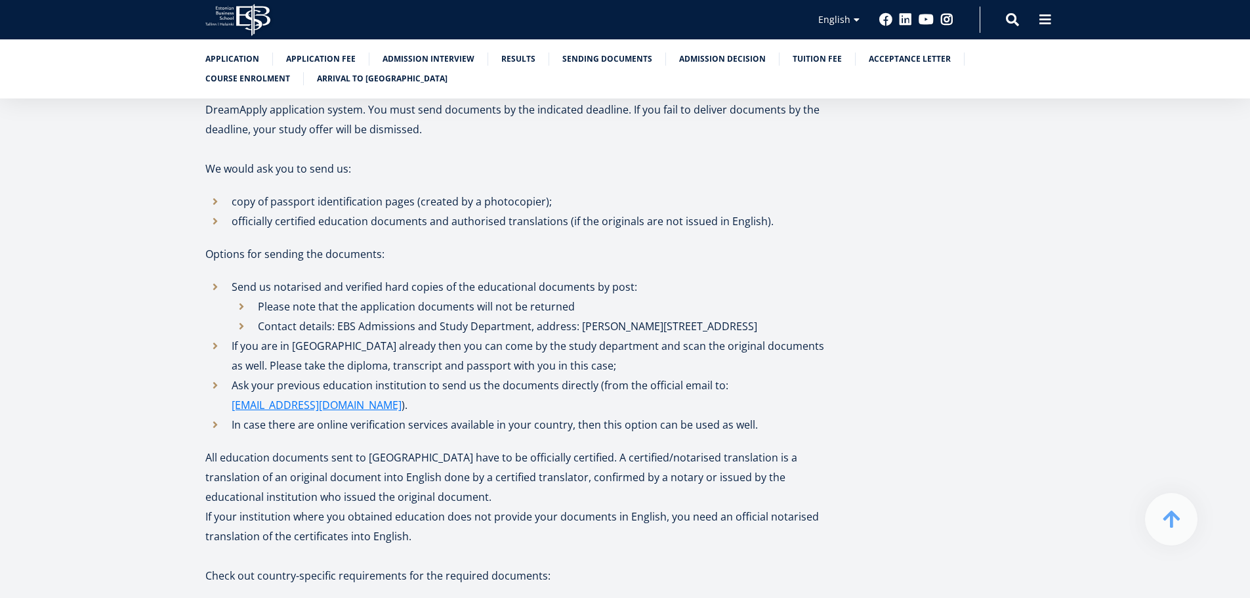
click at [387, 336] on li "If you are in Estonia already then you can come by the study department and sca…" at bounding box center [516, 355] width 623 height 39
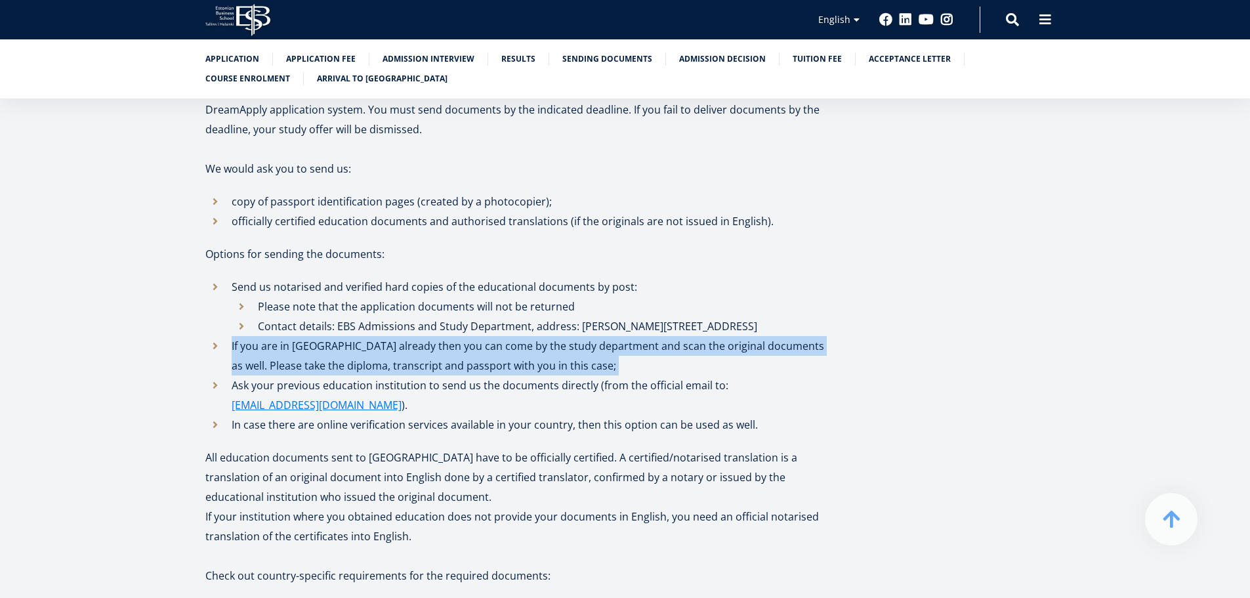
drag, startPoint x: 387, startPoint y: 306, endPoint x: 394, endPoint y: 311, distance: 9.5
click at [394, 336] on li "If you are in Estonia already then you can come by the study department and sca…" at bounding box center [516, 355] width 623 height 39
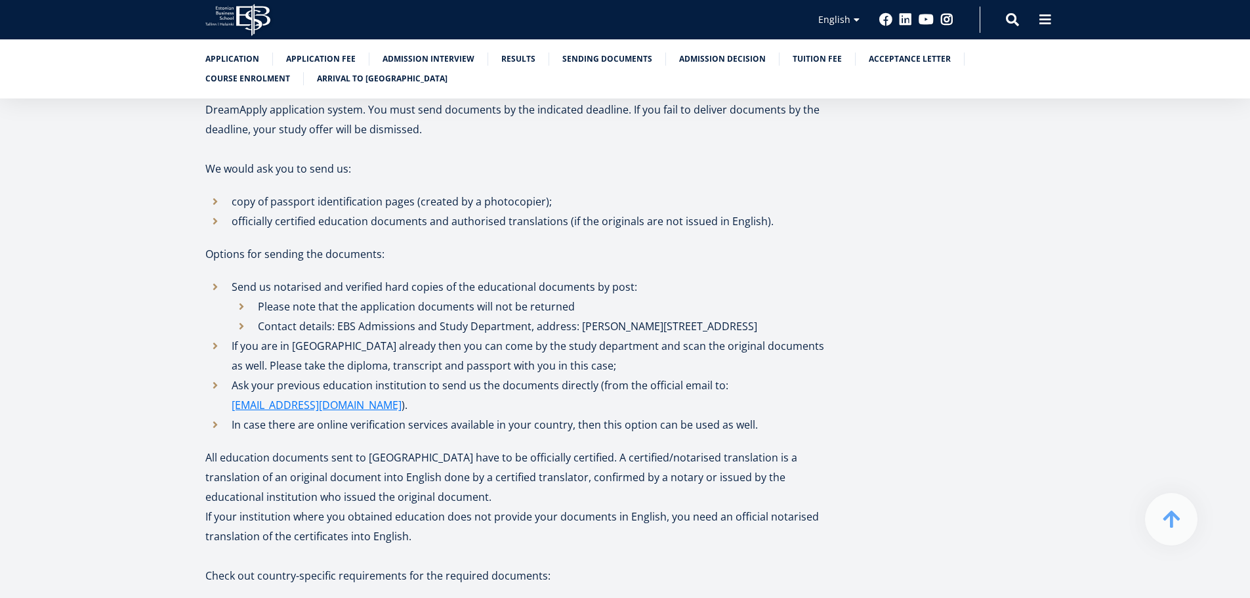
click at [482, 375] on li "Ask your previous education institution to send us the documents directly (from…" at bounding box center [516, 394] width 623 height 39
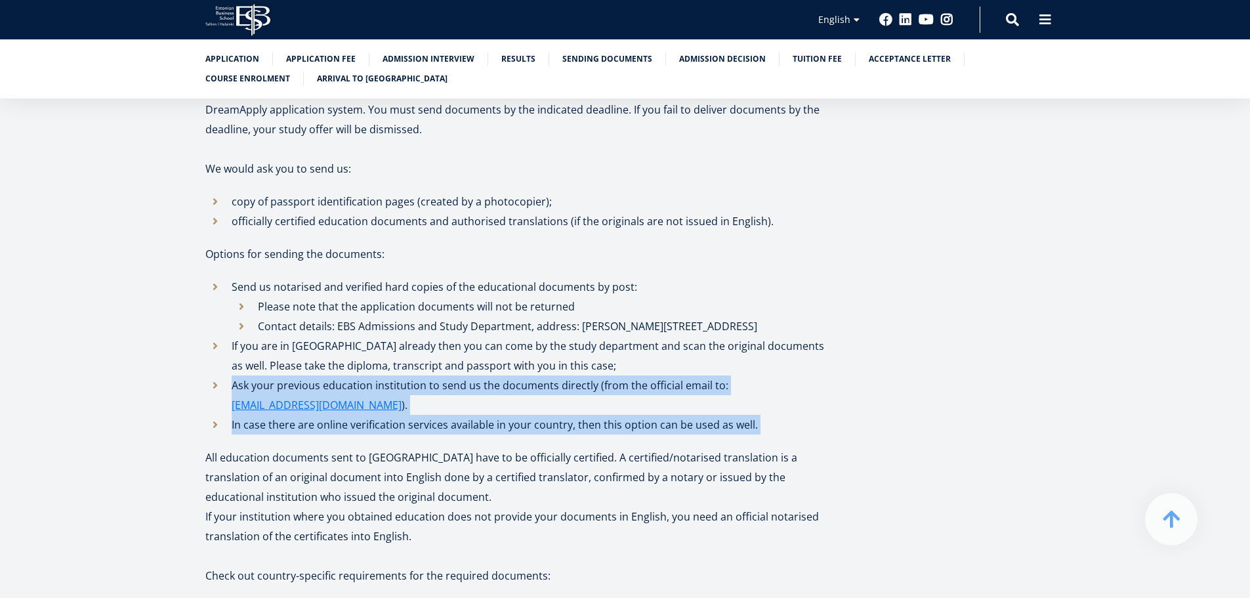
drag, startPoint x: 482, startPoint y: 346, endPoint x: 499, endPoint y: 367, distance: 27.2
click at [499, 367] on ul "Send us notarised and verified hard copies of the educational documents by post…" at bounding box center [516, 355] width 623 height 157
click at [499, 415] on li "In case there are online verification services available in your country, then …" at bounding box center [516, 425] width 623 height 20
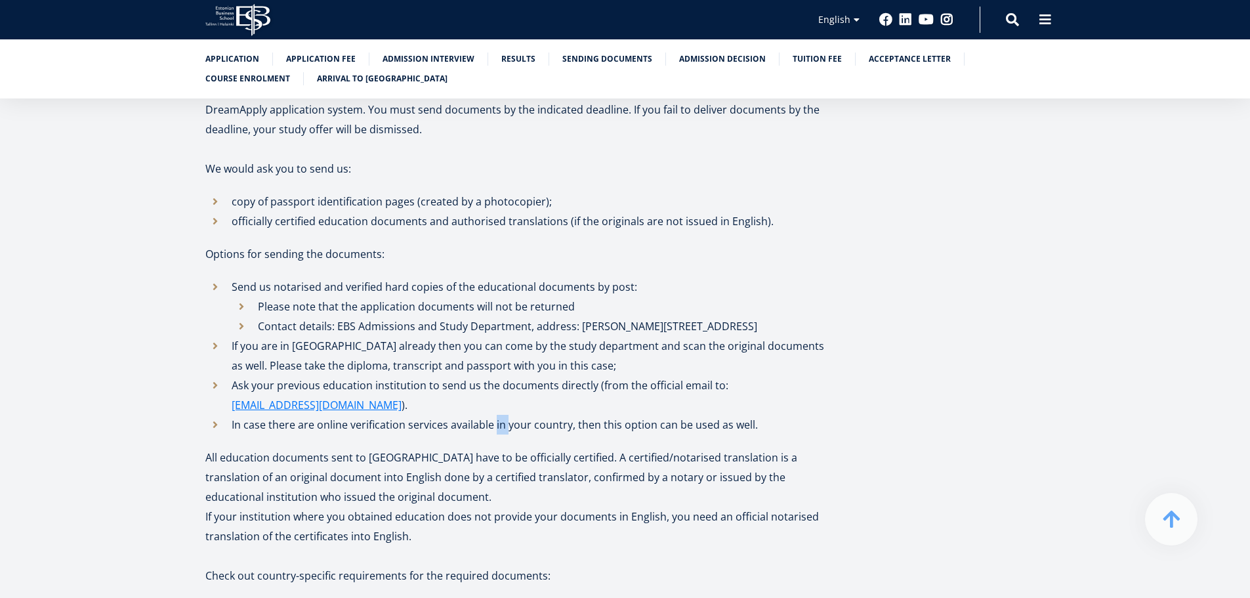
click at [499, 415] on li "In case there are online verification services available in your country, then …" at bounding box center [516, 425] width 623 height 20
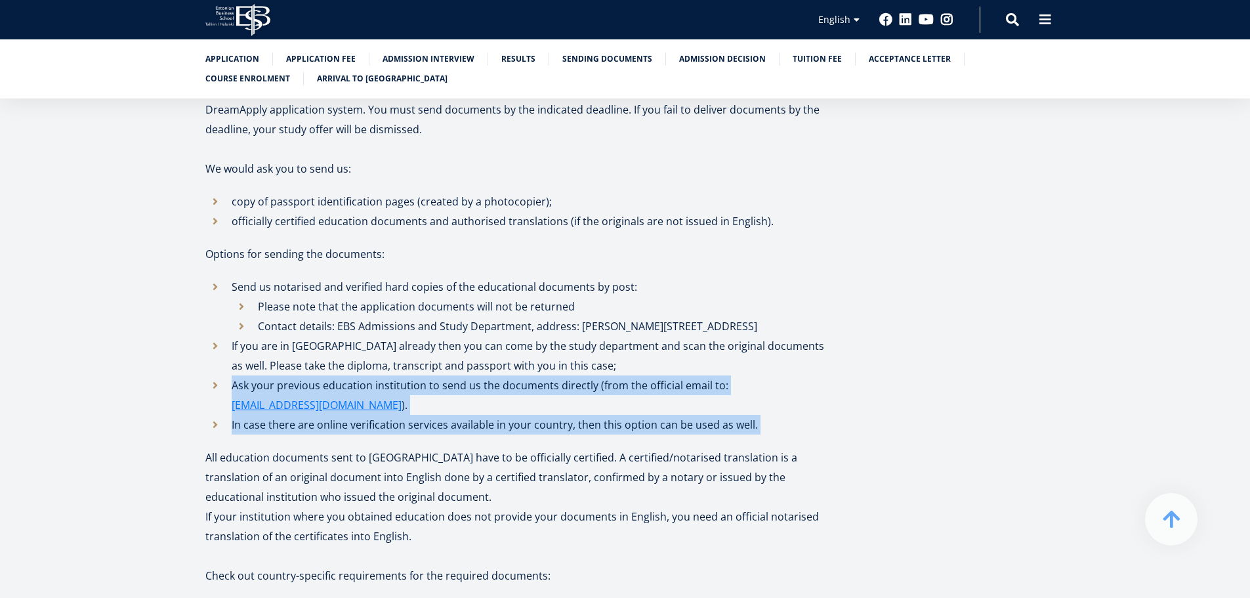
drag, startPoint x: 499, startPoint y: 367, endPoint x: 491, endPoint y: 340, distance: 28.7
click at [491, 340] on ul "Send us notarised and verified hard copies of the educational documents by post…" at bounding box center [516, 355] width 623 height 157
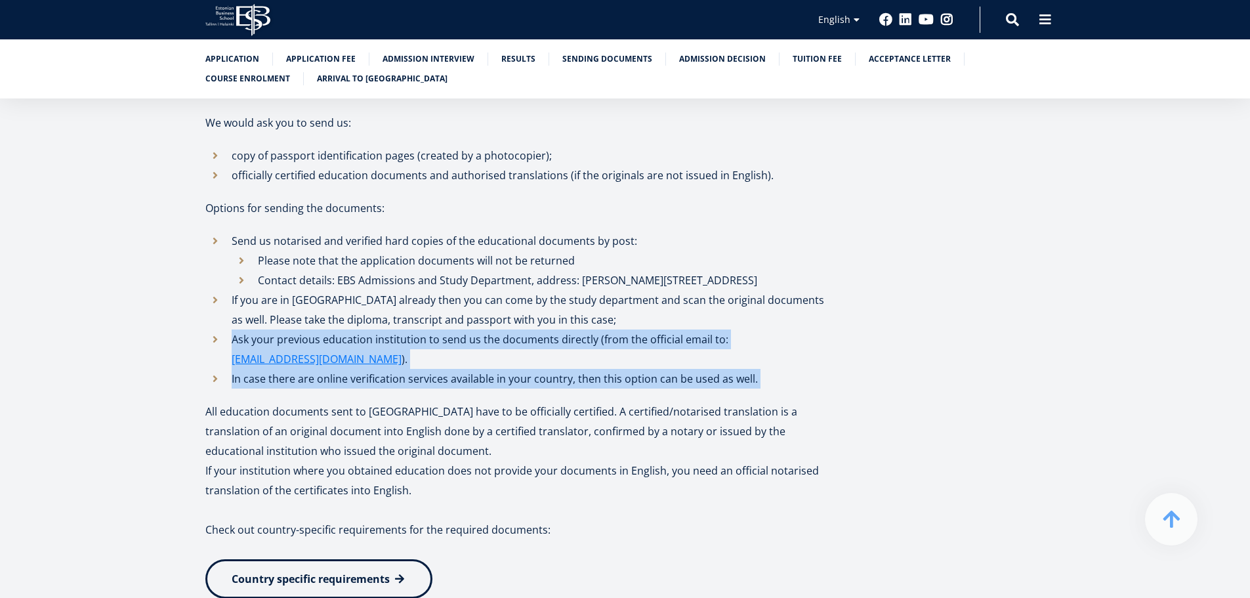
scroll to position [1980, 0]
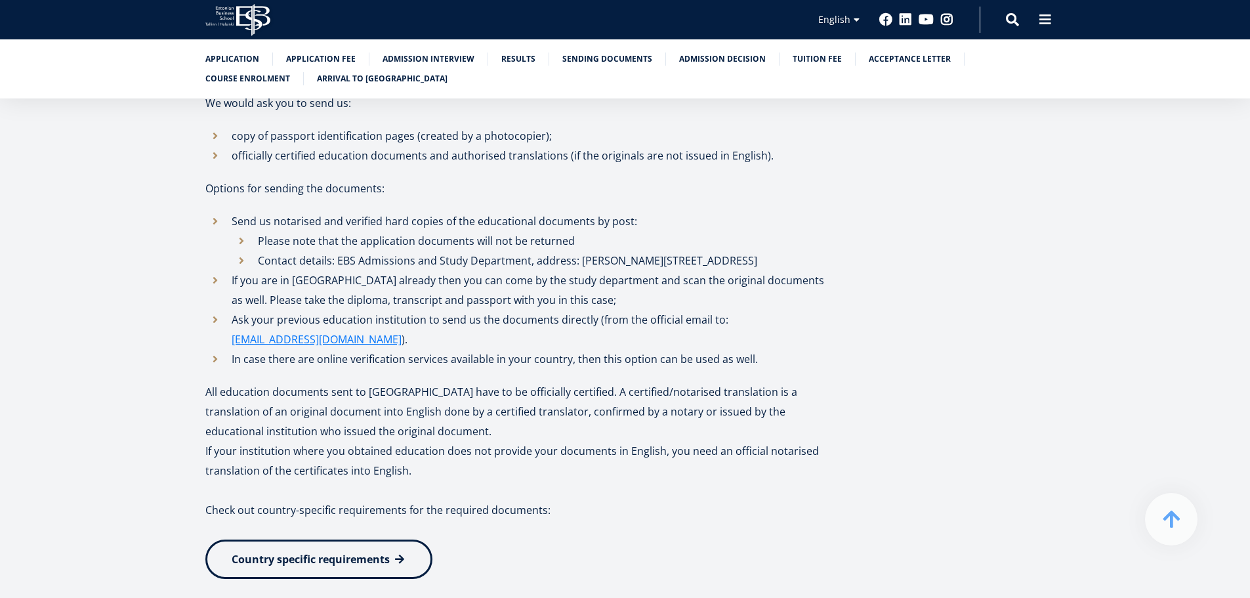
click at [489, 382] on p "All education documents sent to us have to be officially certified. A certified…" at bounding box center [516, 411] width 623 height 59
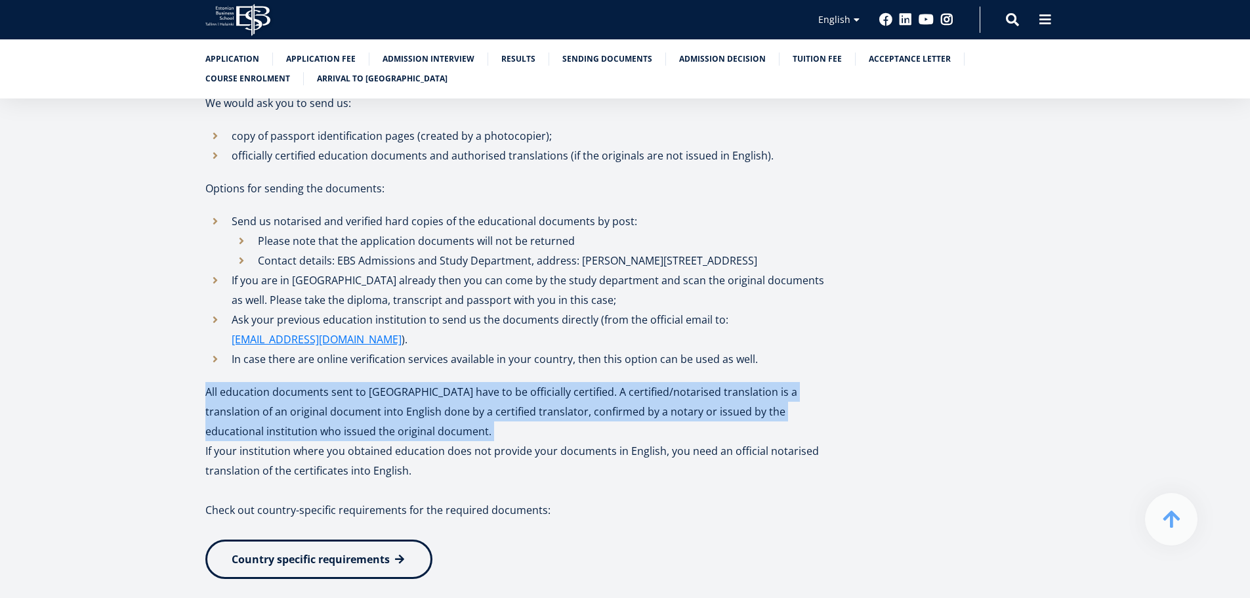
click at [489, 382] on p "All education documents sent to us have to be officially certified. A certified…" at bounding box center [516, 411] width 623 height 59
click at [518, 382] on p "All education documents sent to us have to be officially certified. A certified…" at bounding box center [516, 411] width 623 height 59
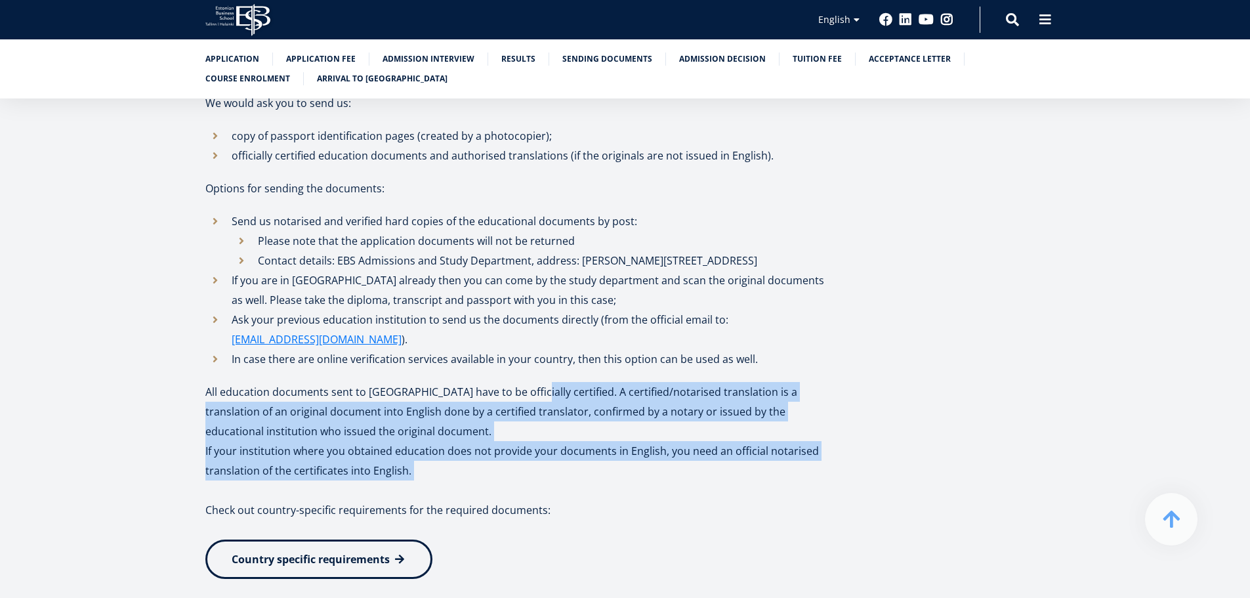
drag, startPoint x: 518, startPoint y: 331, endPoint x: 527, endPoint y: 421, distance: 89.7
click at [527, 421] on div "We look forward to learning about you through your application to Estonian Busi…" at bounding box center [516, 103] width 623 height 3524
click at [527, 441] on p "If your institution where you obtained education does not provide your document…" at bounding box center [516, 460] width 623 height 39
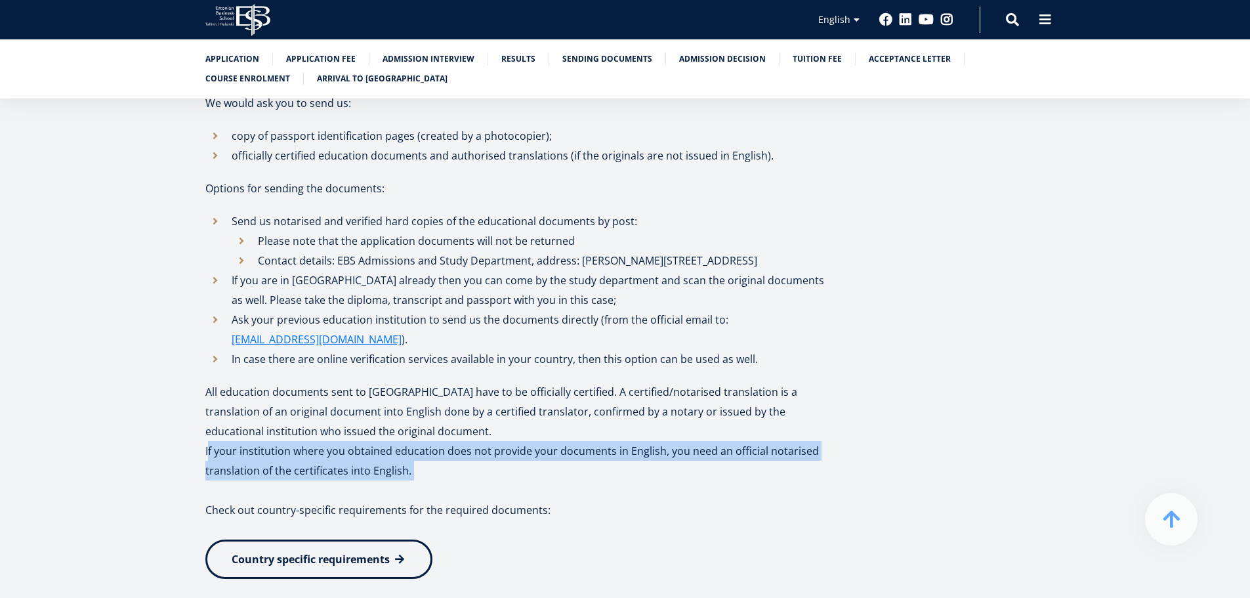
drag, startPoint x: 527, startPoint y: 421, endPoint x: 530, endPoint y: 383, distance: 37.5
click at [530, 441] on p "If your institution where you obtained education does not provide your document…" at bounding box center [516, 460] width 623 height 39
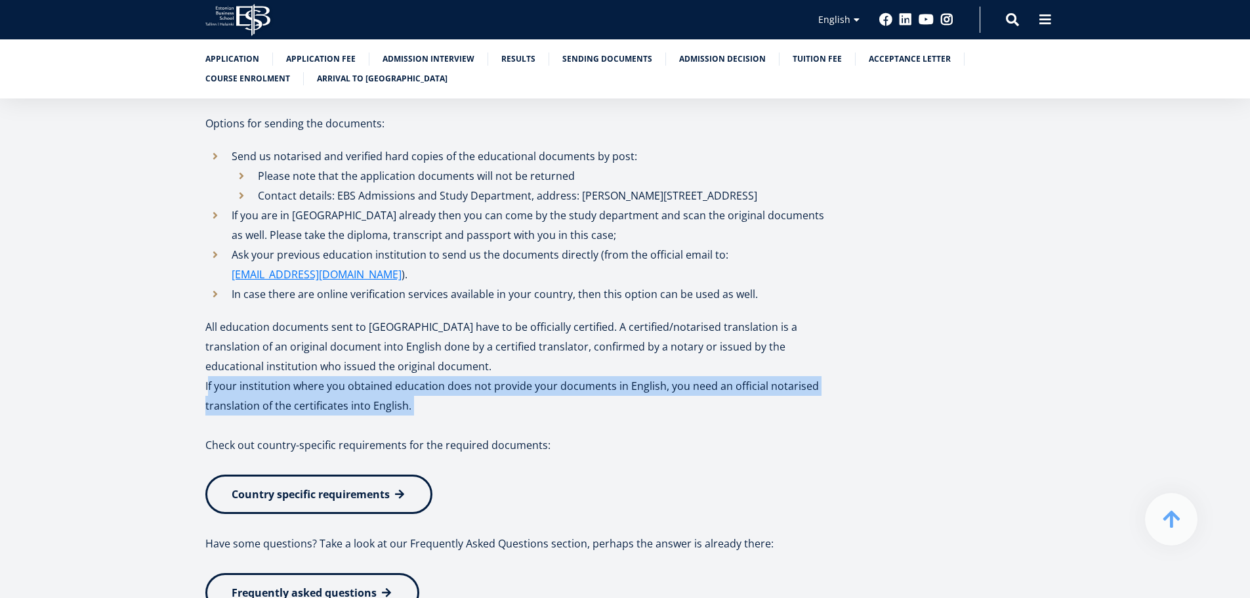
scroll to position [2046, 0]
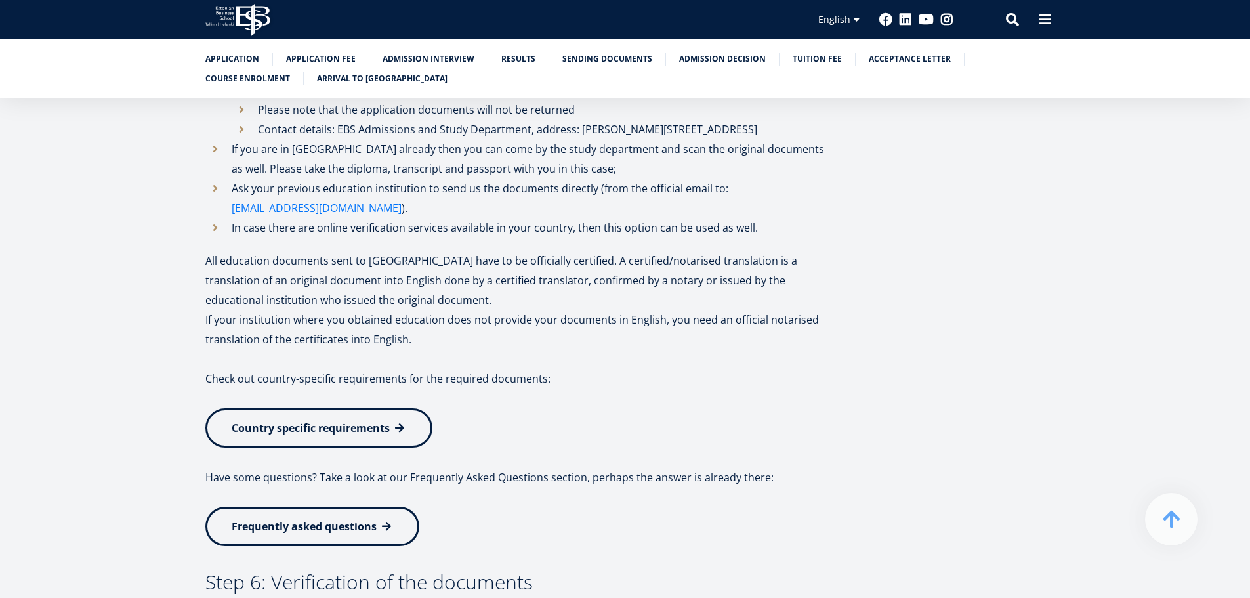
click at [519, 369] on p "Check out country-specific requirements for the required documents:" at bounding box center [516, 388] width 623 height 39
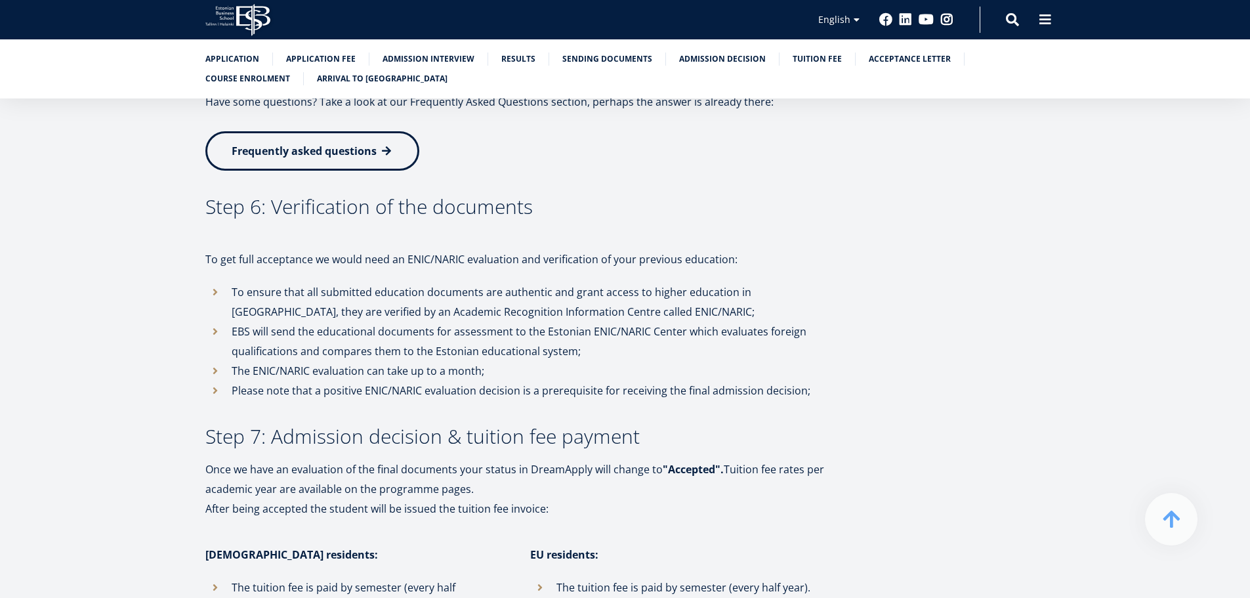
scroll to position [2505, 0]
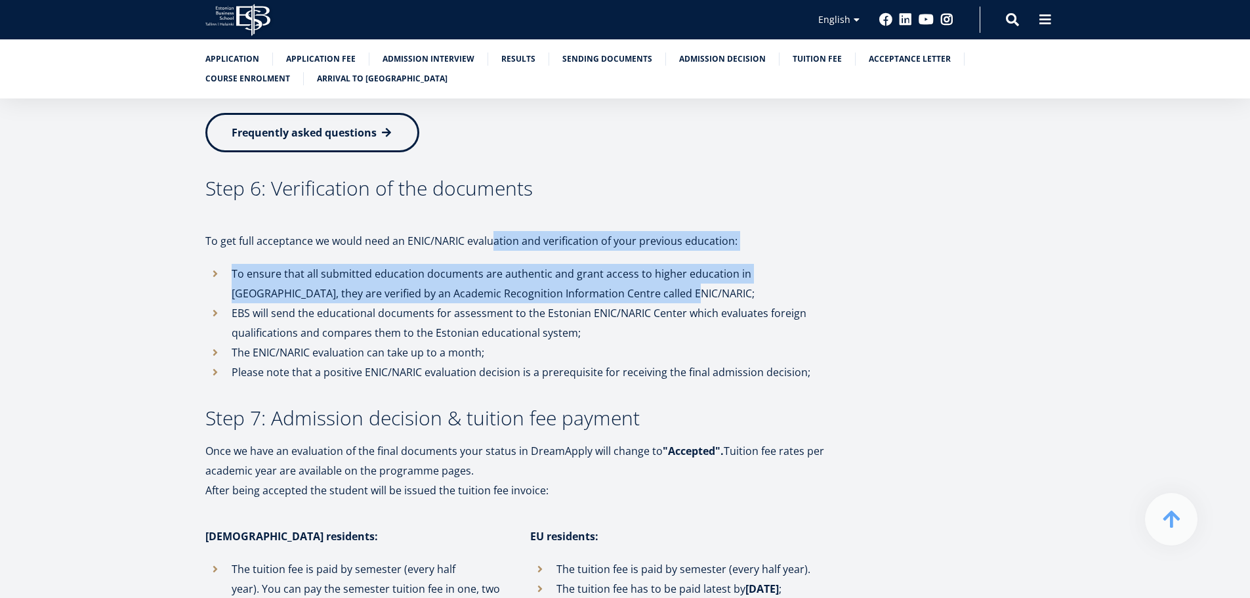
drag, startPoint x: 490, startPoint y: 179, endPoint x: 632, endPoint y: 234, distance: 152.5
click at [632, 264] on li "To ensure that all submitted education documents are authentic and grant access…" at bounding box center [516, 283] width 623 height 39
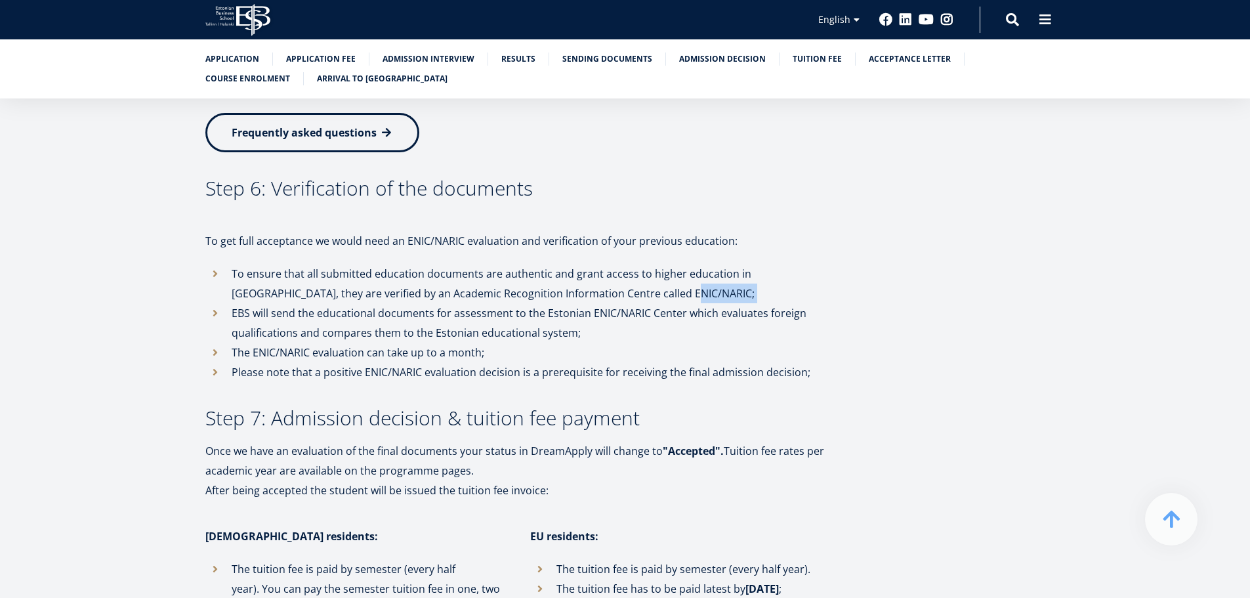
click at [632, 264] on li "To ensure that all submitted education documents are authentic and grant access…" at bounding box center [516, 283] width 623 height 39
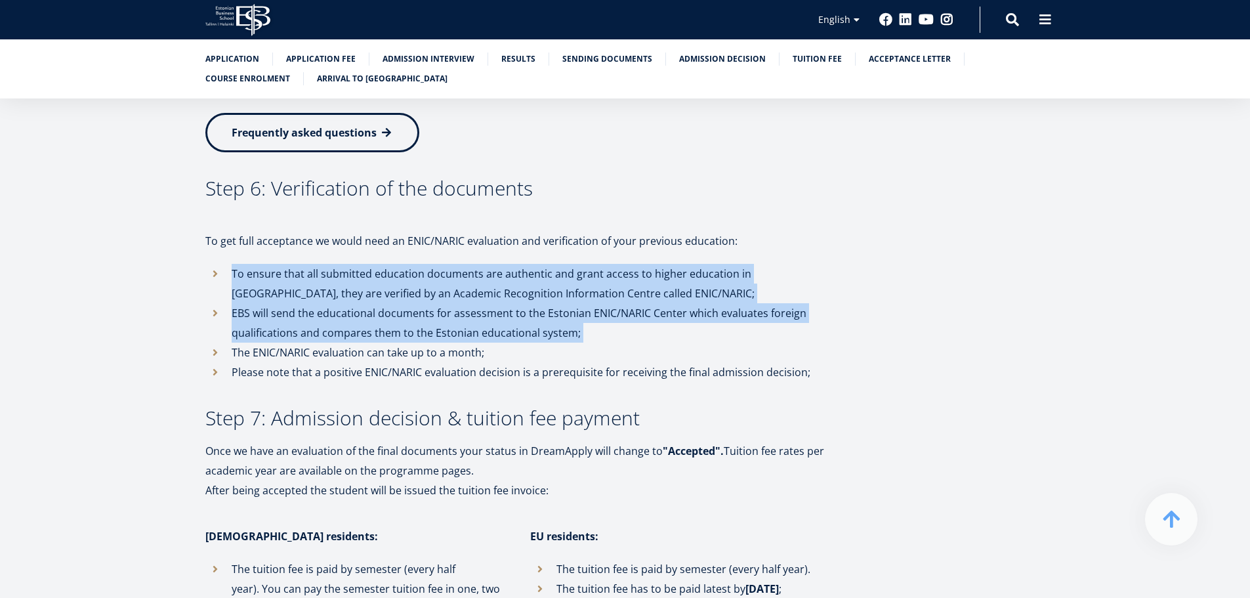
drag, startPoint x: 632, startPoint y: 234, endPoint x: 635, endPoint y: 274, distance: 40.8
click at [635, 274] on ul "To ensure that all submitted education documents are authentic and grant access…" at bounding box center [516, 323] width 623 height 118
click at [635, 303] on li "EBS will send the educational documents for assessment to the Estonian ENIC/NAR…" at bounding box center [516, 322] width 623 height 39
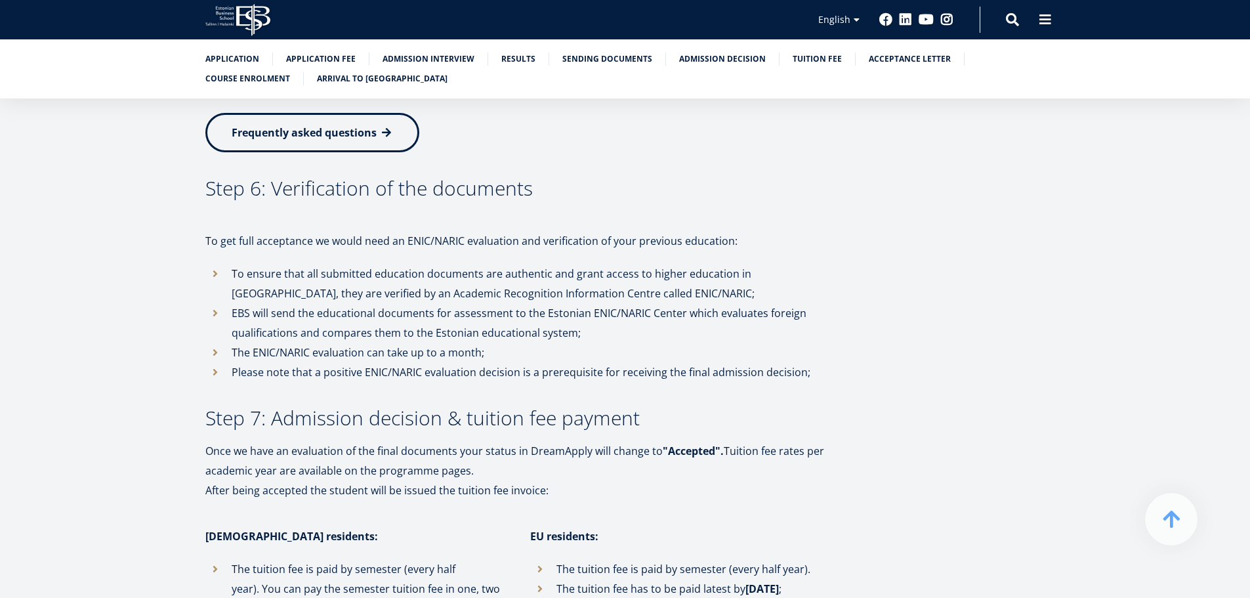
click at [635, 303] on li "EBS will send the educational documents for assessment to the Estonian ENIC/NAR…" at bounding box center [516, 322] width 623 height 39
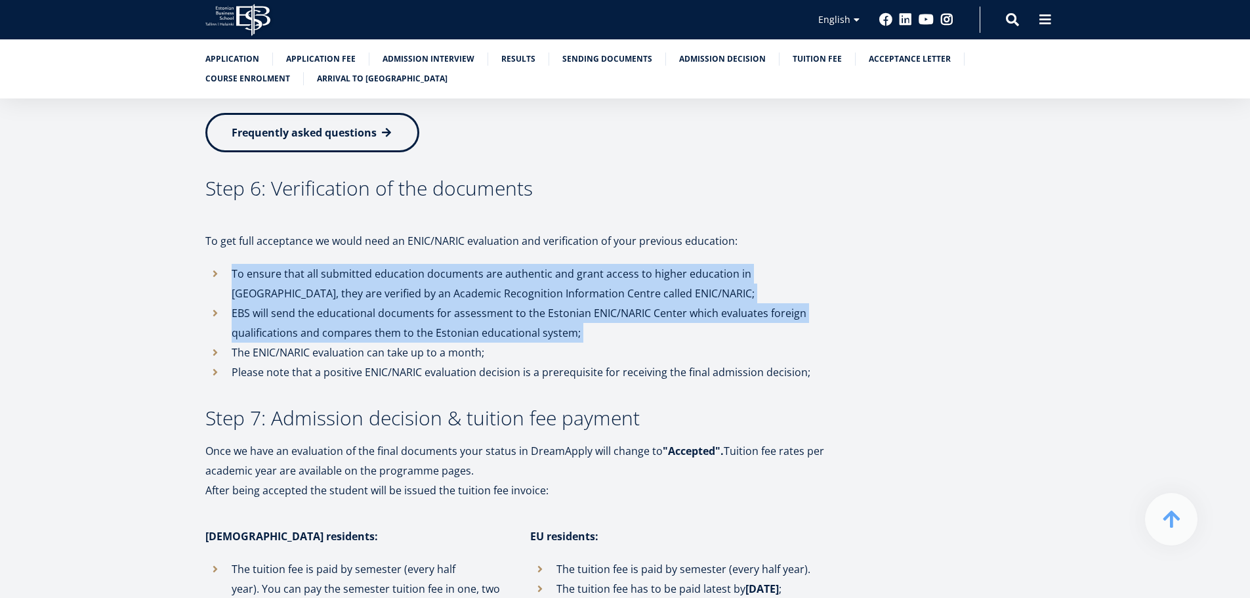
drag, startPoint x: 635, startPoint y: 274, endPoint x: 608, endPoint y: 199, distance: 80.3
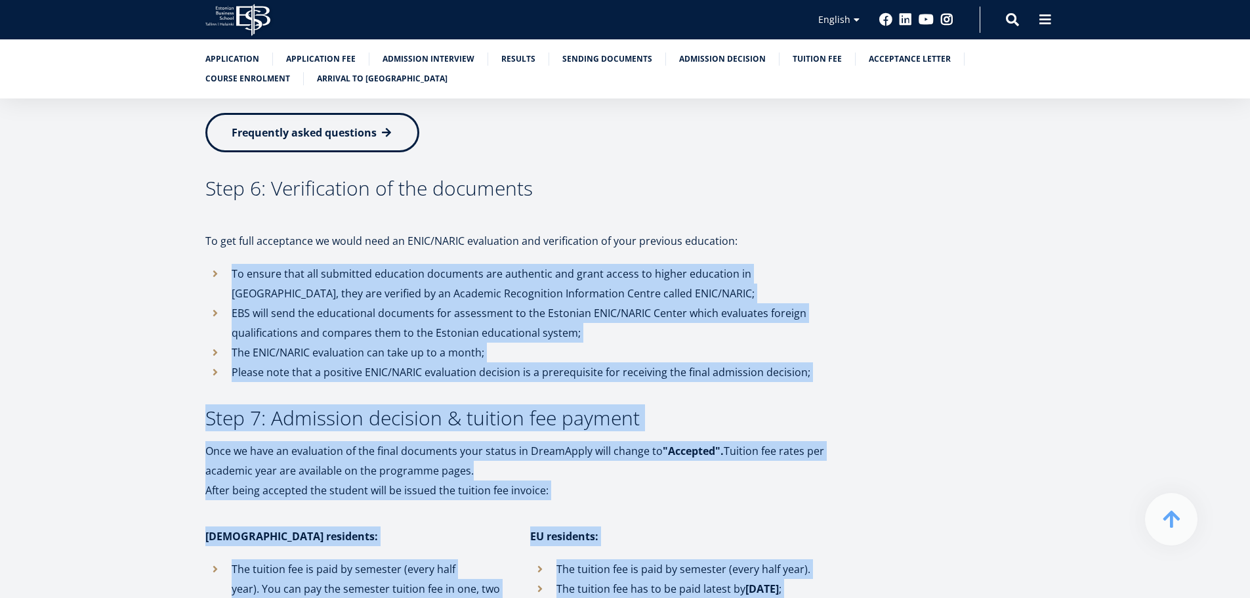
drag, startPoint x: 608, startPoint y: 199, endPoint x: 856, endPoint y: 319, distance: 275.6
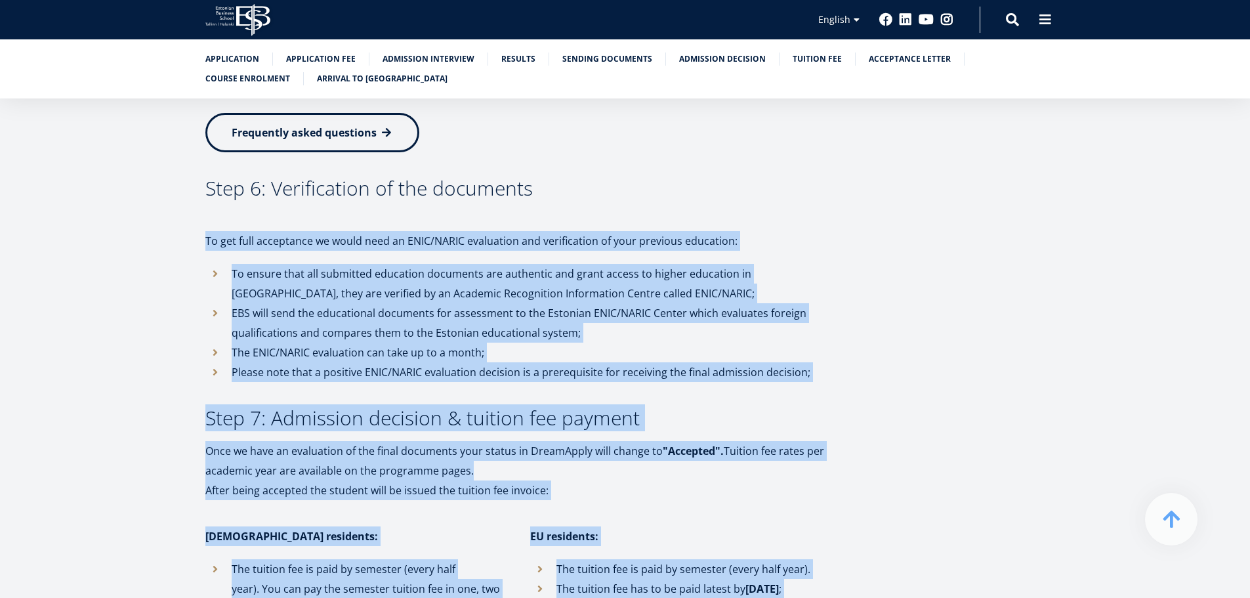
drag, startPoint x: 845, startPoint y: 313, endPoint x: 662, endPoint y: 178, distance: 227.2
click at [654, 264] on li "To ensure that all submitted education documents are authentic and grant access…" at bounding box center [516, 283] width 623 height 39
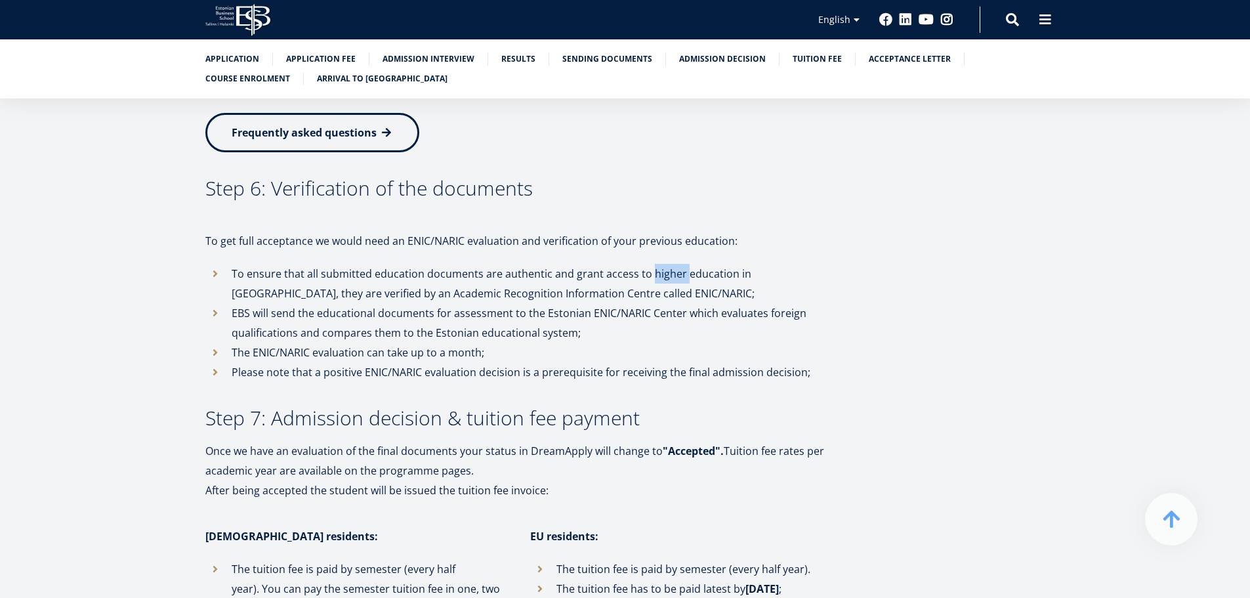
click at [654, 264] on li "To ensure that all submitted education documents are authentic and grant access…" at bounding box center [516, 283] width 623 height 39
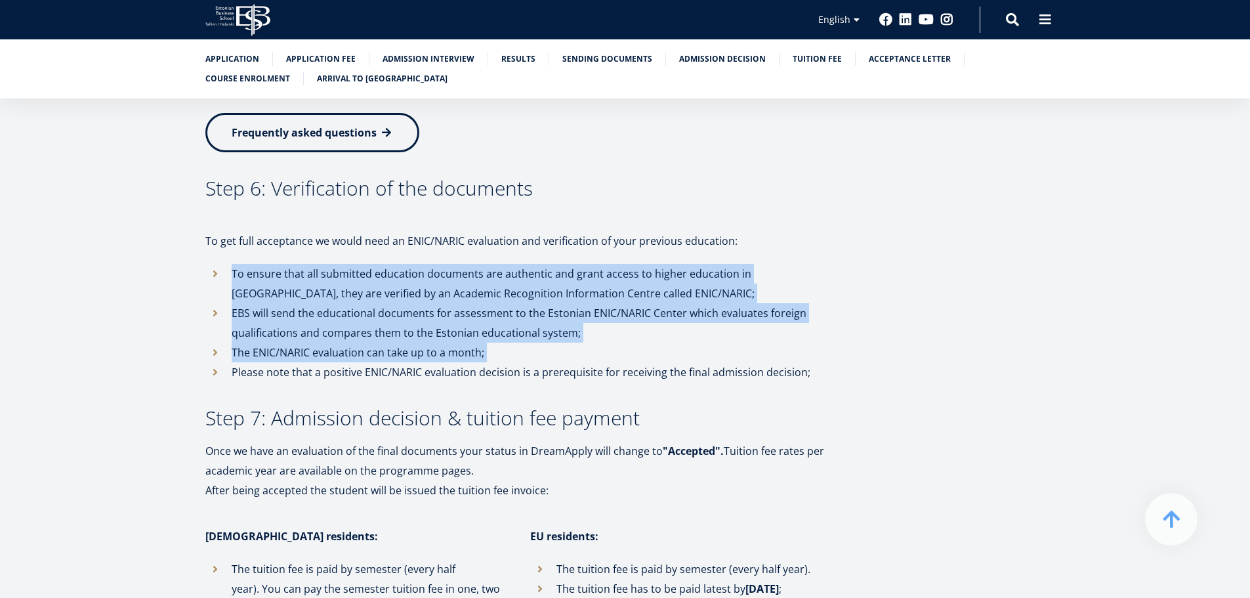
drag, startPoint x: 654, startPoint y: 209, endPoint x: 657, endPoint y: 309, distance: 99.8
click at [658, 307] on ul "To ensure that all submitted education documents are authentic and grant access…" at bounding box center [516, 323] width 623 height 118
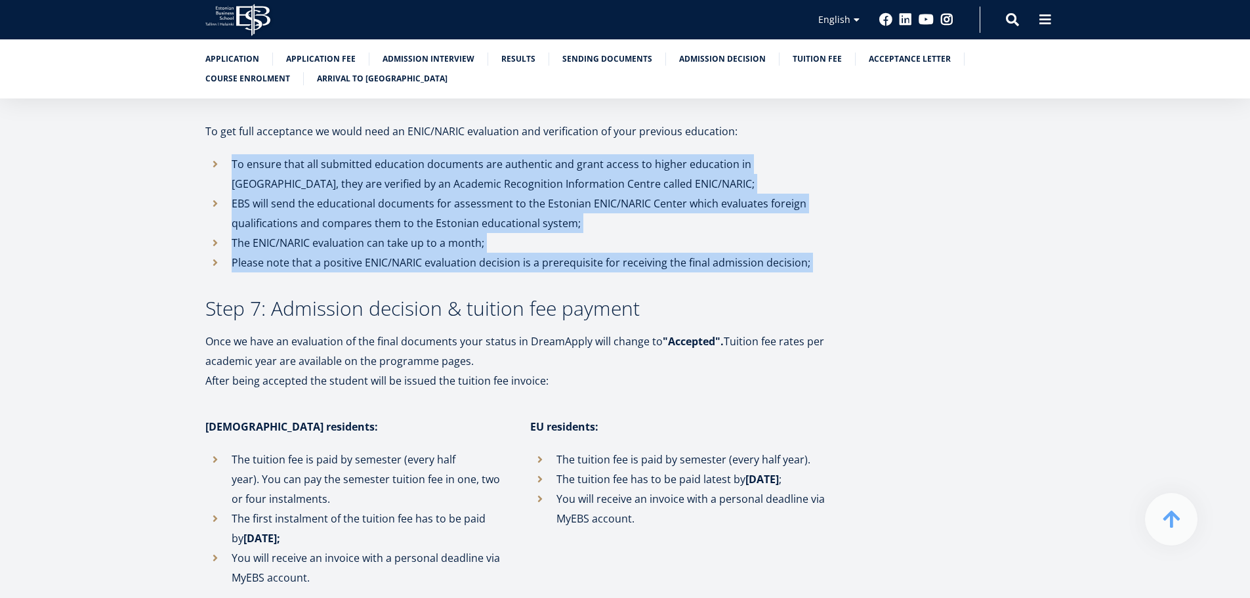
scroll to position [2637, 0]
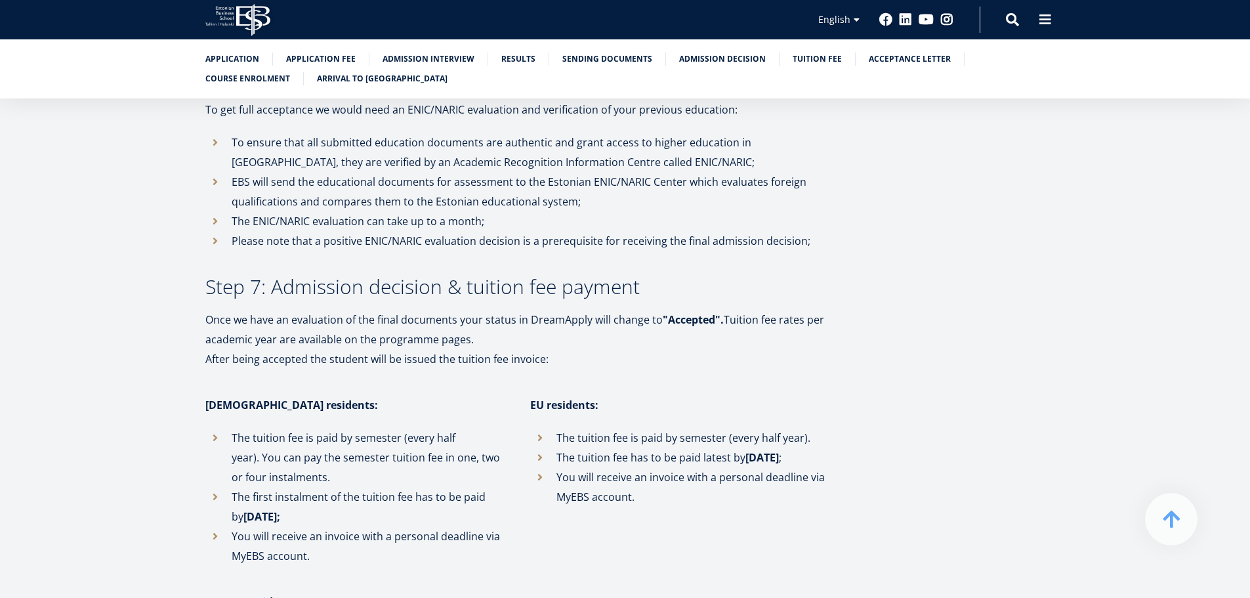
click at [507, 277] on h3 "Step 7: Admission decision & tuition fee payment" at bounding box center [516, 287] width 623 height 20
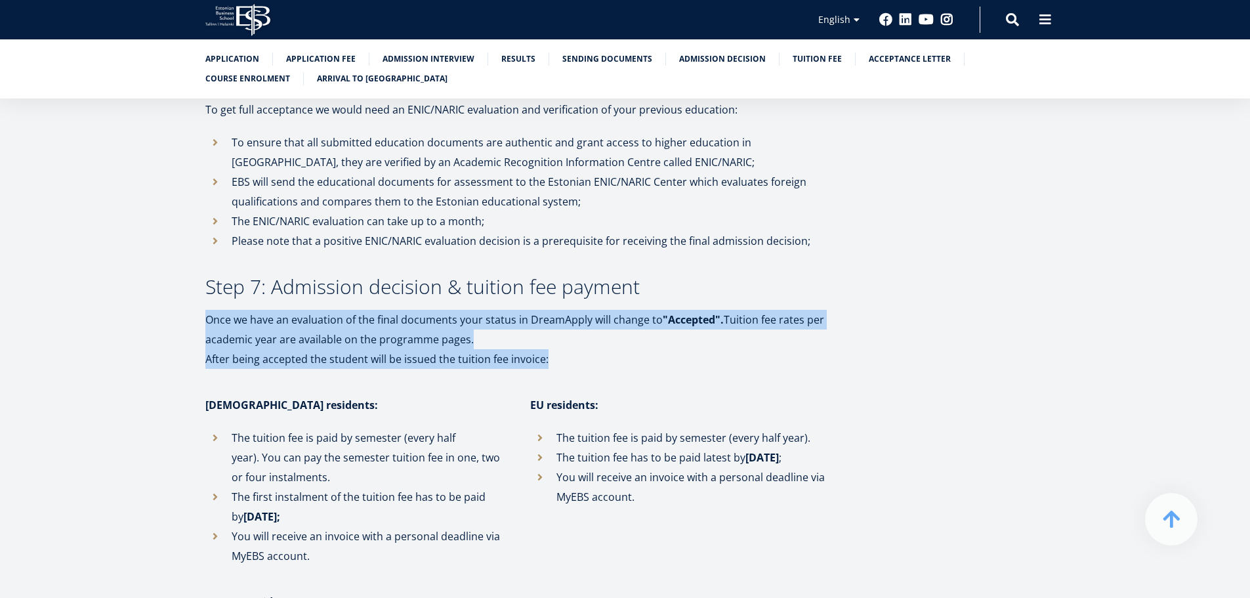
drag, startPoint x: 524, startPoint y: 241, endPoint x: 722, endPoint y: 298, distance: 206.2
click at [721, 349] on p "After being accepted the student will be issued the tuition fee invoice:" at bounding box center [516, 359] width 623 height 20
drag, startPoint x: 721, startPoint y: 298, endPoint x: 718, endPoint y: 253, distance: 44.7
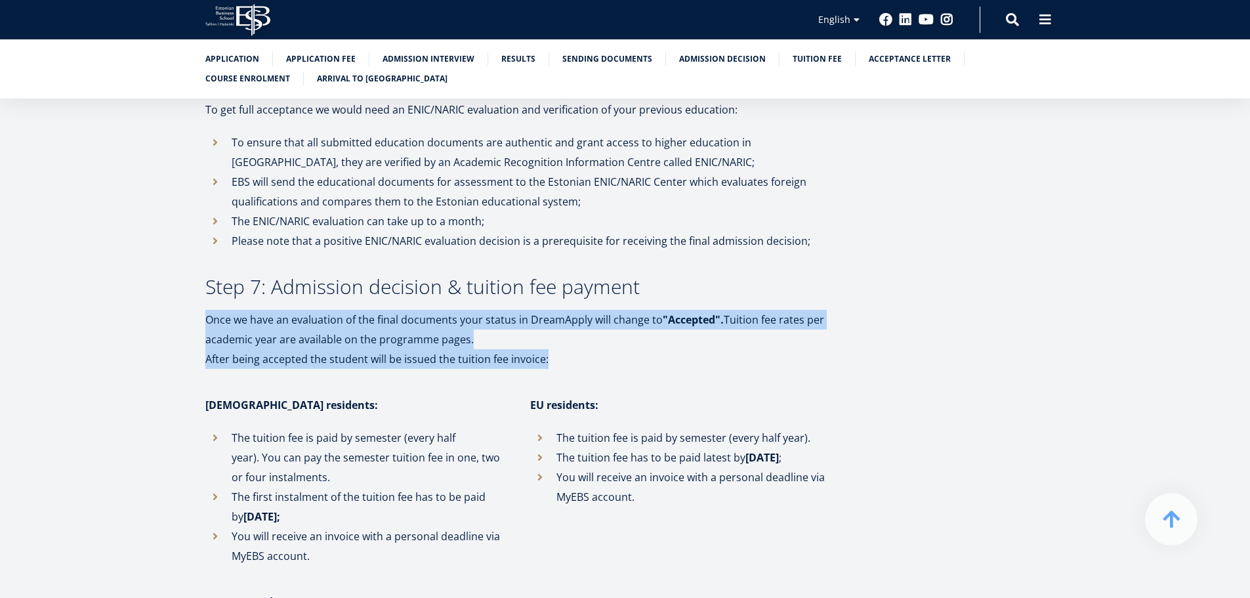
click at [718, 312] on strong ""Accepted"." at bounding box center [693, 319] width 61 height 14
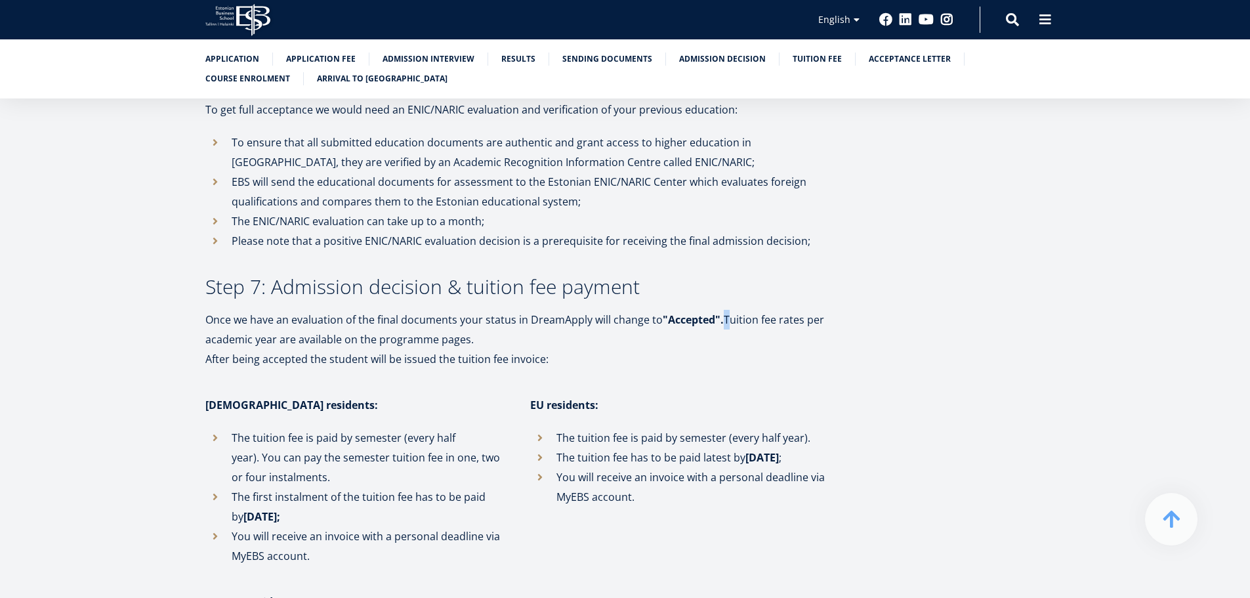
click at [718, 312] on strong ""Accepted"." at bounding box center [693, 319] width 61 height 14
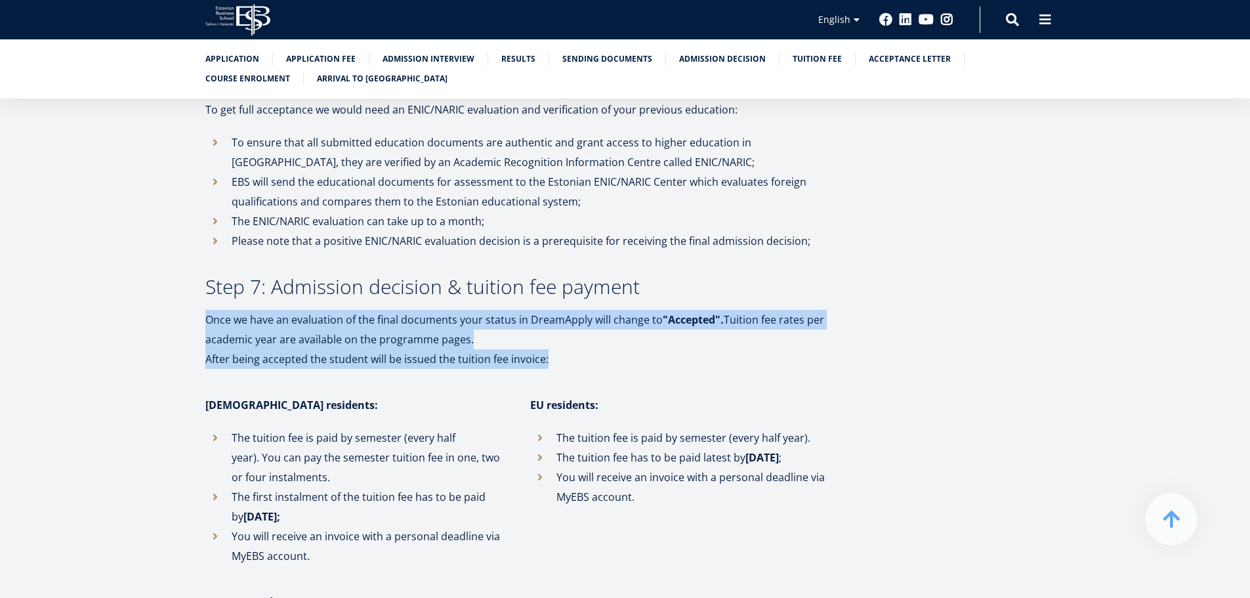
drag, startPoint x: 718, startPoint y: 253, endPoint x: 709, endPoint y: 306, distance: 53.9
click at [709, 349] on p "After being accepted the student will be issued the tuition fee invoice:" at bounding box center [516, 359] width 623 height 20
drag, startPoint x: 709, startPoint y: 306, endPoint x: 702, endPoint y: 240, distance: 67.3
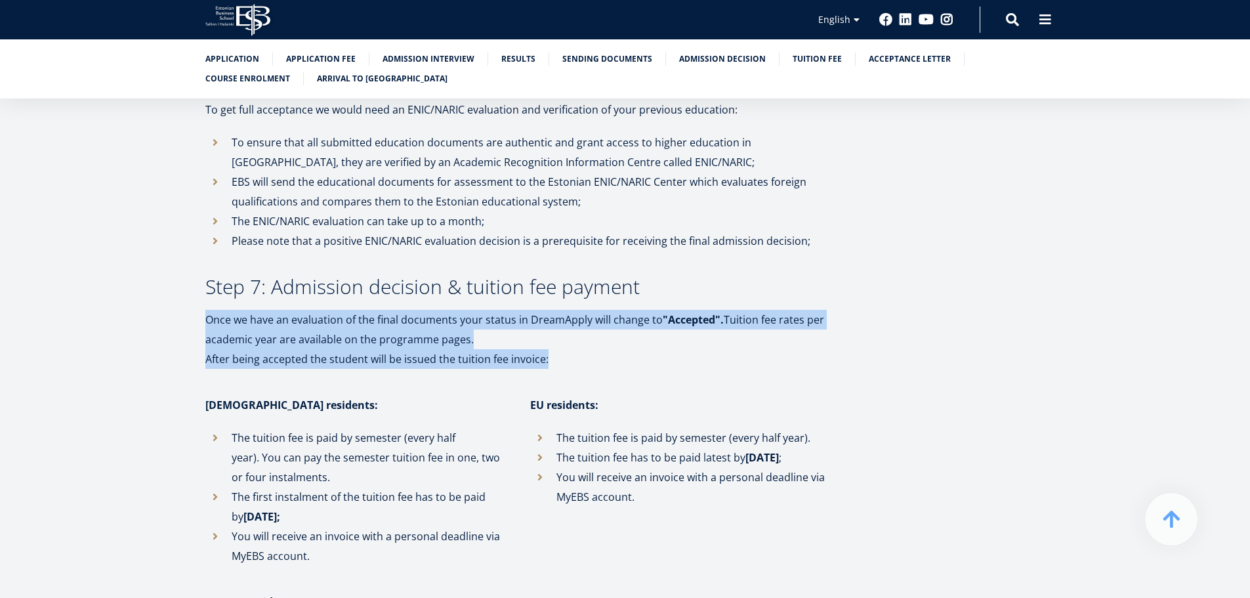
drag, startPoint x: 701, startPoint y: 239, endPoint x: 703, endPoint y: 309, distance: 70.2
click at [703, 349] on p "After being accepted the student will be issued the tuition fee invoice:" at bounding box center [516, 359] width 623 height 20
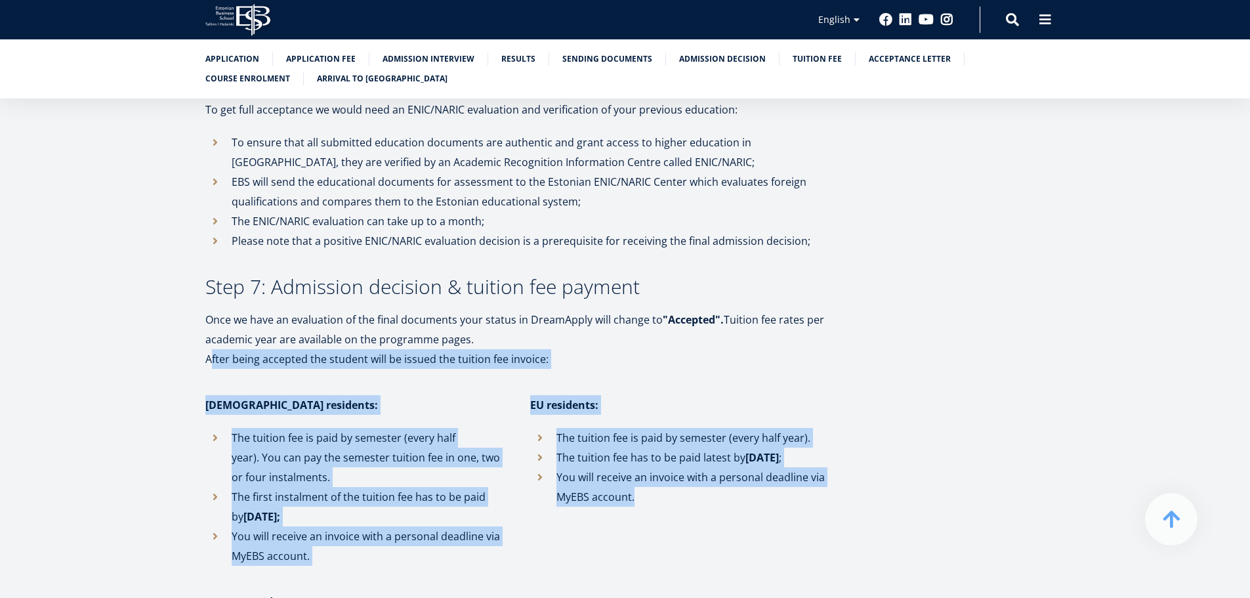
drag, startPoint x: 703, startPoint y: 309, endPoint x: 741, endPoint y: 425, distance: 122.2
click at [741, 467] on li "You will receive an invoice with a personal deadline via MyEBS account." at bounding box center [679, 486] width 299 height 39
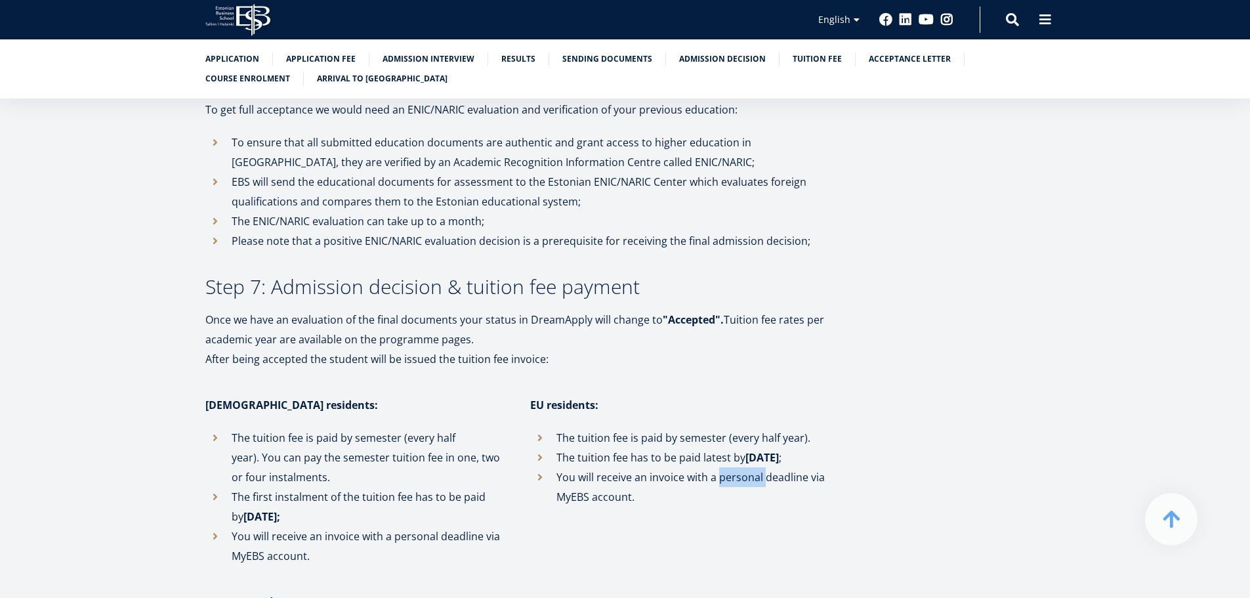
click at [741, 467] on li "You will receive an invoice with a personal deadline via MyEBS account." at bounding box center [679, 486] width 299 height 39
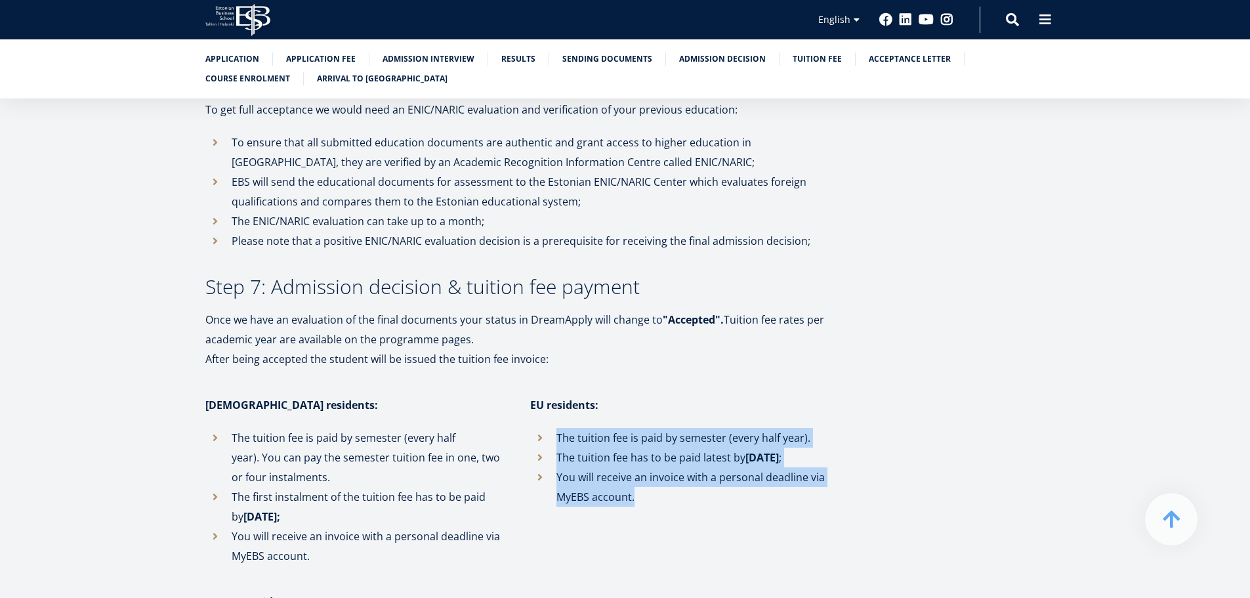
drag, startPoint x: 741, startPoint y: 425, endPoint x: 727, endPoint y: 360, distance: 67.1
click at [727, 395] on div "EU residents: The tuition fee is paid by semester (every half year). The tuitio…" at bounding box center [666, 480] width 325 height 171
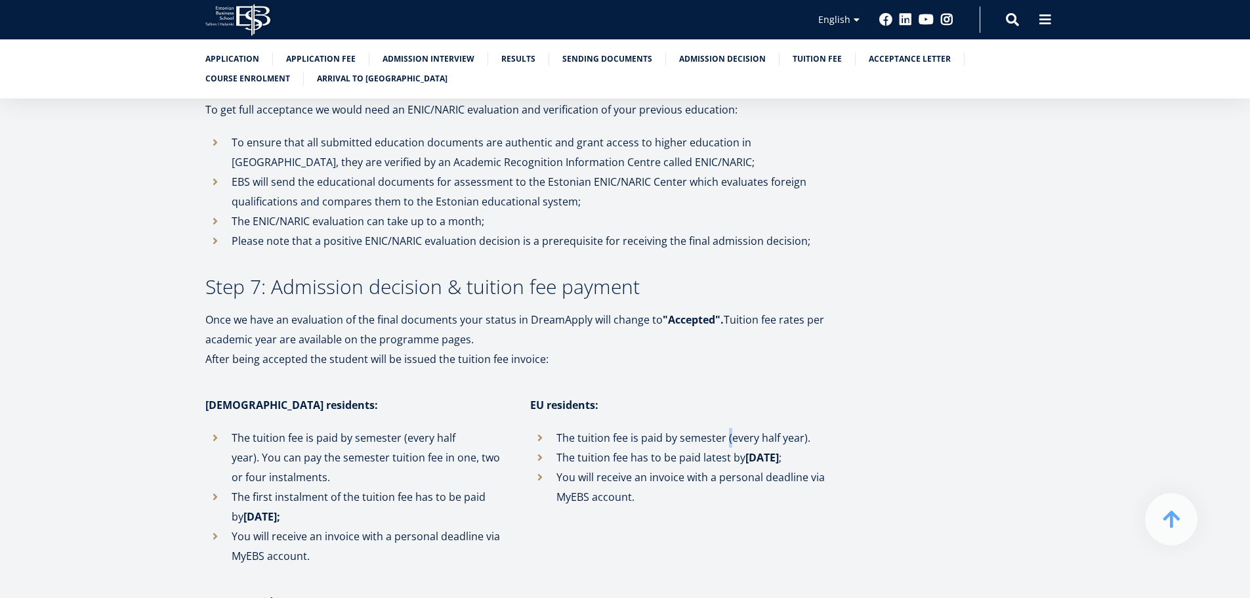
click at [727, 395] on div "EU residents: The tuition fee is paid by semester (every half year). The tuitio…" at bounding box center [666, 480] width 325 height 171
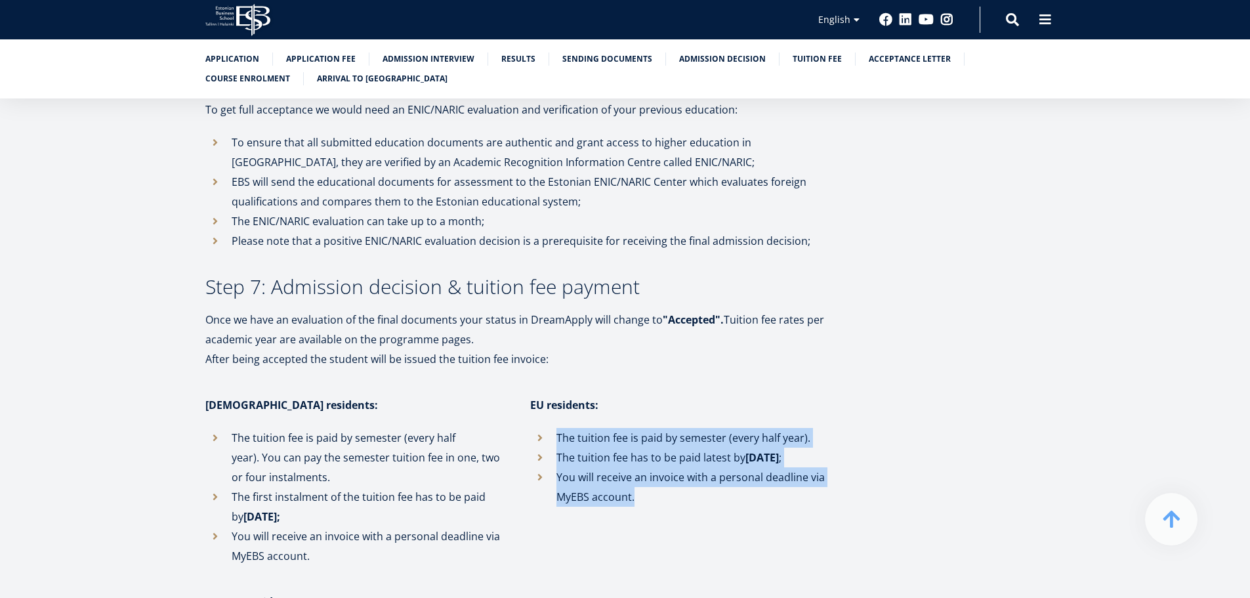
drag, startPoint x: 727, startPoint y: 359, endPoint x: 735, endPoint y: 434, distance: 75.2
click at [735, 434] on div "EU residents: The tuition fee is paid by semester (every half year). The tuitio…" at bounding box center [666, 480] width 325 height 171
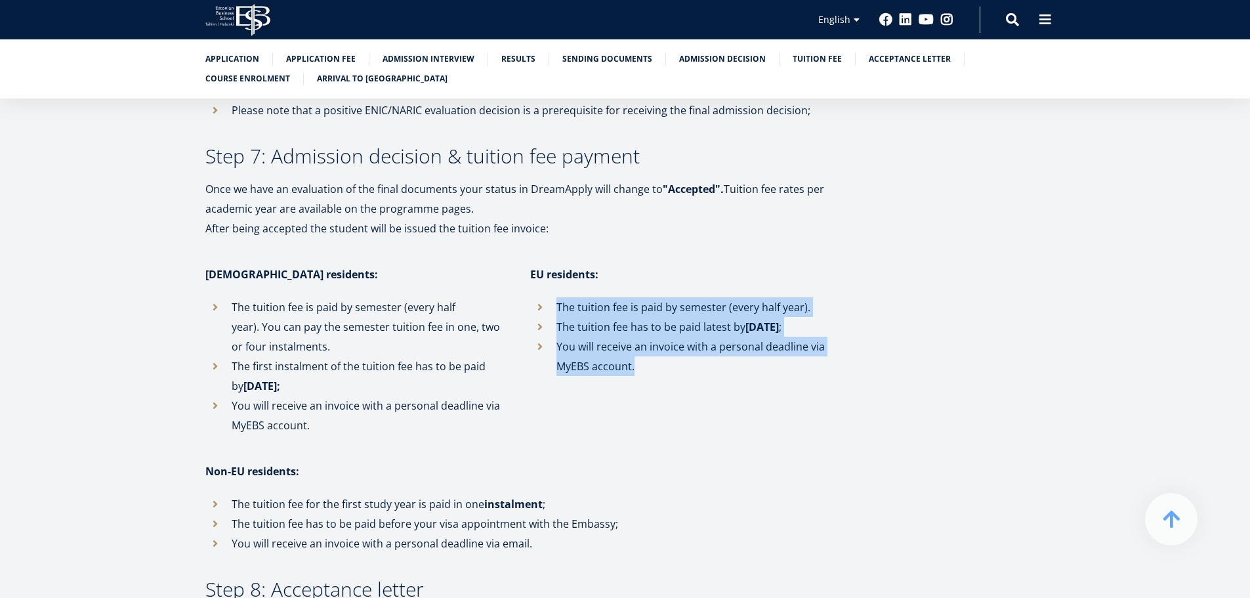
scroll to position [2768, 0]
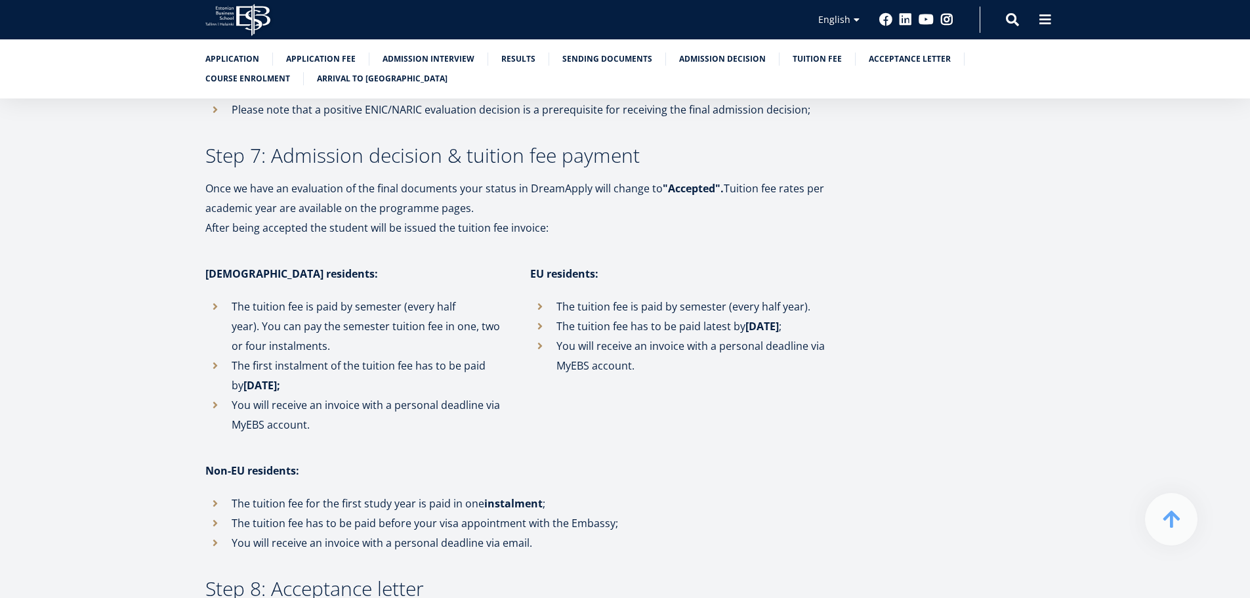
click at [421, 356] on li "The first instalment of the tuition fee has to be paid by August 25;" at bounding box center [354, 375] width 299 height 39
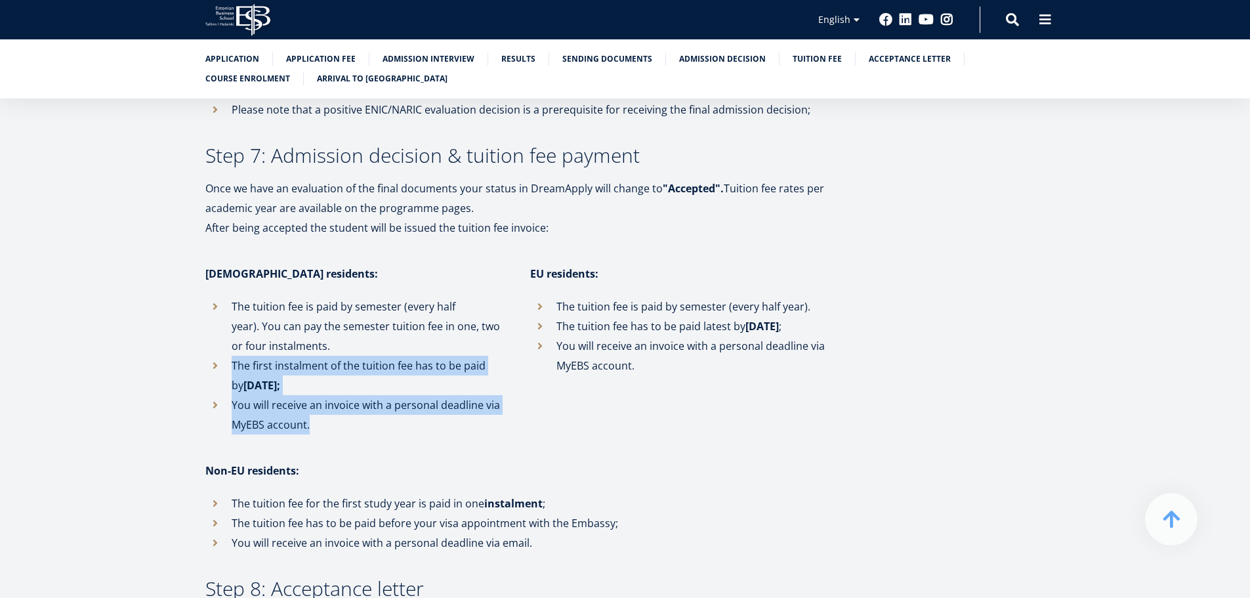
drag, startPoint x: 421, startPoint y: 305, endPoint x: 438, endPoint y: 361, distance: 58.5
click at [438, 361] on ul "The tuition fee is paid by semester (every half year). You can pay the semester…" at bounding box center [354, 366] width 299 height 138
click at [438, 395] on li "You will receive an invoice with a personal deadline via MyEBS account." at bounding box center [354, 414] width 299 height 39
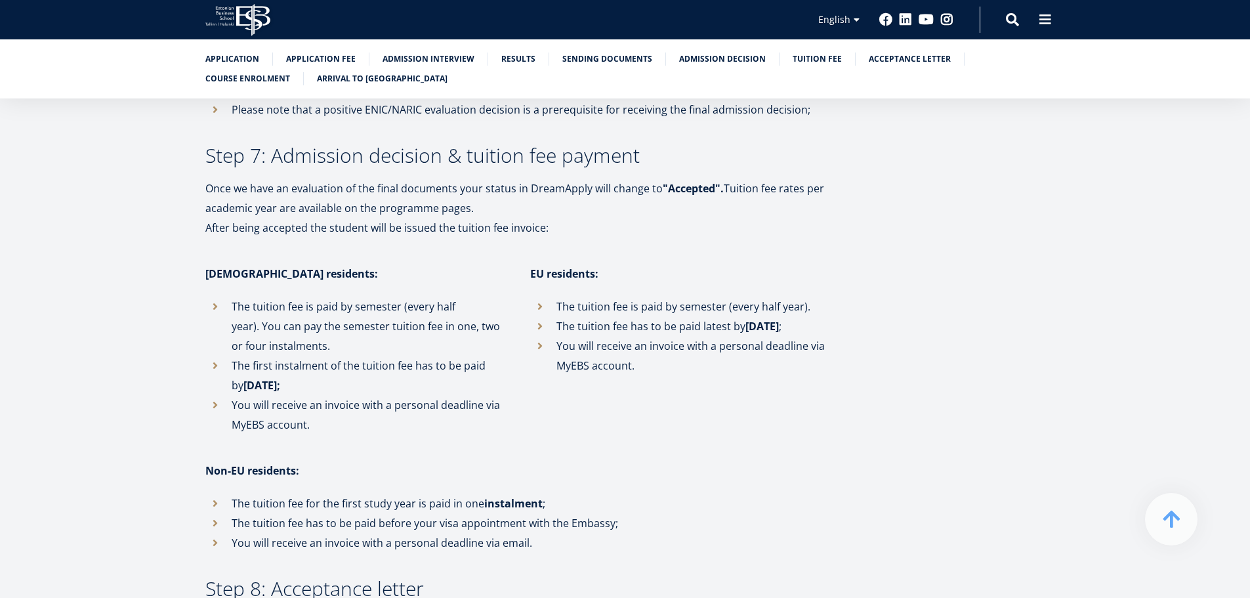
click at [438, 395] on li "You will receive an invoice with a personal deadline via MyEBS account." at bounding box center [354, 414] width 299 height 39
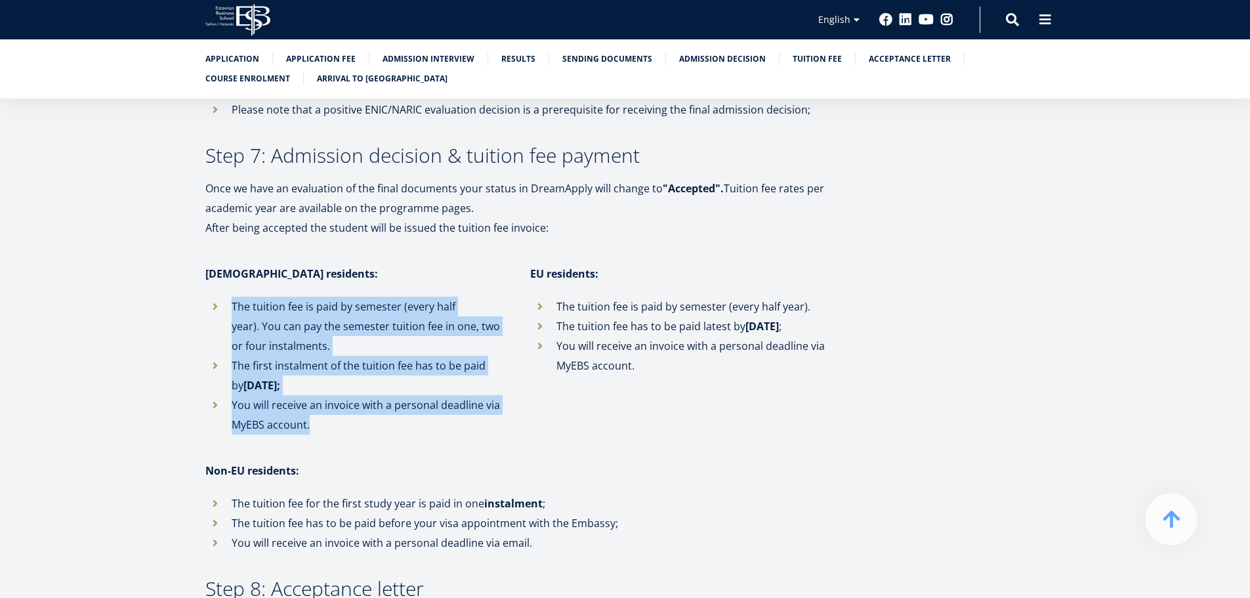
drag, startPoint x: 438, startPoint y: 361, endPoint x: 443, endPoint y: 264, distance: 96.6
click at [443, 297] on ul "The tuition fee is paid by semester (every half year). You can pay the semester…" at bounding box center [354, 366] width 299 height 138
click at [443, 297] on li "The tuition fee is paid by semester (every half year). You can pay the semester…" at bounding box center [354, 326] width 299 height 59
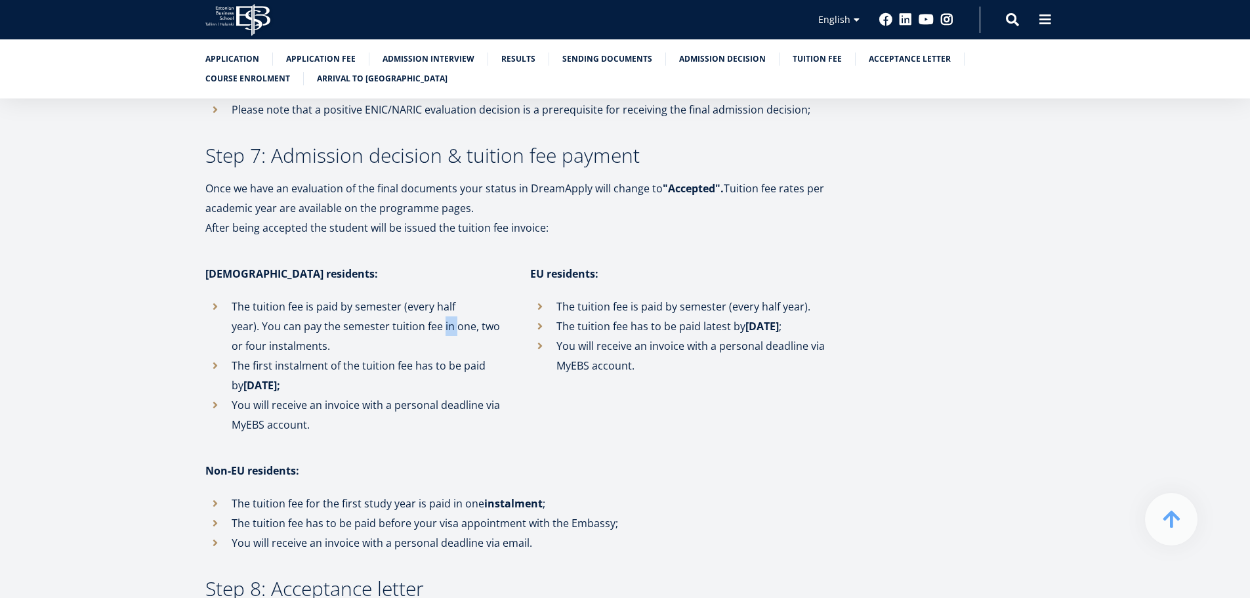
click at [443, 297] on li "The tuition fee is paid by semester (every half year). You can pay the semester…" at bounding box center [354, 326] width 299 height 59
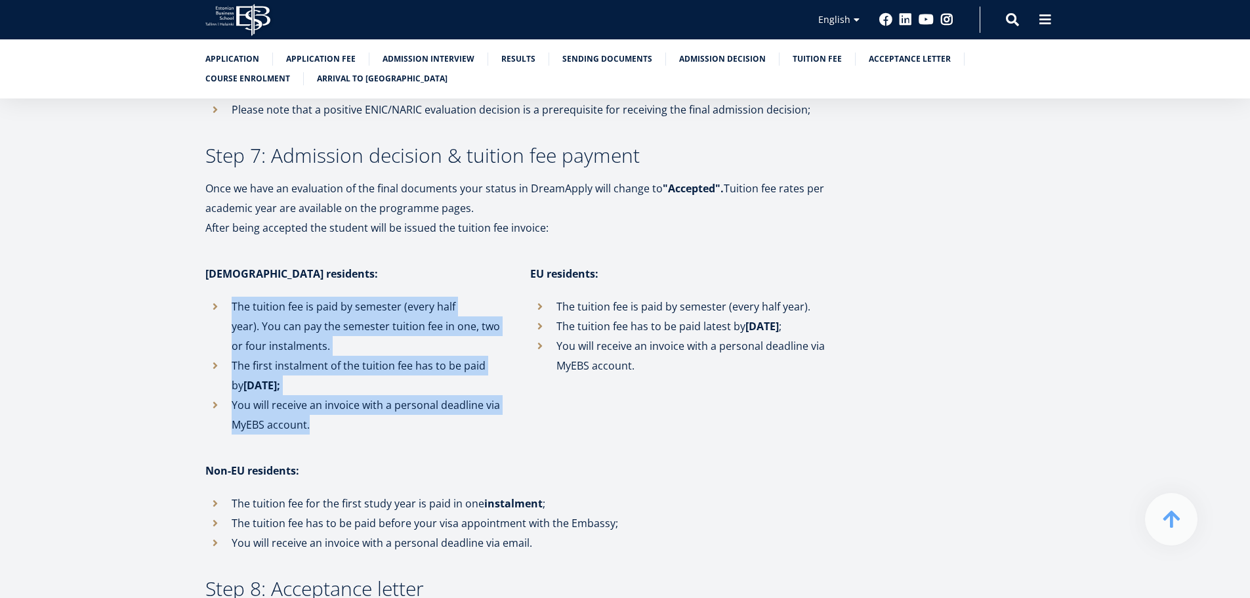
drag, startPoint x: 443, startPoint y: 264, endPoint x: 463, endPoint y: 369, distance: 106.3
click at [463, 369] on ul "The tuition fee is paid by semester (every half year). You can pay the semester…" at bounding box center [354, 366] width 299 height 138
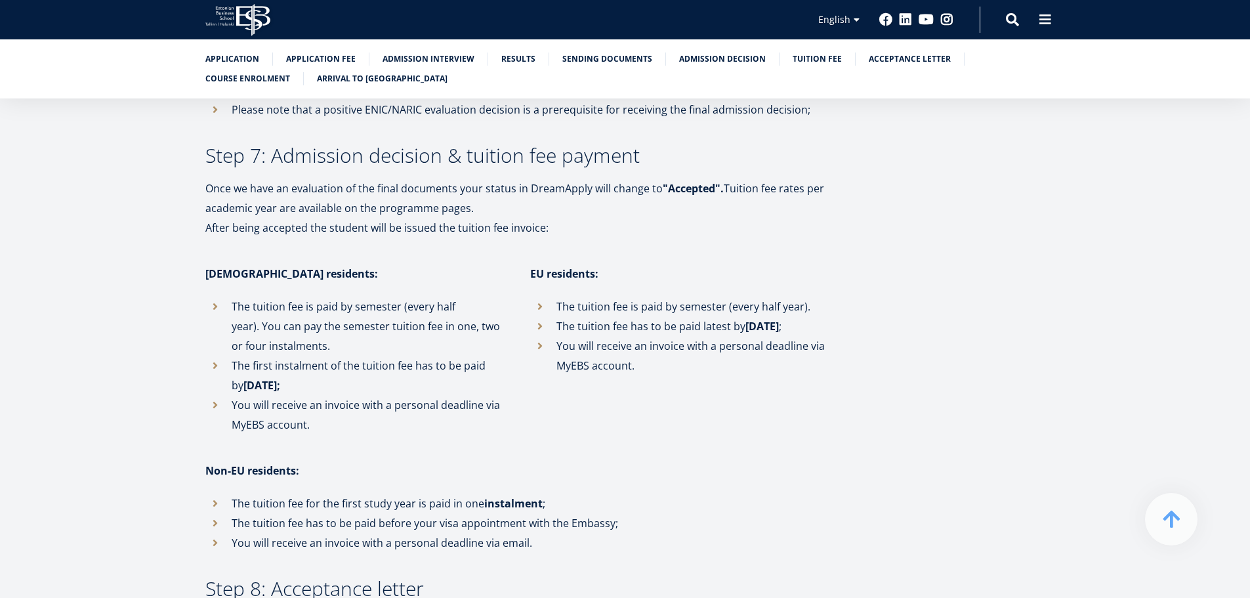
click at [659, 297] on li "The tuition fee is paid by semester (every half year)." at bounding box center [679, 307] width 299 height 20
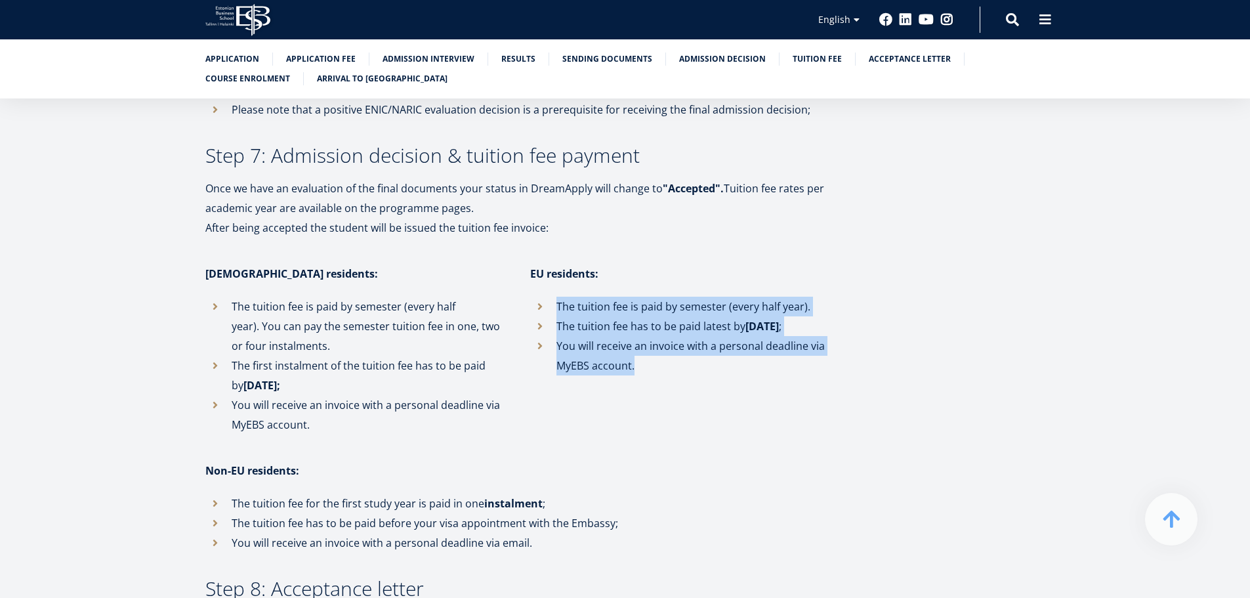
drag, startPoint x: 659, startPoint y: 242, endPoint x: 660, endPoint y: 312, distance: 70.2
click at [660, 312] on ul "The tuition fee is paid by semester (every half year). The tuition fee has to b…" at bounding box center [679, 336] width 299 height 79
click at [660, 336] on li "You will receive an invoice with a personal deadline via MyEBS account." at bounding box center [679, 355] width 299 height 39
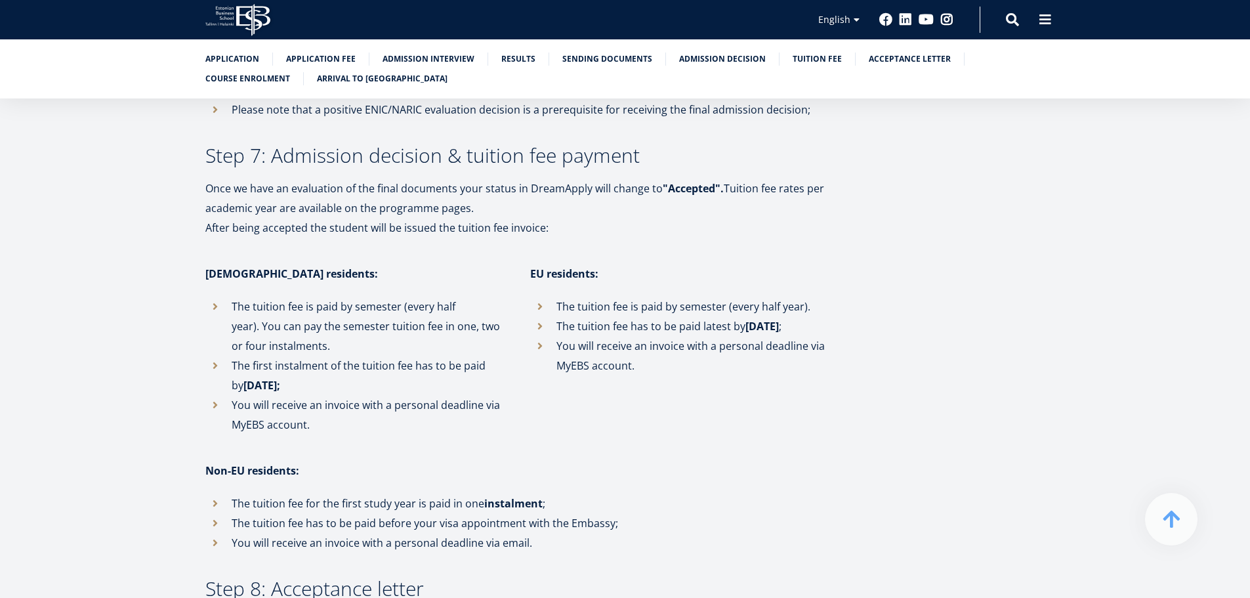
click at [660, 336] on li "You will receive an invoice with a personal deadline via MyEBS account." at bounding box center [679, 355] width 299 height 39
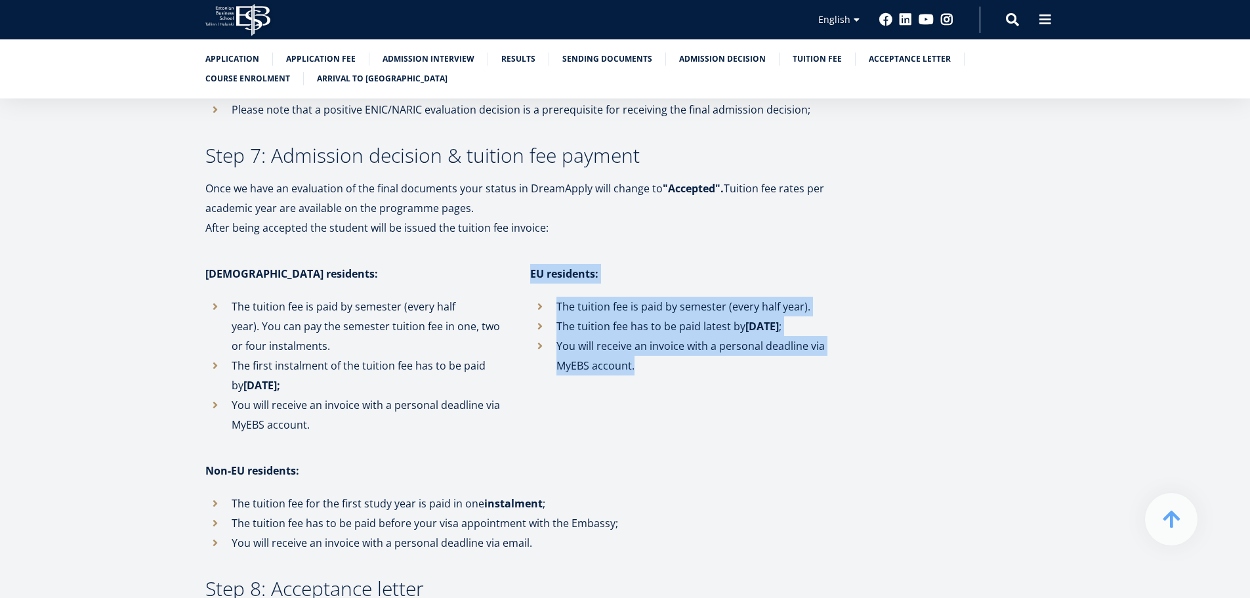
drag, startPoint x: 660, startPoint y: 312, endPoint x: 592, endPoint y: 191, distance: 139.3
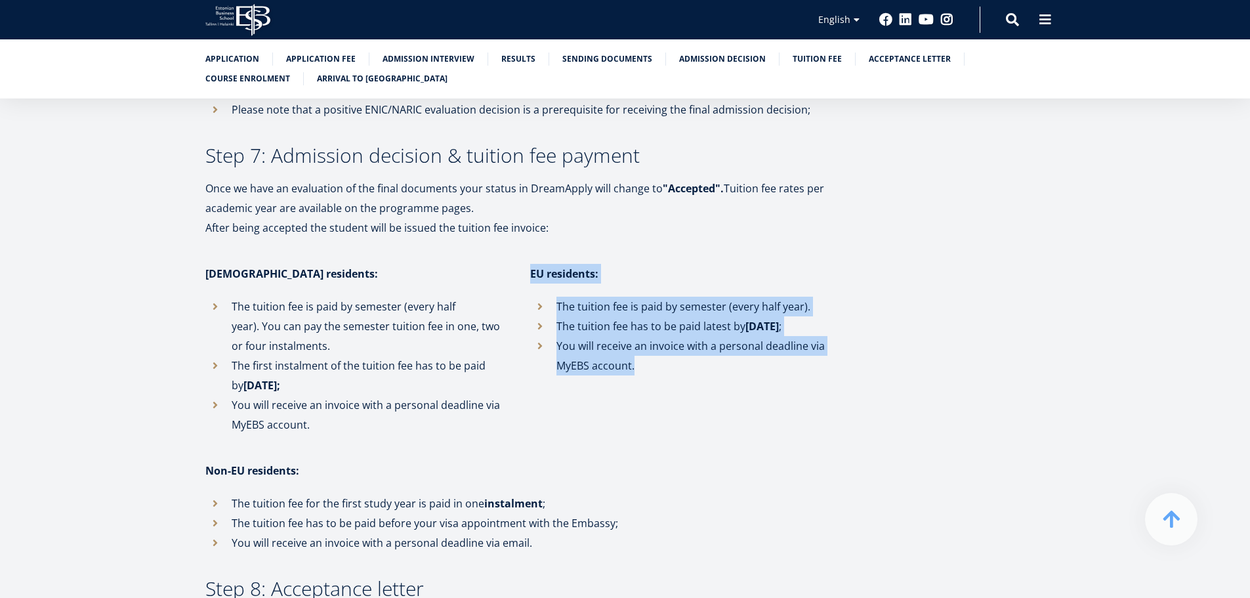
drag, startPoint x: 592, startPoint y: 191, endPoint x: 614, endPoint y: 320, distance: 131.1
click at [507, 342] on div "EU residents: The tuition fee is paid by semester (every half year). The tuitio…" at bounding box center [666, 349] width 325 height 171
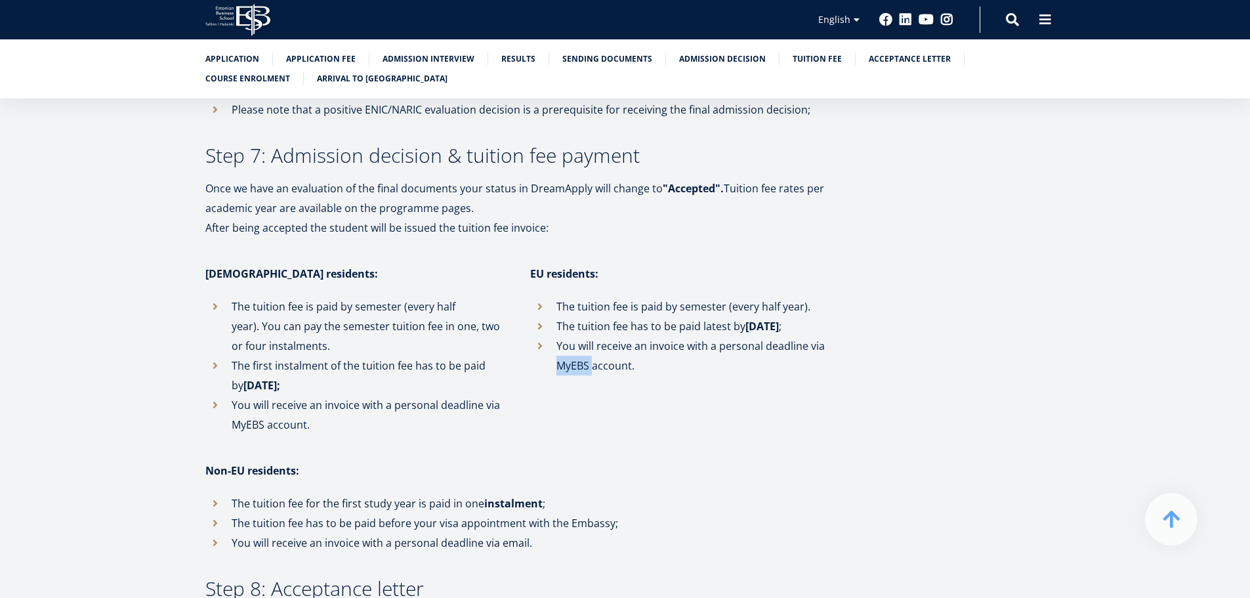
click at [507, 342] on div "EU residents: The tuition fee is paid by semester (every half year). The tuitio…" at bounding box center [666, 349] width 325 height 171
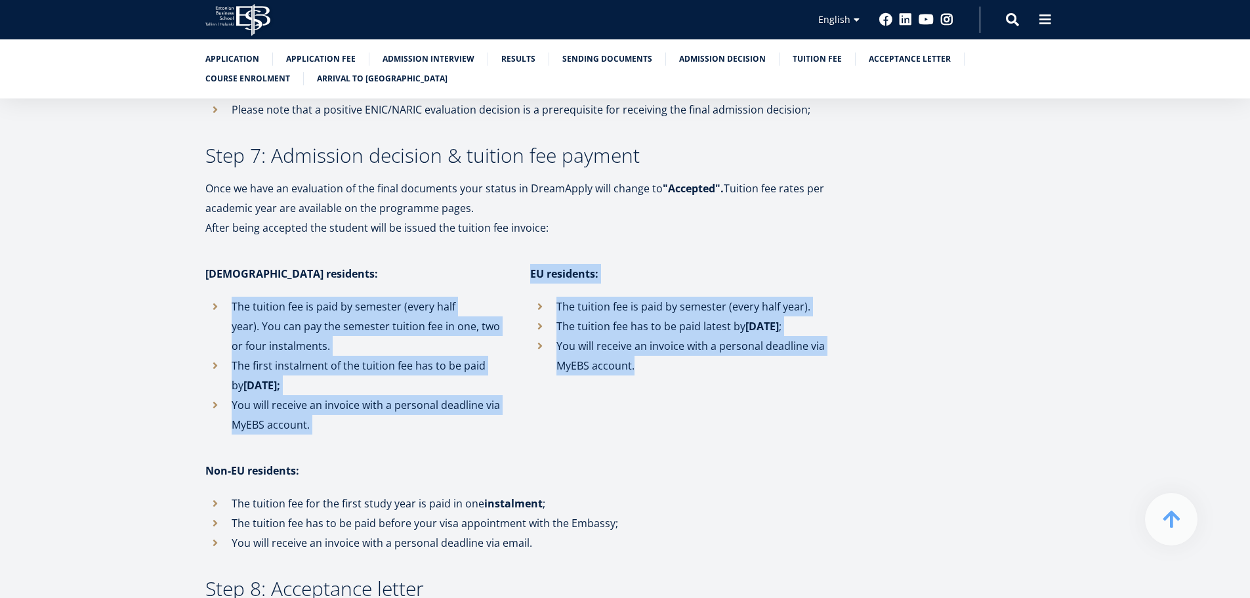
drag, startPoint x: 507, startPoint y: 342, endPoint x: 427, endPoint y: 236, distance: 133.0
click at [427, 264] on div "Finnish residents: The tuition fee is paid by semester (every half year). You c…" at bounding box center [504, 349] width 650 height 171
click at [427, 264] on div "Finnish residents: The tuition fee is paid by semester (every half year). You c…" at bounding box center [341, 349] width 325 height 171
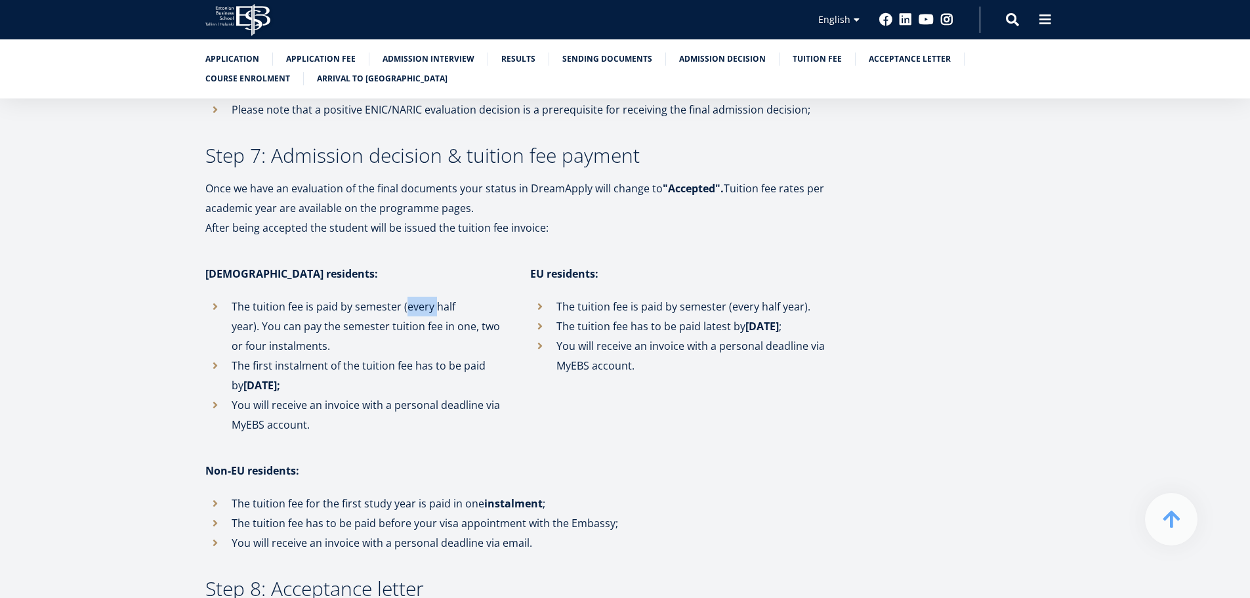
click at [427, 264] on div "Finnish residents: The tuition fee is paid by semester (every half year). You c…" at bounding box center [341, 349] width 325 height 171
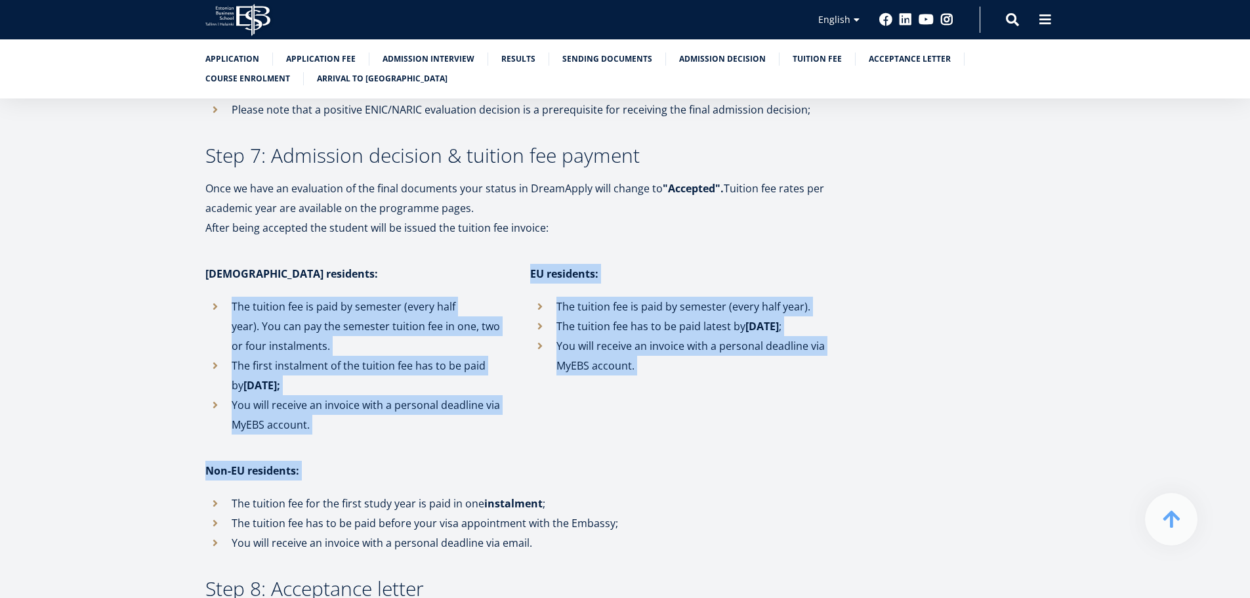
drag, startPoint x: 427, startPoint y: 236, endPoint x: 451, endPoint y: 444, distance: 209.4
click at [451, 493] on li "The tuition fee for the first study year is paid in one instalment ;" at bounding box center [516, 503] width 623 height 20
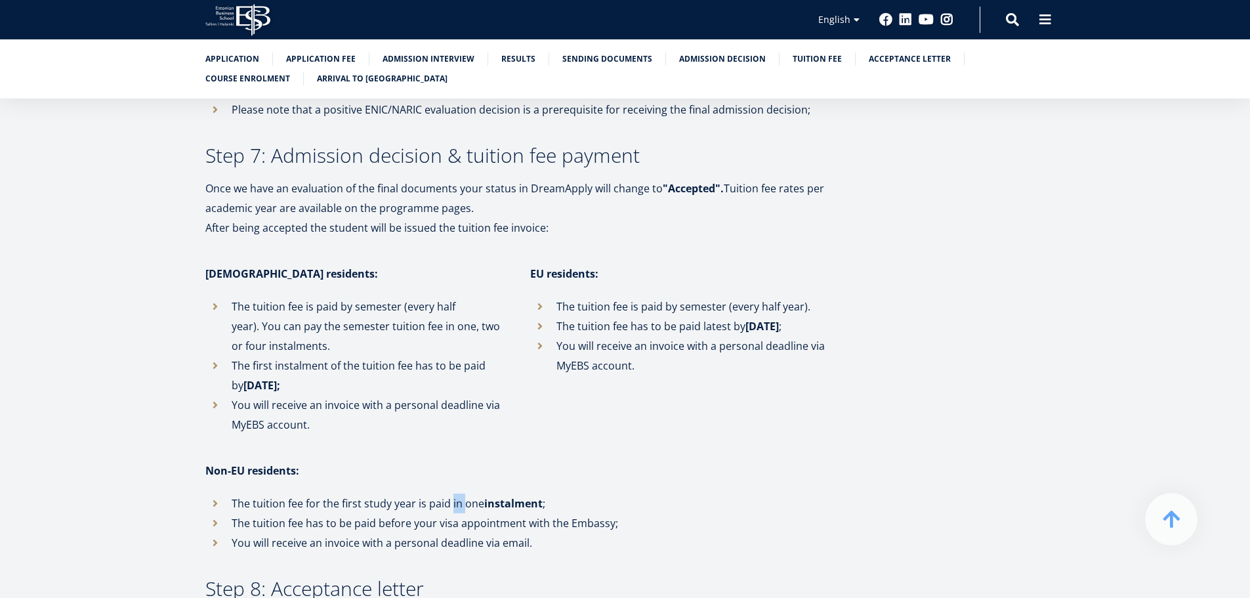
click at [451, 493] on li "The tuition fee for the first study year is paid in one instalment ;" at bounding box center [516, 503] width 623 height 20
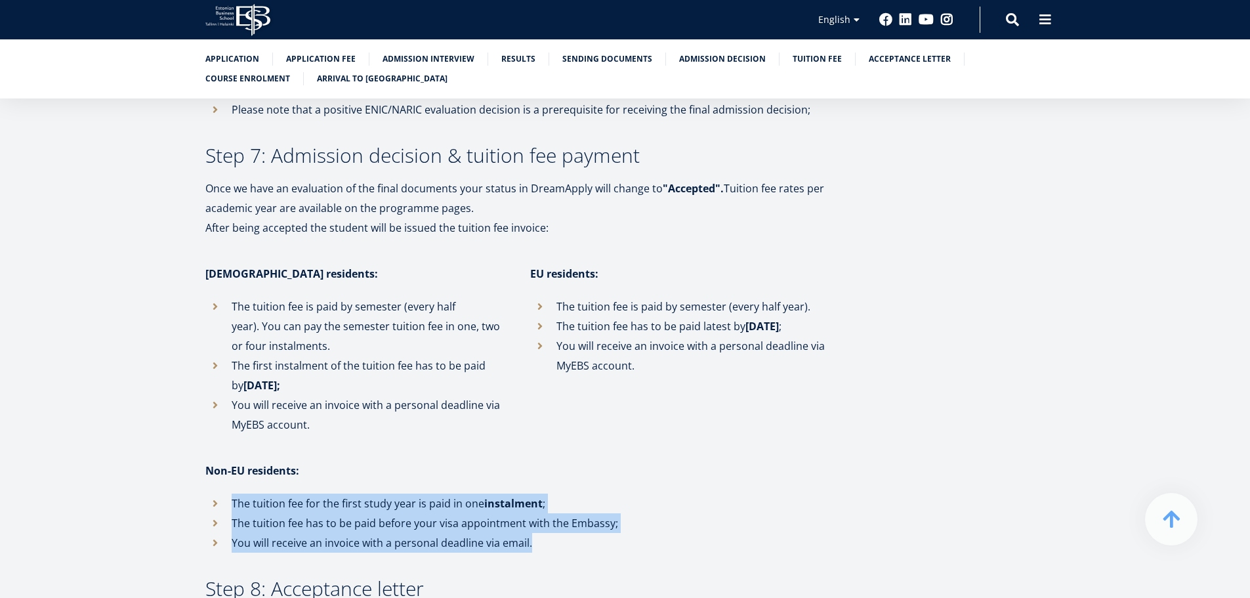
drag, startPoint x: 451, startPoint y: 444, endPoint x: 483, endPoint y: 491, distance: 57.2
click at [483, 493] on ul "The tuition fee for the first study year is paid in one instalment ; The tuitio…" at bounding box center [516, 522] width 623 height 59
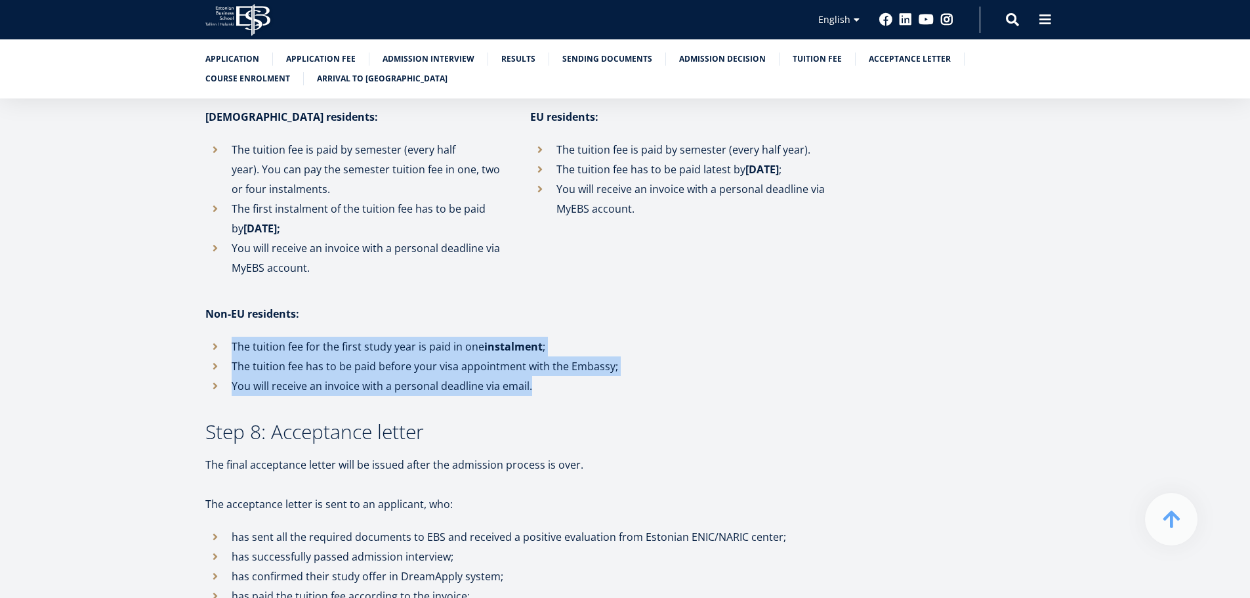
scroll to position [2965, 0]
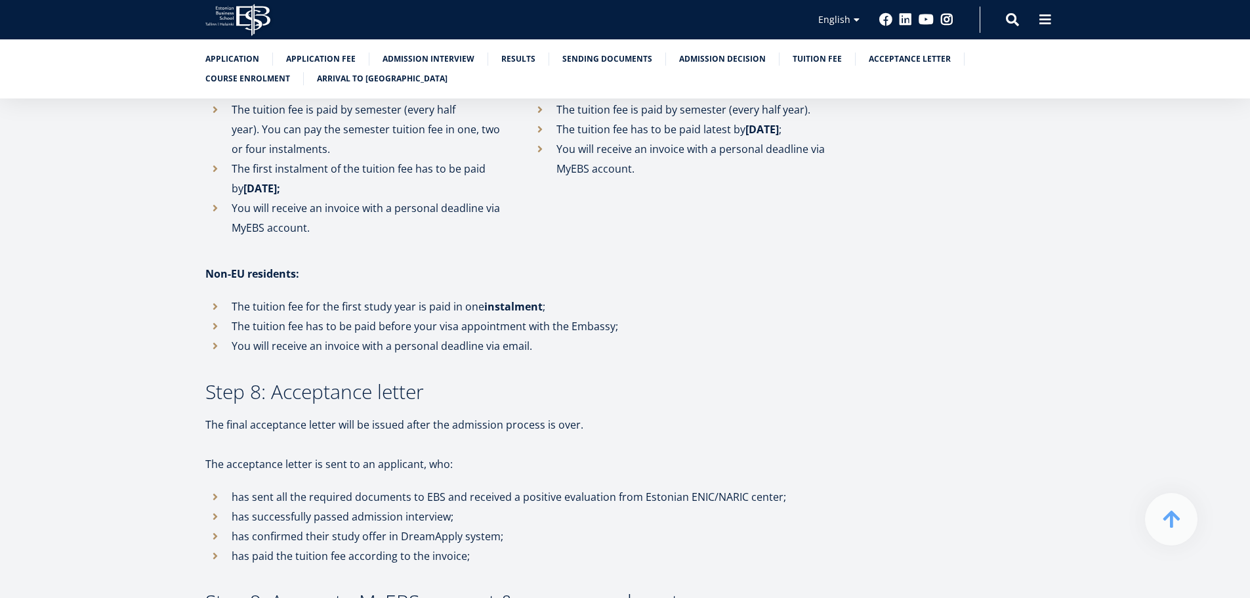
click at [227, 264] on p "Non-EU residents:" at bounding box center [516, 274] width 623 height 20
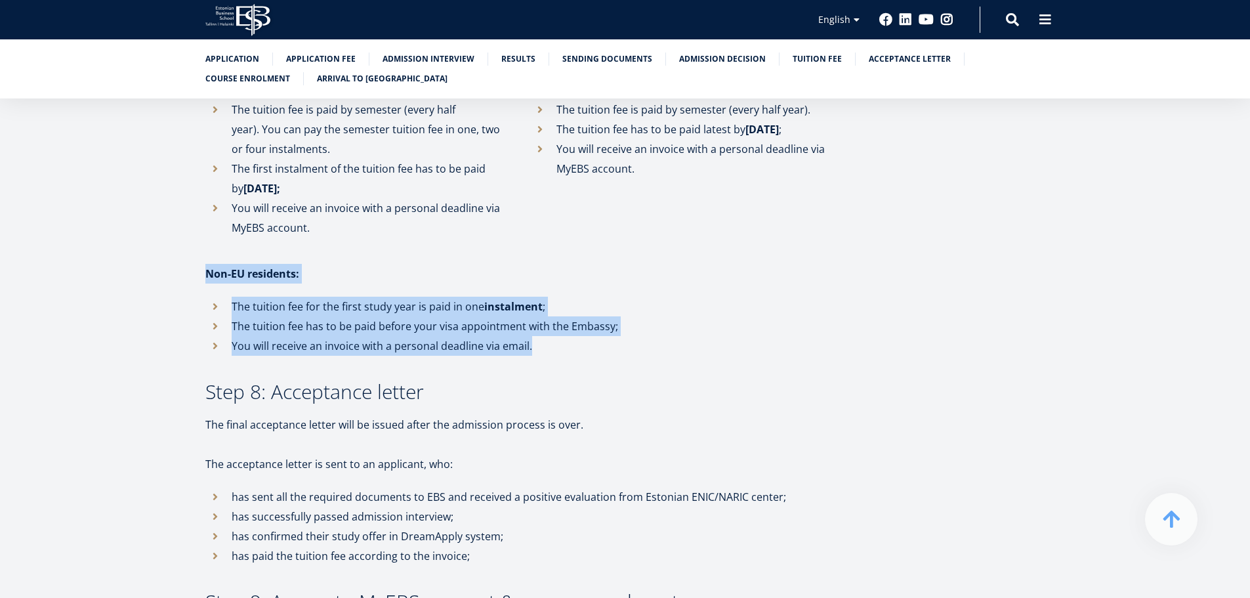
drag, startPoint x: 227, startPoint y: 223, endPoint x: 427, endPoint y: 282, distance: 208.7
click at [427, 336] on li "You will receive an invoice with a personal deadline via email." at bounding box center [516, 346] width 623 height 20
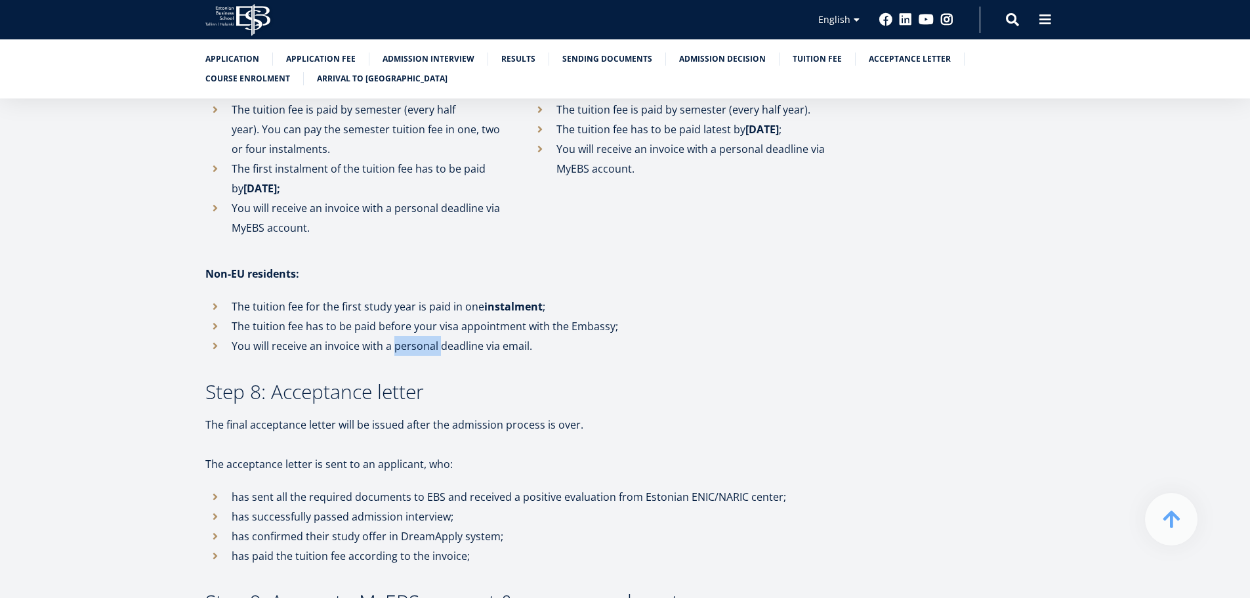
click at [427, 336] on li "You will receive an invoice with a personal deadline via email." at bounding box center [516, 346] width 623 height 20
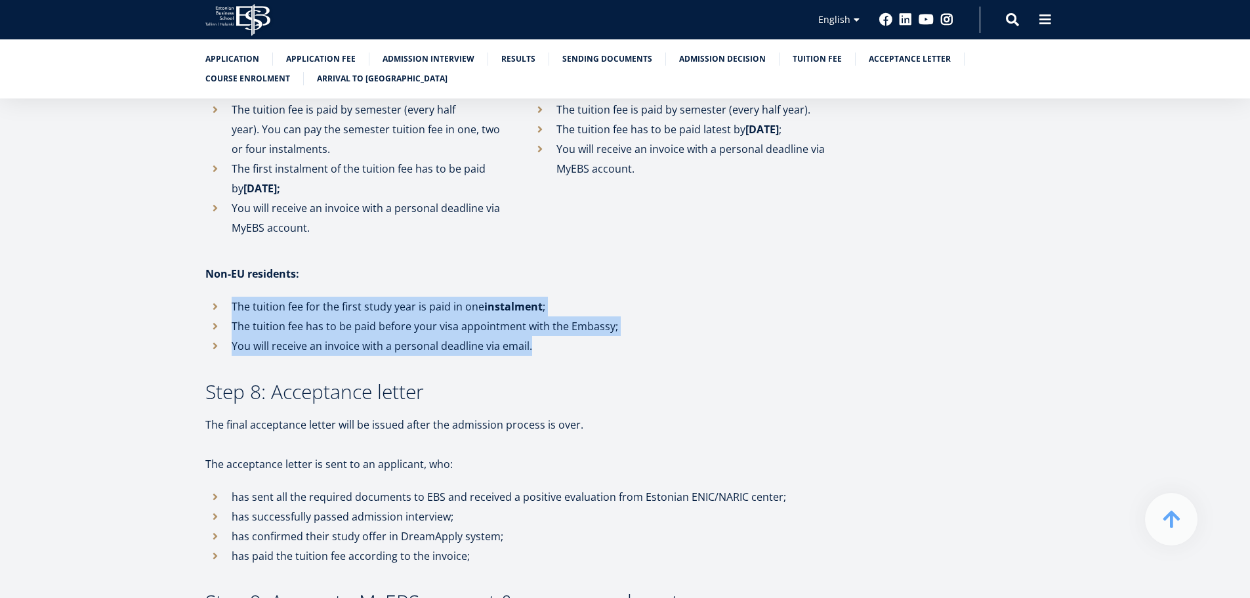
drag, startPoint x: 427, startPoint y: 282, endPoint x: 411, endPoint y: 215, distance: 69.4
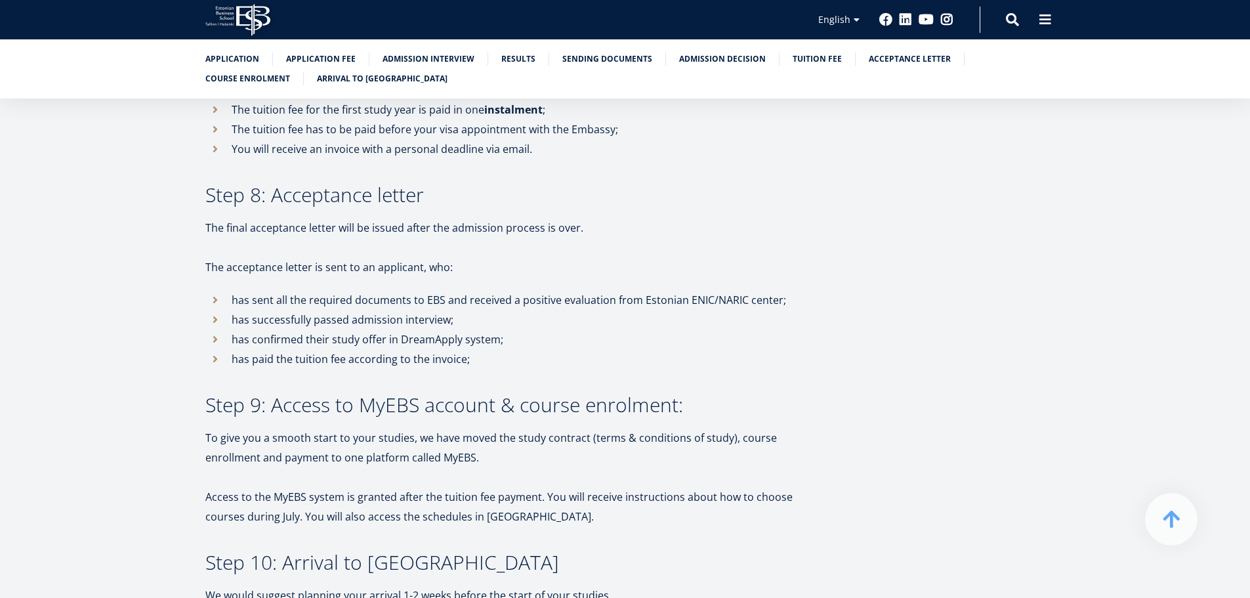
click at [411, 257] on p "The acceptance letter is sent to an applicant, who:" at bounding box center [516, 267] width 623 height 20
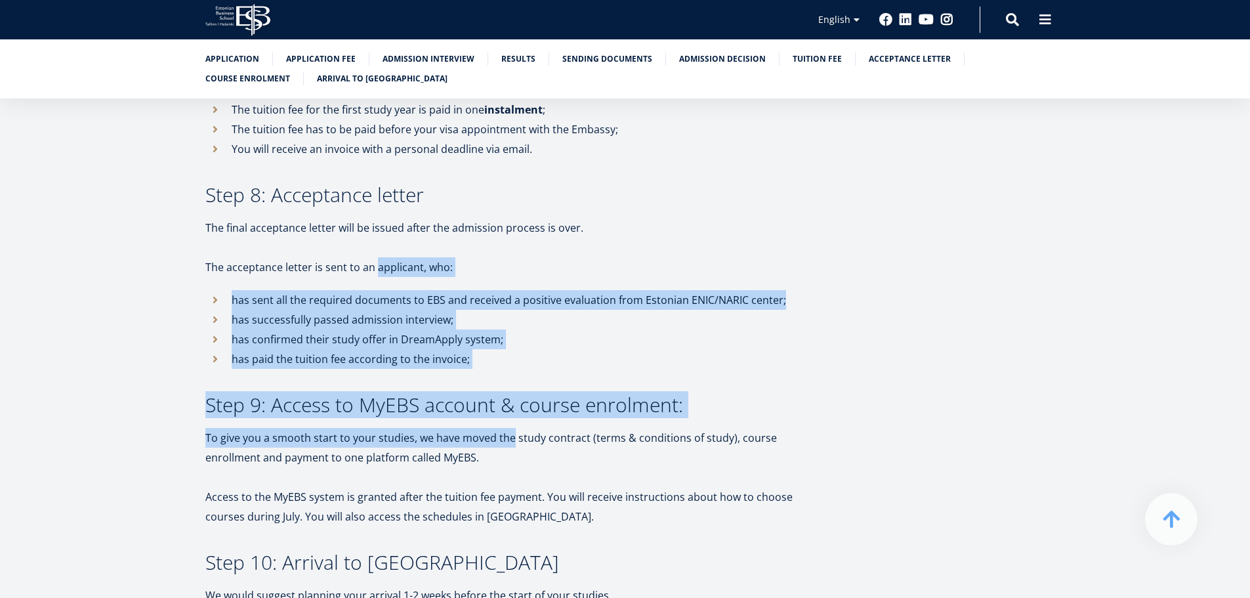
drag, startPoint x: 411, startPoint y: 217, endPoint x: 499, endPoint y: 388, distance: 192.2
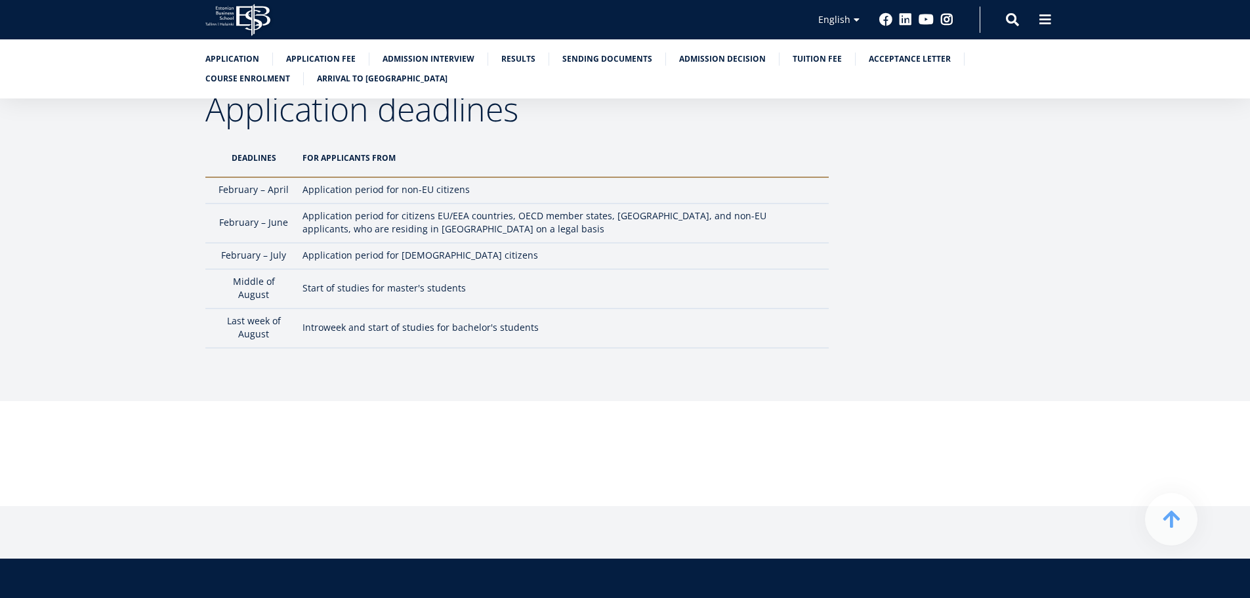
scroll to position [4074, 0]
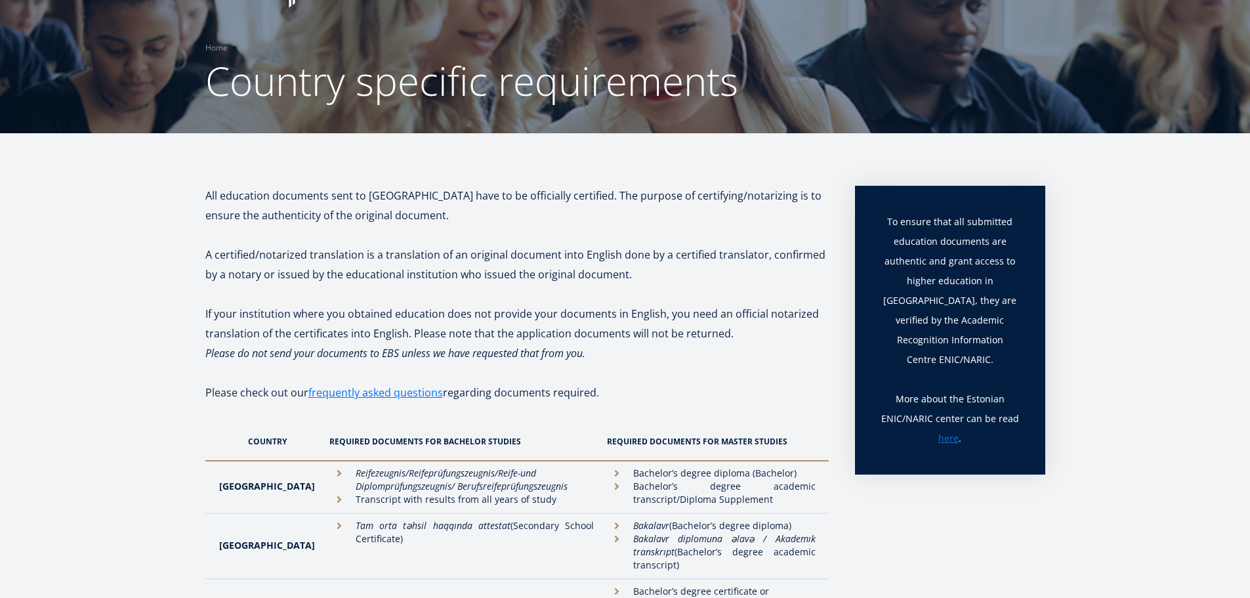
scroll to position [262, 0]
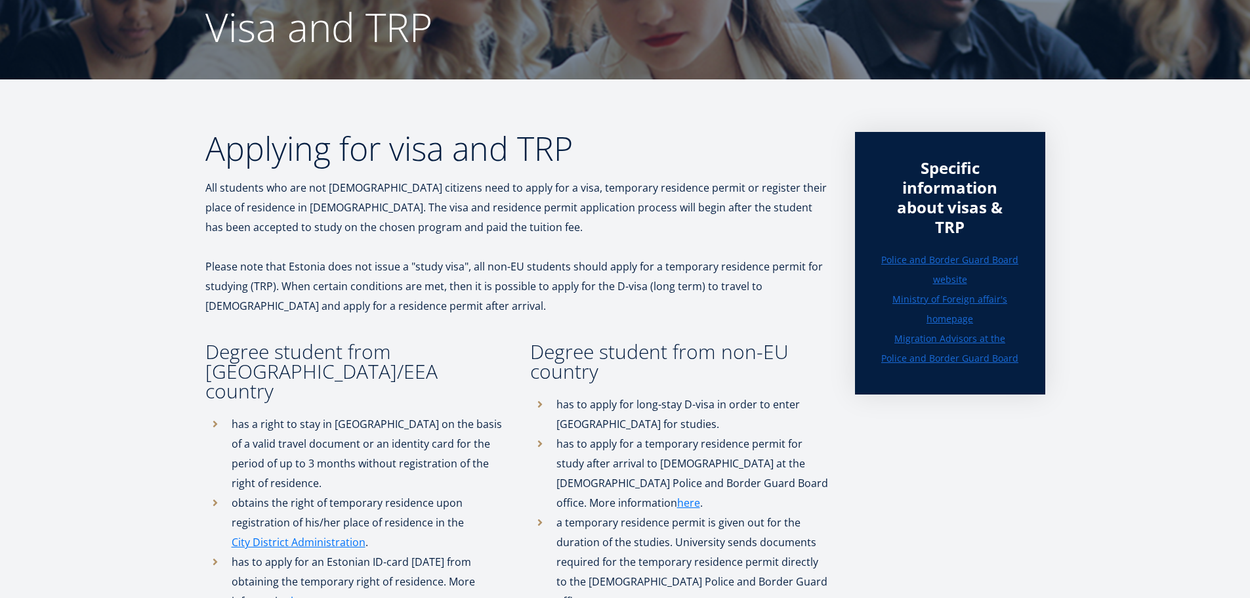
scroll to position [131, 0]
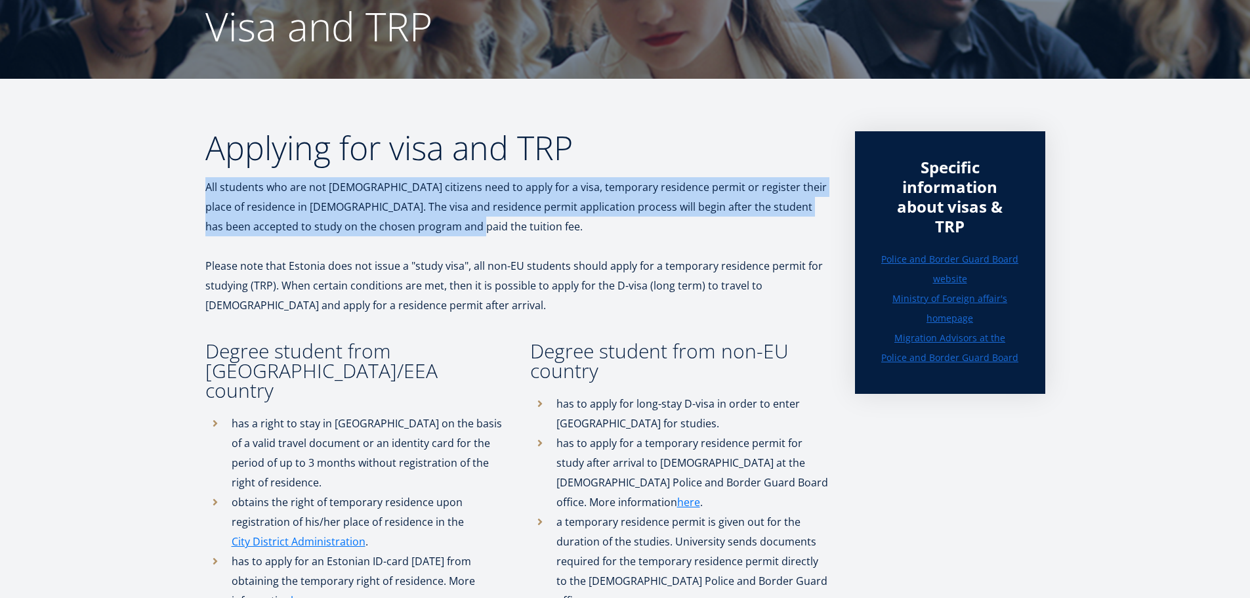
drag, startPoint x: 198, startPoint y: 185, endPoint x: 820, endPoint y: 219, distance: 622.4
click at [820, 219] on p "All students who are not [DEMOGRAPHIC_DATA] citizens need to apply for a visa, …" at bounding box center [516, 206] width 623 height 59
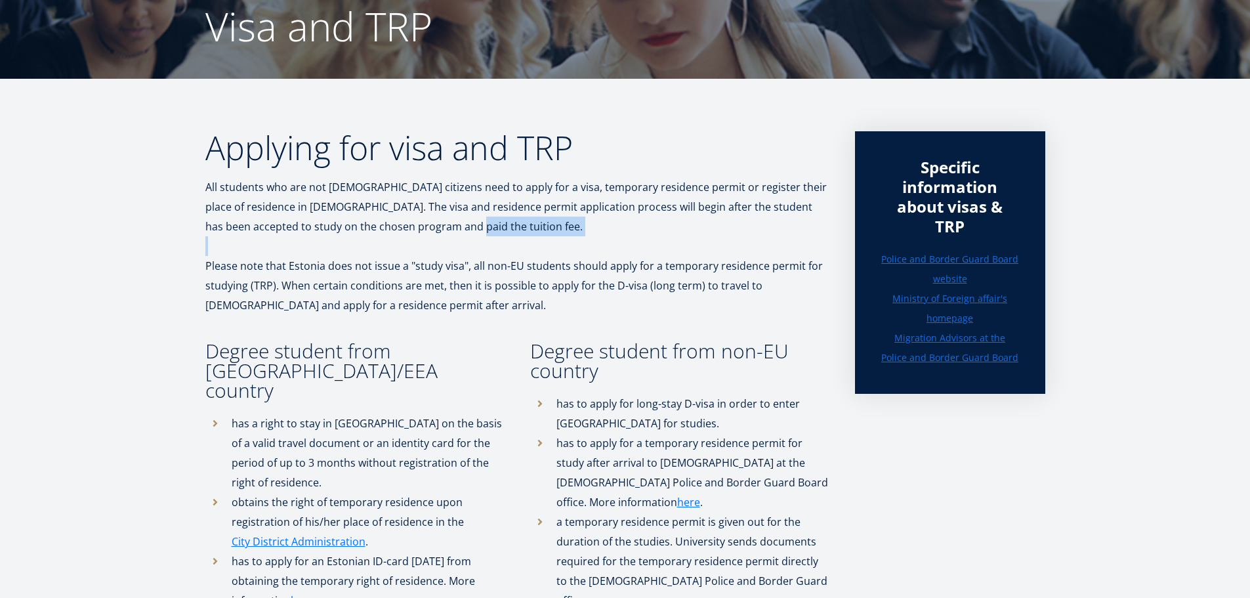
click at [820, 219] on p "All students who are not [DEMOGRAPHIC_DATA] citizens need to apply for a visa, …" at bounding box center [516, 206] width 623 height 59
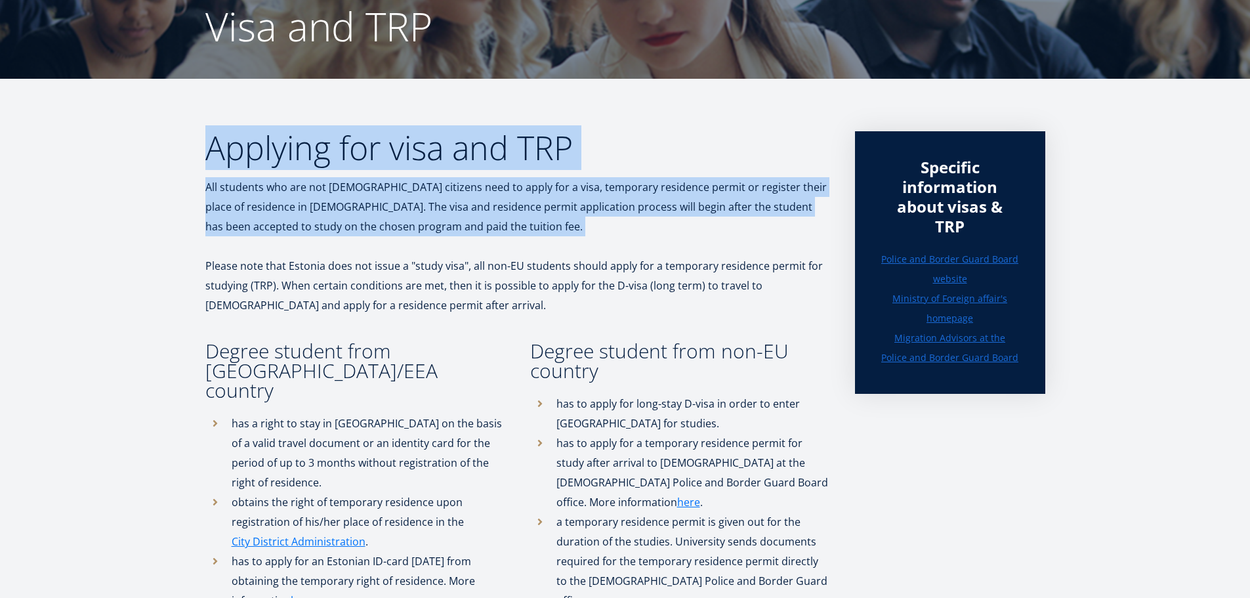
drag, startPoint x: 820, startPoint y: 219, endPoint x: 780, endPoint y: 152, distance: 77.7
click at [778, 150] on h2 "Applying for visa and TRP" at bounding box center [516, 147] width 623 height 33
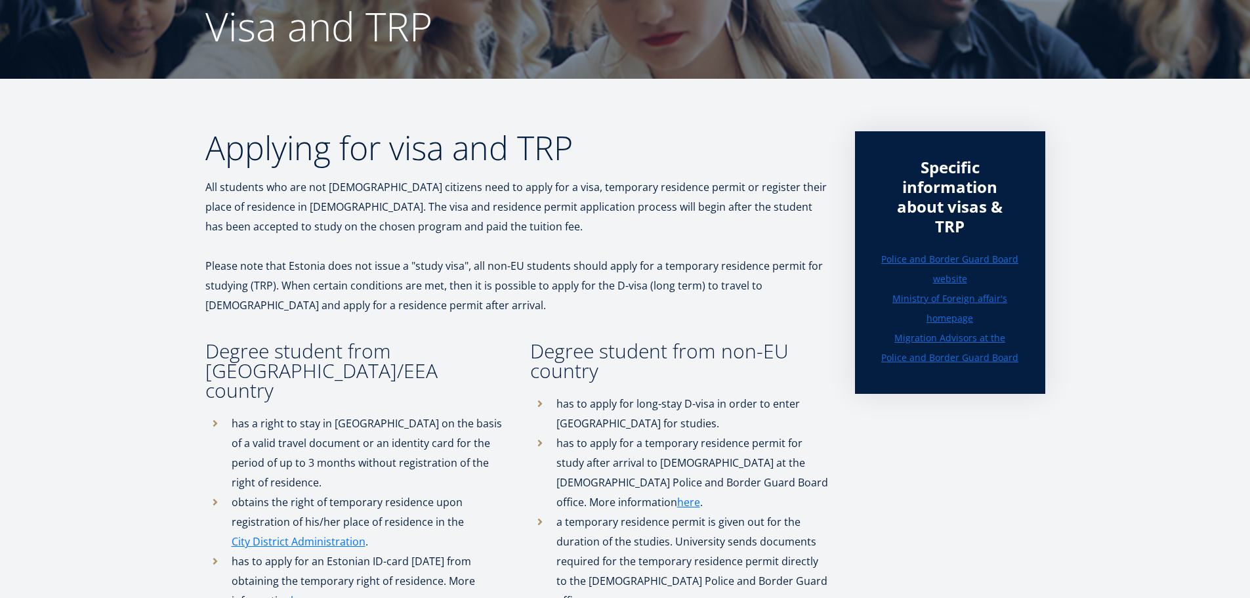
click at [778, 150] on h2 "Applying for visa and TRP" at bounding box center [516, 147] width 623 height 33
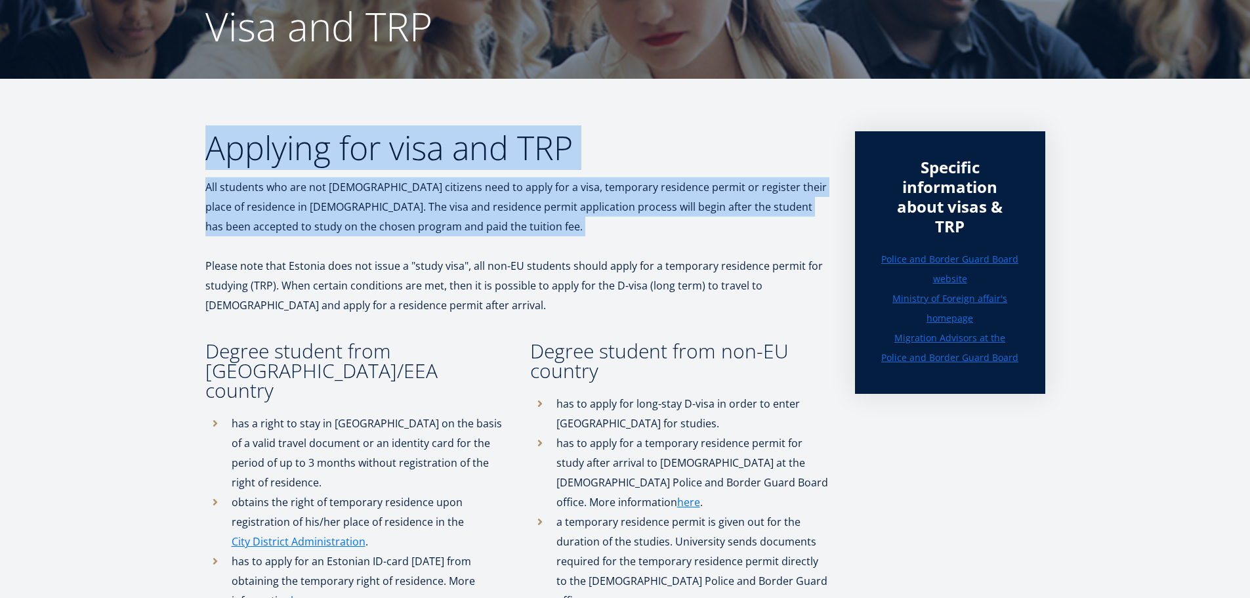
drag, startPoint x: 778, startPoint y: 150, endPoint x: 745, endPoint y: 216, distance: 73.4
click at [207, 191] on p "All students who are not Estonian citizens need to apply for a visa, temporary …" at bounding box center [516, 206] width 623 height 59
drag, startPoint x: 207, startPoint y: 191, endPoint x: 240, endPoint y: 190, distance: 32.8
click at [240, 190] on p "All students who are not Estonian citizens need to apply for a visa, temporary …" at bounding box center [516, 206] width 623 height 59
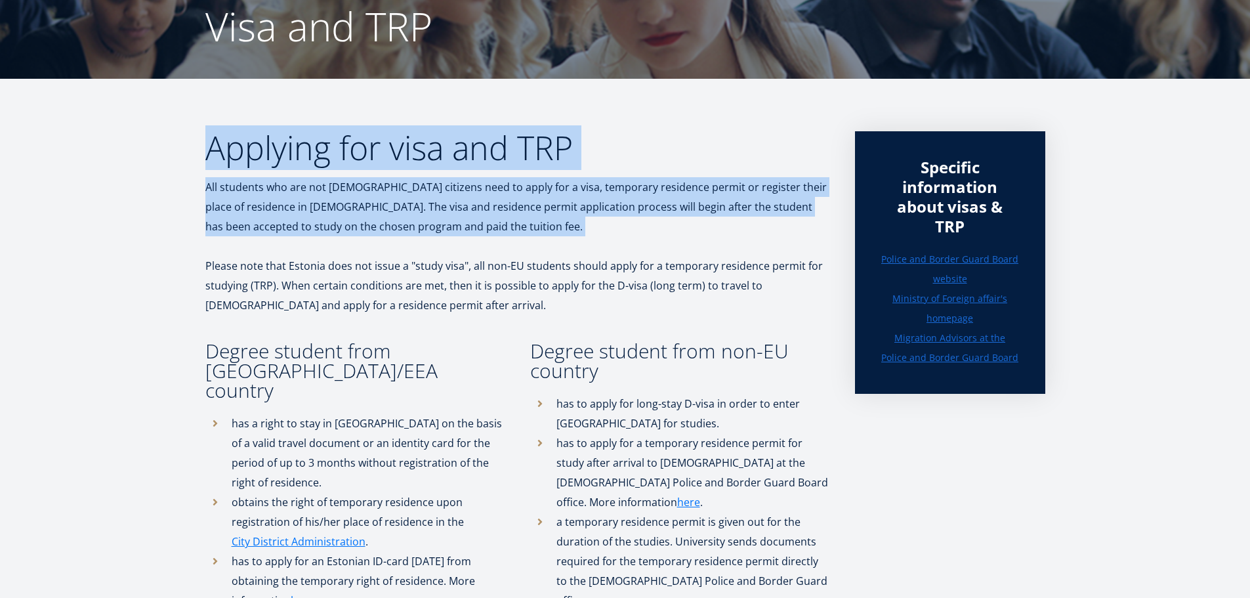
click at [214, 184] on p "All students who are not Estonian citizens need to apply for a visa, temporary …" at bounding box center [516, 206] width 623 height 59
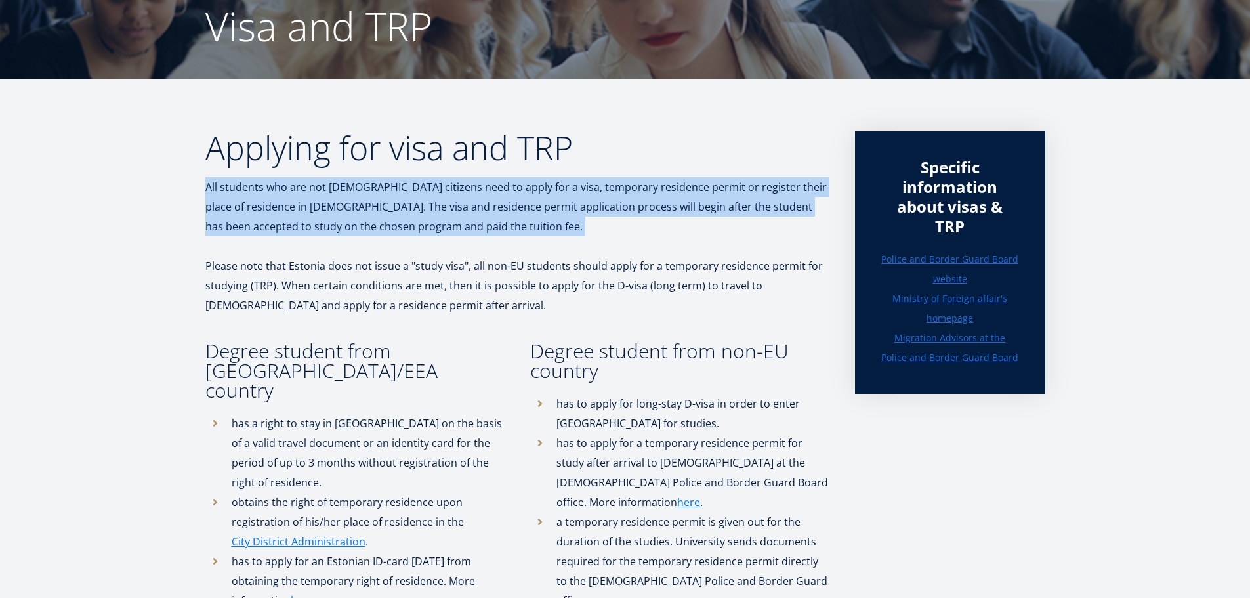
drag, startPoint x: 214, startPoint y: 184, endPoint x: 700, endPoint y: 234, distance: 488.9
click at [700, 234] on p "All students who are not Estonian citizens need to apply for a visa, temporary …" at bounding box center [516, 206] width 623 height 59
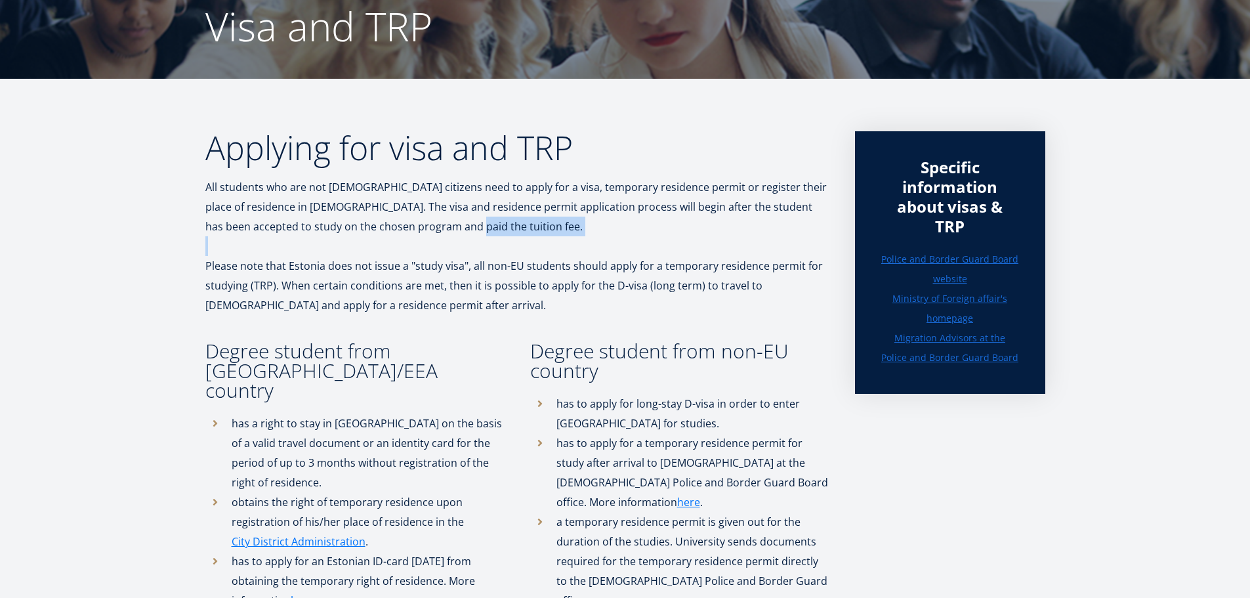
click at [700, 234] on p "All students who are not Estonian citizens need to apply for a visa, temporary …" at bounding box center [516, 206] width 623 height 59
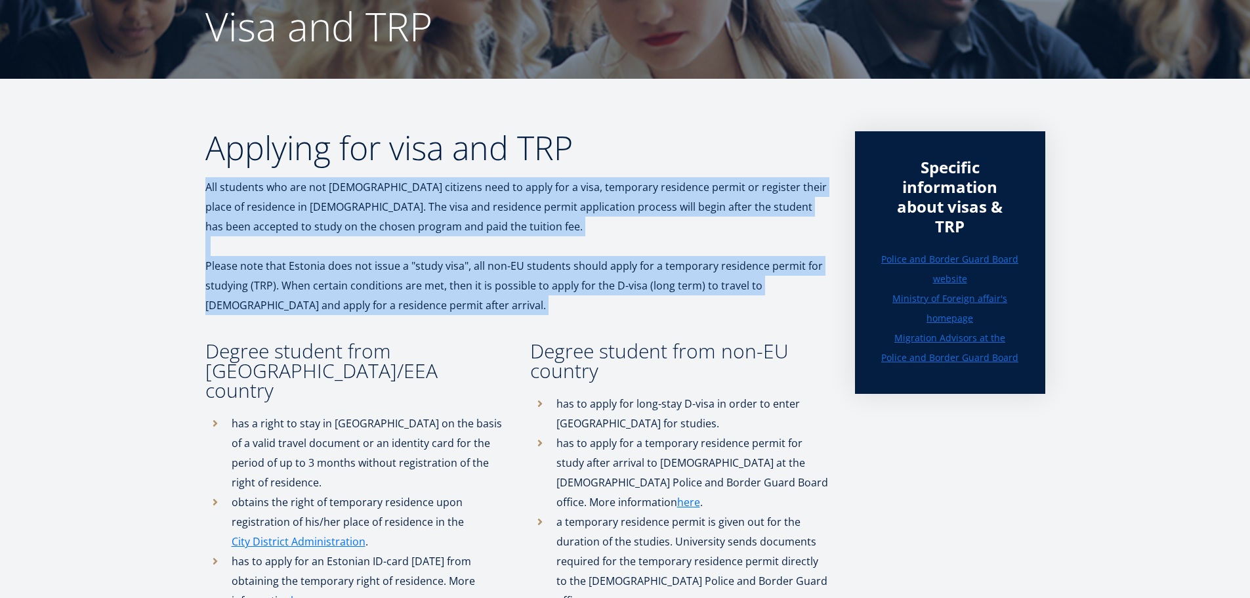
drag, startPoint x: 700, startPoint y: 234, endPoint x: 693, endPoint y: 276, distance: 42.0
click at [206, 262] on p "Please note that Estonia does not issue a "study visa", all non-EU students sho…" at bounding box center [516, 285] width 623 height 59
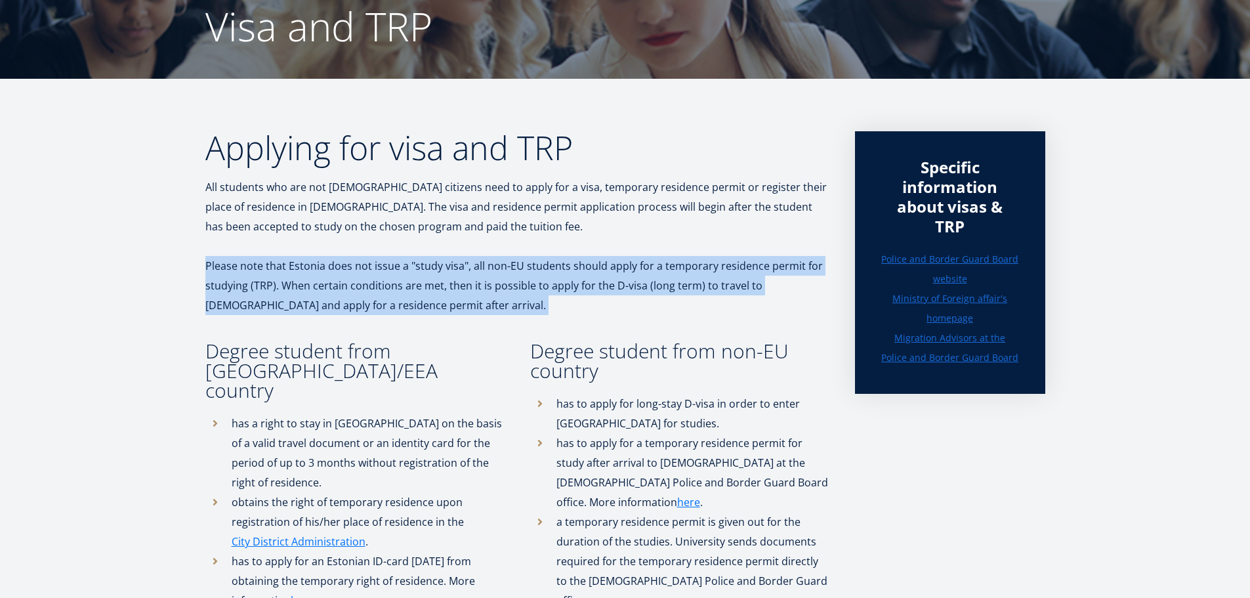
drag, startPoint x: 206, startPoint y: 262, endPoint x: 801, endPoint y: 304, distance: 596.6
click at [805, 304] on p "Please note that Estonia does not issue a "study visa", all non-EU students sho…" at bounding box center [516, 285] width 623 height 59
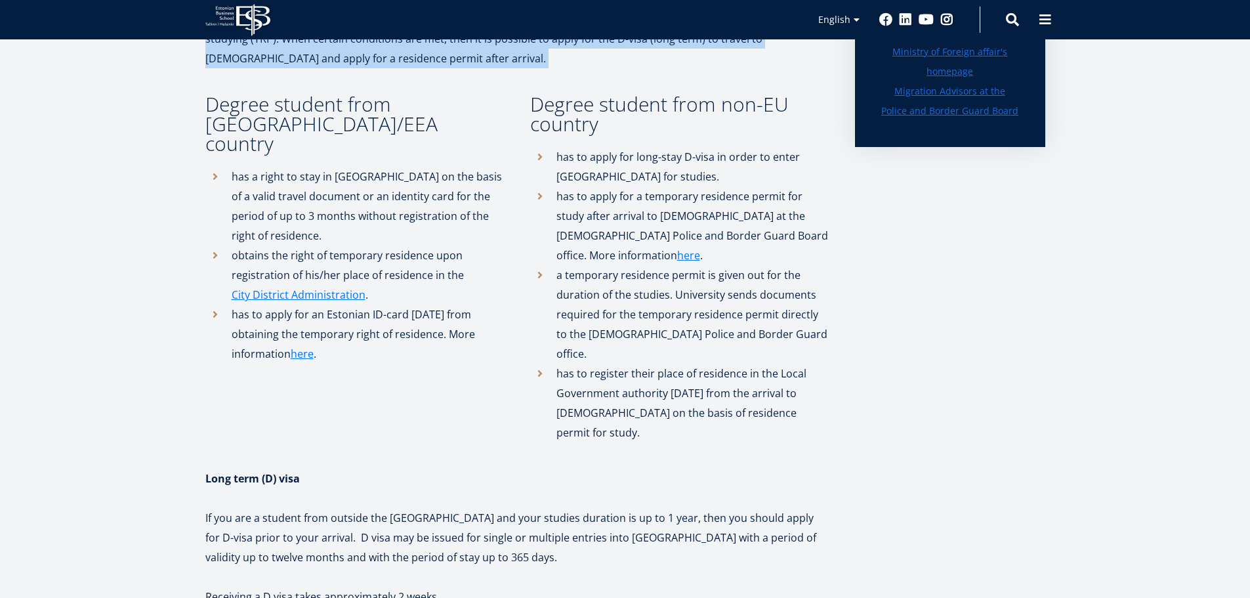
scroll to position [394, 0]
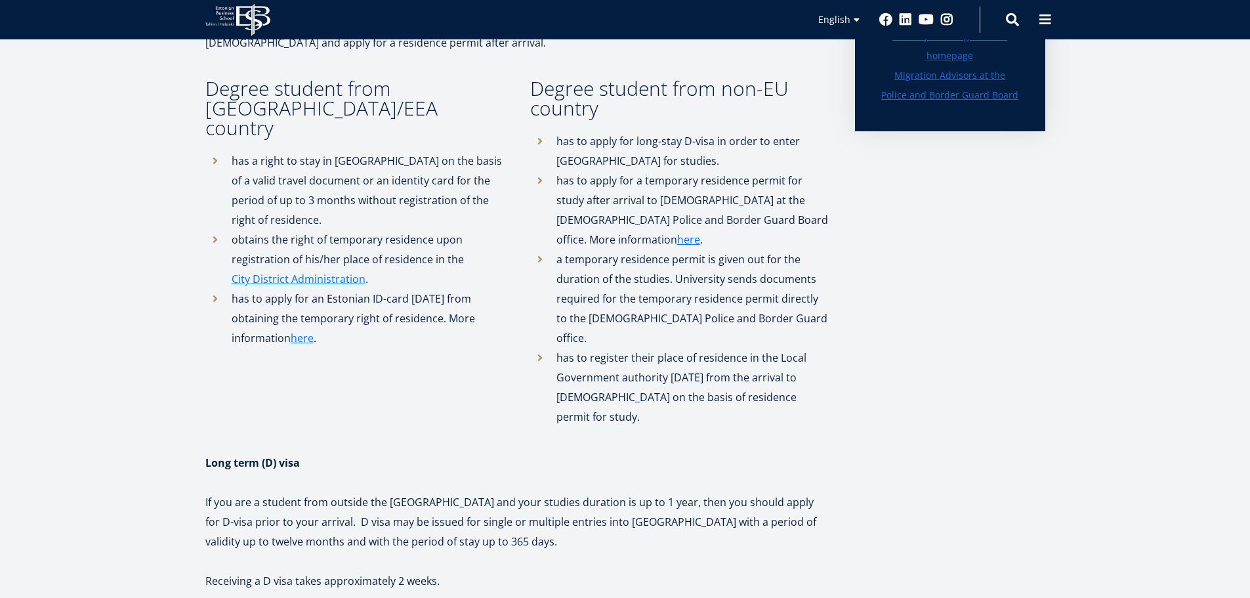
click at [219, 79] on h3 "Degree student from EU/EEA country" at bounding box center [354, 108] width 299 height 59
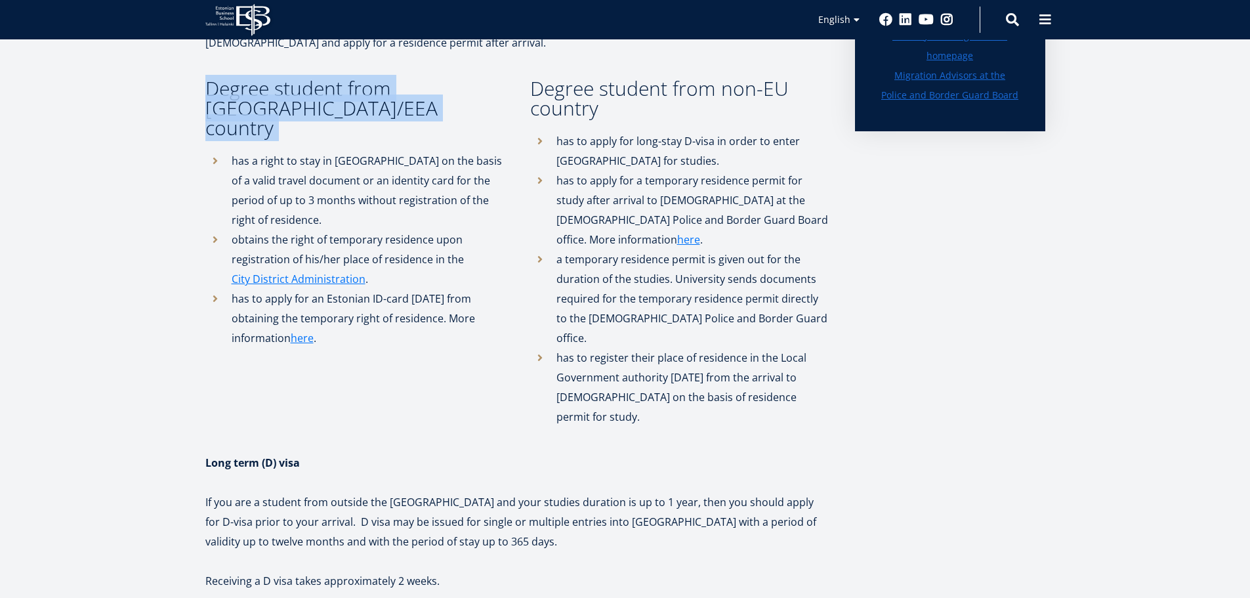
drag, startPoint x: 219, startPoint y: 79, endPoint x: 312, endPoint y: 110, distance: 97.7
click at [312, 110] on h3 "Degree student from EU/EEA country" at bounding box center [354, 108] width 299 height 59
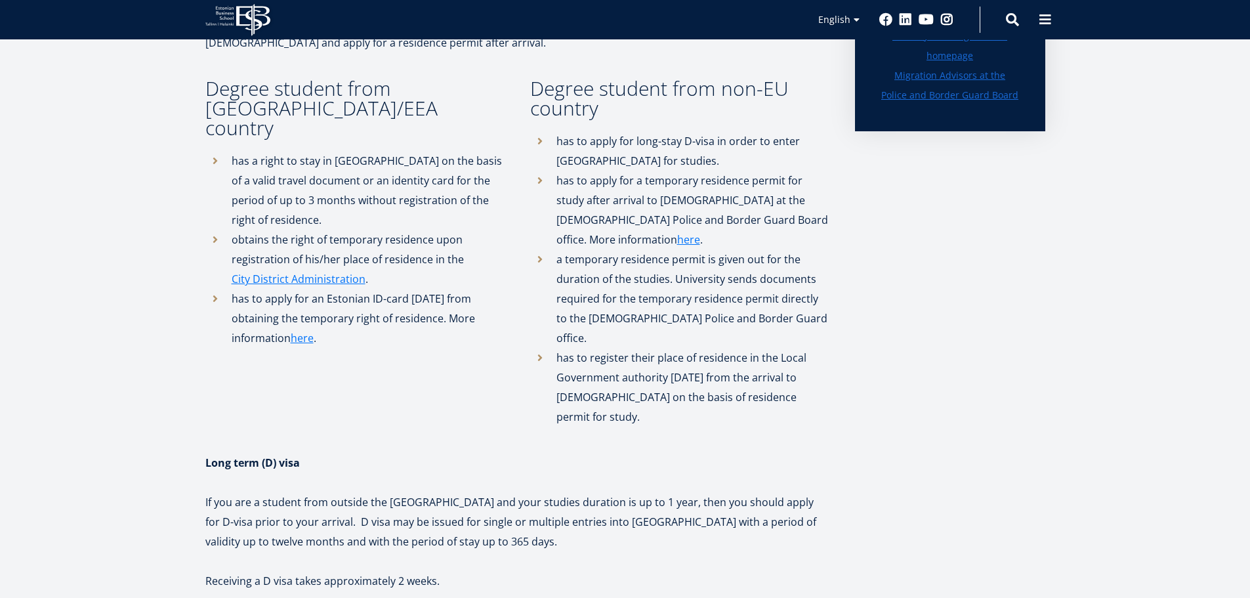
click at [324, 158] on li "has a right to stay in Estonia on the basis of a valid travel document or an id…" at bounding box center [354, 190] width 299 height 79
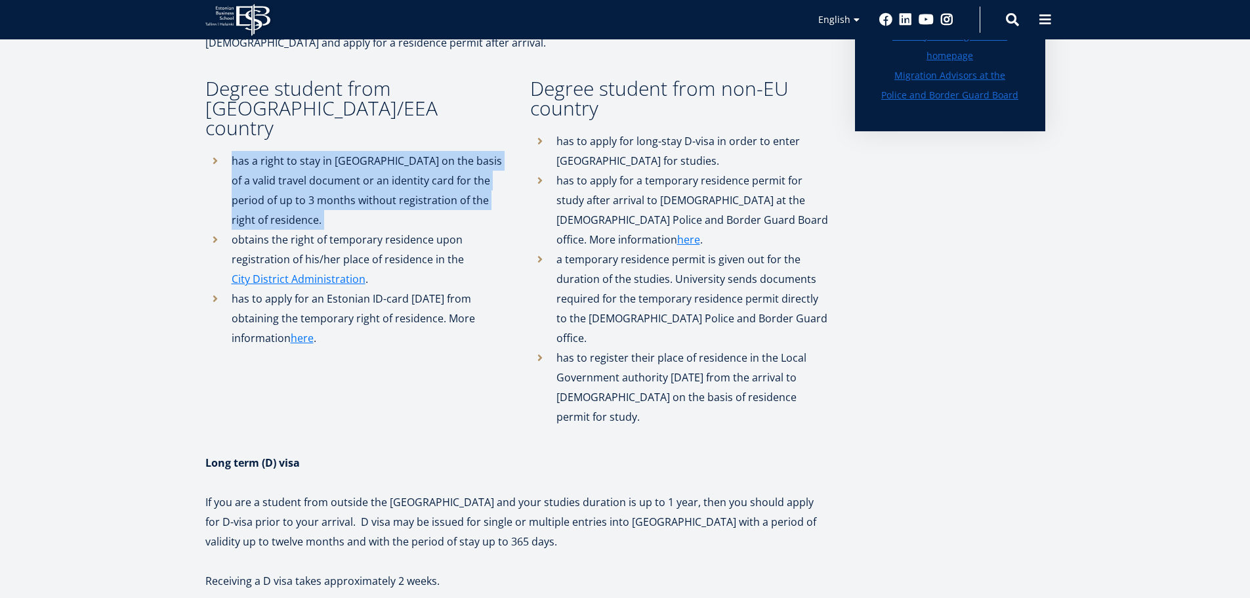
click at [324, 158] on li "has a right to stay in Estonia on the basis of a valid travel document or an id…" at bounding box center [354, 190] width 299 height 79
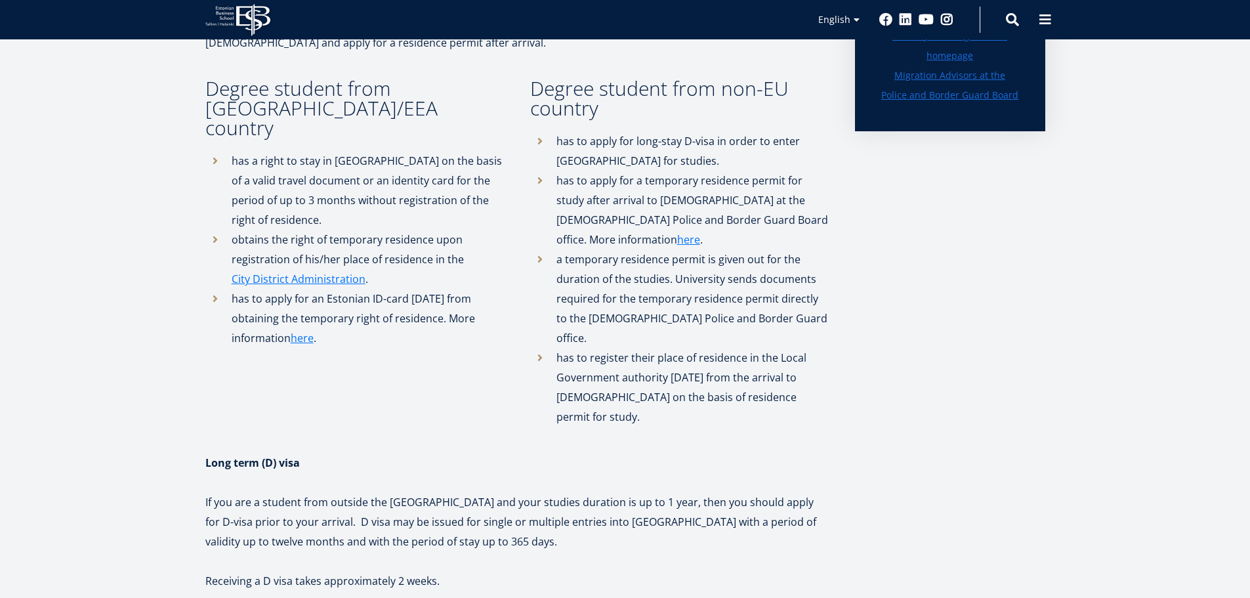
click at [652, 152] on li "has to apply for long-stay D-visa in order to enter Estonia for studies." at bounding box center [679, 150] width 299 height 39
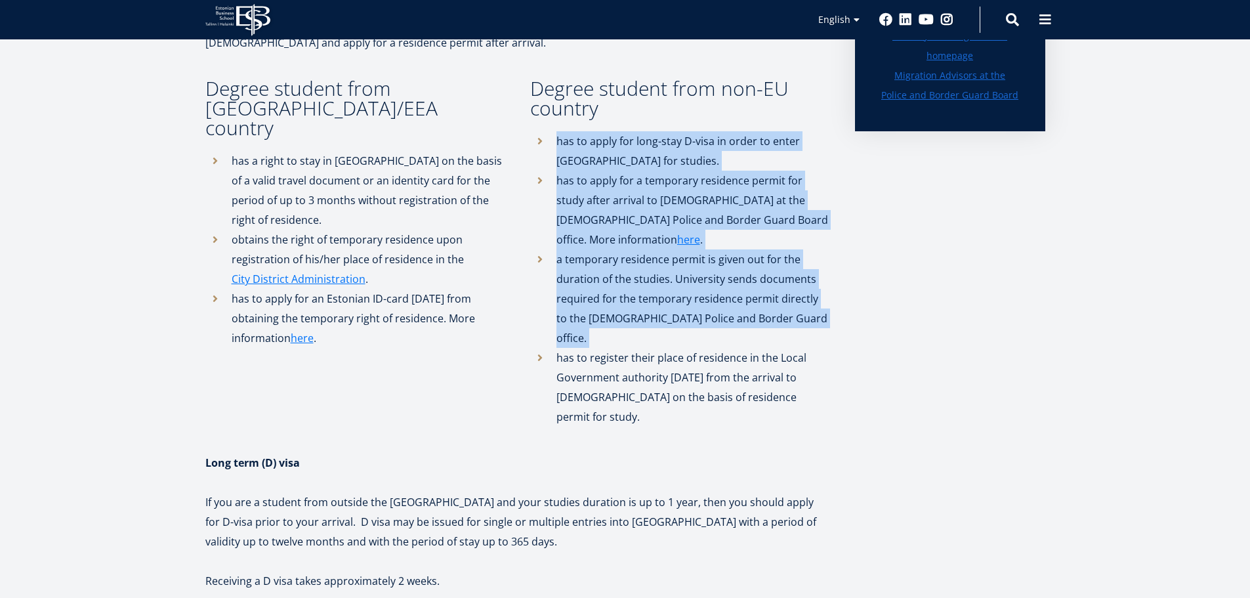
drag, startPoint x: 652, startPoint y: 152, endPoint x: 671, endPoint y: 270, distance: 119.5
click at [671, 270] on ul "has to apply for long-stay D-visa in order to enter Estonia for studies. has to…" at bounding box center [679, 278] width 299 height 295
click at [671, 270] on li "a temporary residence permit is given out for the duration of the studies. Univ…" at bounding box center [679, 298] width 299 height 98
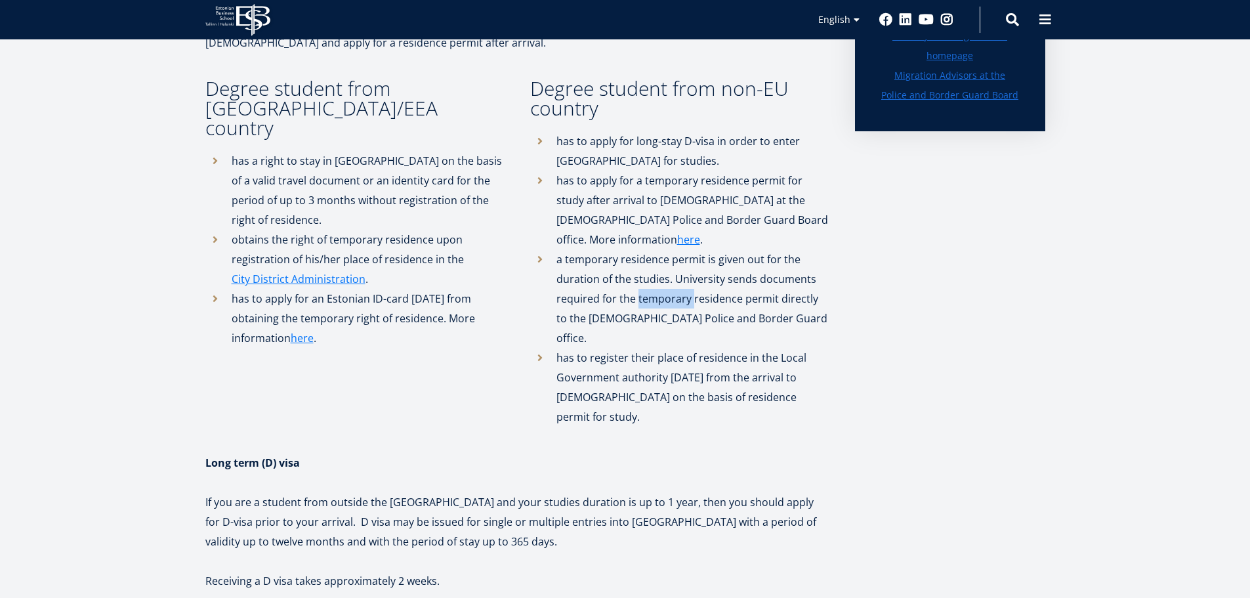
click at [671, 270] on li "a temporary residence permit is given out for the duration of the studies. Univ…" at bounding box center [679, 298] width 299 height 98
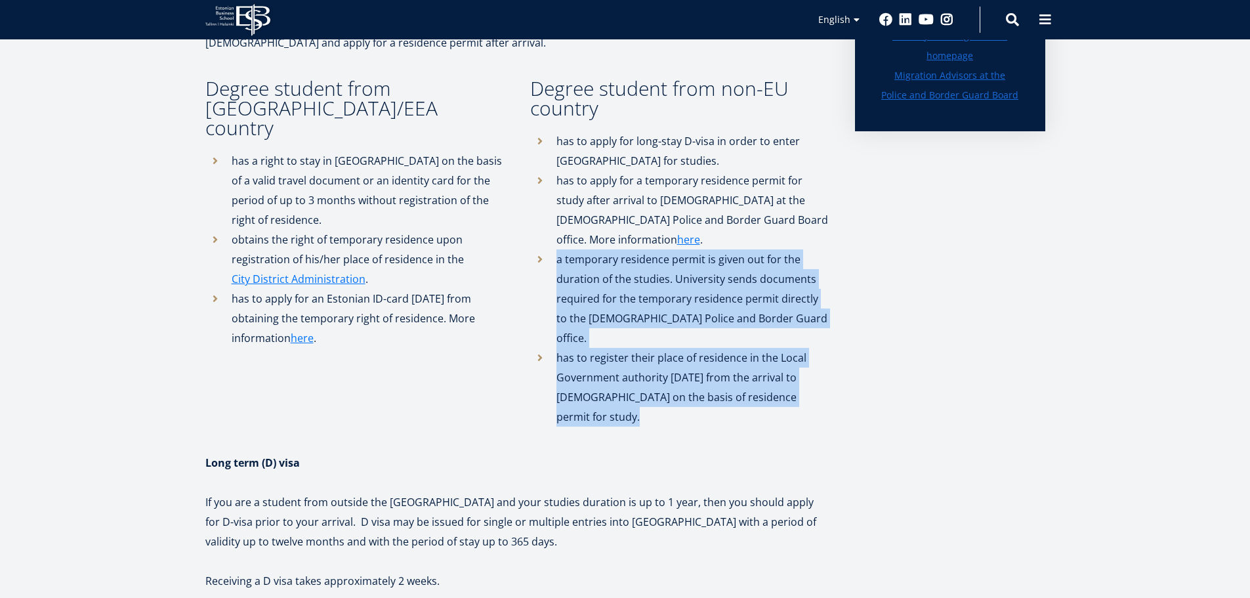
drag, startPoint x: 671, startPoint y: 270, endPoint x: 717, endPoint y: 360, distance: 101.3
click at [717, 360] on ul "has to apply for long-stay D-visa in order to enter Estonia for studies. has to…" at bounding box center [679, 278] width 299 height 295
click at [717, 360] on li "has to register their place of residence in the Local Government authority with…" at bounding box center [679, 387] width 299 height 79
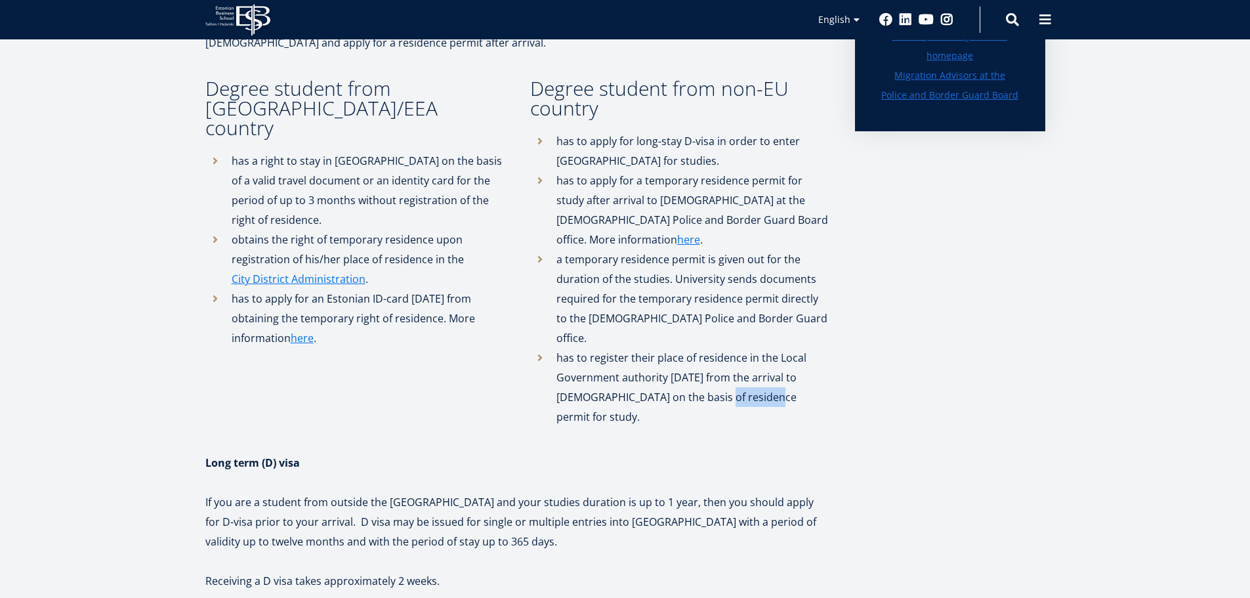
click at [717, 360] on li "has to register their place of residence in the Local Government authority with…" at bounding box center [679, 387] width 299 height 79
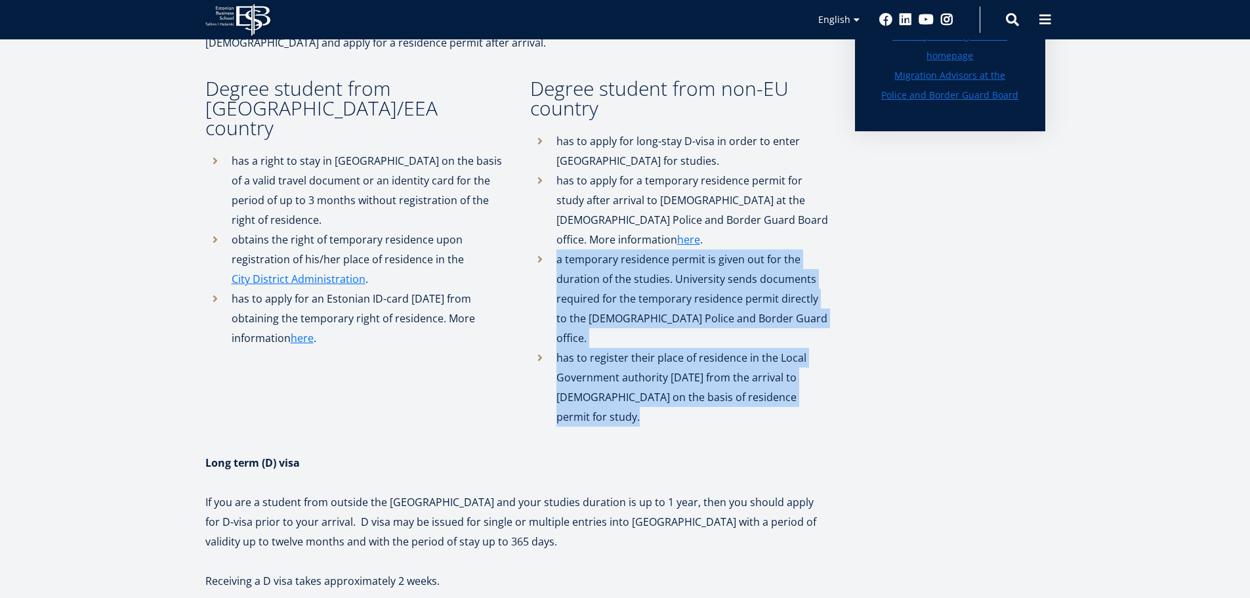
drag, startPoint x: 717, startPoint y: 360, endPoint x: 673, endPoint y: 167, distance: 197.4
click at [684, 194] on ul "has to apply for long-stay D-visa in order to enter Estonia for studies. has to…" at bounding box center [679, 278] width 299 height 295
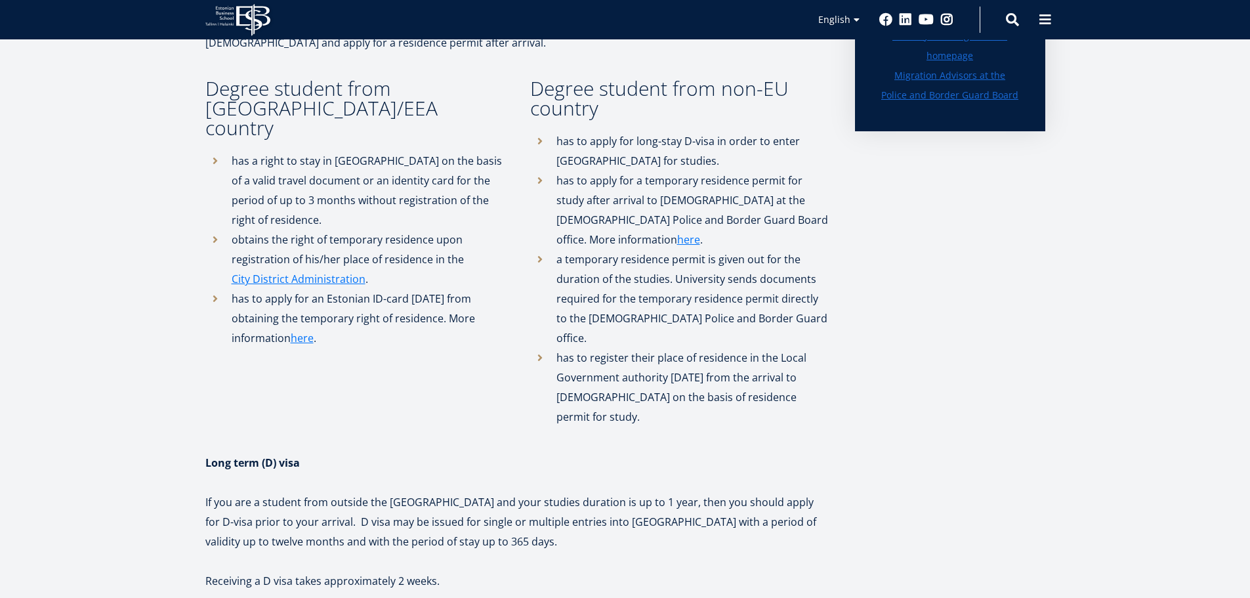
click at [668, 163] on li "has to apply for long-stay D-visa in order to enter Estonia for studies." at bounding box center [679, 150] width 299 height 39
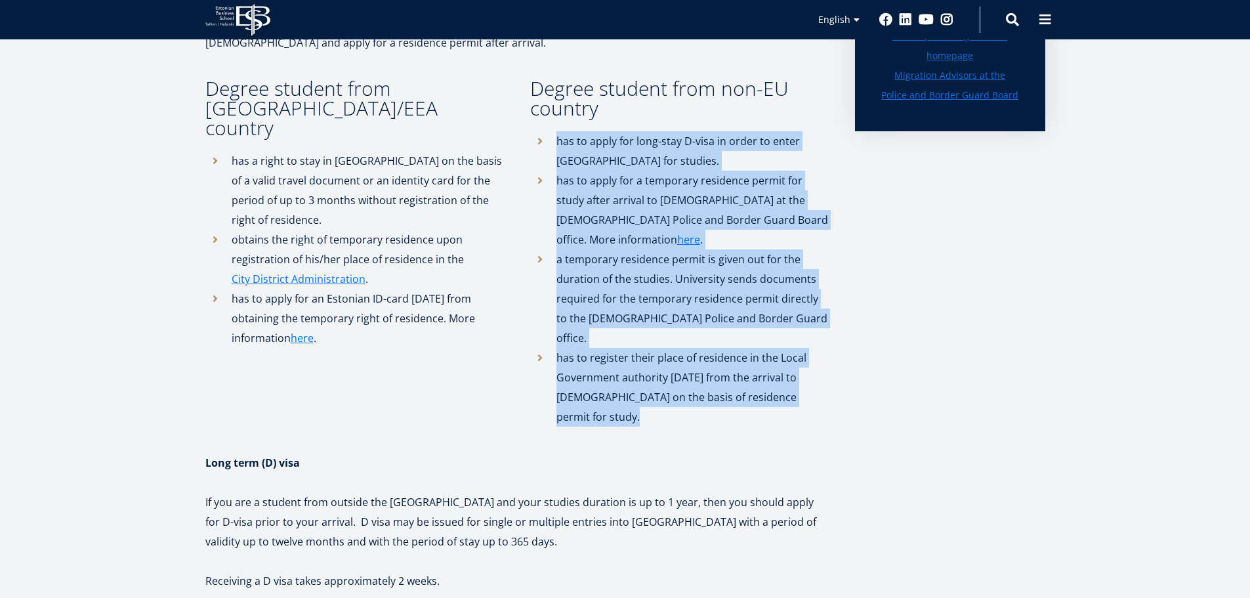
drag, startPoint x: 668, startPoint y: 163, endPoint x: 704, endPoint y: 315, distance: 155.8
click at [704, 315] on ul "has to apply for long-stay D-visa in order to enter Estonia for studies. has to…" at bounding box center [679, 278] width 299 height 295
click at [702, 306] on li "a temporary residence permit is given out for the duration of the studies. Univ…" at bounding box center [679, 298] width 299 height 98
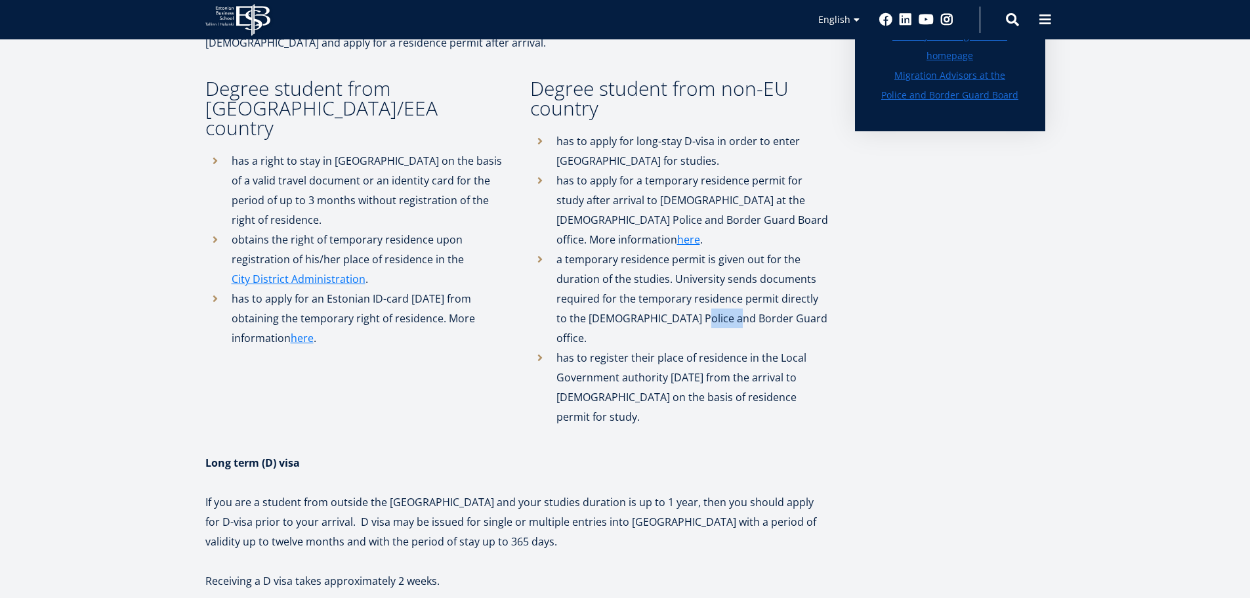
click at [702, 306] on li "a temporary residence permit is given out for the duration of the studies. Univ…" at bounding box center [679, 298] width 299 height 98
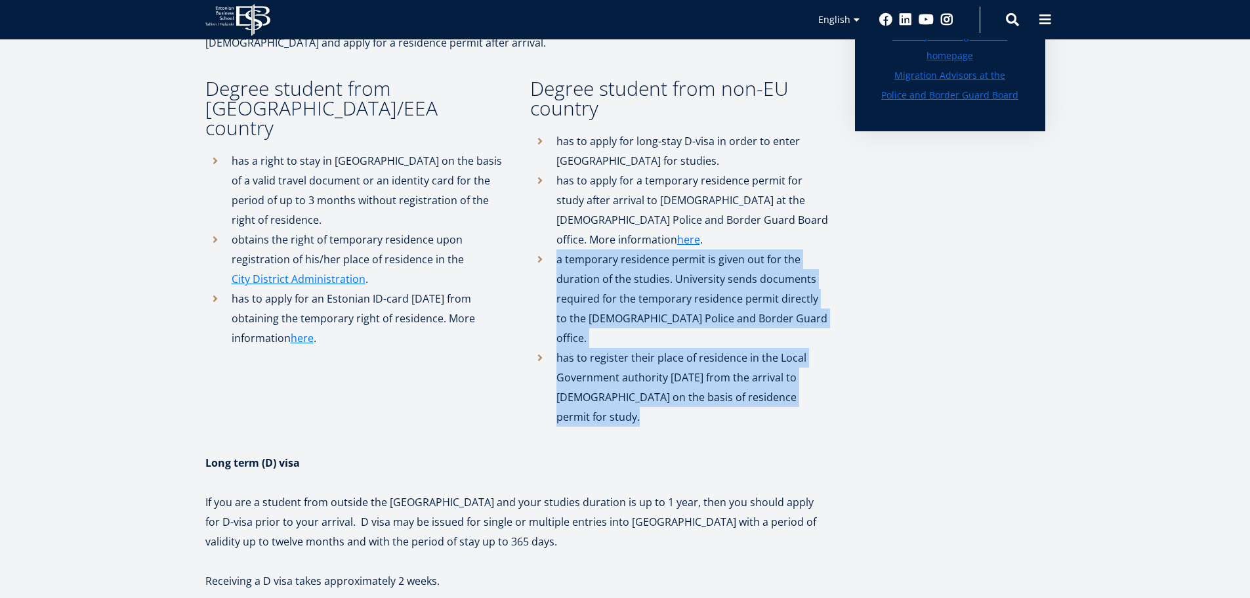
drag, startPoint x: 702, startPoint y: 306, endPoint x: 708, endPoint y: 330, distance: 24.4
click at [708, 330] on ul "has to apply for long-stay D-visa in order to enter Estonia for studies. has to…" at bounding box center [679, 278] width 299 height 295
click at [708, 348] on li "has to register their place of residence in the Local Government authority with…" at bounding box center [679, 387] width 299 height 79
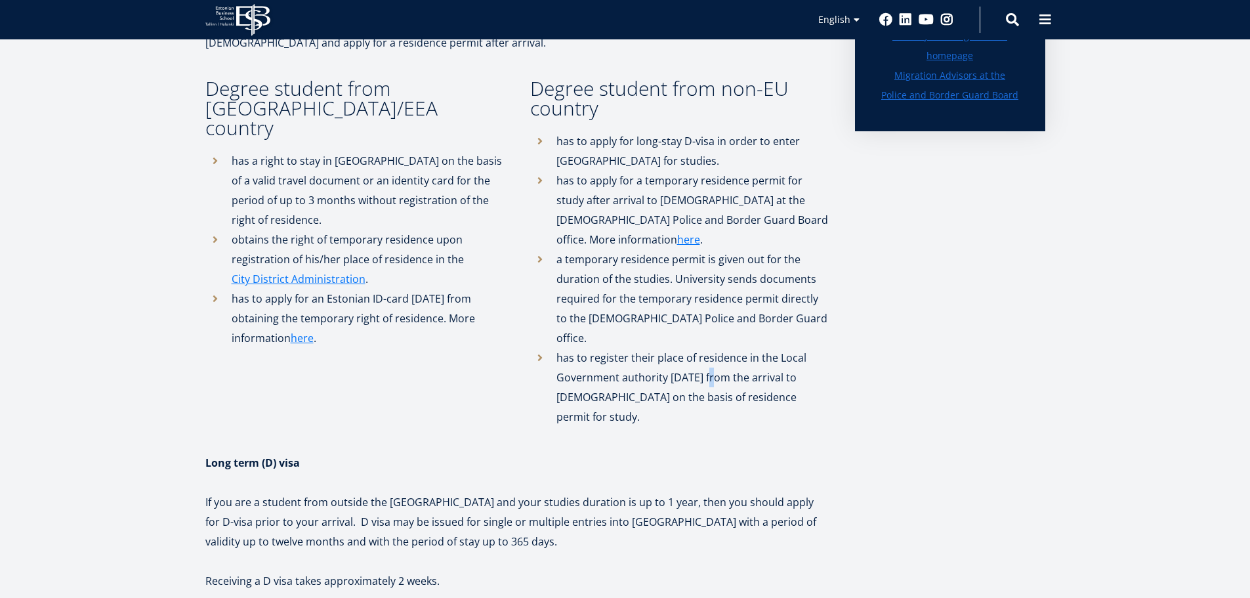
click at [708, 348] on li "has to register their place of residence in the Local Government authority with…" at bounding box center [679, 387] width 299 height 79
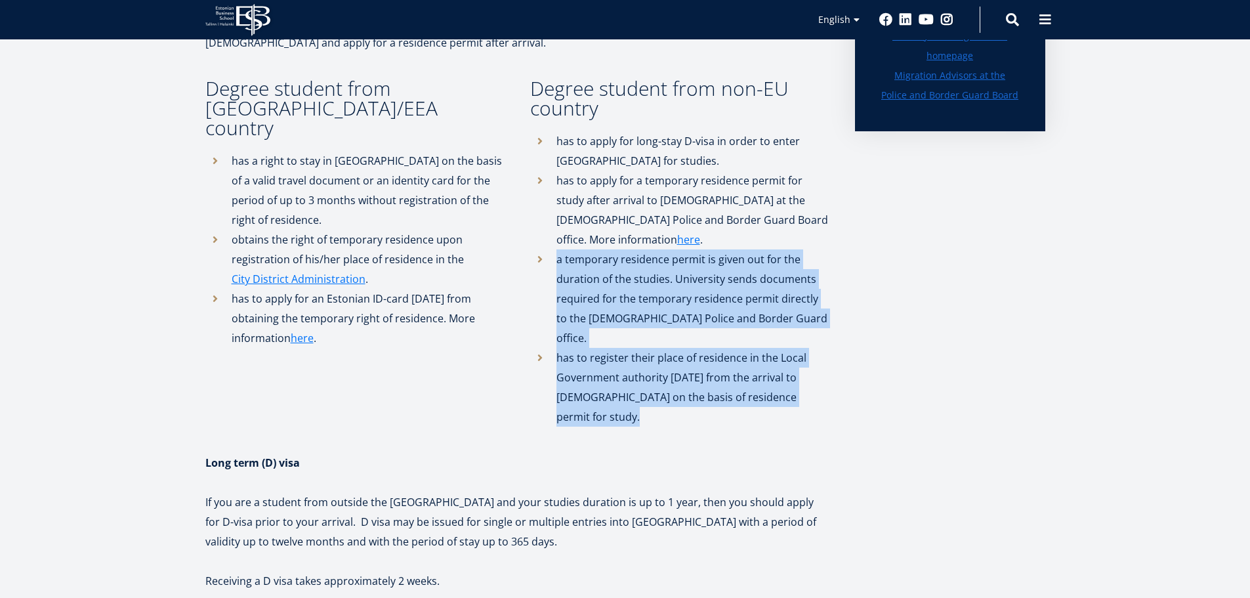
drag, startPoint x: 708, startPoint y: 330, endPoint x: 710, endPoint y: 273, distance: 57.1
click at [712, 278] on ul "has to apply for long-stay D-visa in order to enter Estonia for studies. has to…" at bounding box center [679, 278] width 299 height 295
click at [669, 264] on li "a temporary residence permit is given out for the duration of the studies. Univ…" at bounding box center [679, 298] width 299 height 98
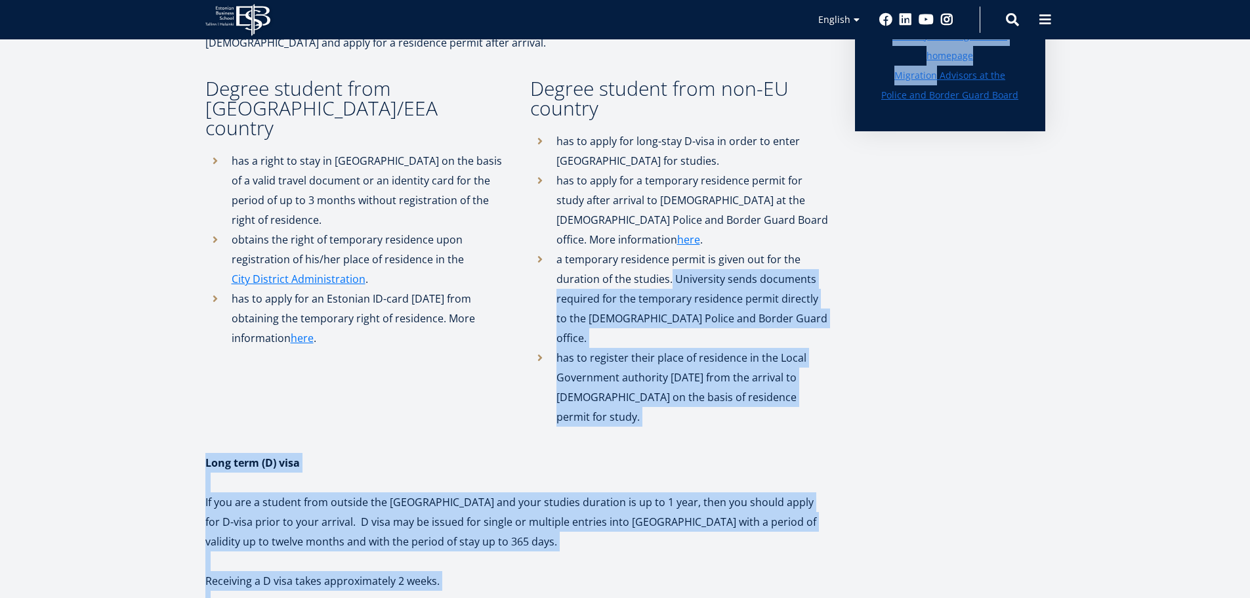
drag, startPoint x: 669, startPoint y: 264, endPoint x: 857, endPoint y: 351, distance: 206.7
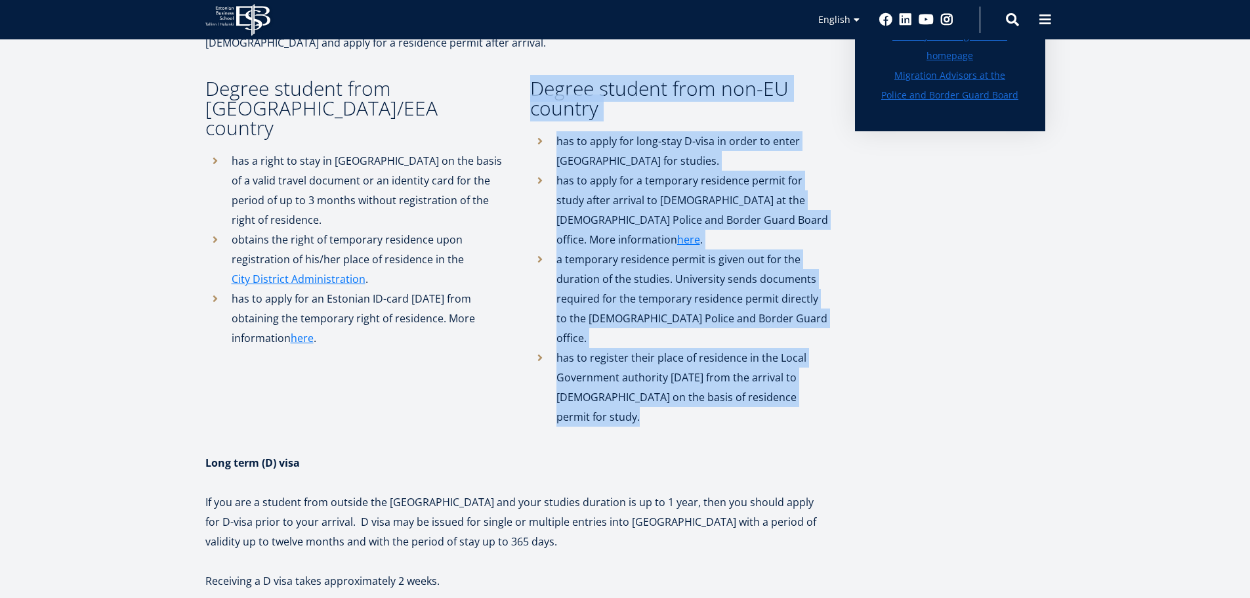
drag, startPoint x: 831, startPoint y: 349, endPoint x: 654, endPoint y: 116, distance: 292.7
click at [650, 116] on h3 "Degree student from non-EU country" at bounding box center [679, 98] width 299 height 39
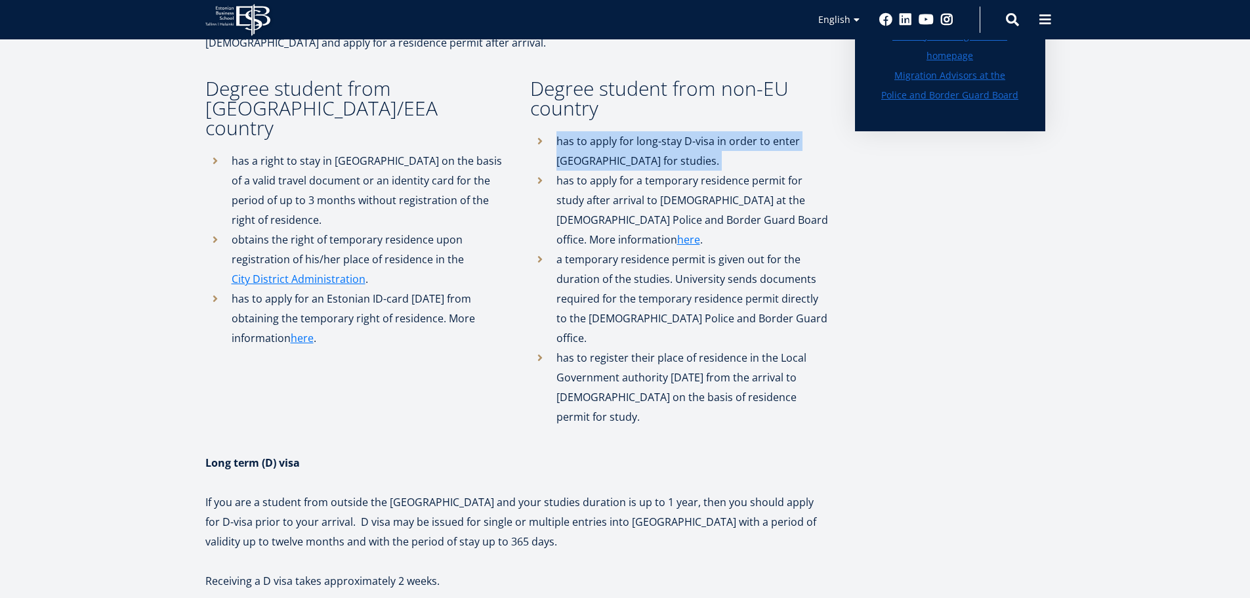
drag, startPoint x: 650, startPoint y: 116, endPoint x: 658, endPoint y: 159, distance: 44.0
click at [658, 159] on div "Degree student from non-EU country has to apply for long-stay D-visa in order t…" at bounding box center [666, 253] width 325 height 348
click at [658, 159] on li "has to apply for long-stay D-visa in order to enter Estonia for studies." at bounding box center [679, 150] width 299 height 39
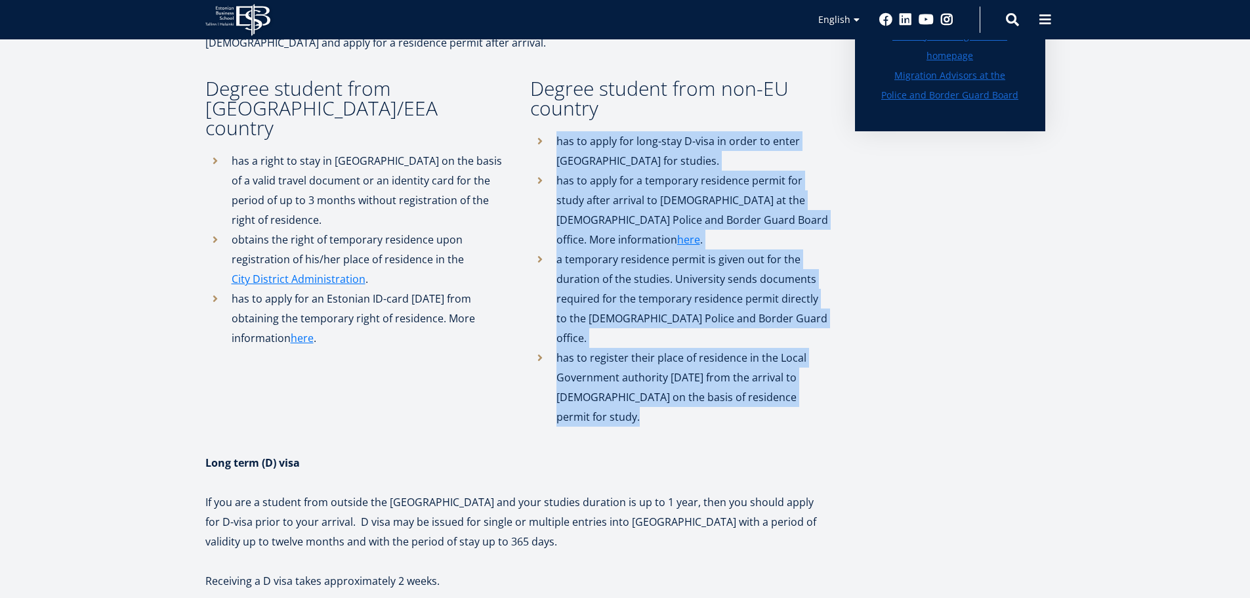
drag, startPoint x: 658, startPoint y: 159, endPoint x: 731, endPoint y: 356, distance: 210.1
click at [731, 356] on ul "has to apply for long-stay D-visa in order to enter Estonia for studies. has to…" at bounding box center [679, 278] width 299 height 295
click at [731, 356] on li "has to register their place of residence in the Local Government authority with…" at bounding box center [679, 387] width 299 height 79
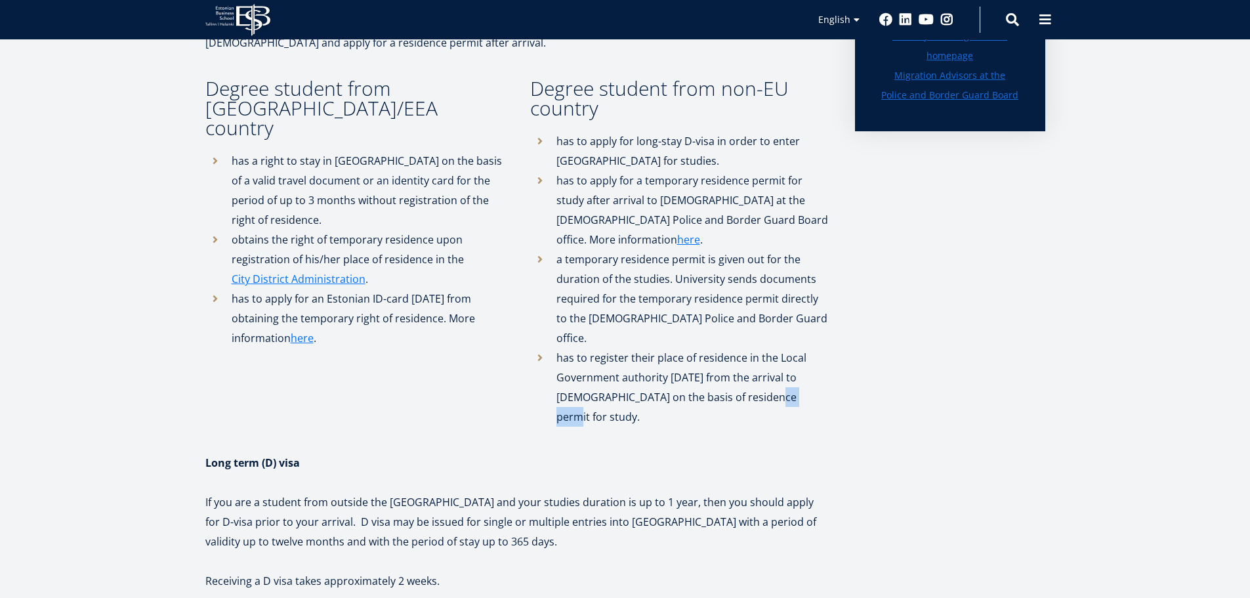
click at [731, 356] on li "has to register their place of residence in the Local Government authority with…" at bounding box center [679, 387] width 299 height 79
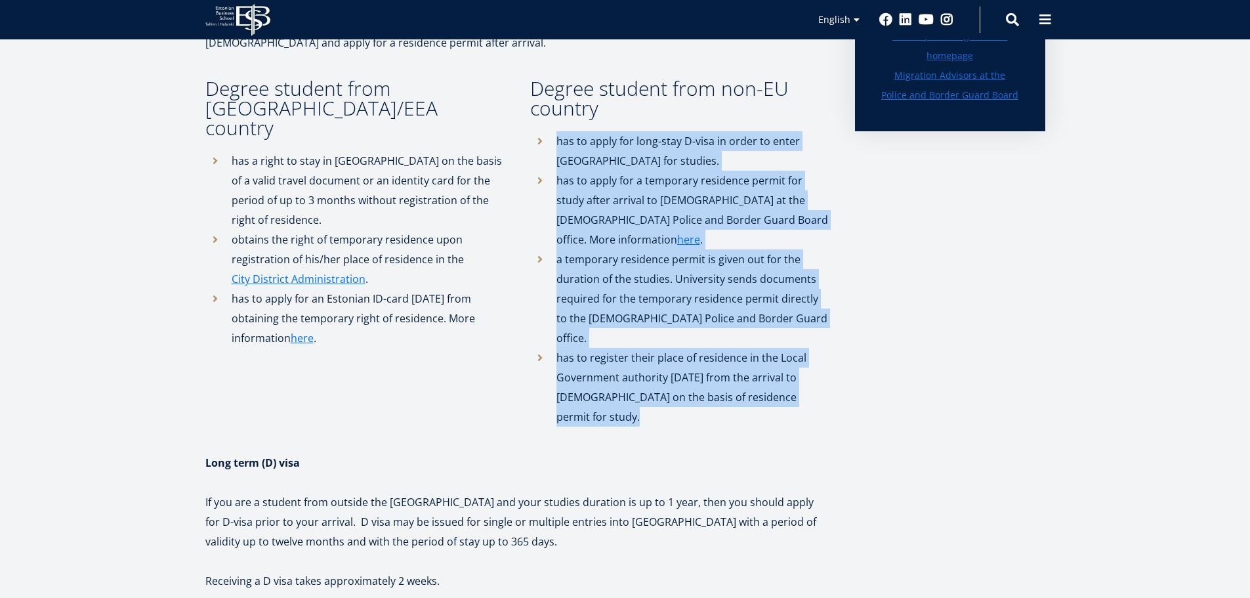
drag, startPoint x: 731, startPoint y: 356, endPoint x: 676, endPoint y: 141, distance: 222.2
click at [676, 141] on ul "has to apply for long-stay D-visa in order to enter Estonia for studies. has to…" at bounding box center [679, 278] width 299 height 295
click at [676, 142] on li "has to apply for long-stay D-visa in order to enter Estonia for studies." at bounding box center [679, 150] width 299 height 39
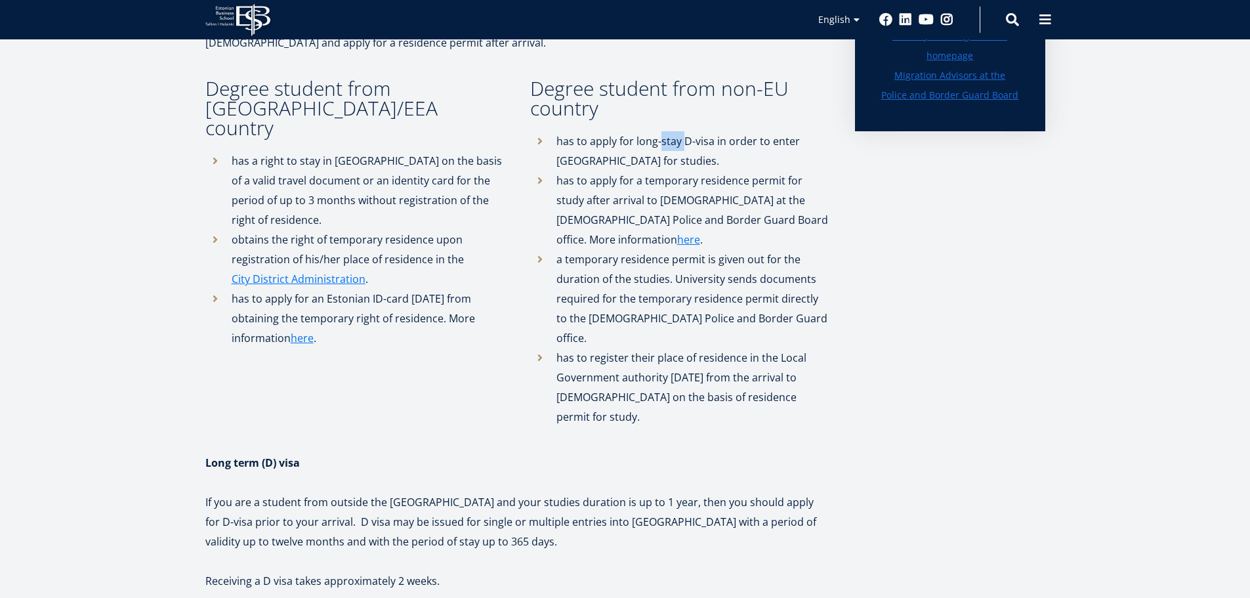
click at [676, 142] on li "has to apply for long-stay D-visa in order to enter Estonia for studies." at bounding box center [679, 150] width 299 height 39
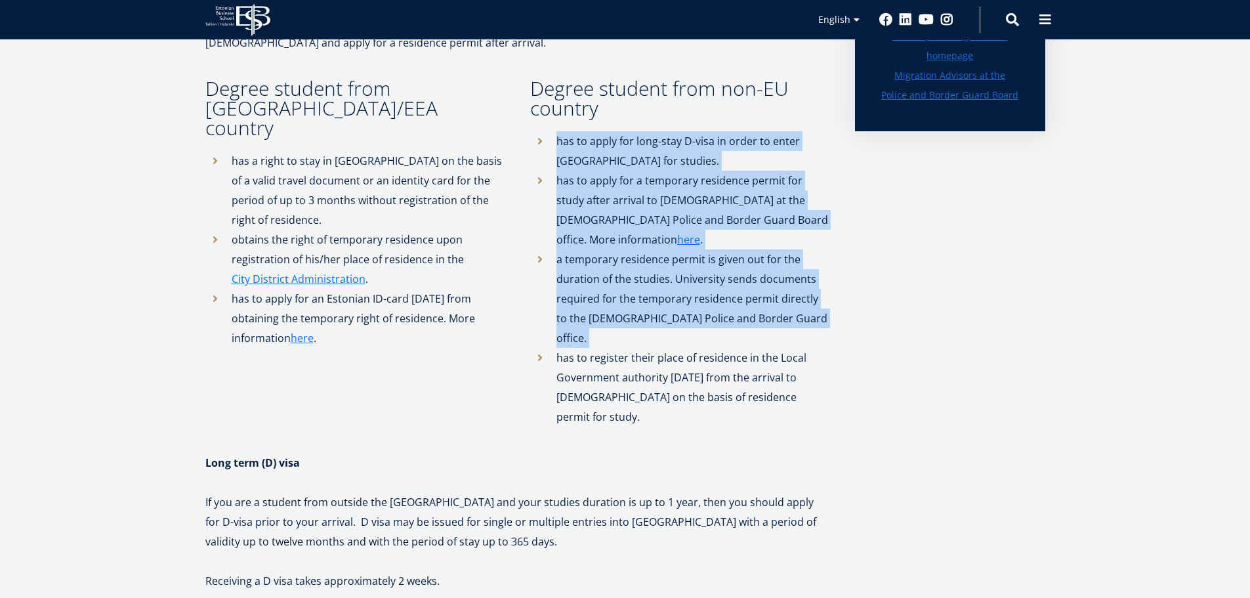
drag, startPoint x: 676, startPoint y: 142, endPoint x: 677, endPoint y: 257, distance: 114.8
click at [678, 257] on ul "has to apply for long-stay D-visa in order to enter Estonia for studies. has to…" at bounding box center [679, 278] width 299 height 295
click at [677, 257] on li "a temporary residence permit is given out for the duration of the studies. Univ…" at bounding box center [679, 298] width 299 height 98
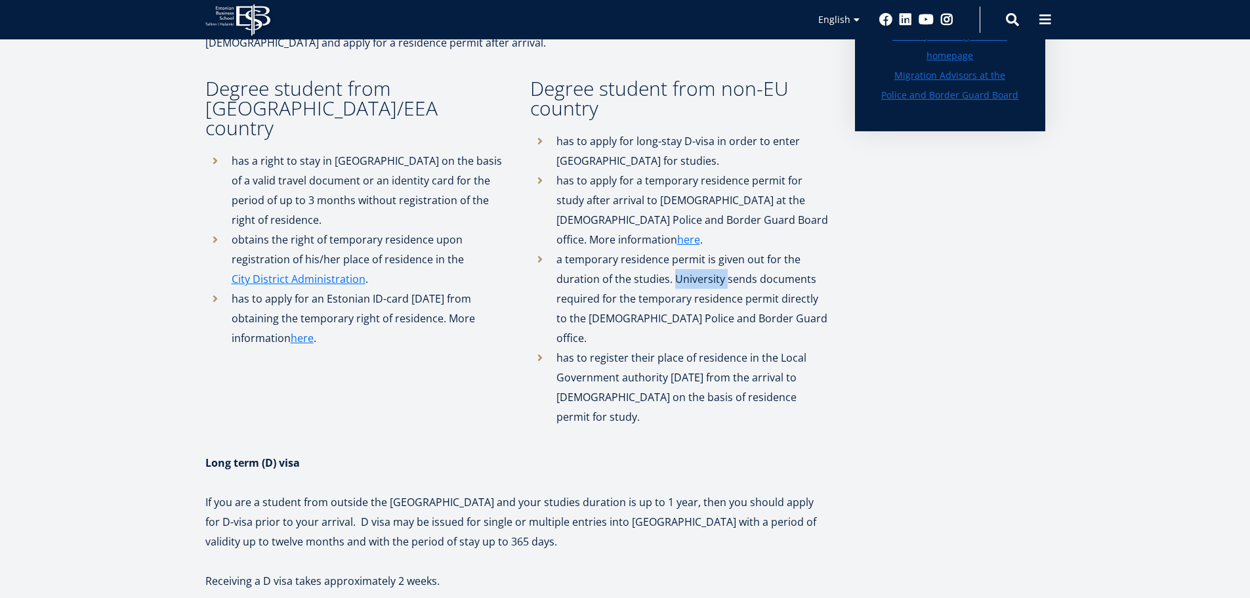
click at [678, 257] on li "a temporary residence permit is given out for the duration of the studies. Univ…" at bounding box center [679, 298] width 299 height 98
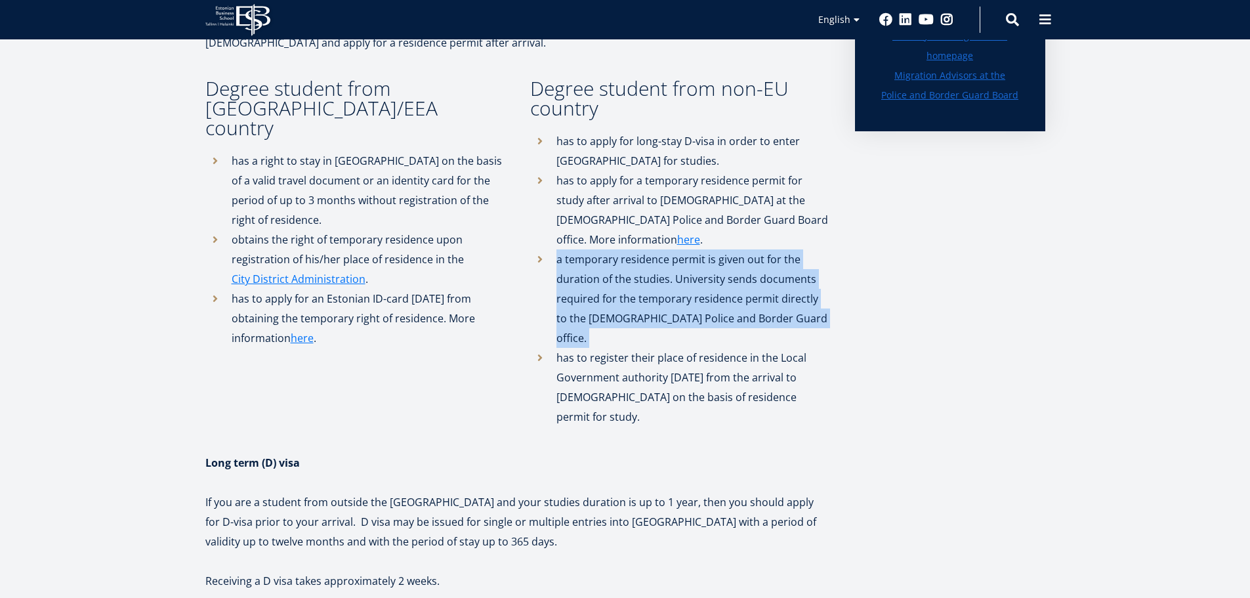
drag, startPoint x: 678, startPoint y: 257, endPoint x: 664, endPoint y: 257, distance: 13.8
click at [665, 257] on li "a temporary residence permit is given out for the duration of the studies. Univ…" at bounding box center [679, 298] width 299 height 98
click at [664, 257] on li "a temporary residence permit is given out for the duration of the studies. Univ…" at bounding box center [679, 298] width 299 height 98
drag, startPoint x: 698, startPoint y: 266, endPoint x: 810, endPoint y: 293, distance: 116.0
click at [810, 293] on li "a temporary residence permit is given out for the duration of the studies. Univ…" at bounding box center [679, 298] width 299 height 98
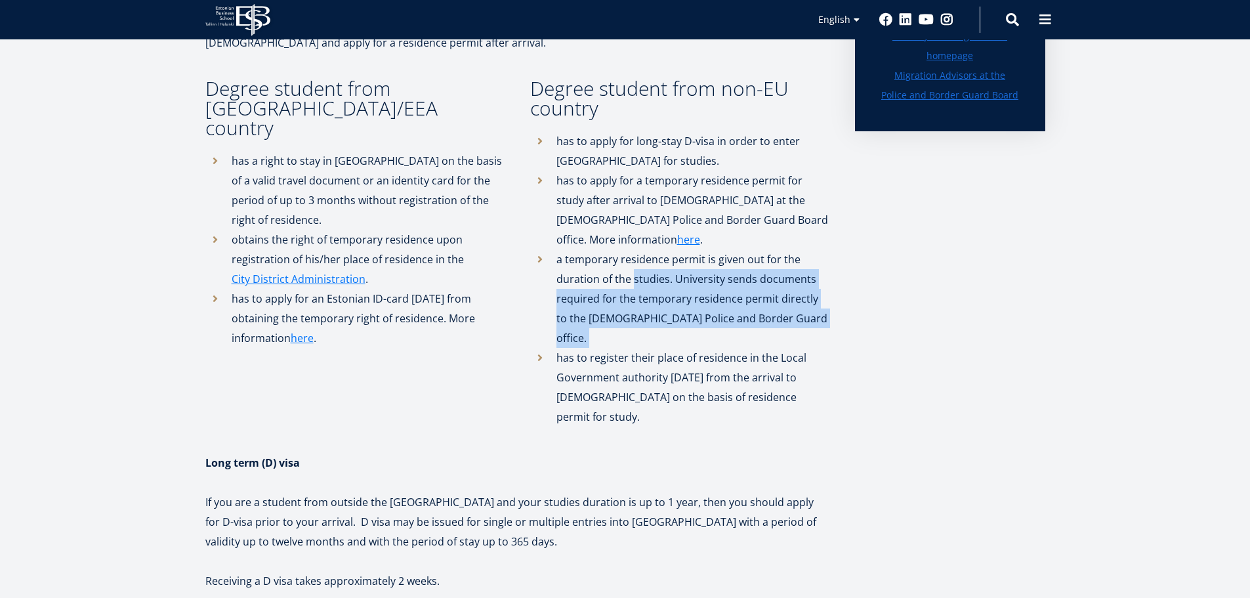
click at [810, 293] on li "a temporary residence permit is given out for the duration of the studies. Univ…" at bounding box center [679, 298] width 299 height 98
drag, startPoint x: 810, startPoint y: 293, endPoint x: 659, endPoint y: 232, distance: 163.7
click at [659, 249] on li "a temporary residence permit is given out for the duration of the studies. Univ…" at bounding box center [679, 298] width 299 height 98
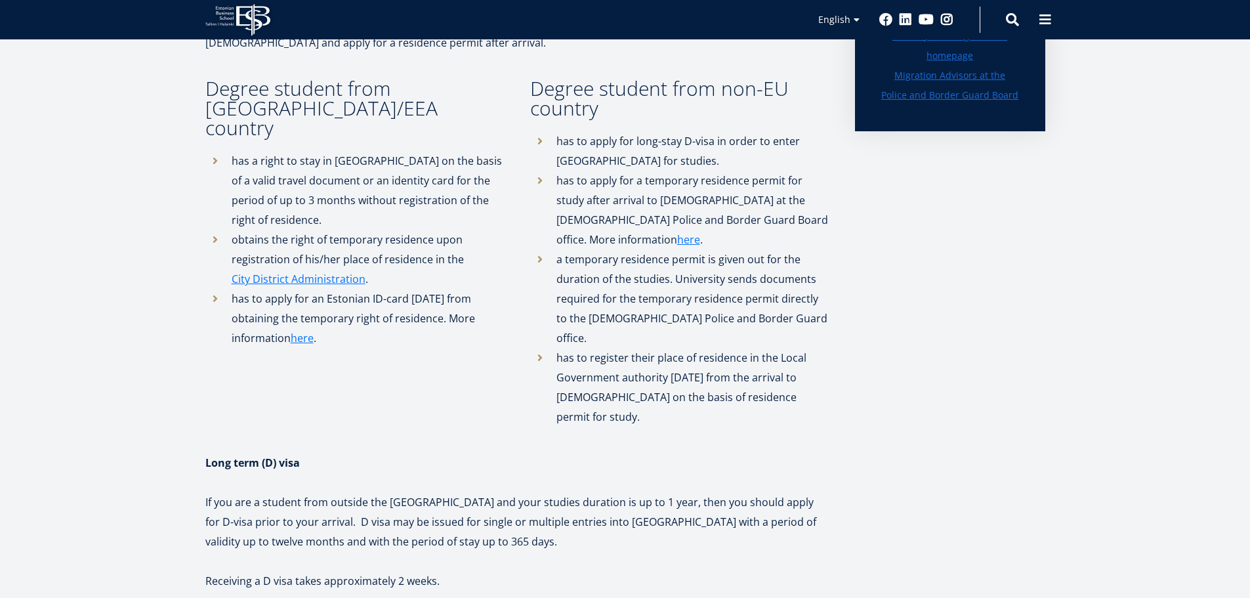
click at [446, 289] on li "has to apply for an Estonian ID-card within 1 month from obtaining the temporar…" at bounding box center [354, 318] width 299 height 59
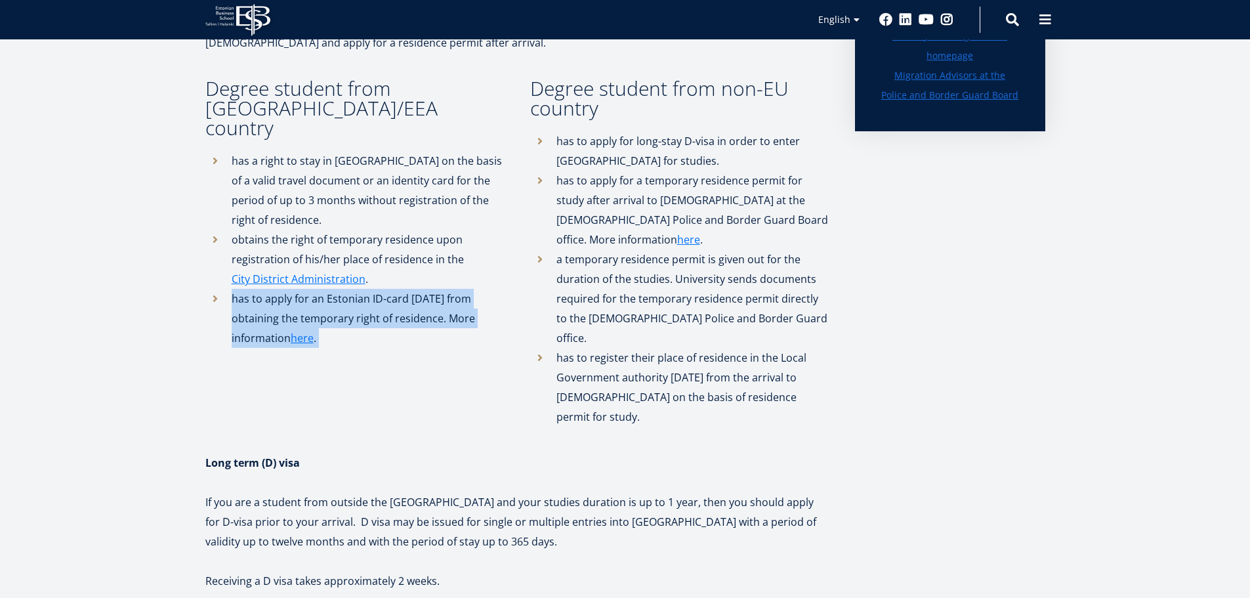
drag, startPoint x: 446, startPoint y: 274, endPoint x: 469, endPoint y: 308, distance: 41.5
click at [469, 308] on li "has to apply for an Estonian ID-card within 1 month from obtaining the temporar…" at bounding box center [354, 318] width 299 height 59
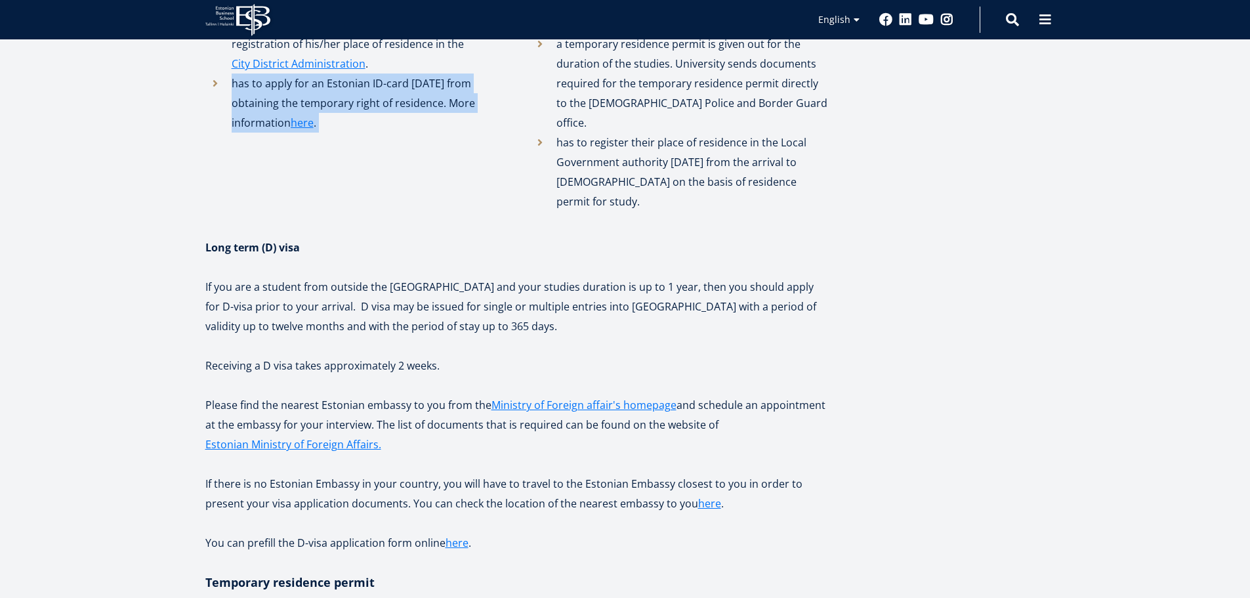
scroll to position [656, 0]
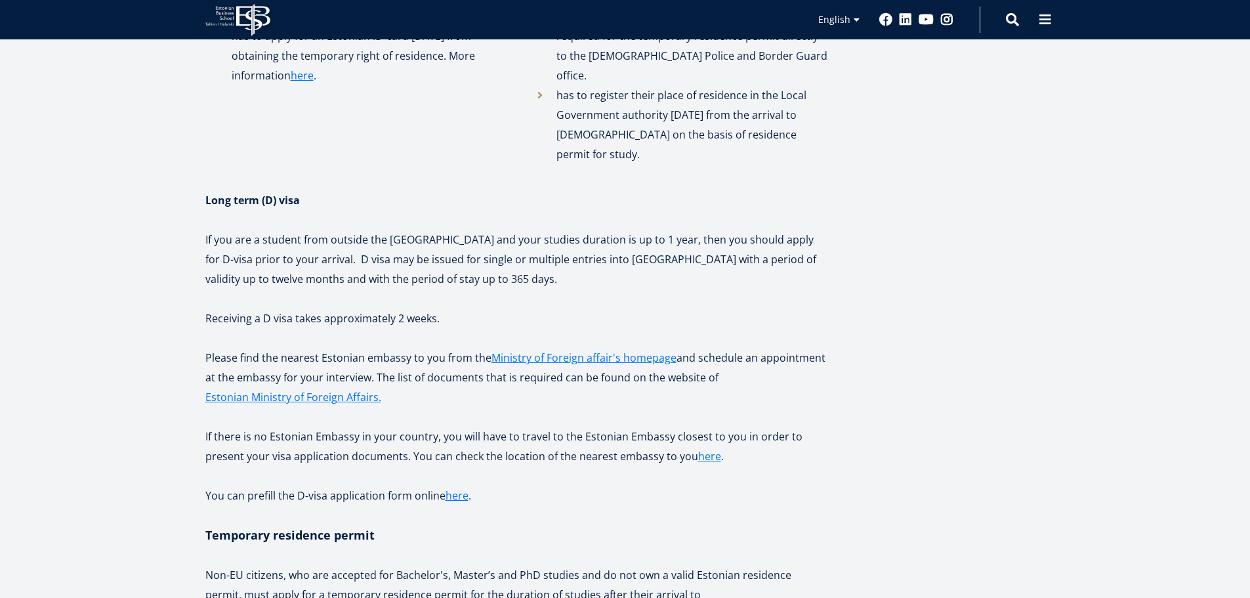
click at [451, 230] on p "If you are a student from outside the EU and your studies duration is up to 1 y…" at bounding box center [516, 259] width 623 height 59
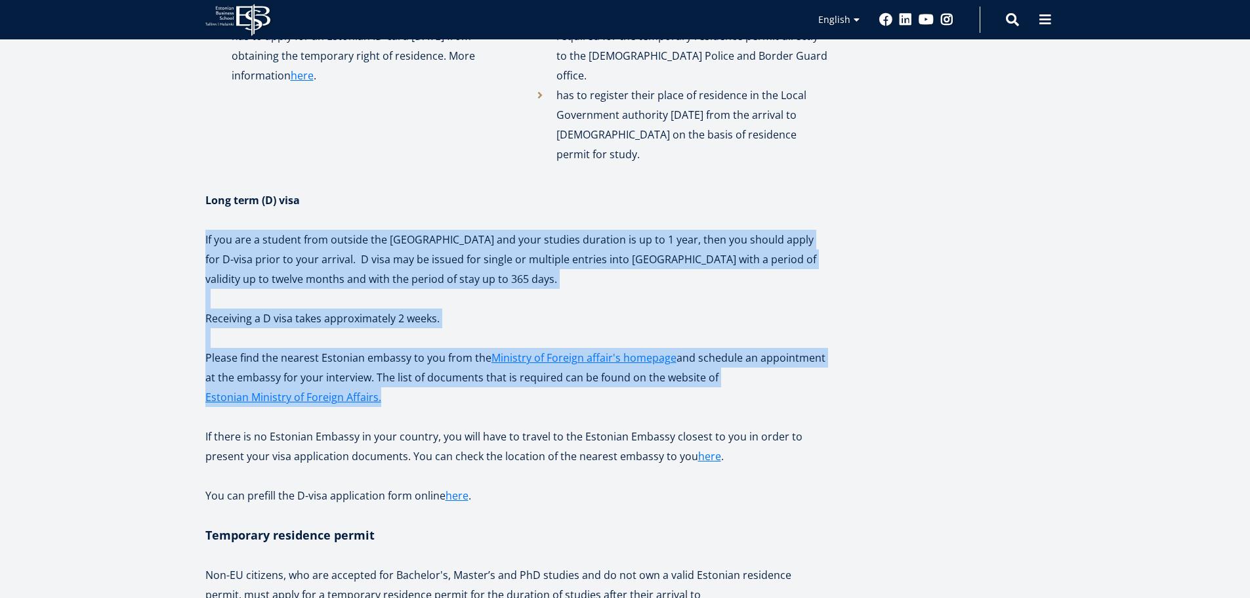
click at [446, 348] on p "Please find the nearest Estonian embassy to you from the Ministry of Foreign af…" at bounding box center [516, 377] width 623 height 59
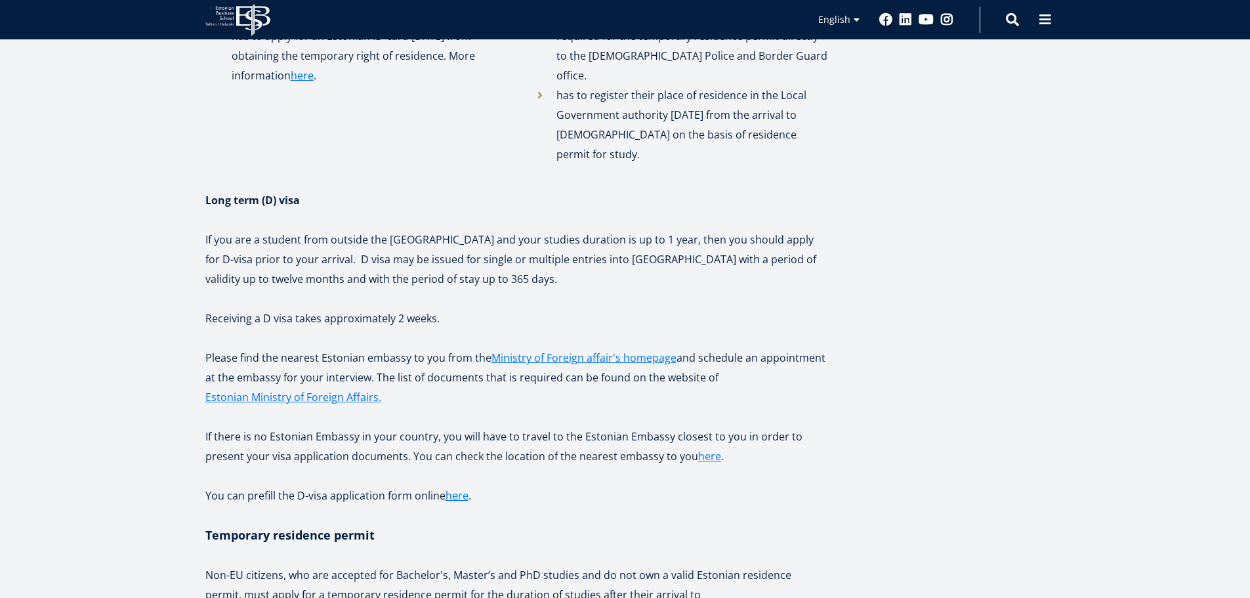
click at [446, 348] on p "Please find the nearest Estonian embassy to you from the Ministry of Foreign af…" at bounding box center [516, 377] width 623 height 59
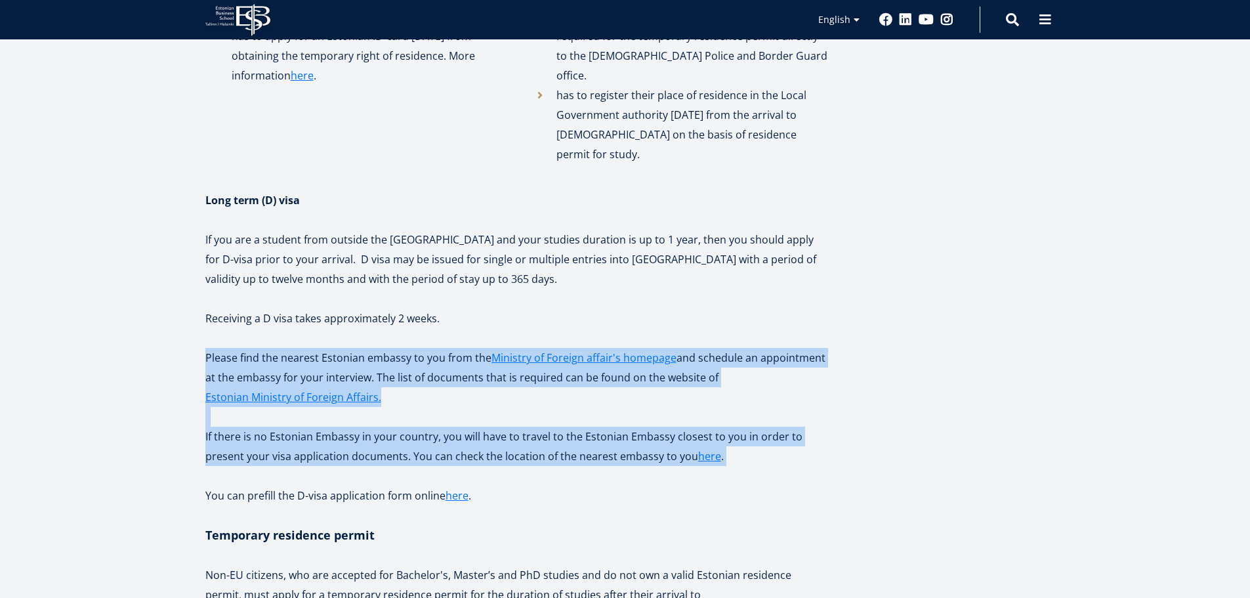
drag, startPoint x: 446, startPoint y: 339, endPoint x: 560, endPoint y: 380, distance: 122.1
click at [560, 380] on div "Applying for visa and TRP All students who are not Estonian citizens need to ap…" at bounding box center [516, 413] width 623 height 1615
click at [560, 427] on p "If there is no Estonian Embassy in your country, you will have to travel to the…" at bounding box center [516, 446] width 623 height 39
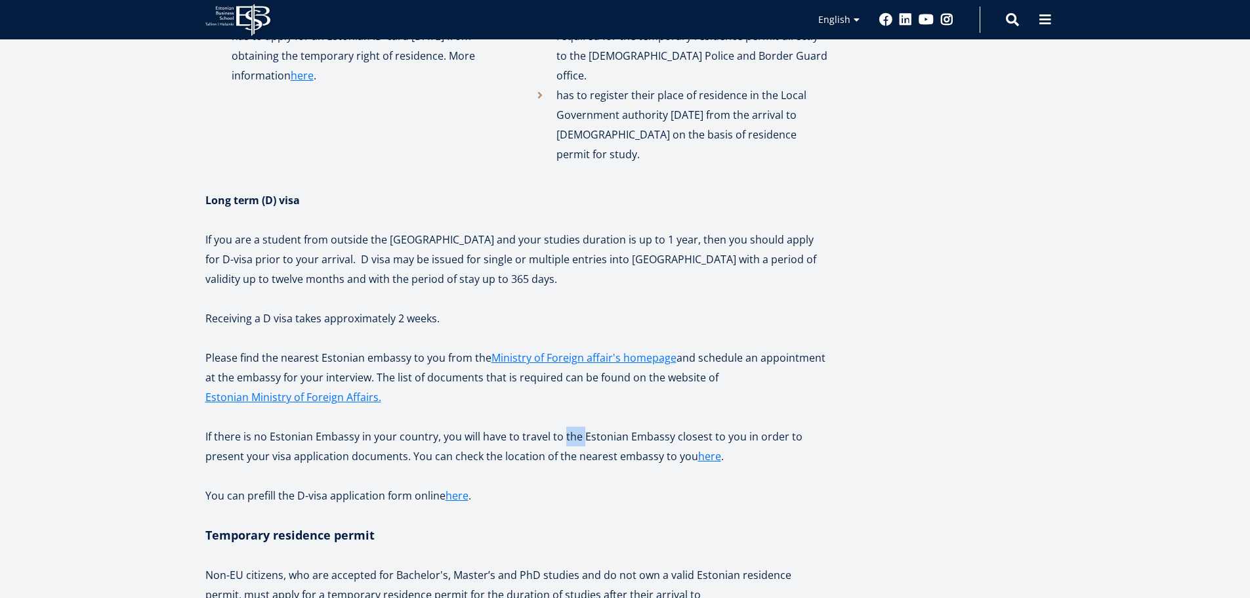
click at [560, 427] on p "If there is no Estonian Embassy in your country, you will have to travel to the…" at bounding box center [516, 446] width 623 height 39
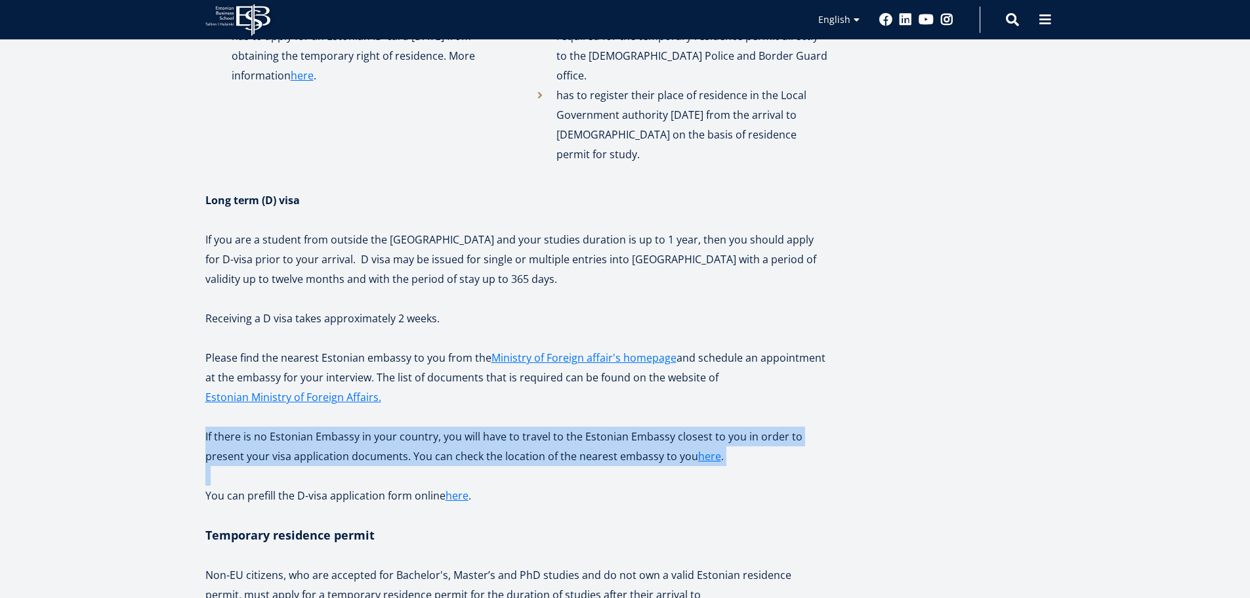
drag, startPoint x: 560, startPoint y: 380, endPoint x: 588, endPoint y: 426, distance: 53.6
click at [588, 426] on div "Applying for visa and TRP All students who are not Estonian citizens need to ap…" at bounding box center [516, 413] width 623 height 1615
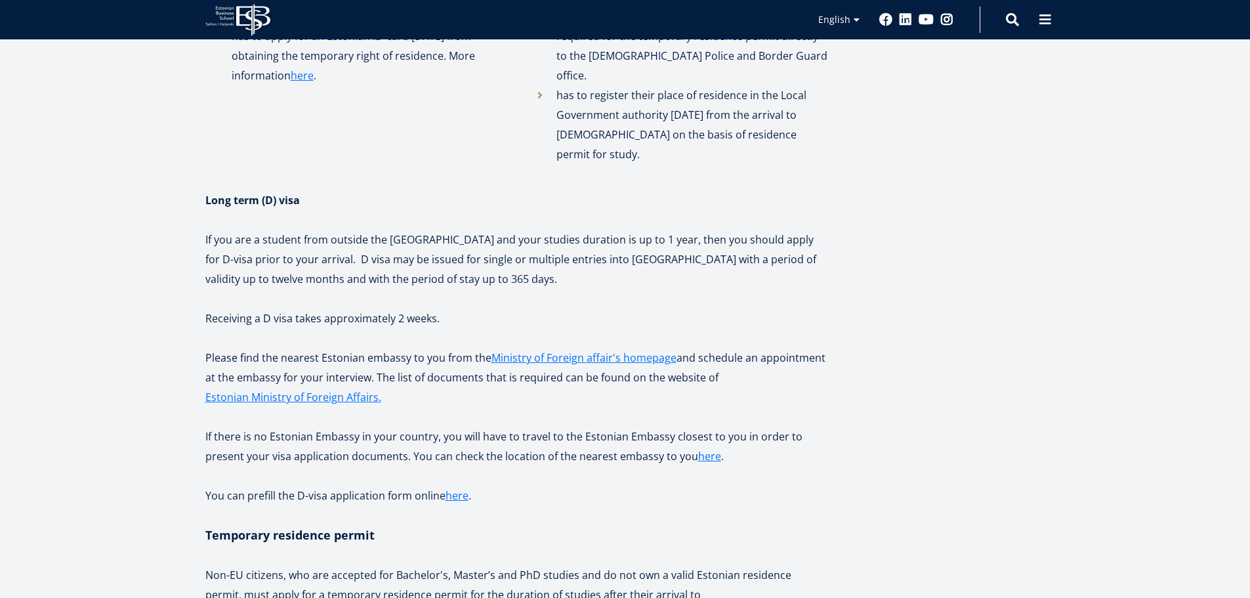
click at [598, 505] on p at bounding box center [516, 515] width 623 height 20
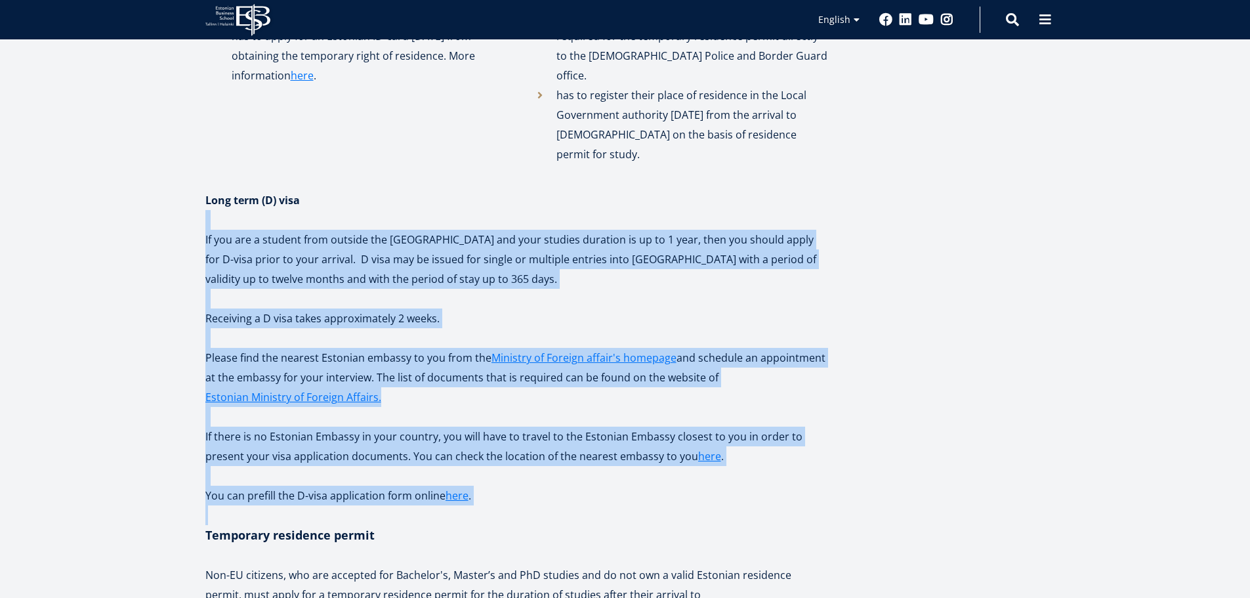
drag, startPoint x: 598, startPoint y: 451, endPoint x: 345, endPoint y: 166, distance: 381.6
click at [346, 166] on div "Applying for visa and TRP All students who are not Estonian citizens need to ap…" at bounding box center [516, 413] width 623 height 1615
click at [345, 210] on p at bounding box center [516, 220] width 623 height 20
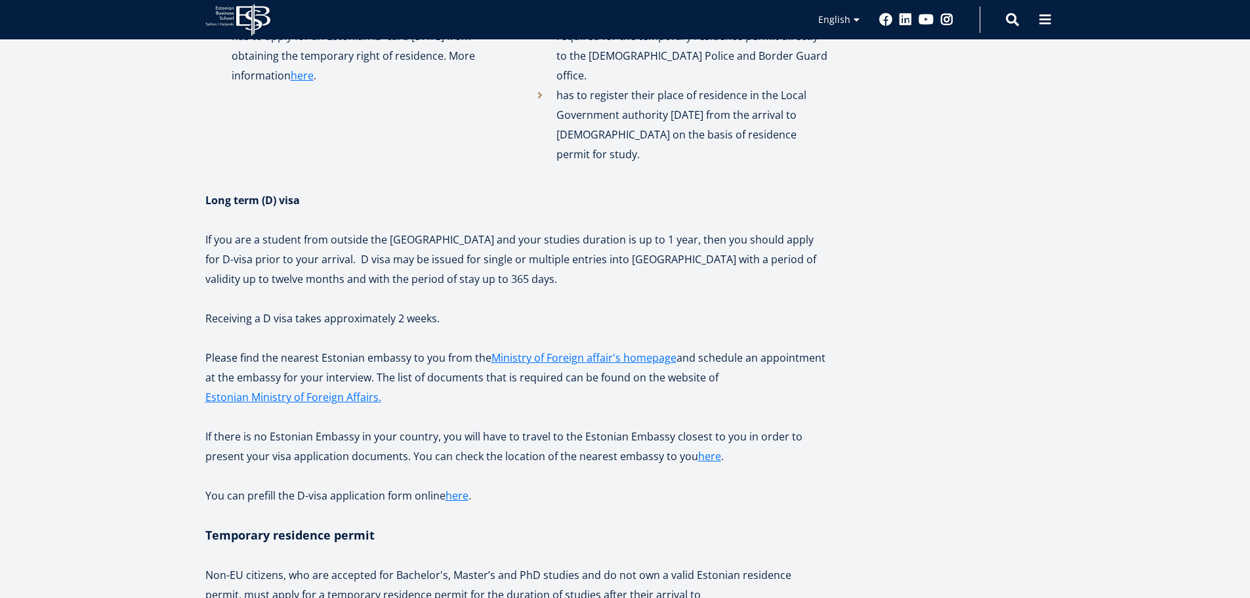
click at [345, 210] on p at bounding box center [516, 220] width 623 height 20
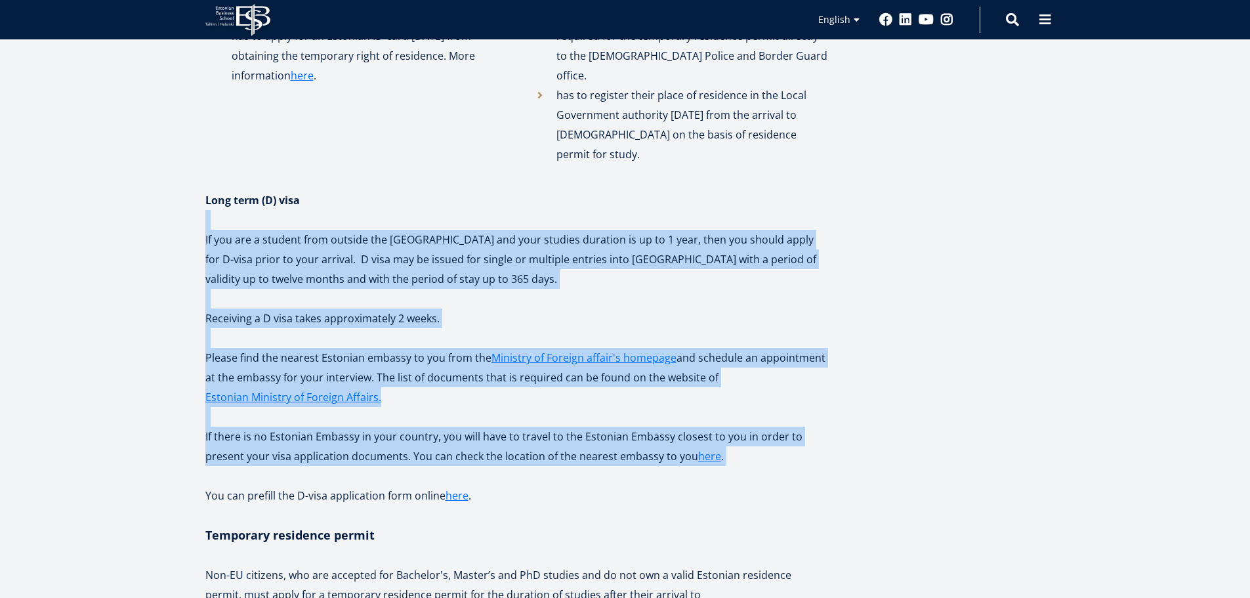
drag, startPoint x: 345, startPoint y: 166, endPoint x: 563, endPoint y: 387, distance: 310.4
click at [559, 383] on div "Applying for visa and TRP All students who are not Estonian citizens need to ap…" at bounding box center [516, 413] width 623 height 1615
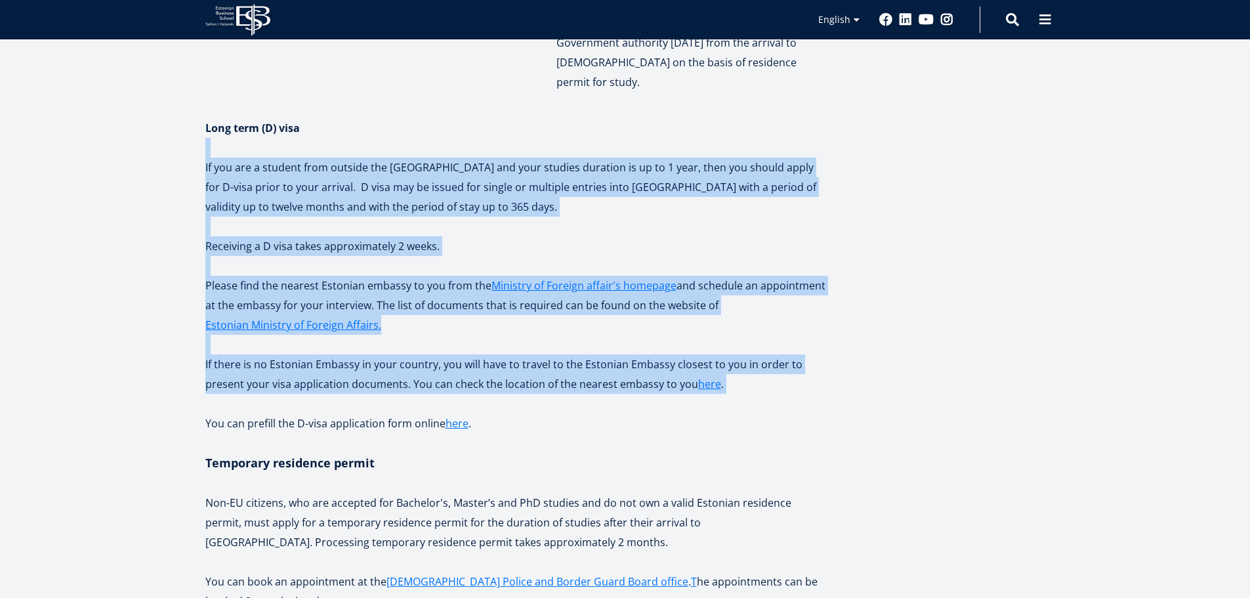
scroll to position [853, 0]
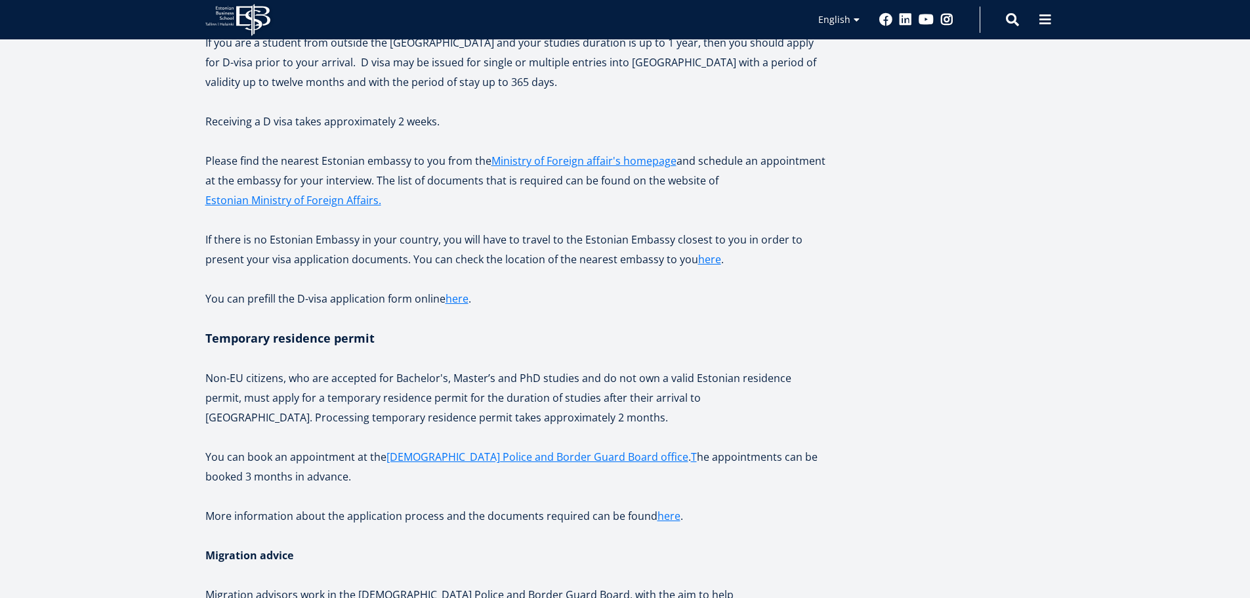
click at [564, 427] on p at bounding box center [516, 437] width 623 height 20
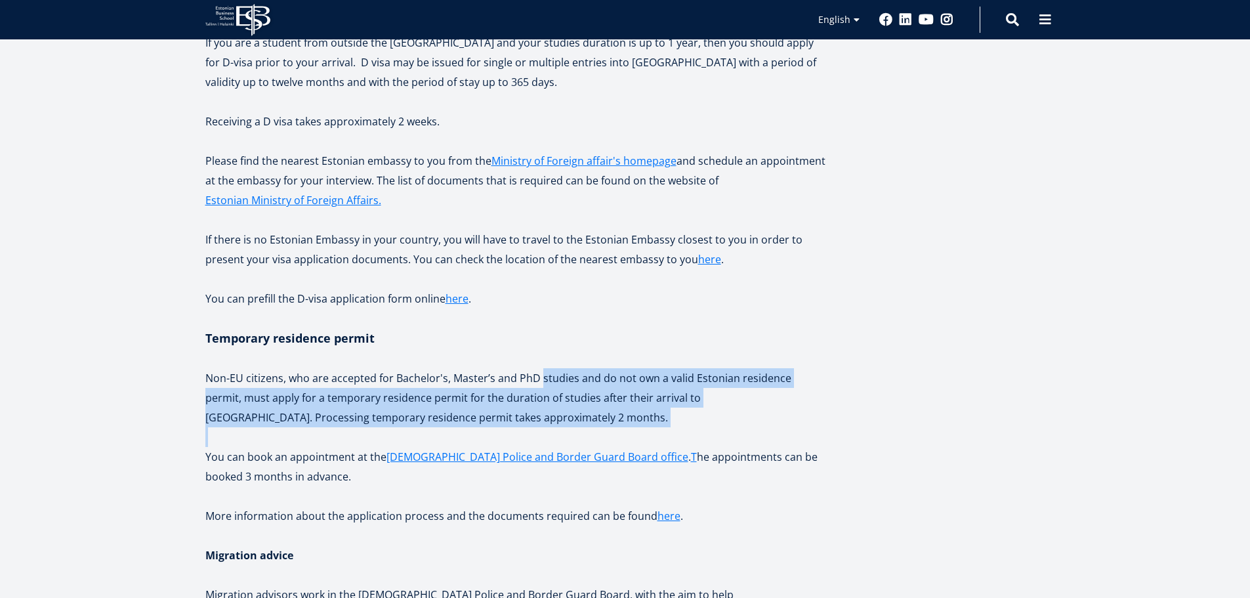
drag, startPoint x: 564, startPoint y: 374, endPoint x: 524, endPoint y: 301, distance: 83.1
click at [533, 312] on div "Applying for visa and TRP All students who are not Estonian citizens need to ap…" at bounding box center [516, 216] width 623 height 1615
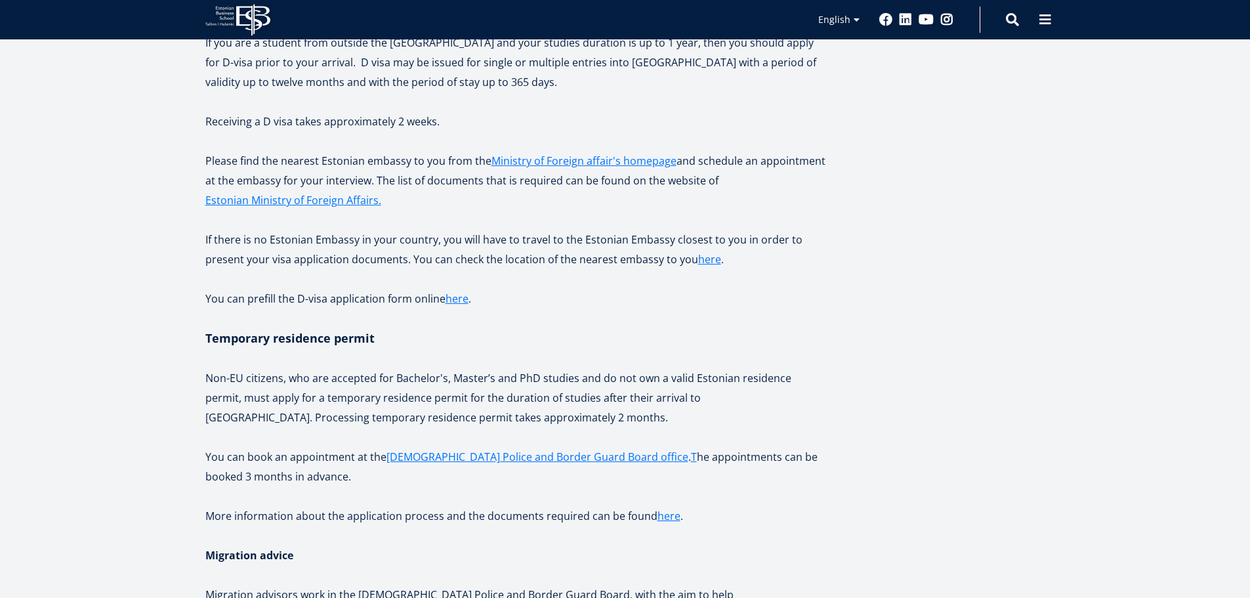
click at [522, 348] on p at bounding box center [516, 358] width 623 height 20
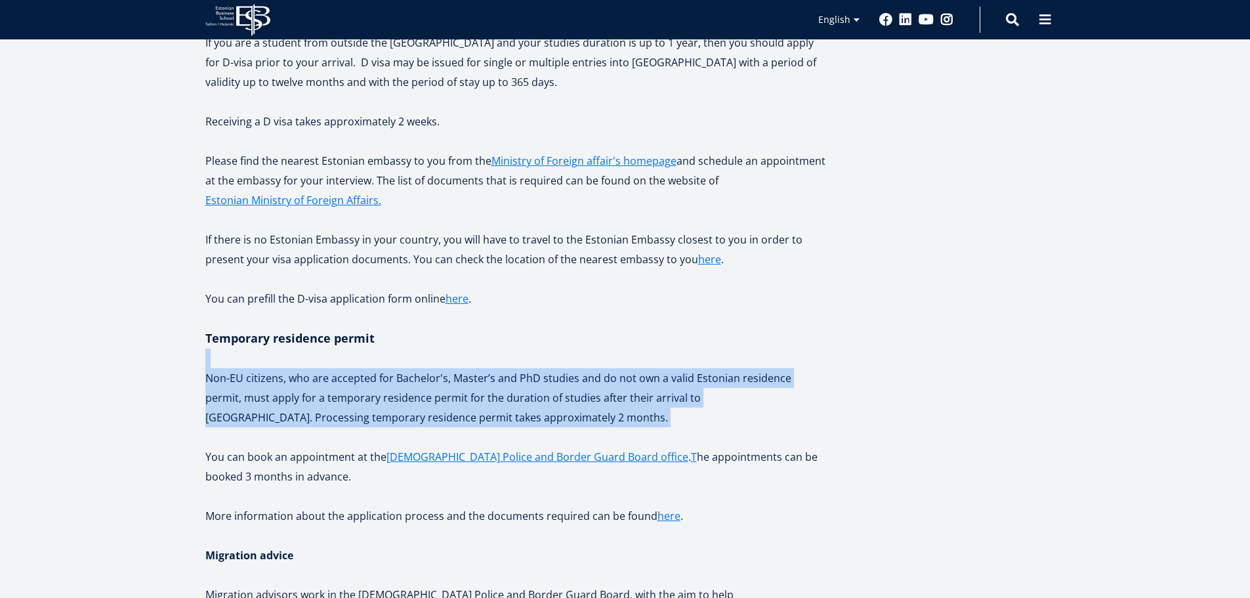
drag, startPoint x: 532, startPoint y: 343, endPoint x: 538, endPoint y: 363, distance: 21.2
click at [538, 363] on div "Applying for visa and TRP All students who are not Estonian citizens need to ap…" at bounding box center [516, 216] width 623 height 1615
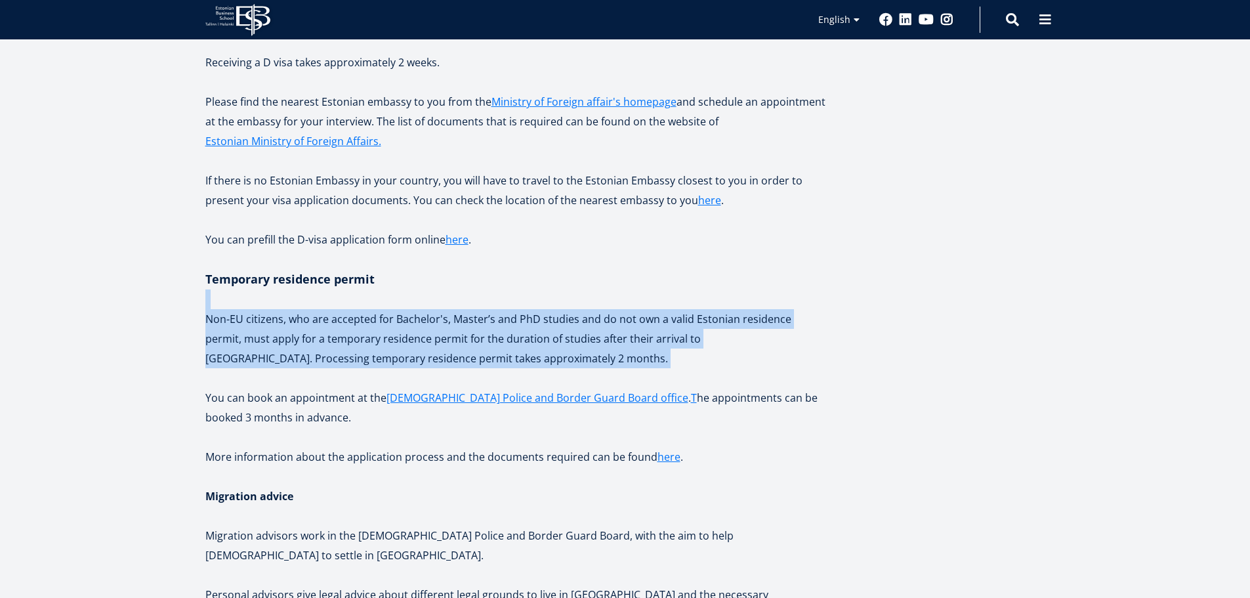
scroll to position [984, 0]
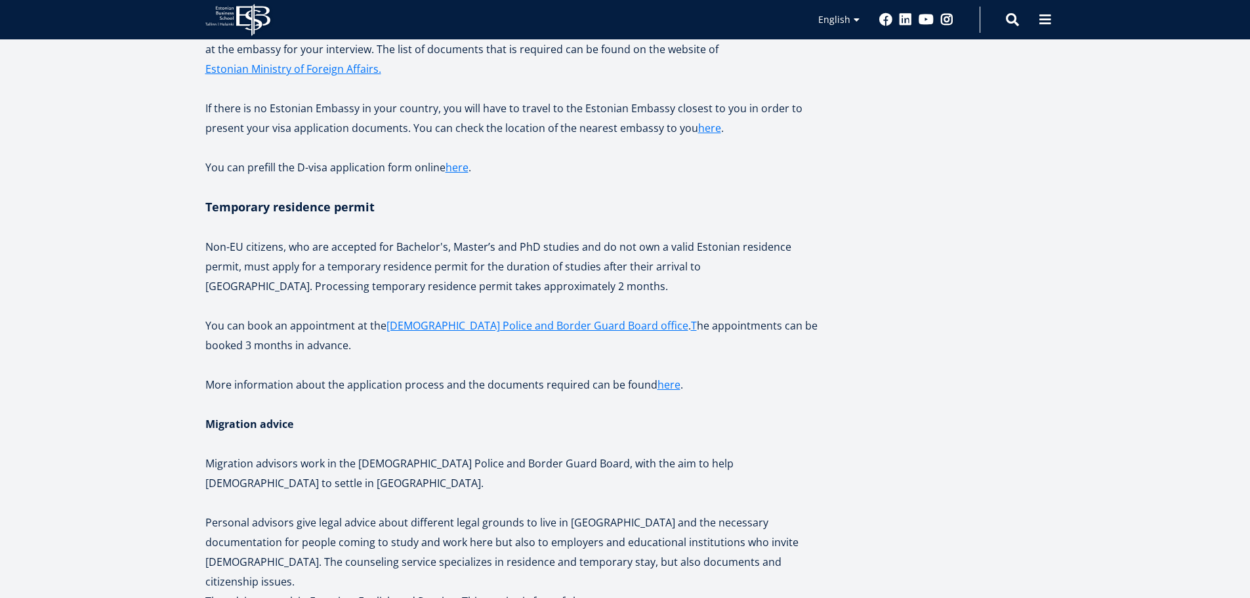
click at [538, 414] on p "Migration advice" at bounding box center [516, 424] width 623 height 20
drag, startPoint x: 538, startPoint y: 362, endPoint x: 521, endPoint y: 322, distance: 44.1
click at [522, 323] on div "Applying for visa and TRP All students who are not Estonian citizens need to ap…" at bounding box center [516, 85] width 623 height 1615
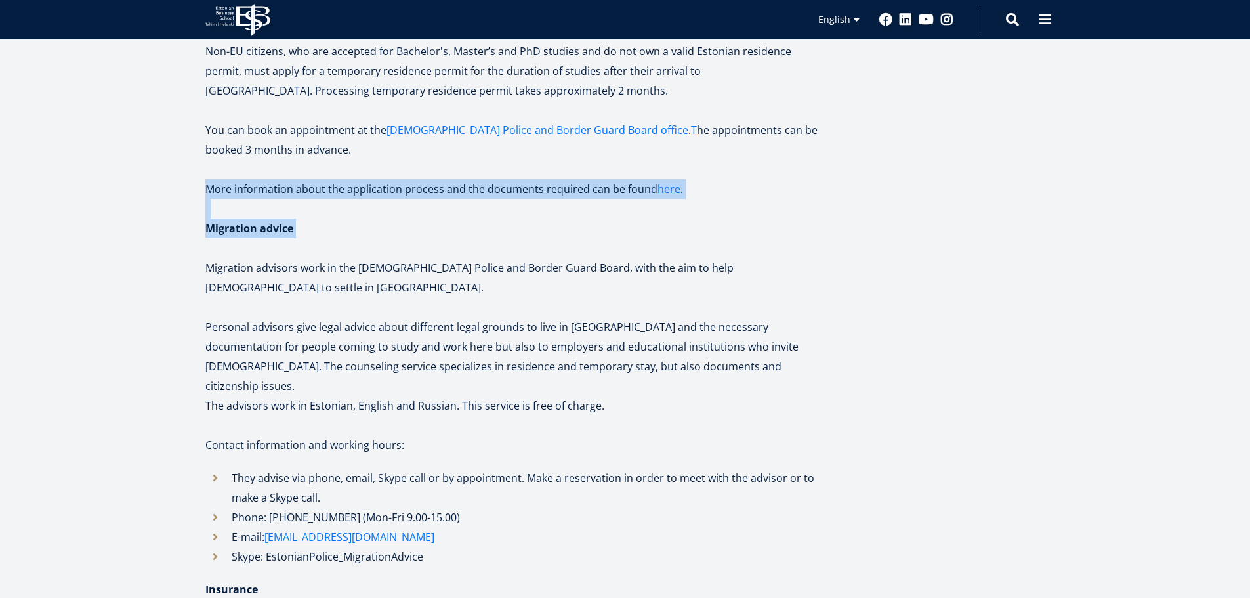
scroll to position [1181, 0]
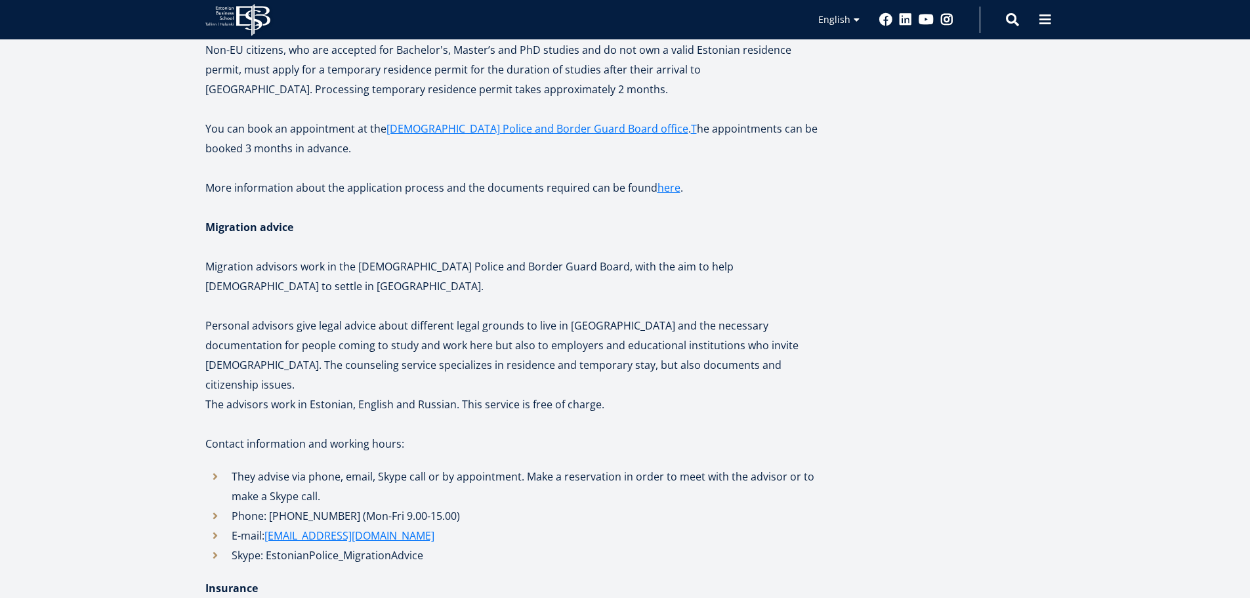
click at [519, 414] on p at bounding box center [516, 424] width 623 height 20
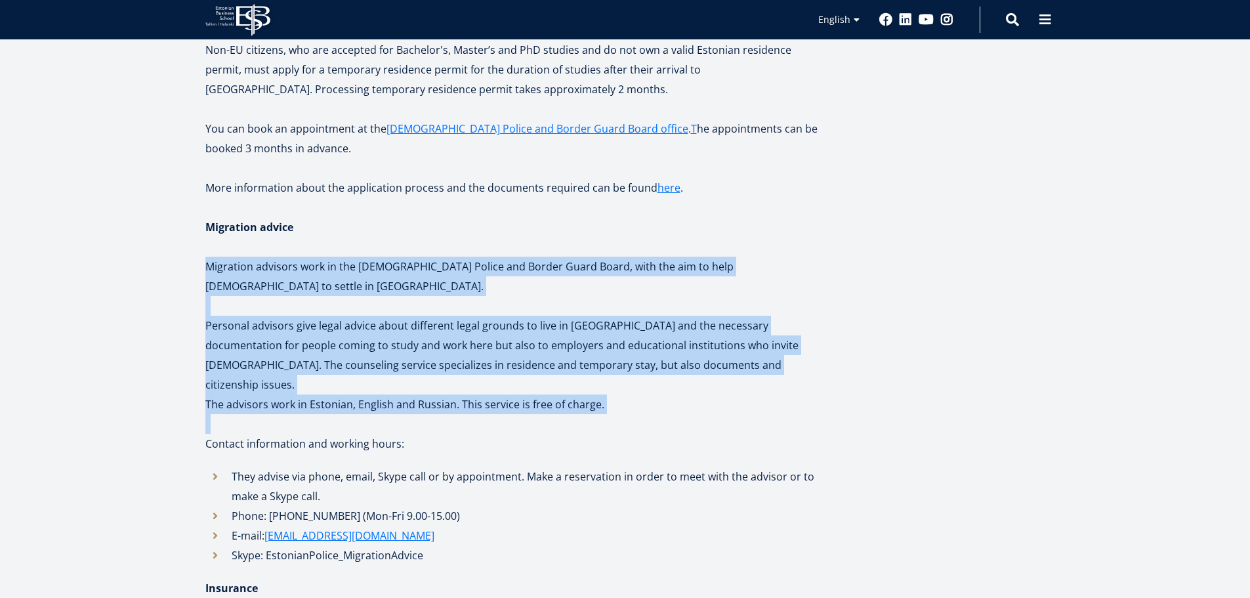
drag, startPoint x: 519, startPoint y: 317, endPoint x: 506, endPoint y: 213, distance: 105.2
click at [506, 257] on p "Migration advisors work in the Estonian Police and Border Guard Board, with the…" at bounding box center [516, 276] width 623 height 39
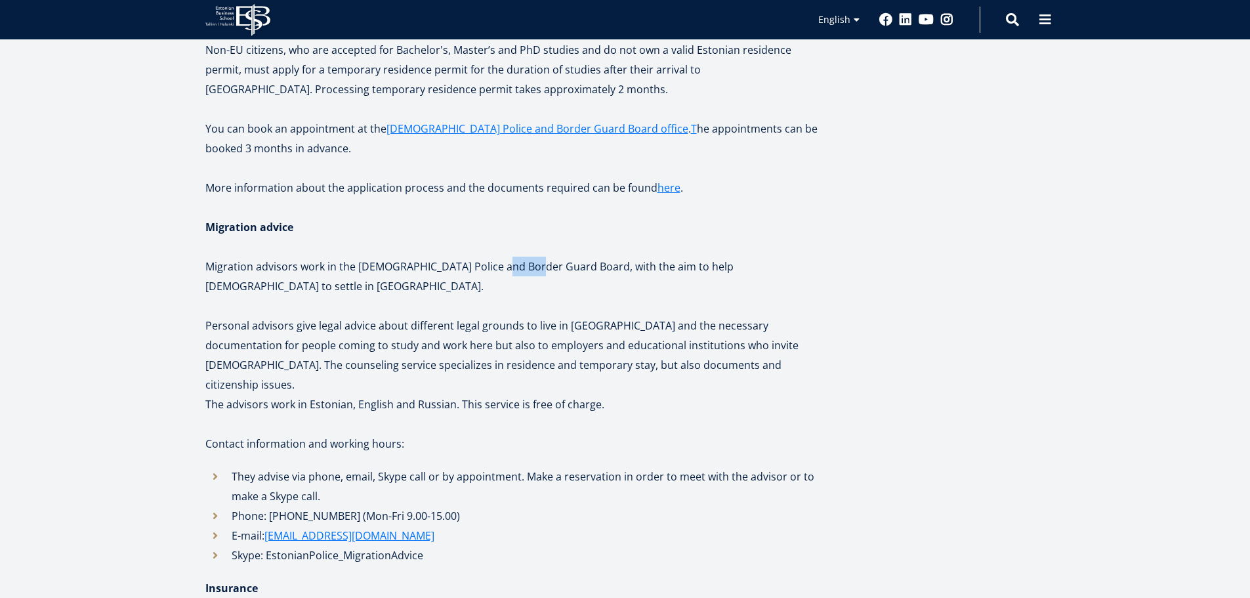
click at [506, 257] on p "Migration advisors work in the Estonian Police and Border Guard Board, with the…" at bounding box center [516, 276] width 623 height 39
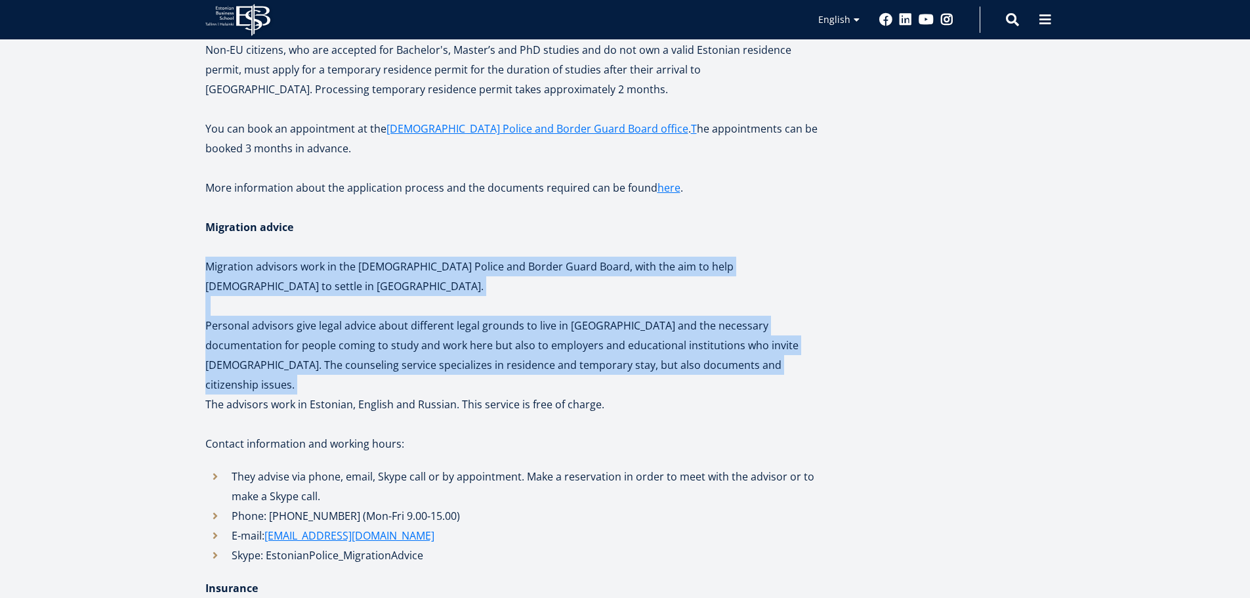
drag, startPoint x: 506, startPoint y: 213, endPoint x: 549, endPoint y: 272, distance: 73.8
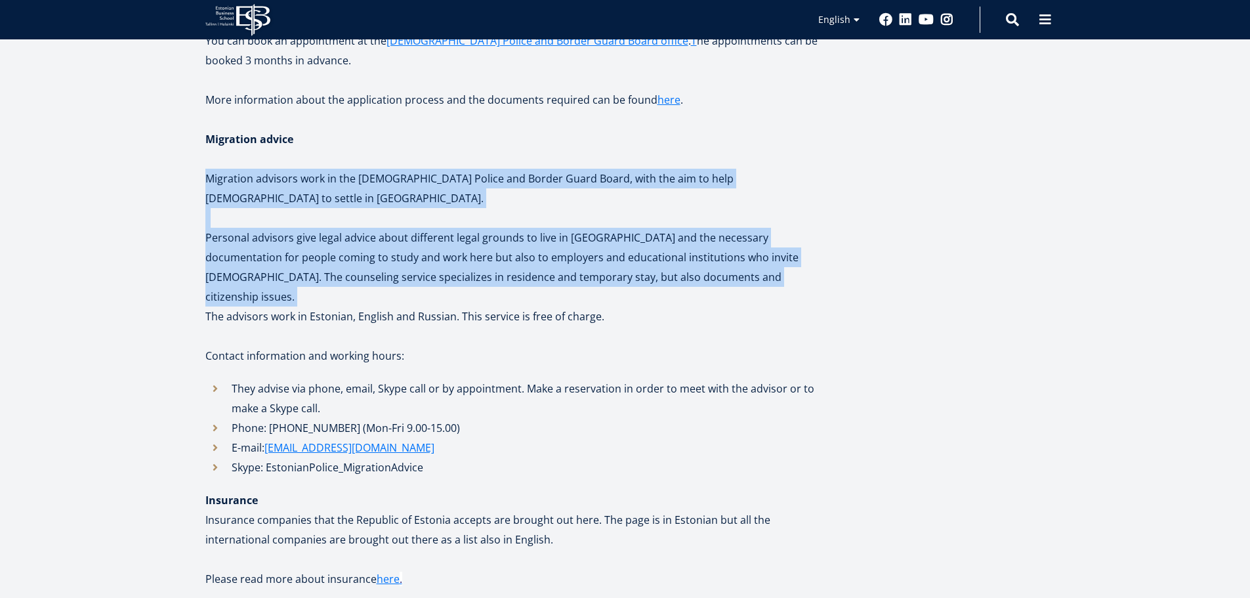
scroll to position [1378, 0]
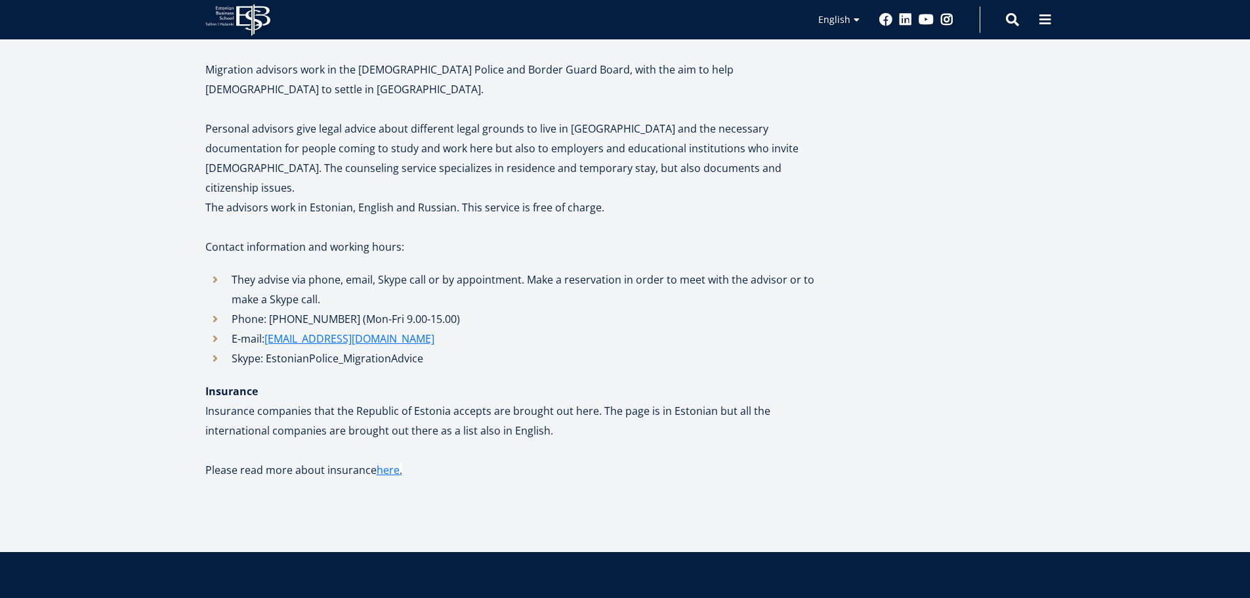
drag, startPoint x: 558, startPoint y: 329, endPoint x: 566, endPoint y: 349, distance: 21.5
click at [568, 440] on p at bounding box center [516, 450] width 623 height 20
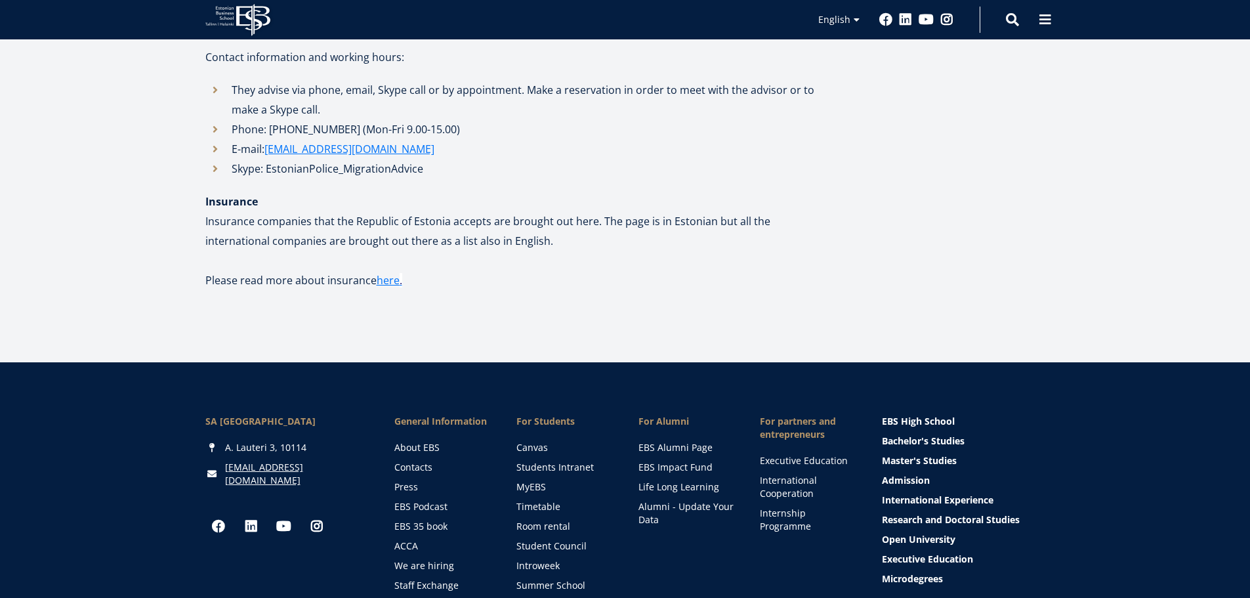
scroll to position [1575, 0]
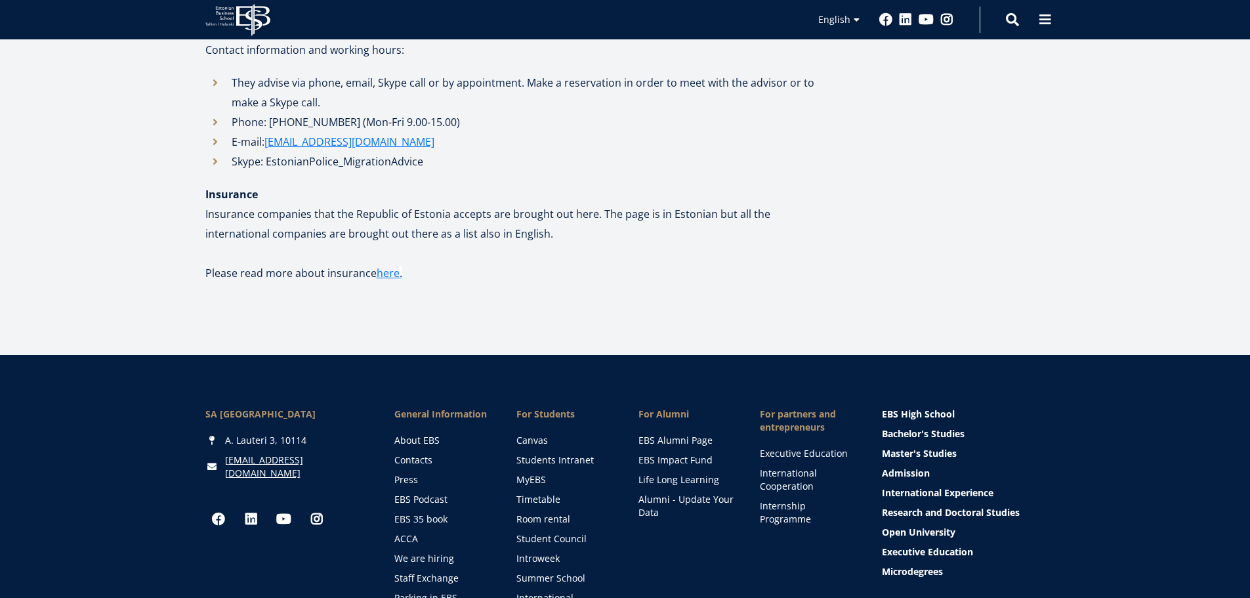
drag, startPoint x: 545, startPoint y: 175, endPoint x: 532, endPoint y: 181, distance: 15.0
drag, startPoint x: 532, startPoint y: 181, endPoint x: 463, endPoint y: 185, distance: 69.0
click at [463, 263] on p "Please read more about insurance here ." at bounding box center [516, 282] width 623 height 39
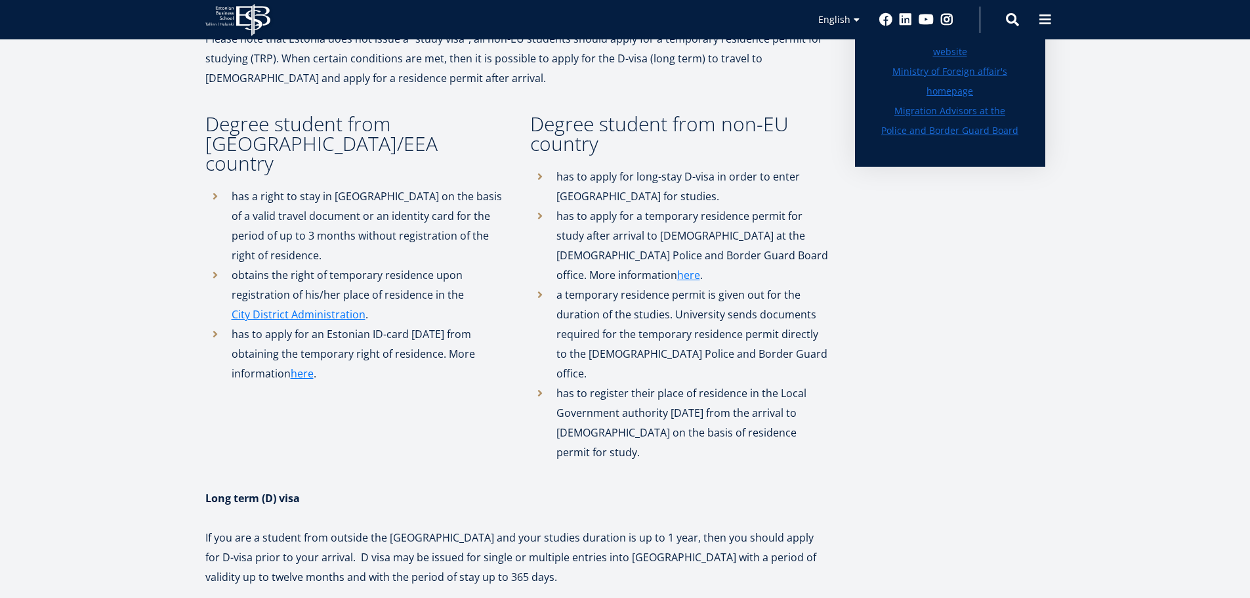
scroll to position [0, 0]
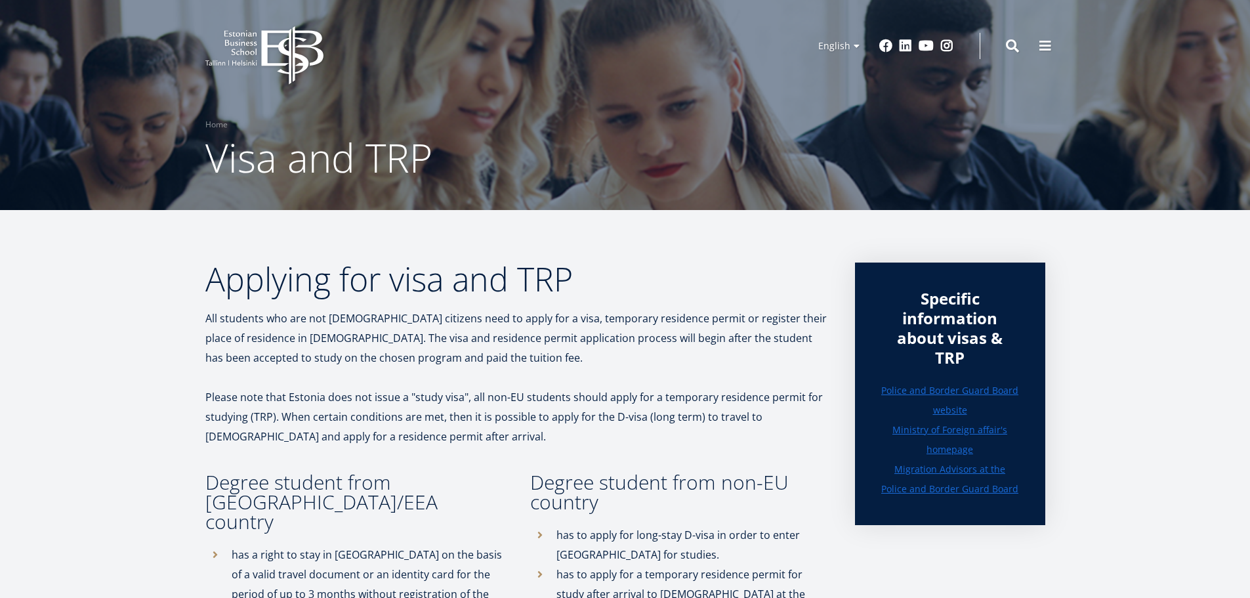
drag, startPoint x: 710, startPoint y: 280, endPoint x: 697, endPoint y: 93, distance: 187.5
drag
click at [211, 125] on link "Home" at bounding box center [216, 124] width 22 height 13
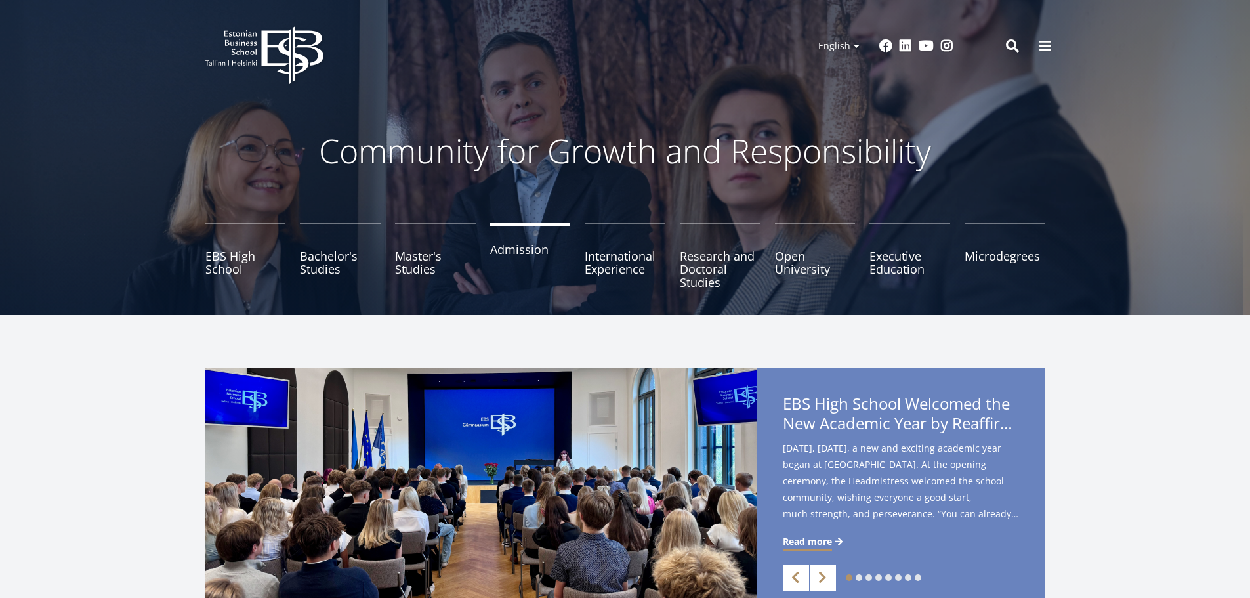
click at [539, 248] on link "Admission" at bounding box center [530, 256] width 81 height 66
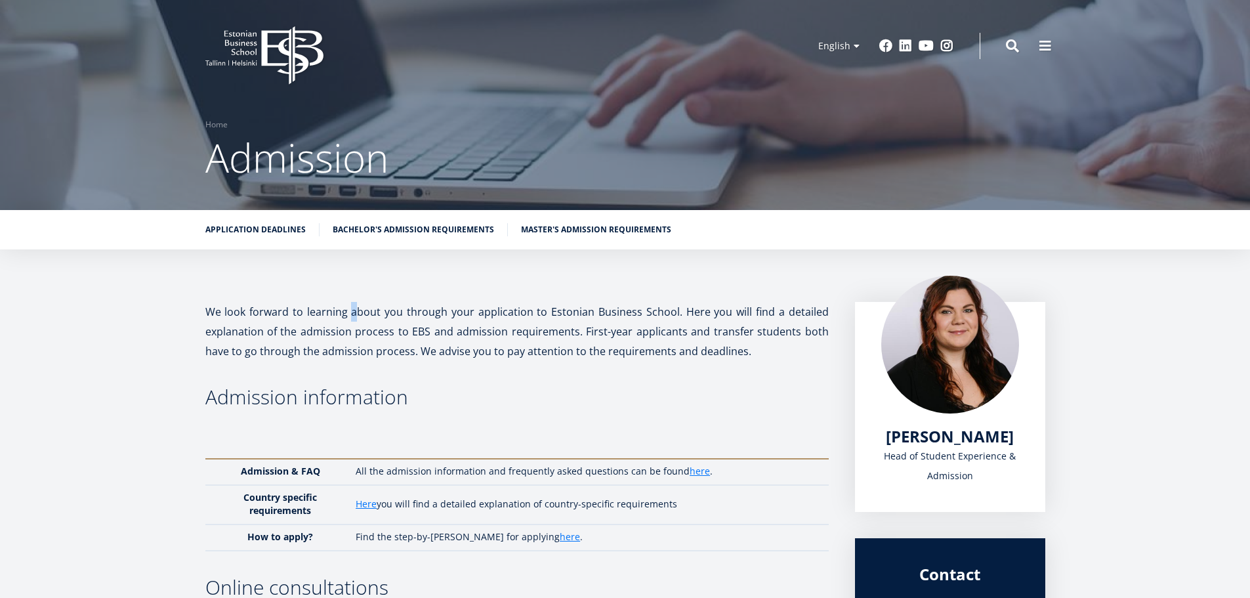
drag, startPoint x: 0, startPoint y: 0, endPoint x: 350, endPoint y: 290, distance: 454.9
